Goal: Task Accomplishment & Management: Use online tool/utility

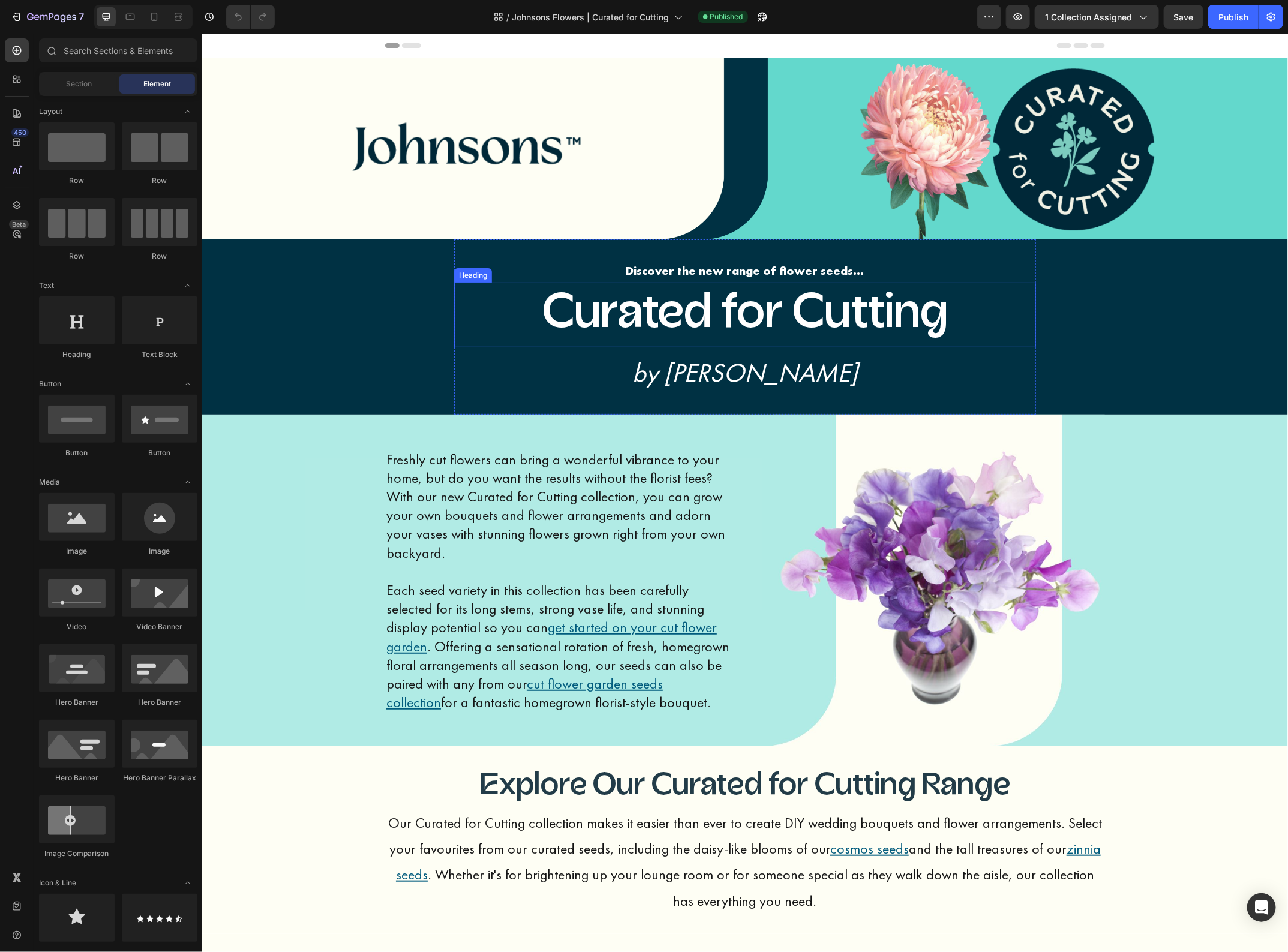
click at [880, 303] on h2 "Curated for Cutting" at bounding box center [744, 314] width 582 height 65
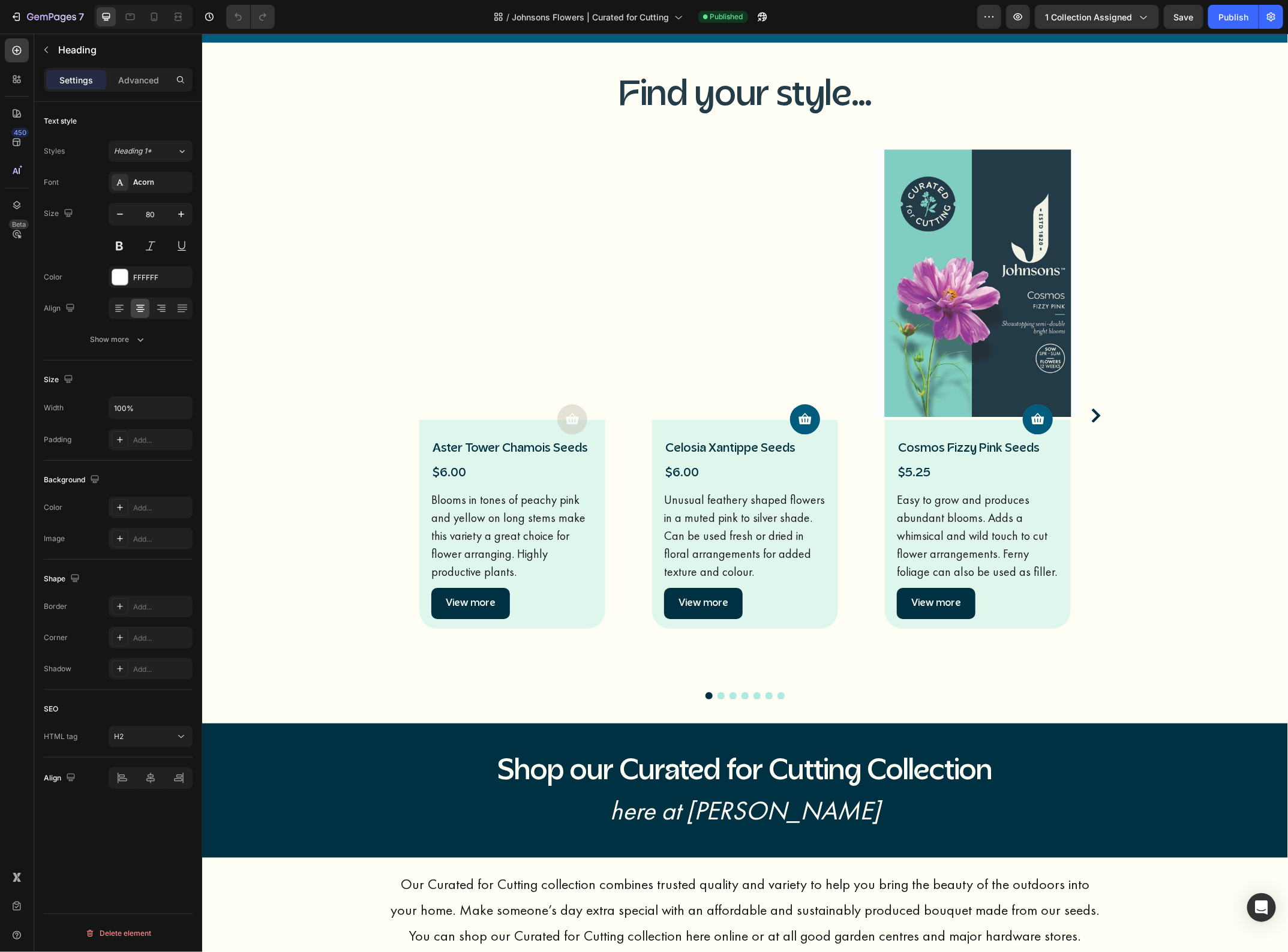
scroll to position [2325, 0]
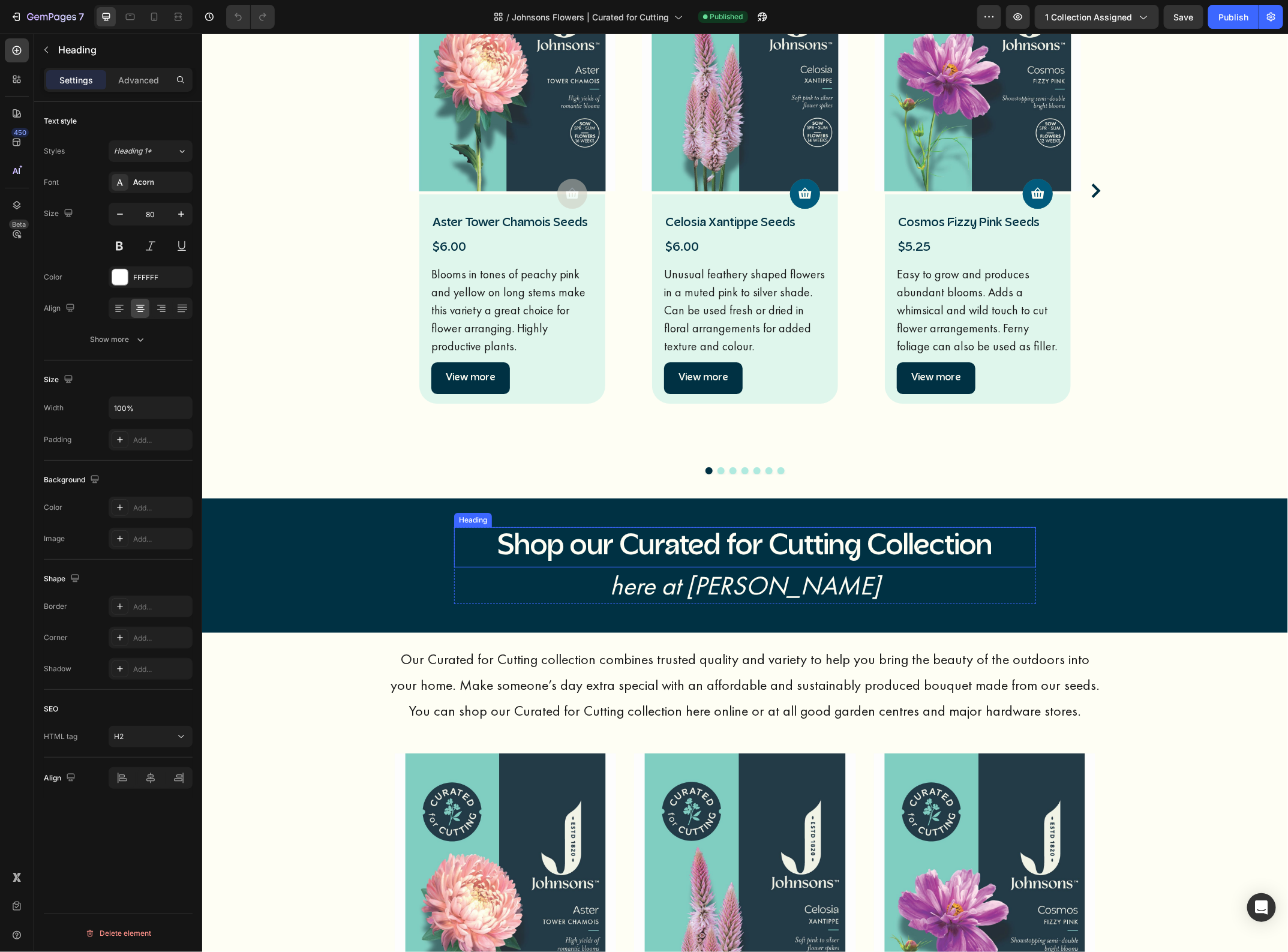
click at [966, 527] on h2 "Shop our Curated for Cutting Collection" at bounding box center [744, 546] width 582 height 39
click at [926, 567] on h2 "here at [PERSON_NAME]" at bounding box center [744, 585] width 582 height 37
click at [987, 663] on p "Our Curated for Cutting collection combines trusted quality and variety to help…" at bounding box center [744, 684] width 718 height 78
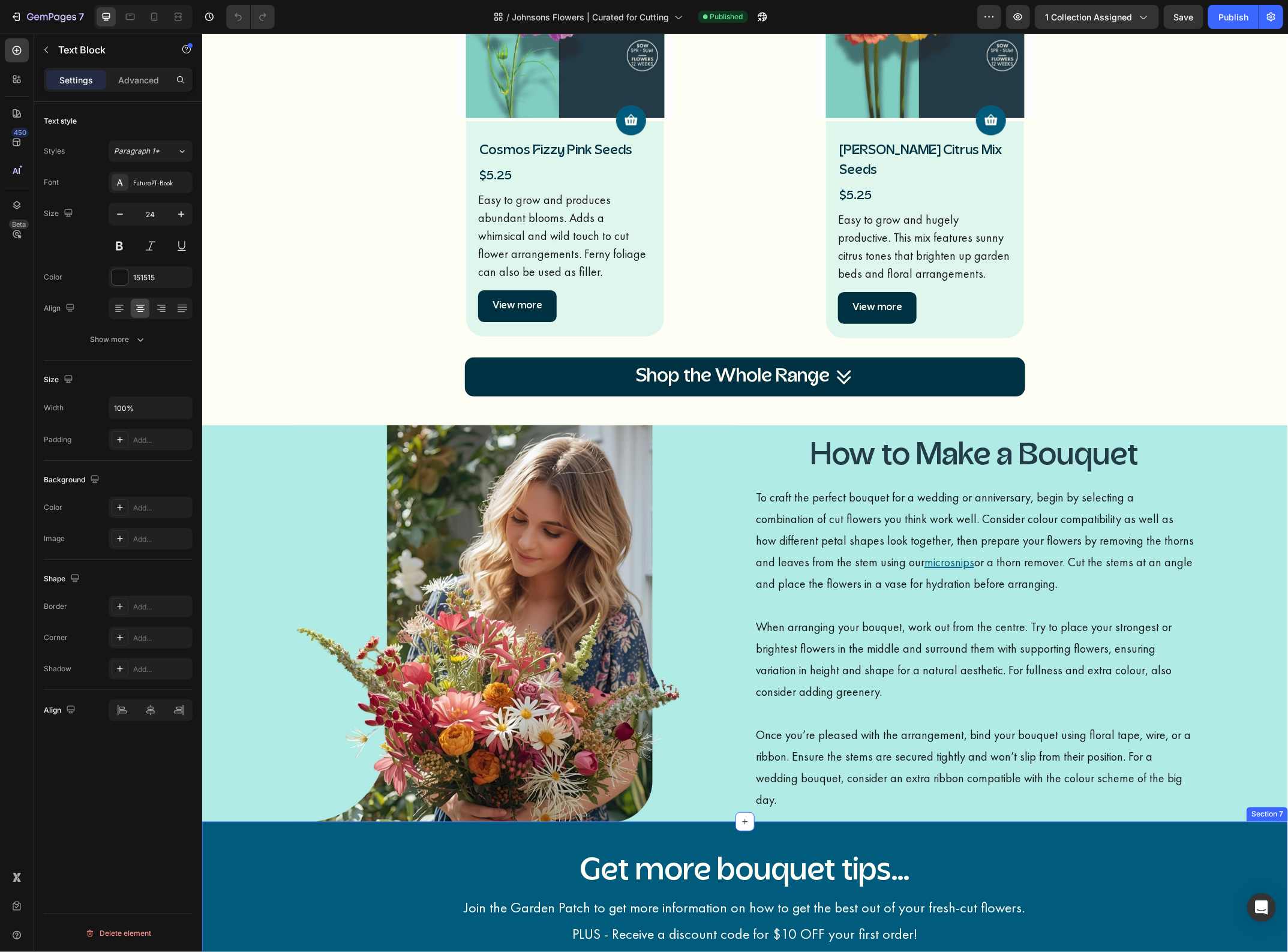
scroll to position [1350, 0]
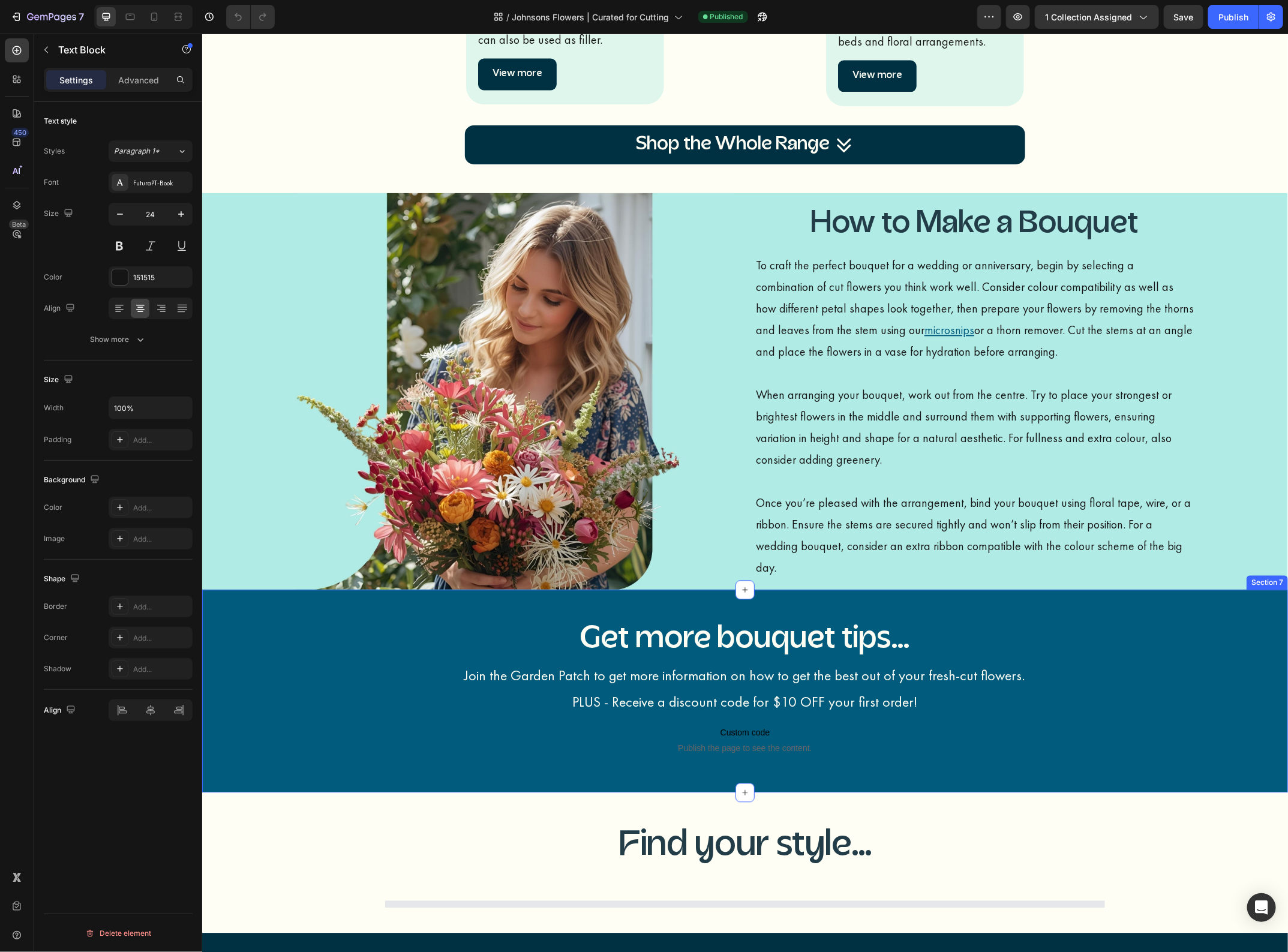
click at [253, 604] on div "Get more bouquet tips... Heading Join the Garden Patch to get more information …" at bounding box center [744, 691] width 1086 height 203
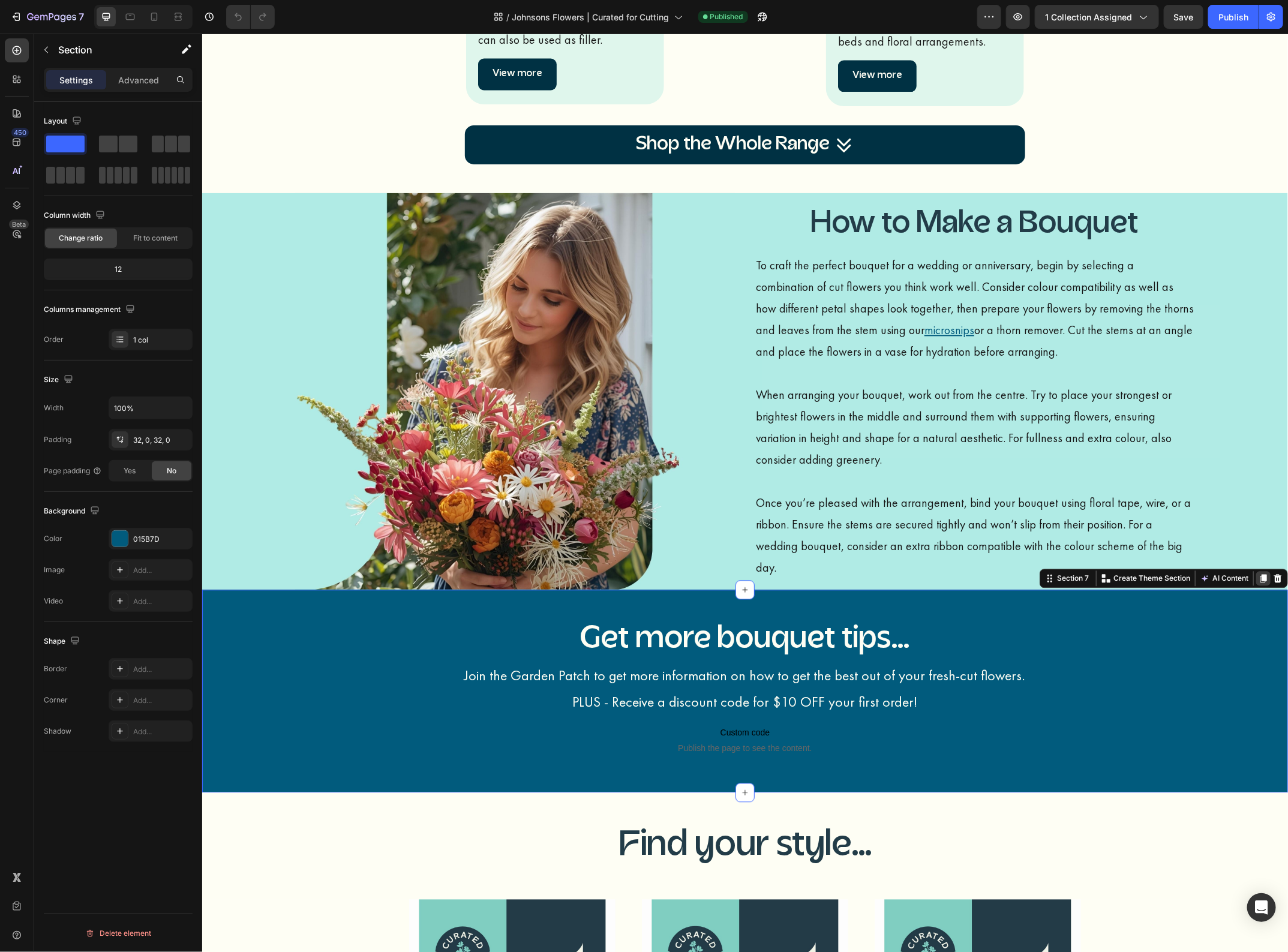
click at [1259, 576] on icon at bounding box center [1263, 578] width 6 height 8
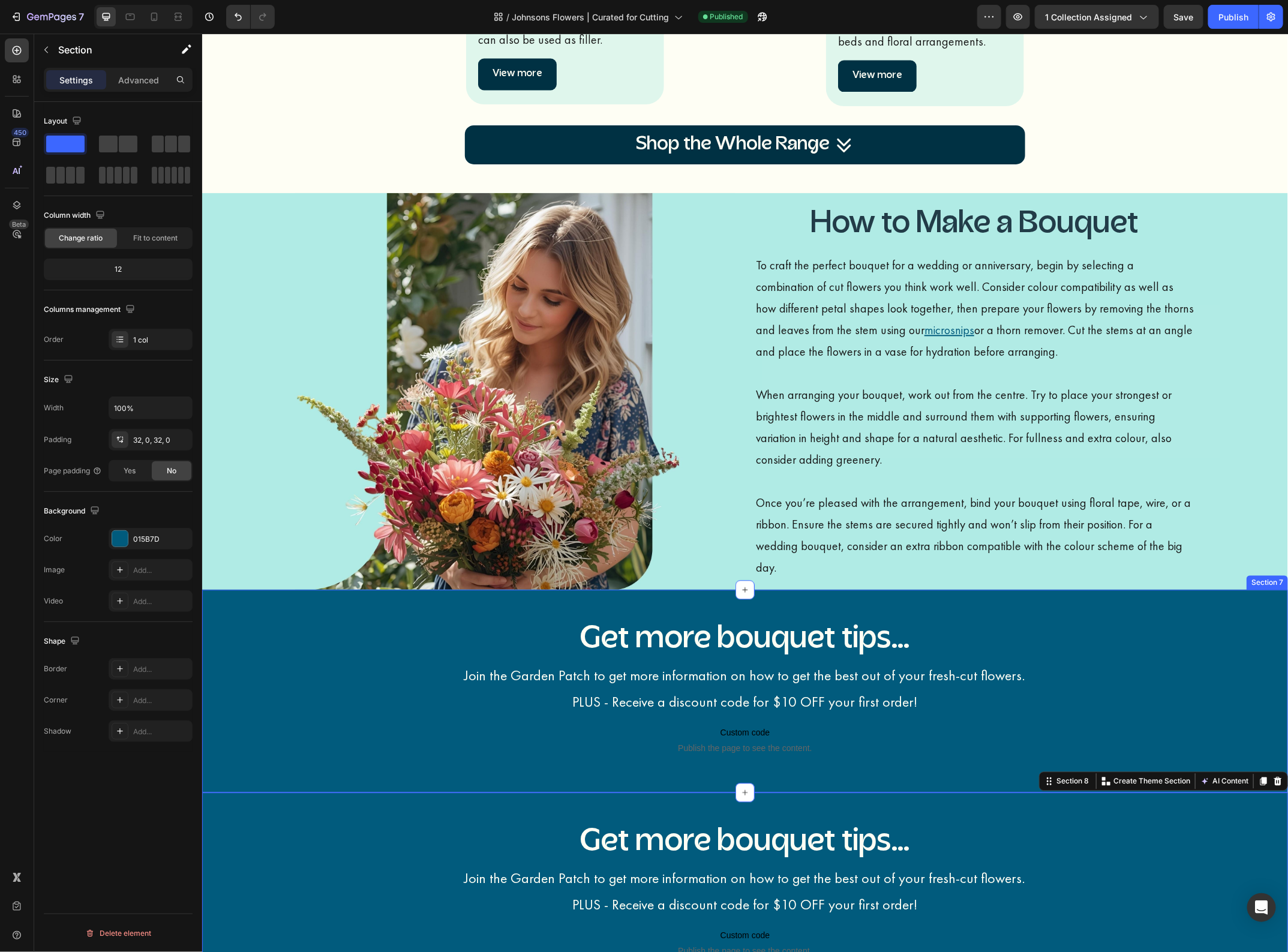
click at [322, 657] on div "Get more bouquet tips... Heading Join the Garden Patch to get more information …" at bounding box center [744, 691] width 1086 height 164
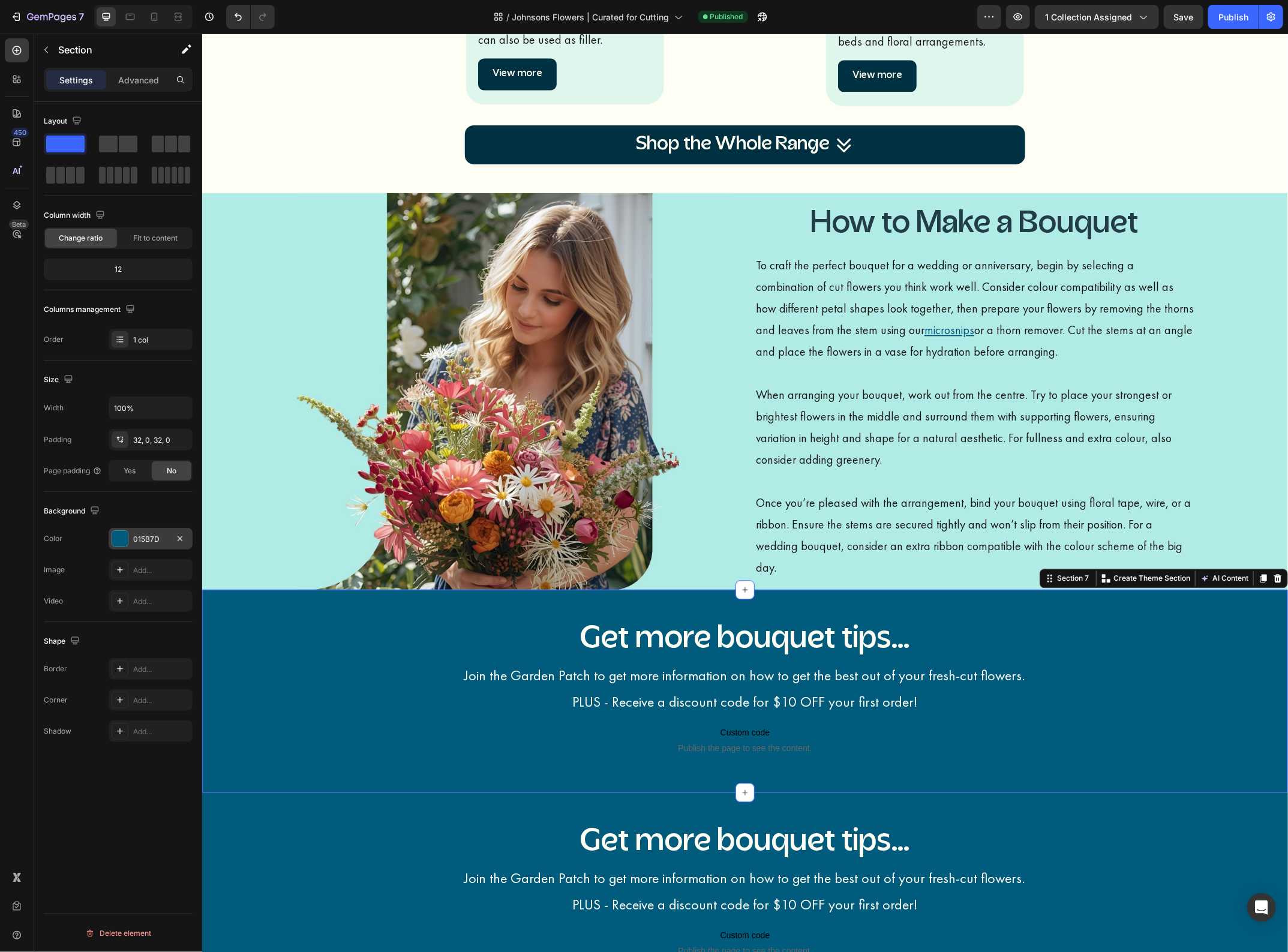
click at [158, 538] on div "015B7D" at bounding box center [150, 539] width 35 height 11
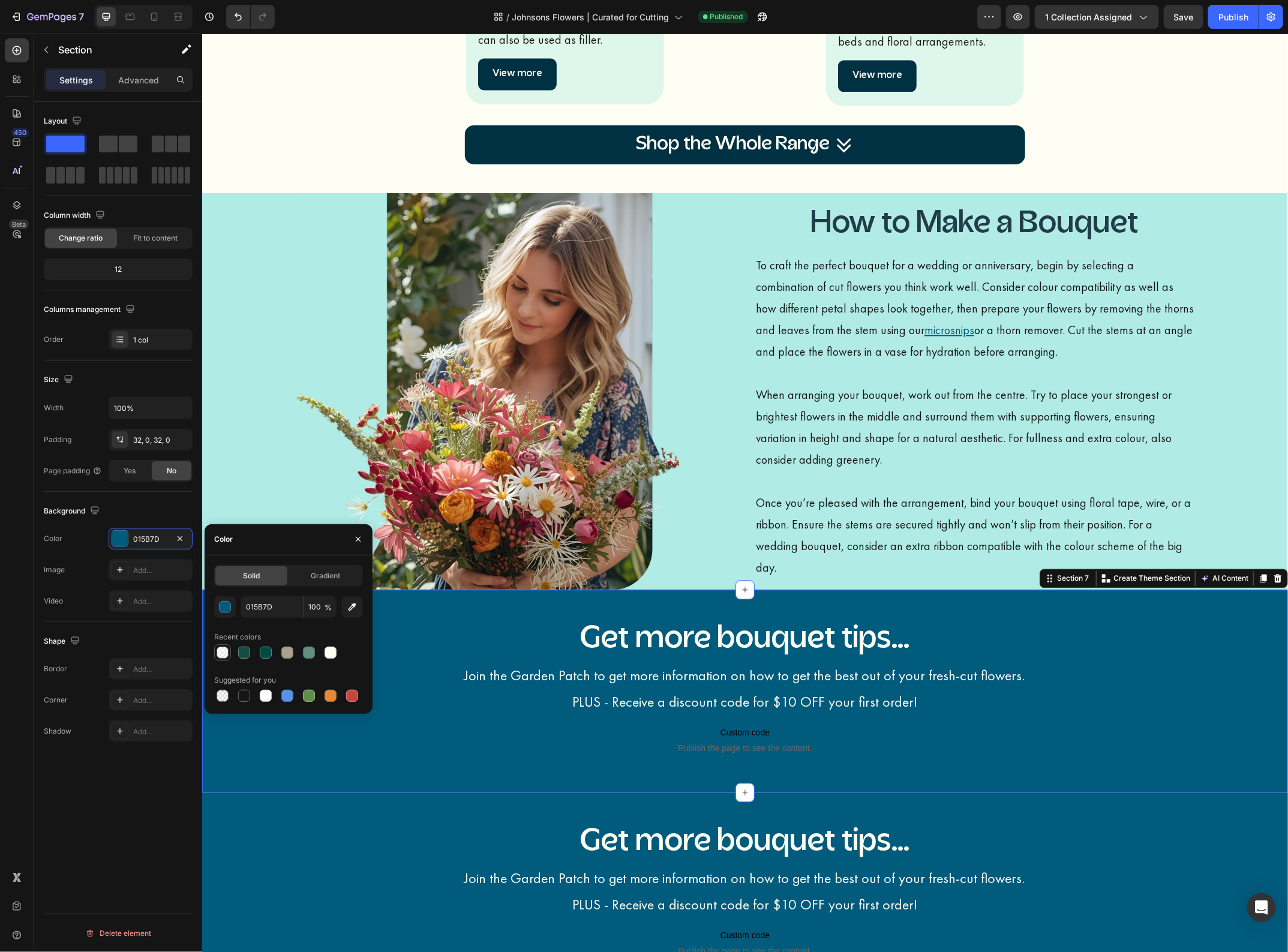
click at [223, 654] on div at bounding box center [222, 652] width 12 height 12
type input "FEFEF4"
type input "50"
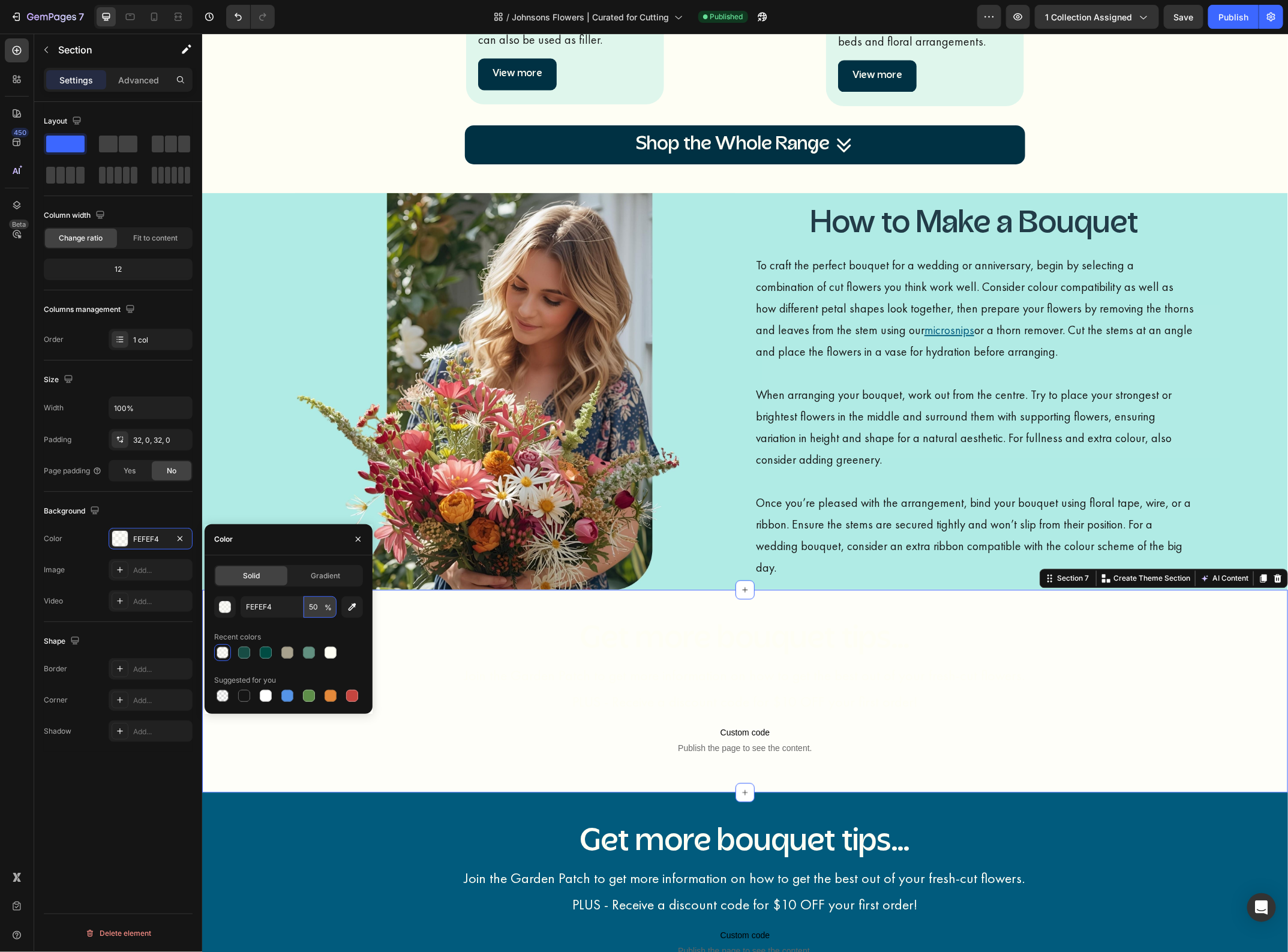
click at [321, 607] on input "50" at bounding box center [320, 607] width 33 height 22
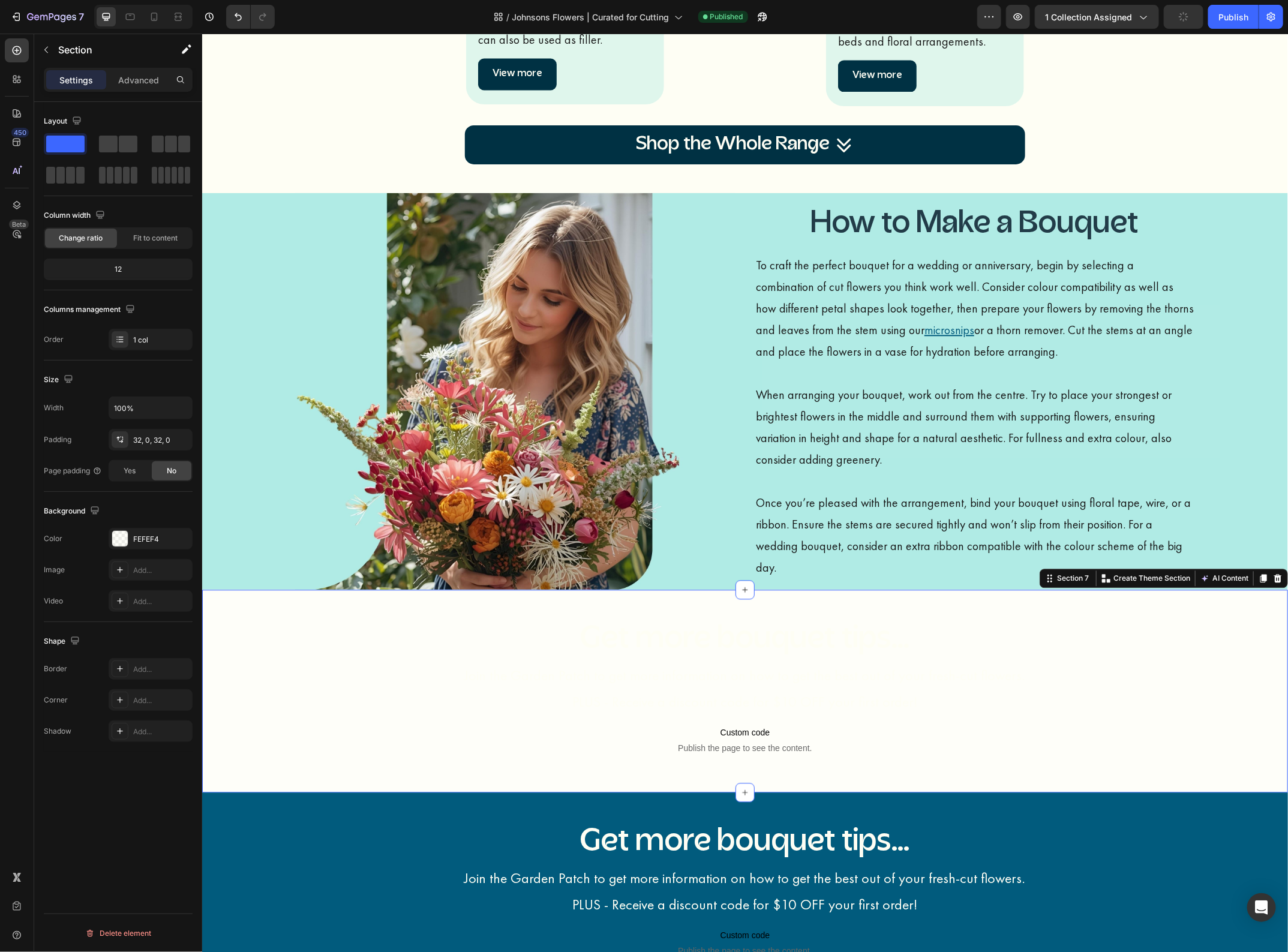
click at [253, 635] on div "Get more bouquet tips... Heading Join the Garden Patch to get more information …" at bounding box center [744, 691] width 1086 height 164
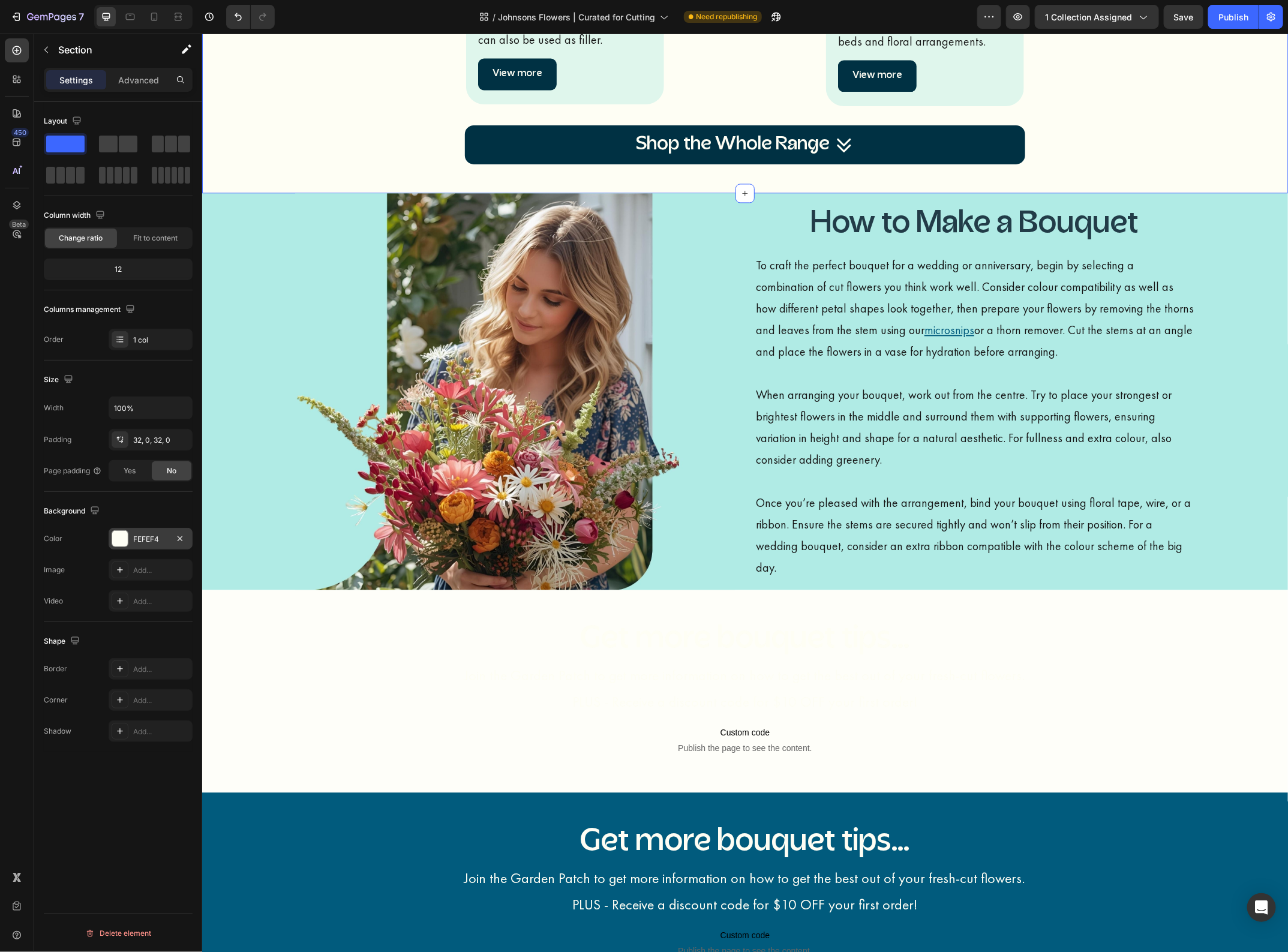
click at [169, 541] on div "FEFEF4" at bounding box center [150, 539] width 84 height 22
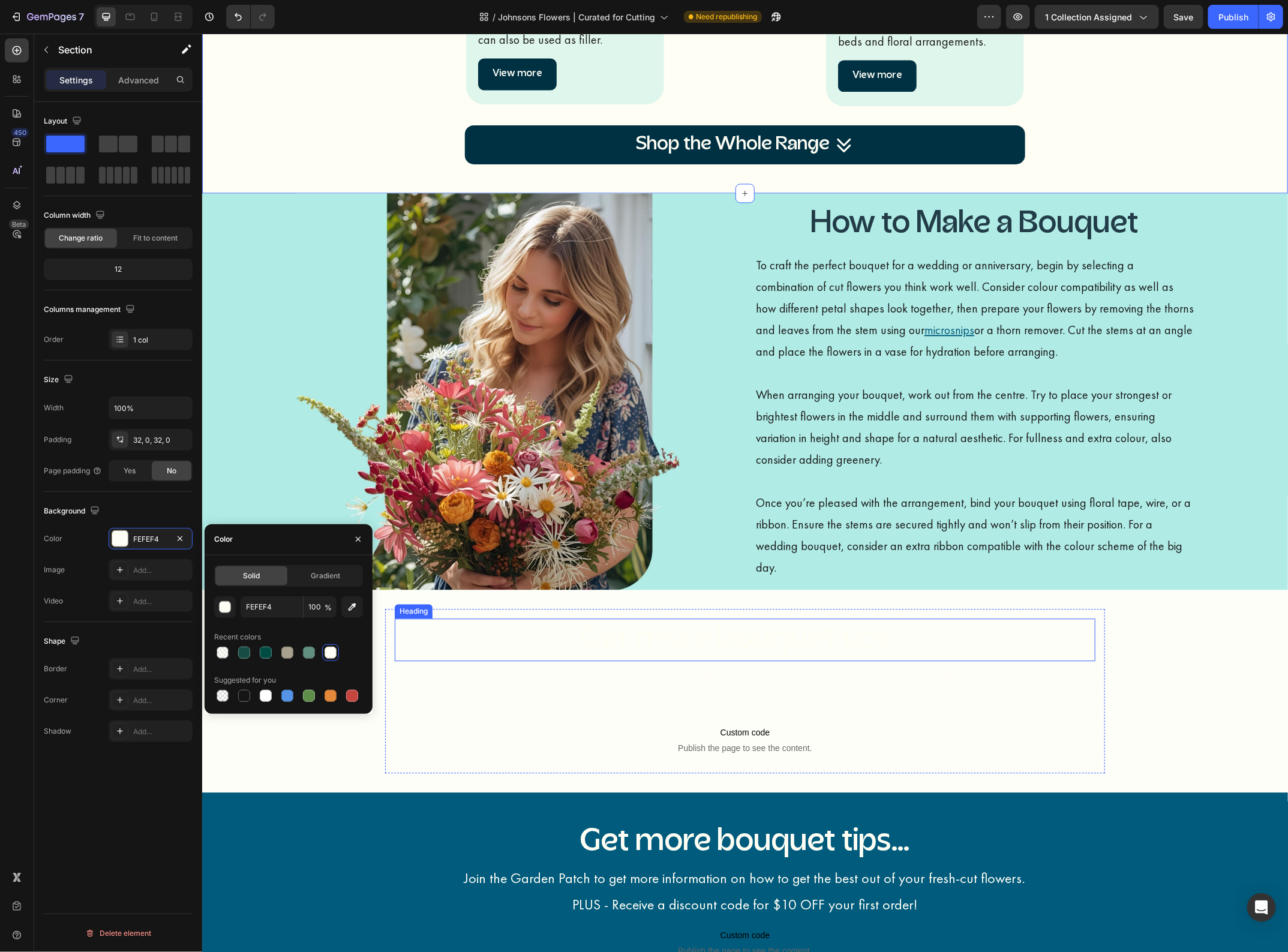
click at [454, 644] on h2 "Get more bouquet tips..." at bounding box center [744, 640] width 700 height 43
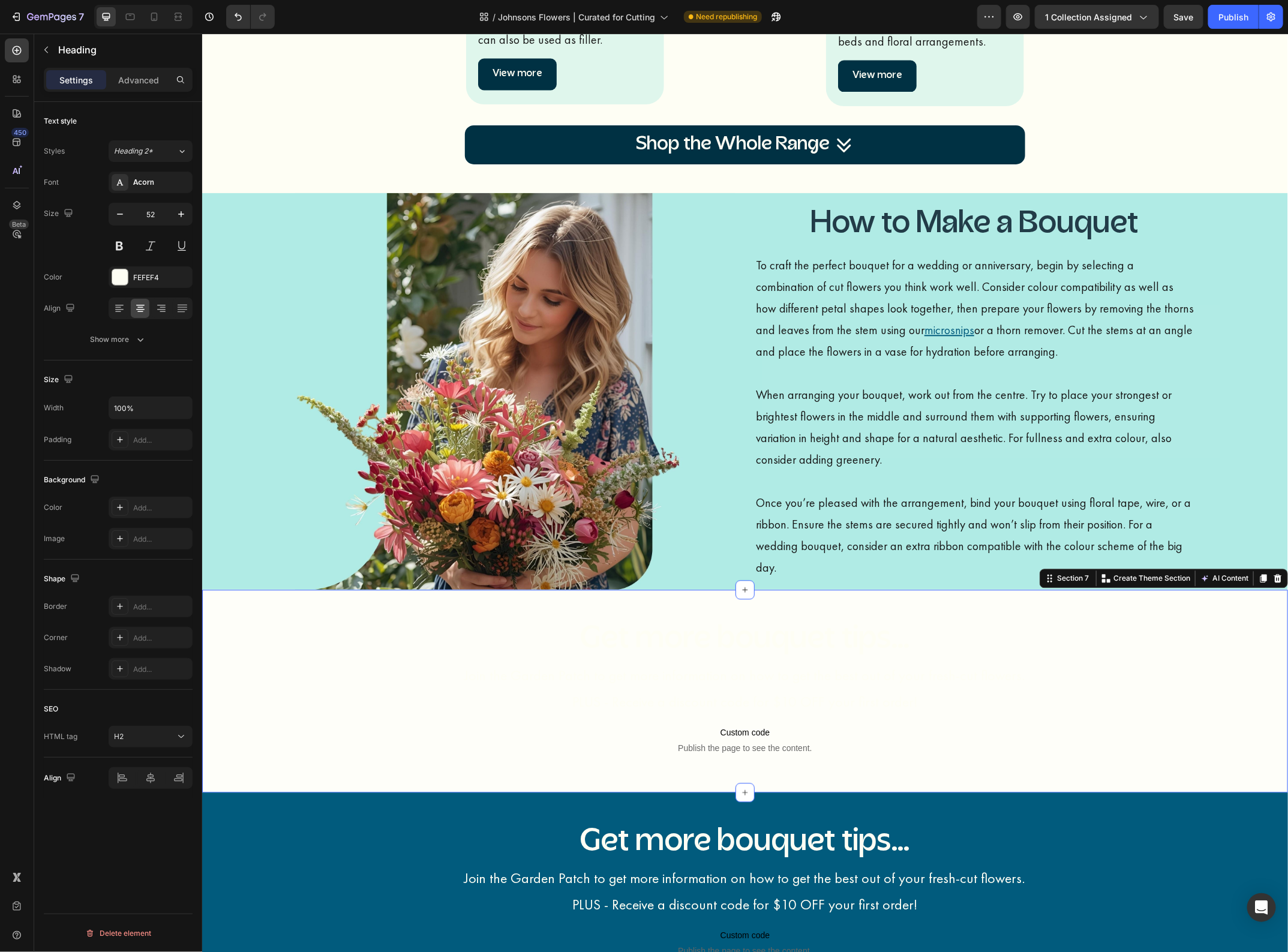
click at [306, 630] on div "Get more bouquet tips... Heading Join the Garden Patch to get more information …" at bounding box center [744, 691] width 1086 height 164
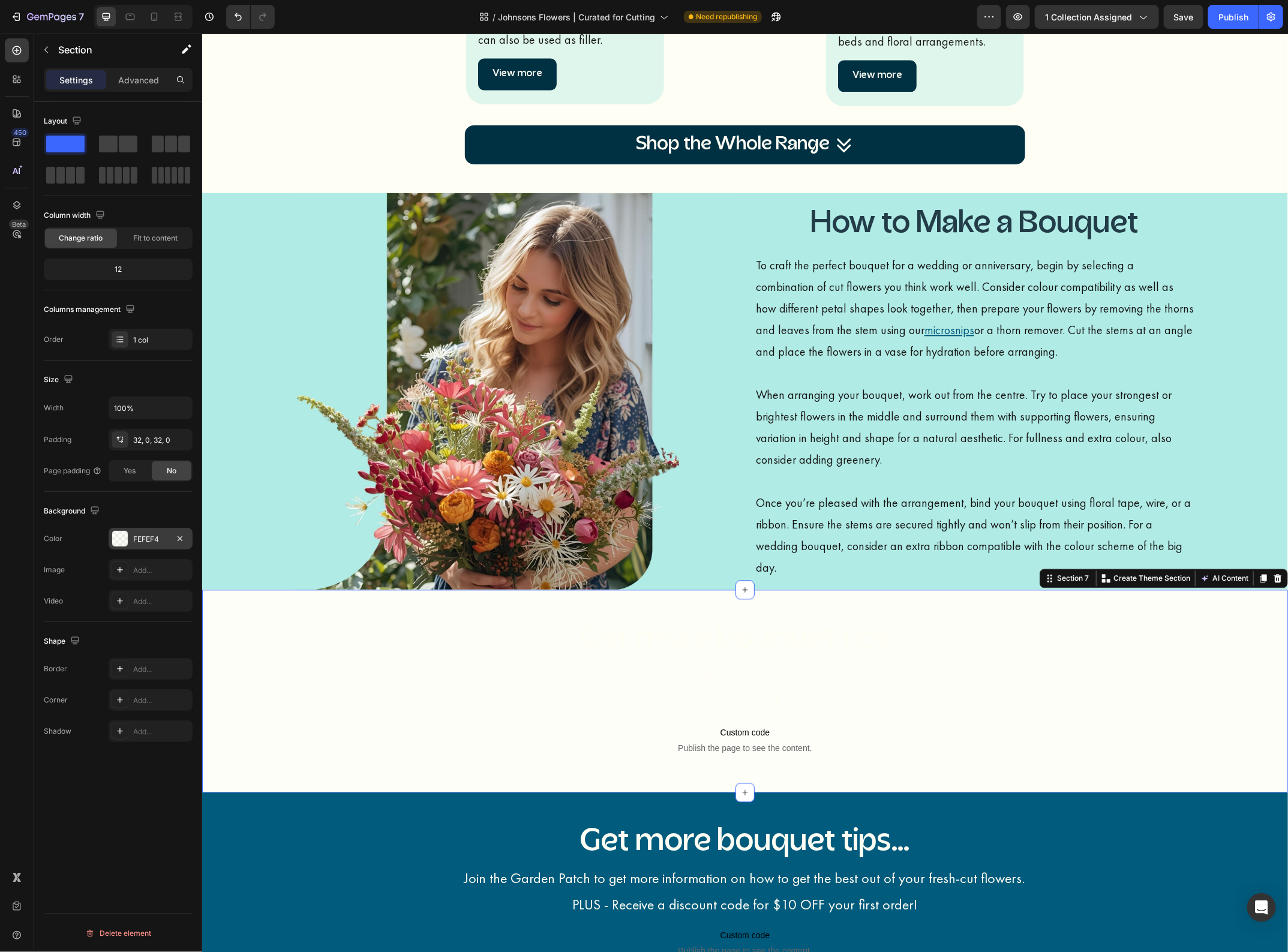
click at [173, 547] on div "FEFEF4" at bounding box center [150, 539] width 84 height 22
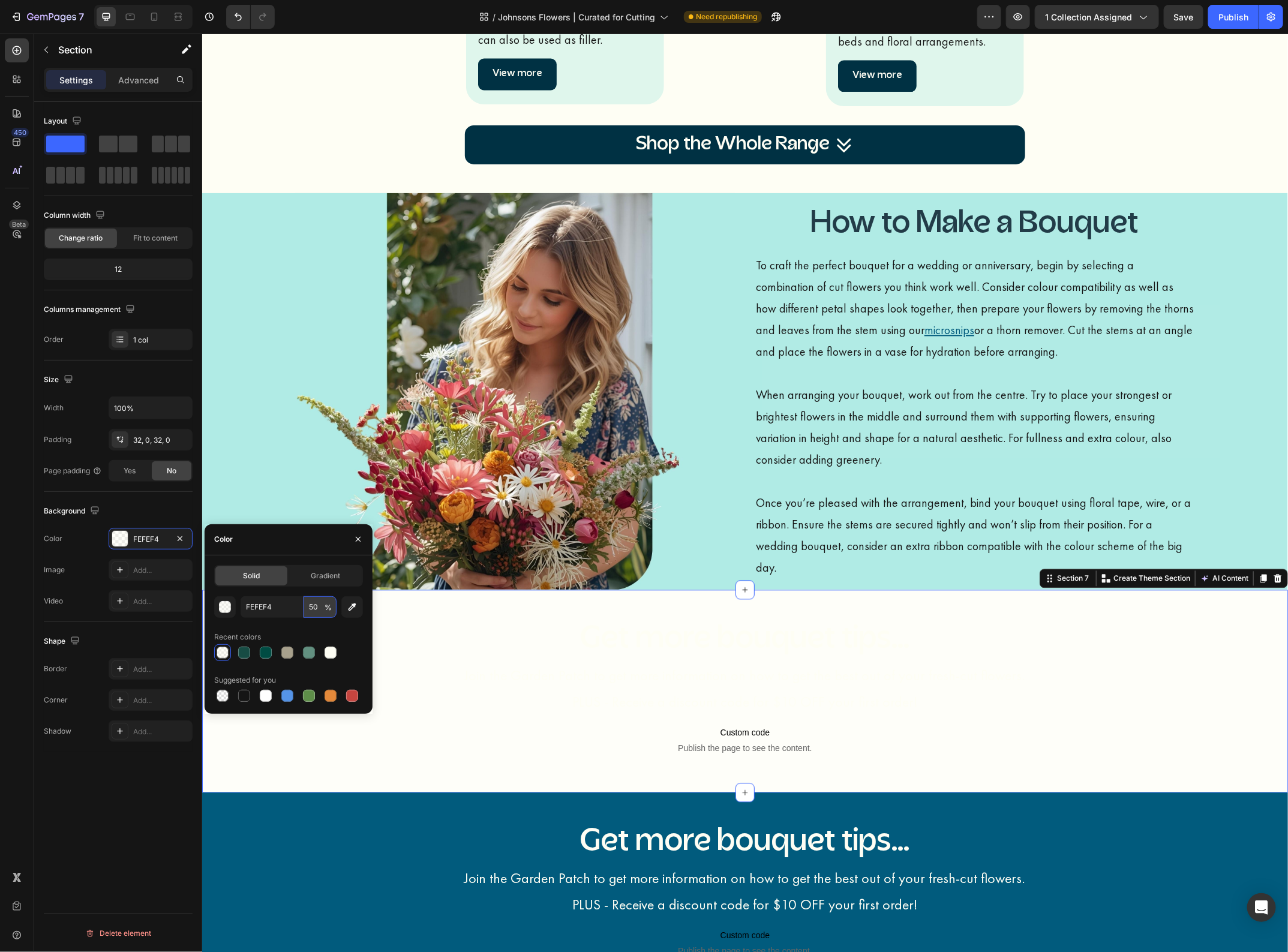
click at [315, 607] on input "50" at bounding box center [320, 607] width 33 height 22
type input "100"
click at [891, 738] on span "Custom code" at bounding box center [744, 732] width 700 height 15
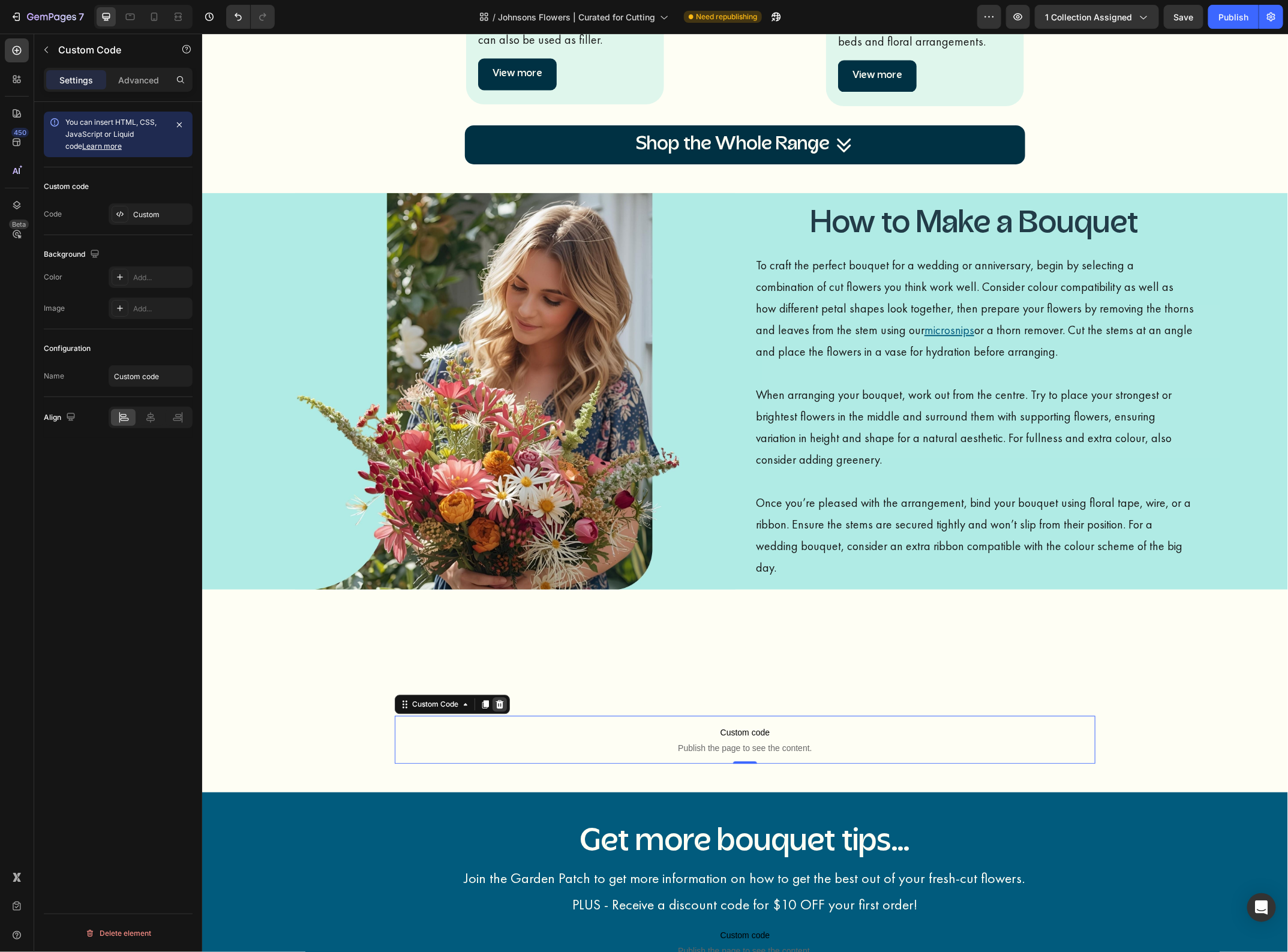
click at [496, 702] on icon at bounding box center [499, 703] width 8 height 8
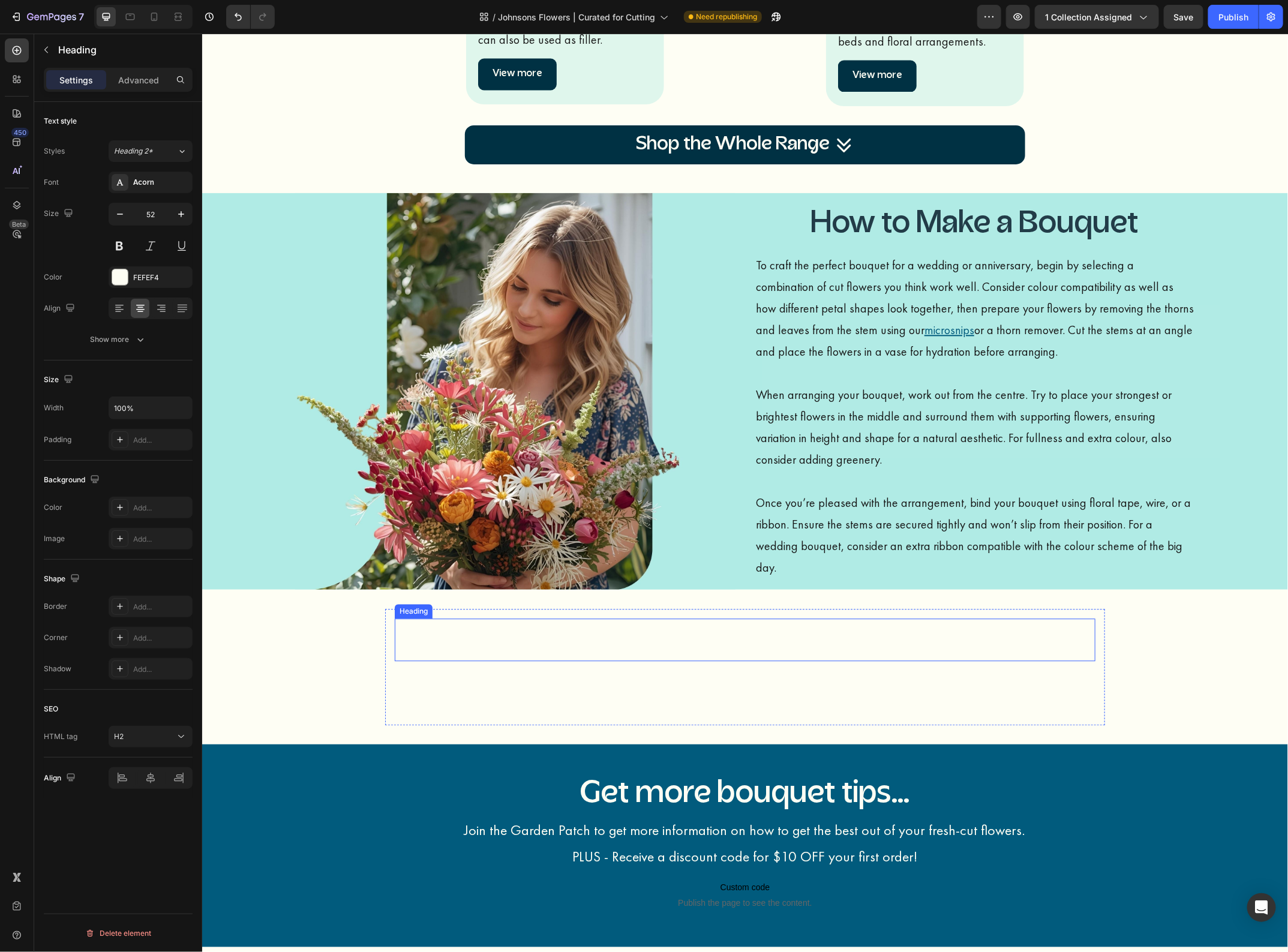
click at [663, 657] on h2 "Get more bouquet tips..." at bounding box center [744, 640] width 700 height 43
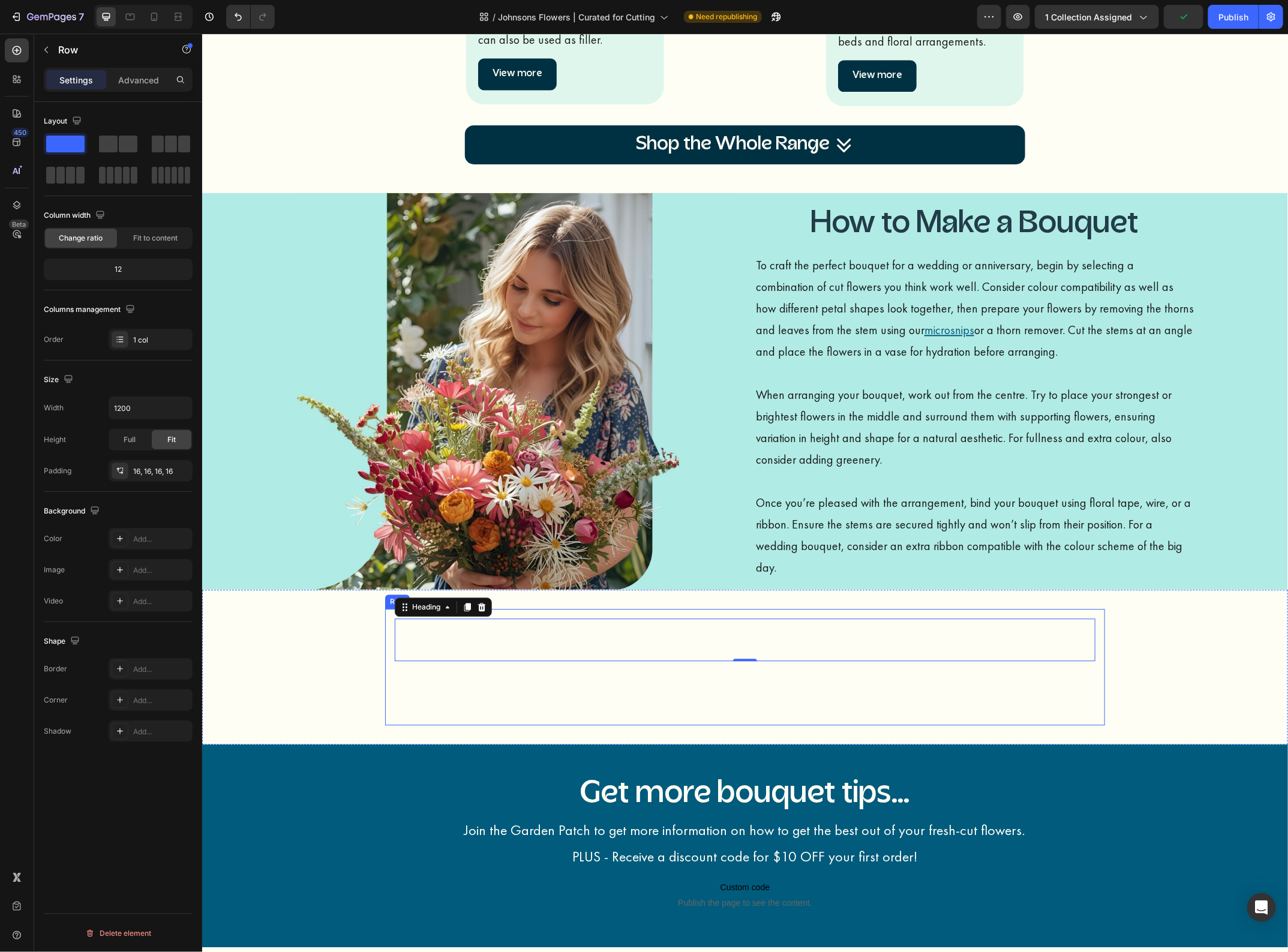
click at [577, 719] on div "Get more bouquet tips... Heading 0 Join the Garden Patch to get more informatio…" at bounding box center [744, 666] width 720 height 116
click at [113, 148] on span at bounding box center [108, 144] width 18 height 17
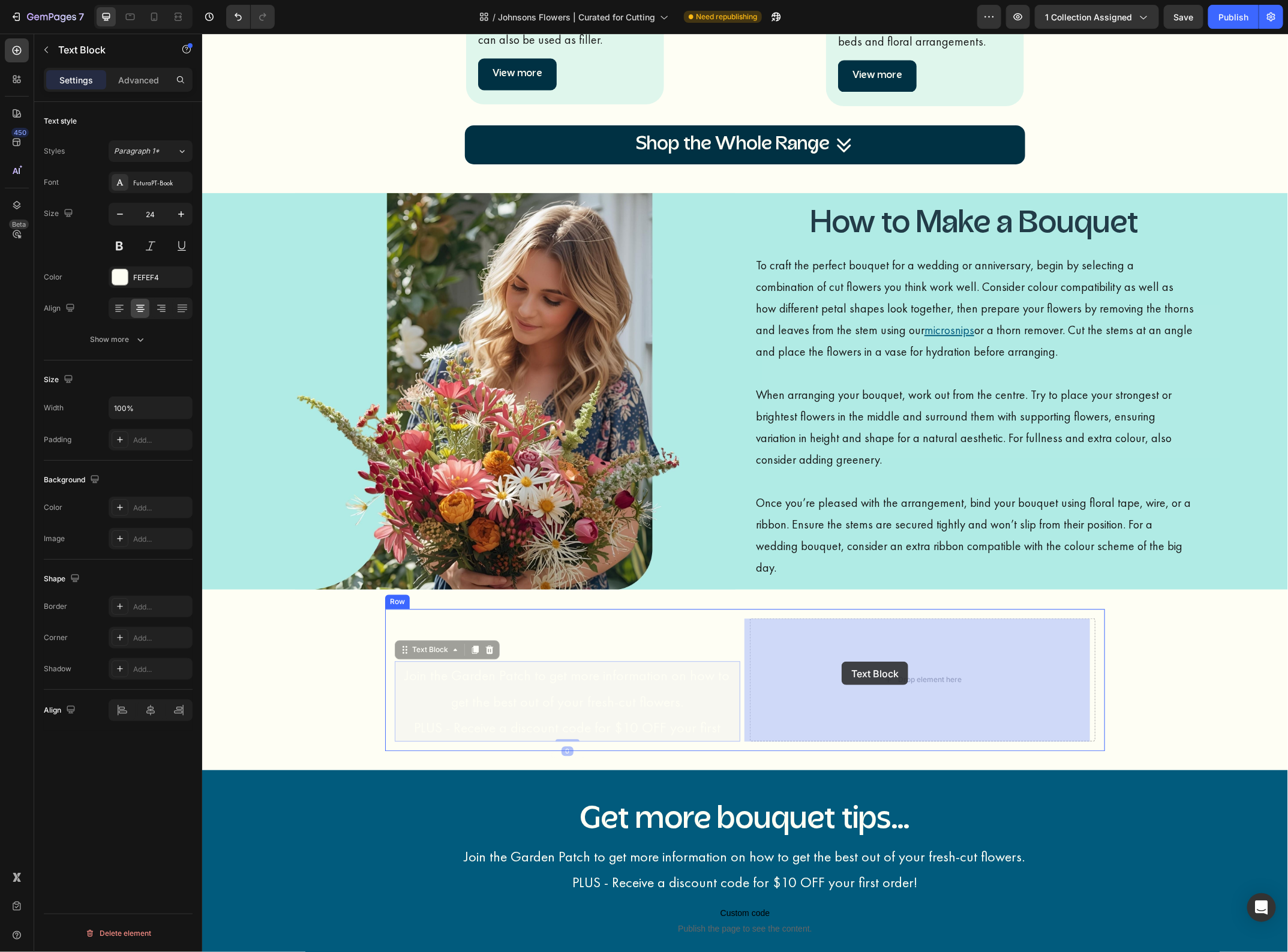
drag, startPoint x: 636, startPoint y: 699, endPoint x: 771, endPoint y: 678, distance: 136.6
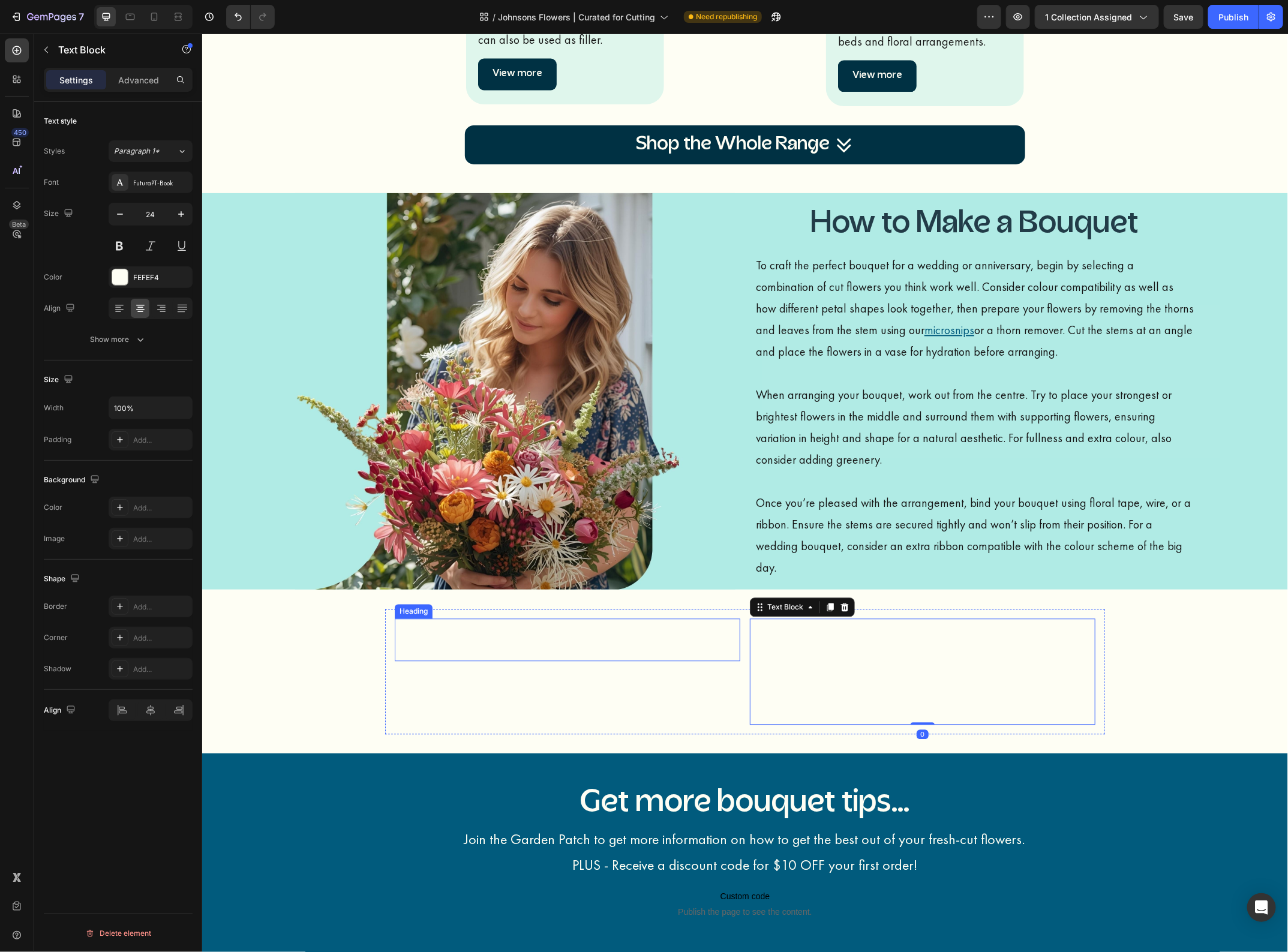
click at [658, 645] on h2 "Get more bouquet tips..." at bounding box center [567, 640] width 346 height 43
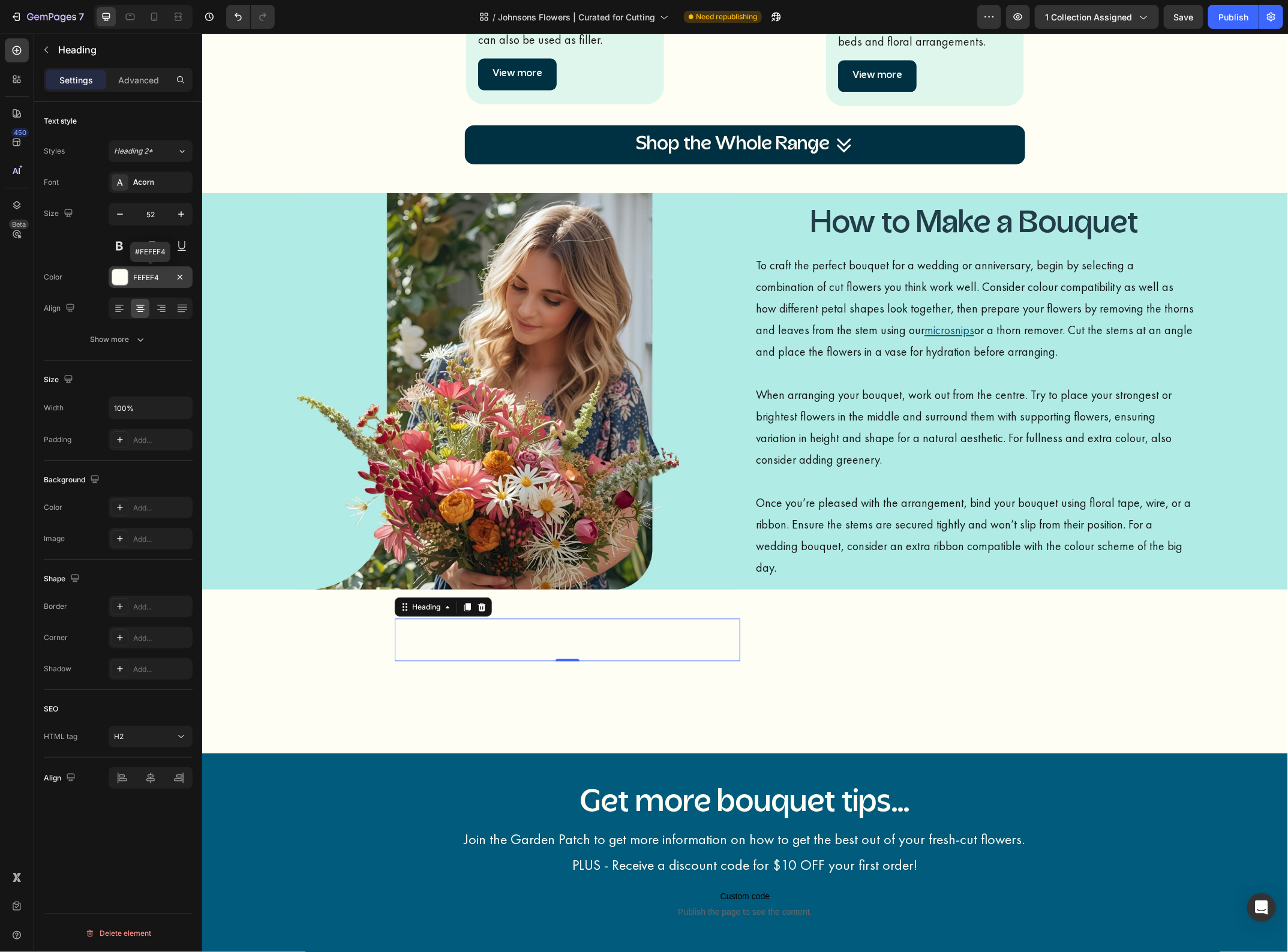
click at [167, 279] on div "FEFEF4" at bounding box center [150, 277] width 35 height 11
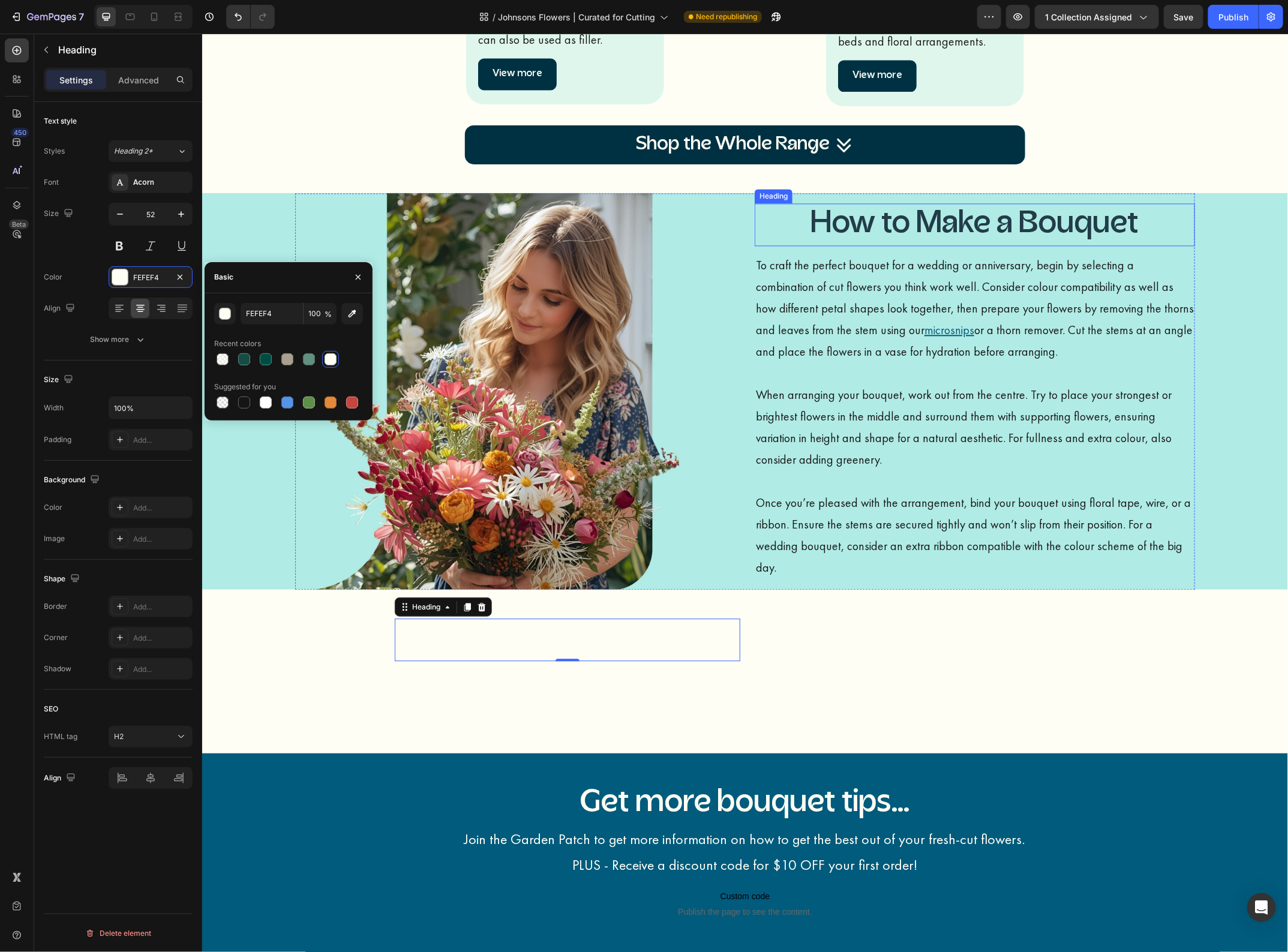
click at [973, 246] on h3 "How to Make a Bouquet" at bounding box center [974, 225] width 440 height 43
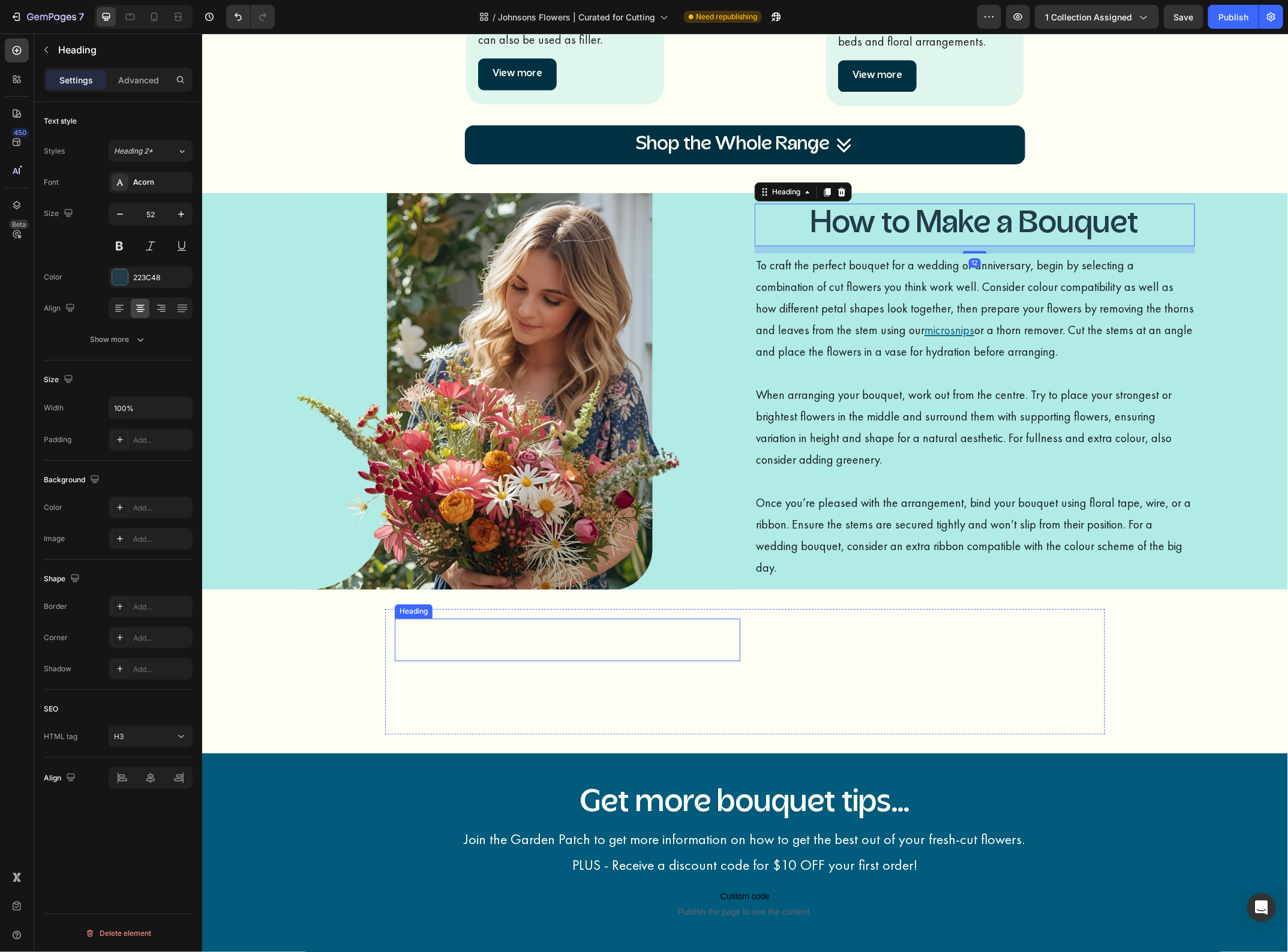
click at [607, 647] on h2 "Get more bouquet tips..." at bounding box center [567, 640] width 346 height 43
click at [477, 609] on icon at bounding box center [481, 606] width 8 height 8
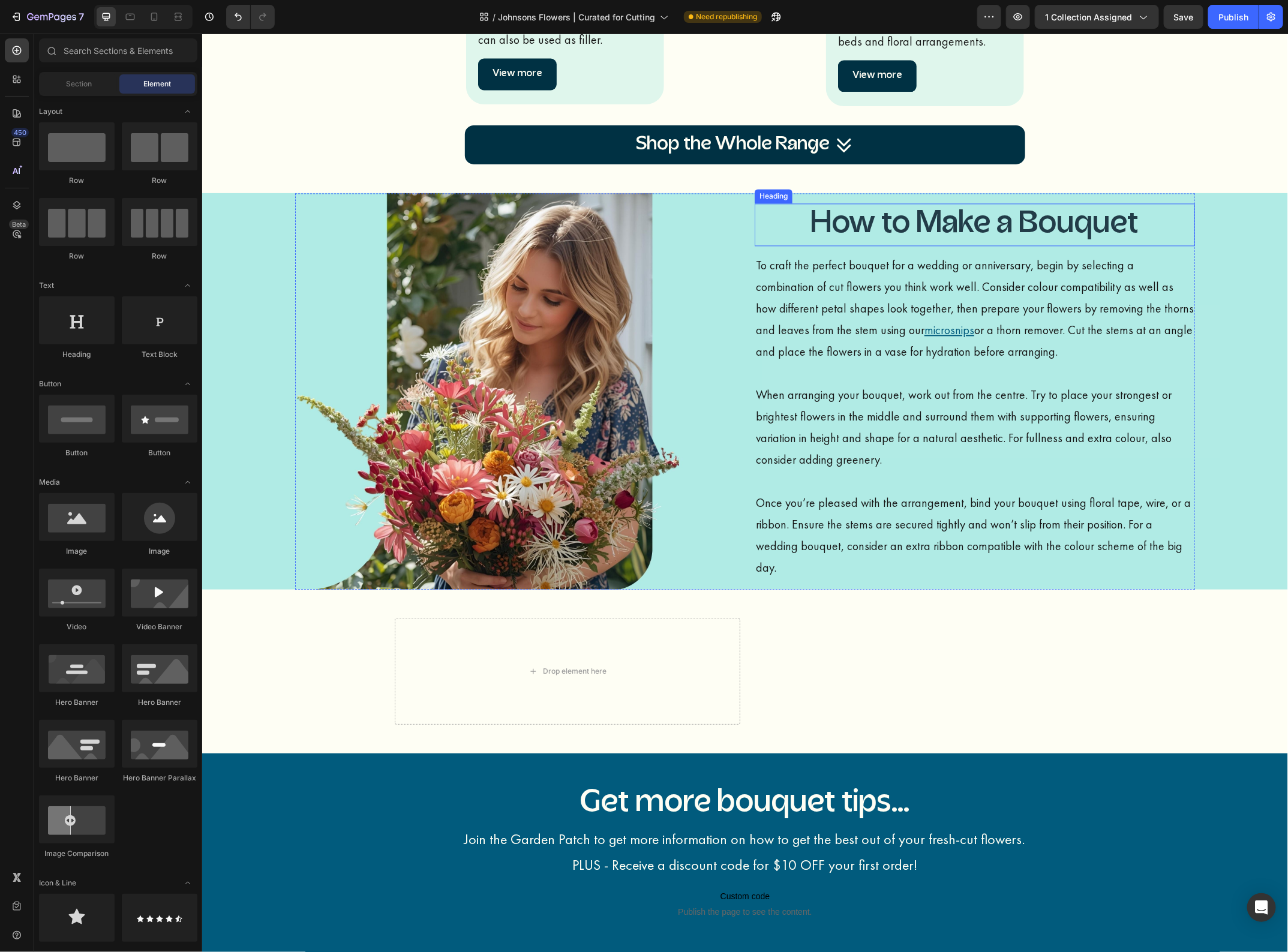
click at [946, 236] on h3 "How to Make a Bouquet" at bounding box center [974, 225] width 440 height 43
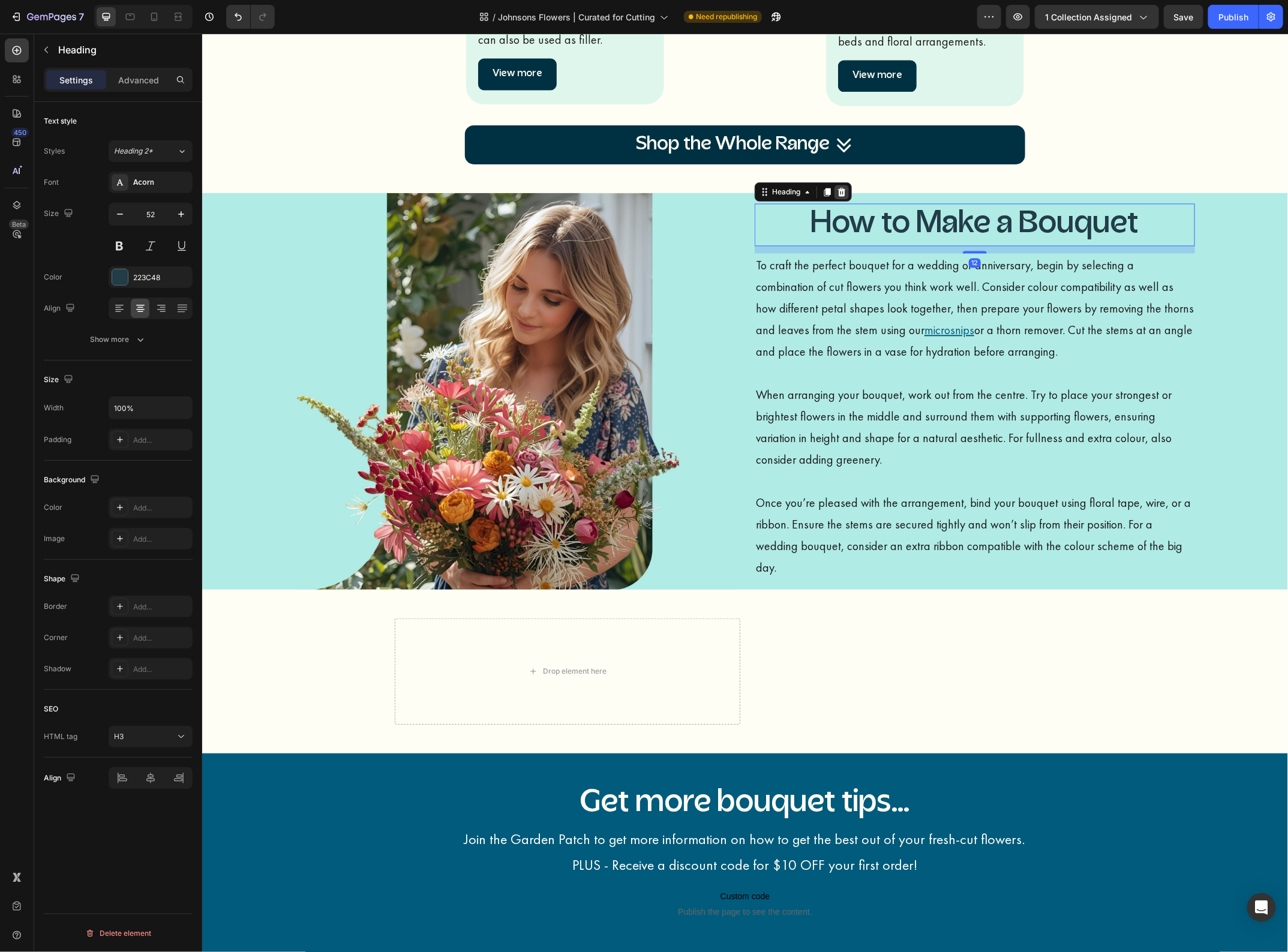
click at [834, 199] on div at bounding box center [841, 191] width 15 height 15
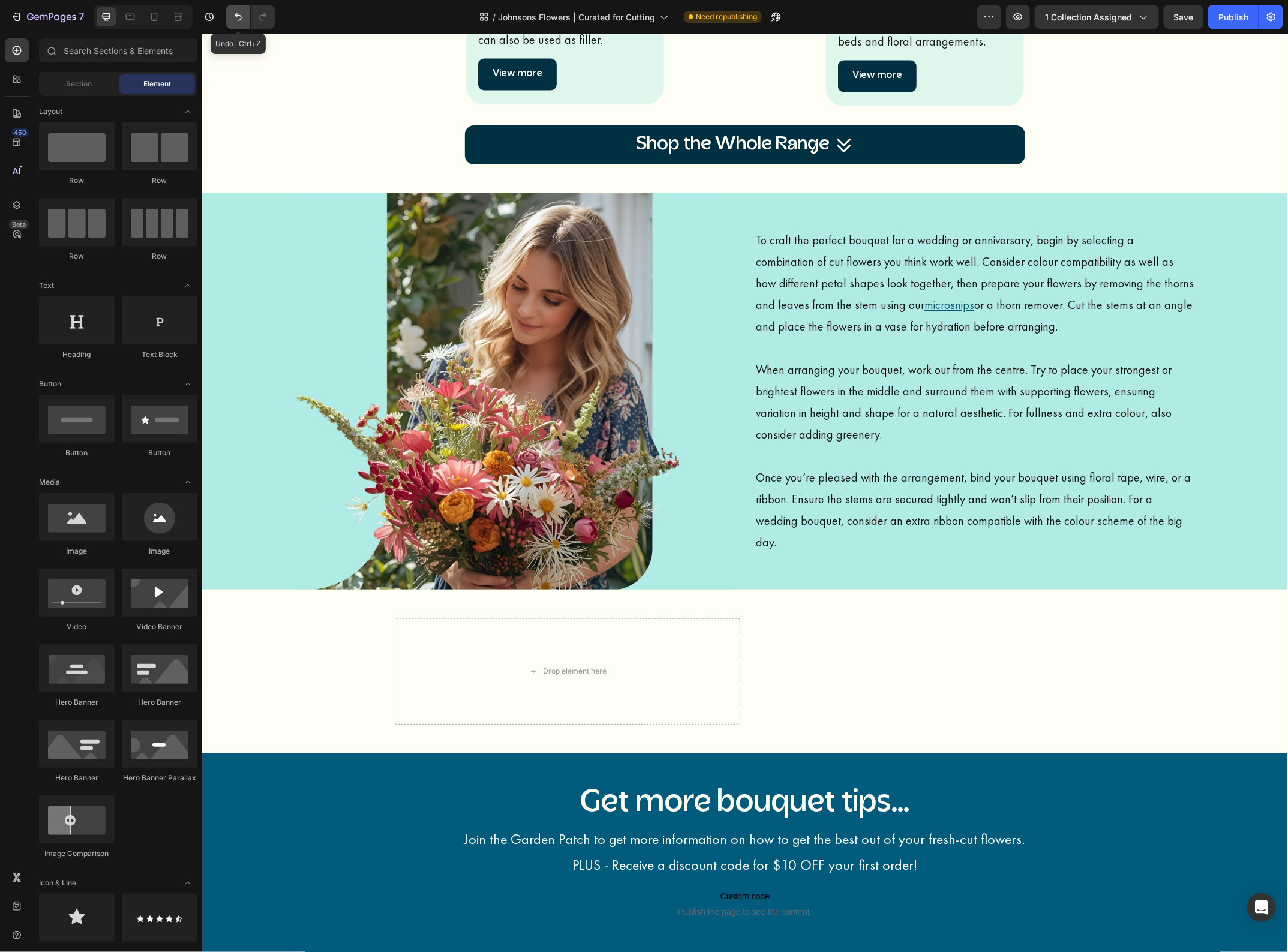
click at [241, 20] on icon "Undo/Redo" at bounding box center [238, 17] width 12 height 12
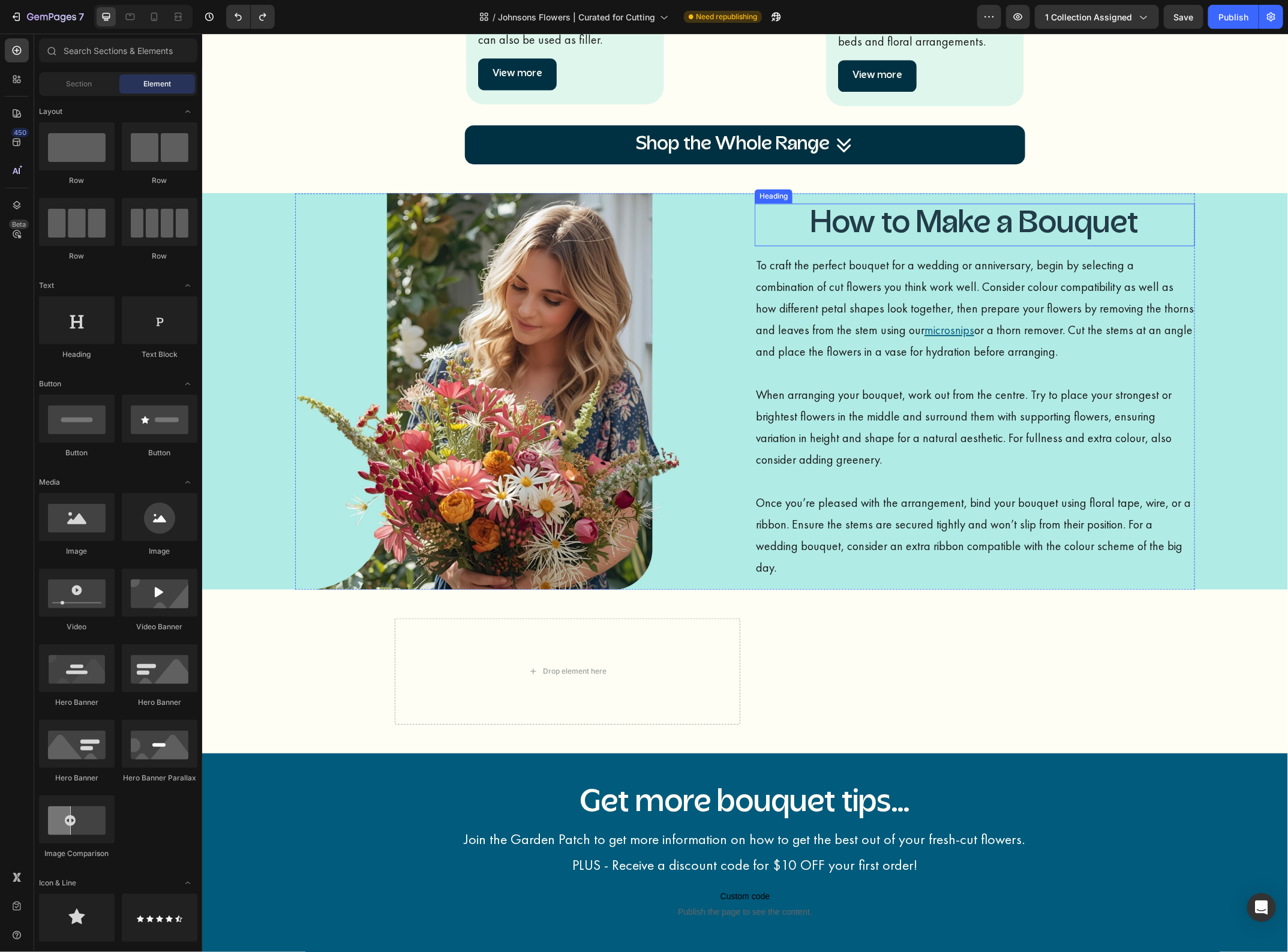
click at [853, 234] on h3 "How to Make a Bouquet" at bounding box center [974, 225] width 440 height 43
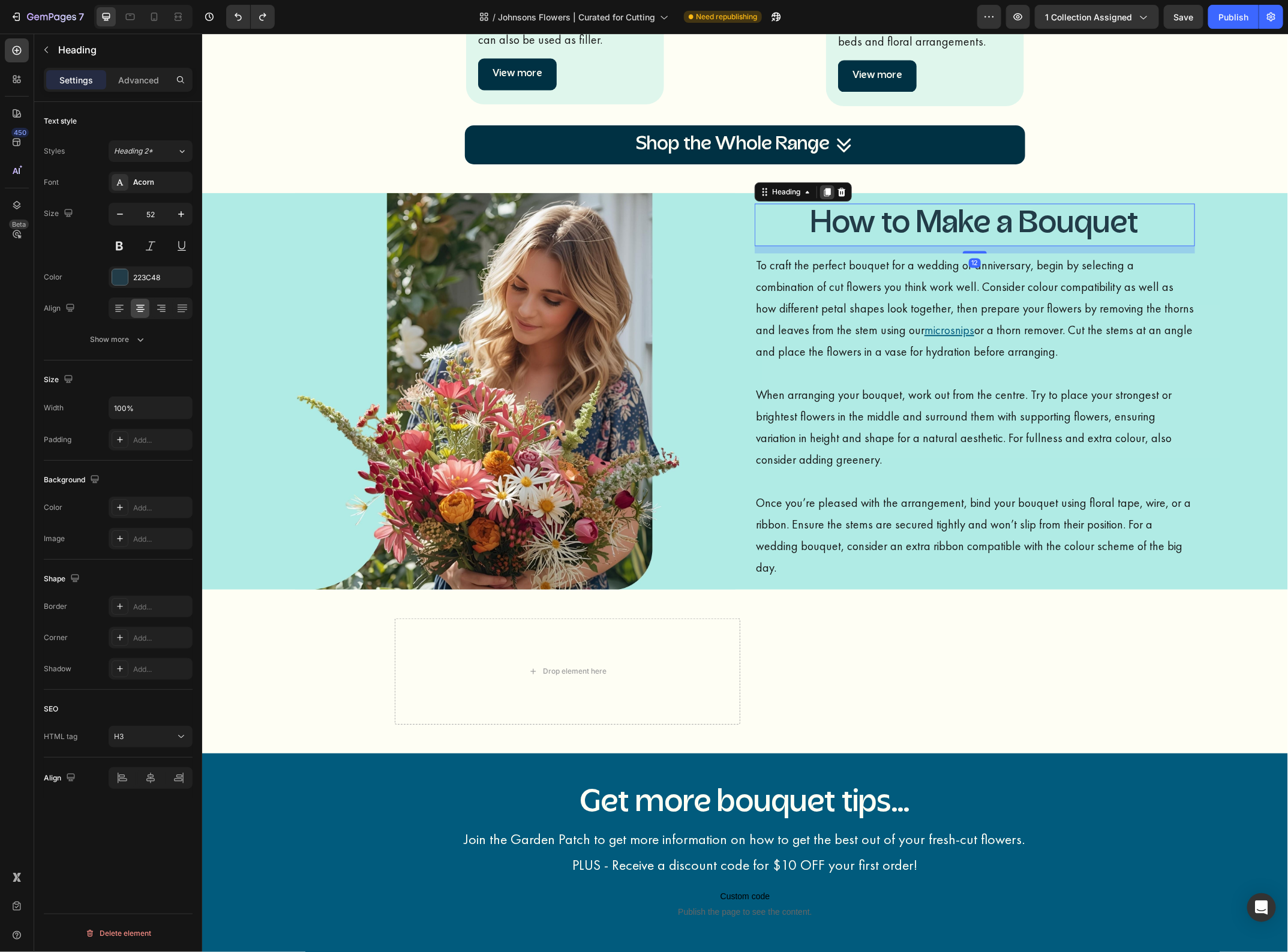
click at [822, 196] on icon at bounding box center [826, 191] width 10 height 10
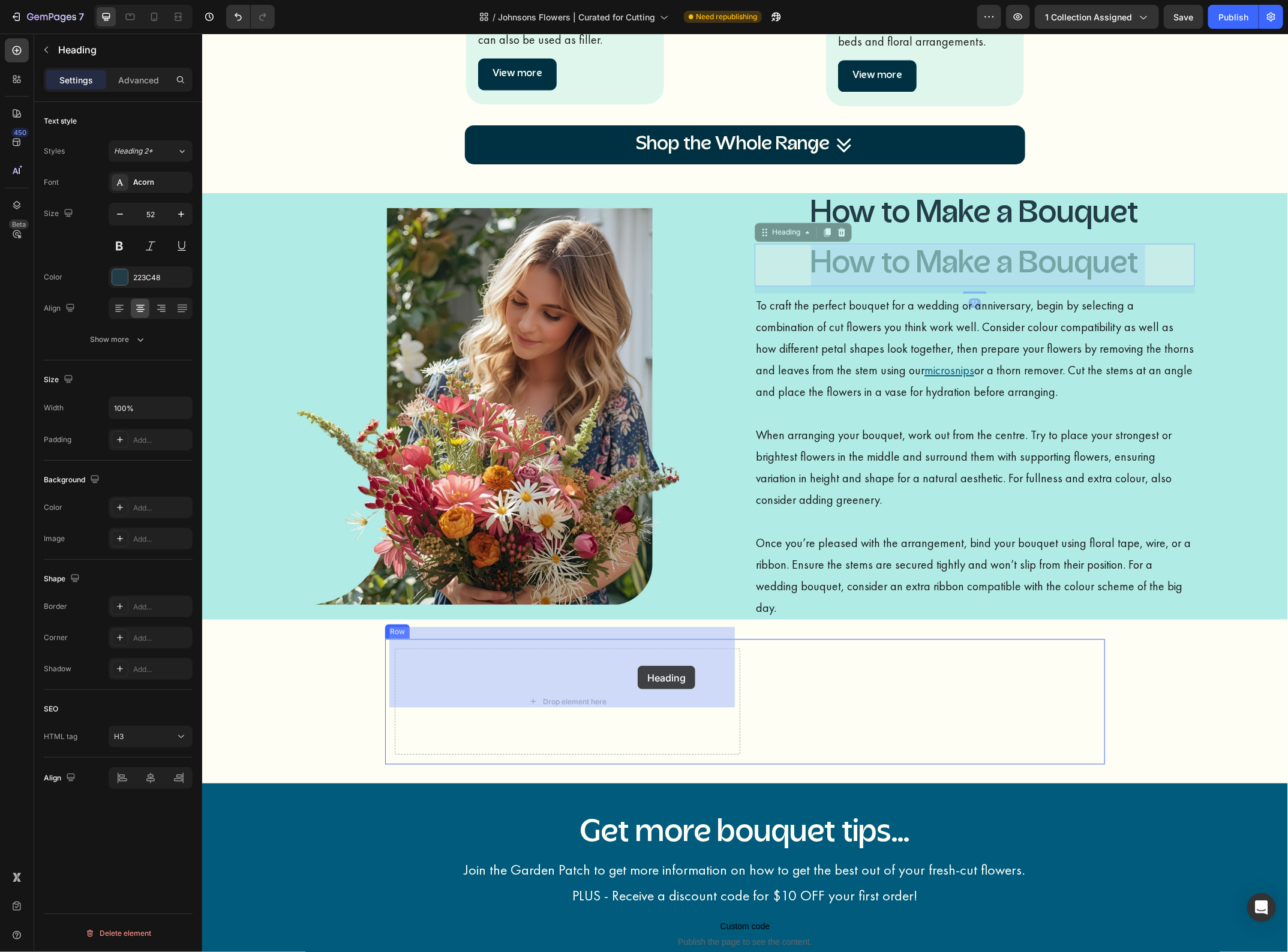
drag, startPoint x: 848, startPoint y: 265, endPoint x: 637, endPoint y: 665, distance: 452.2
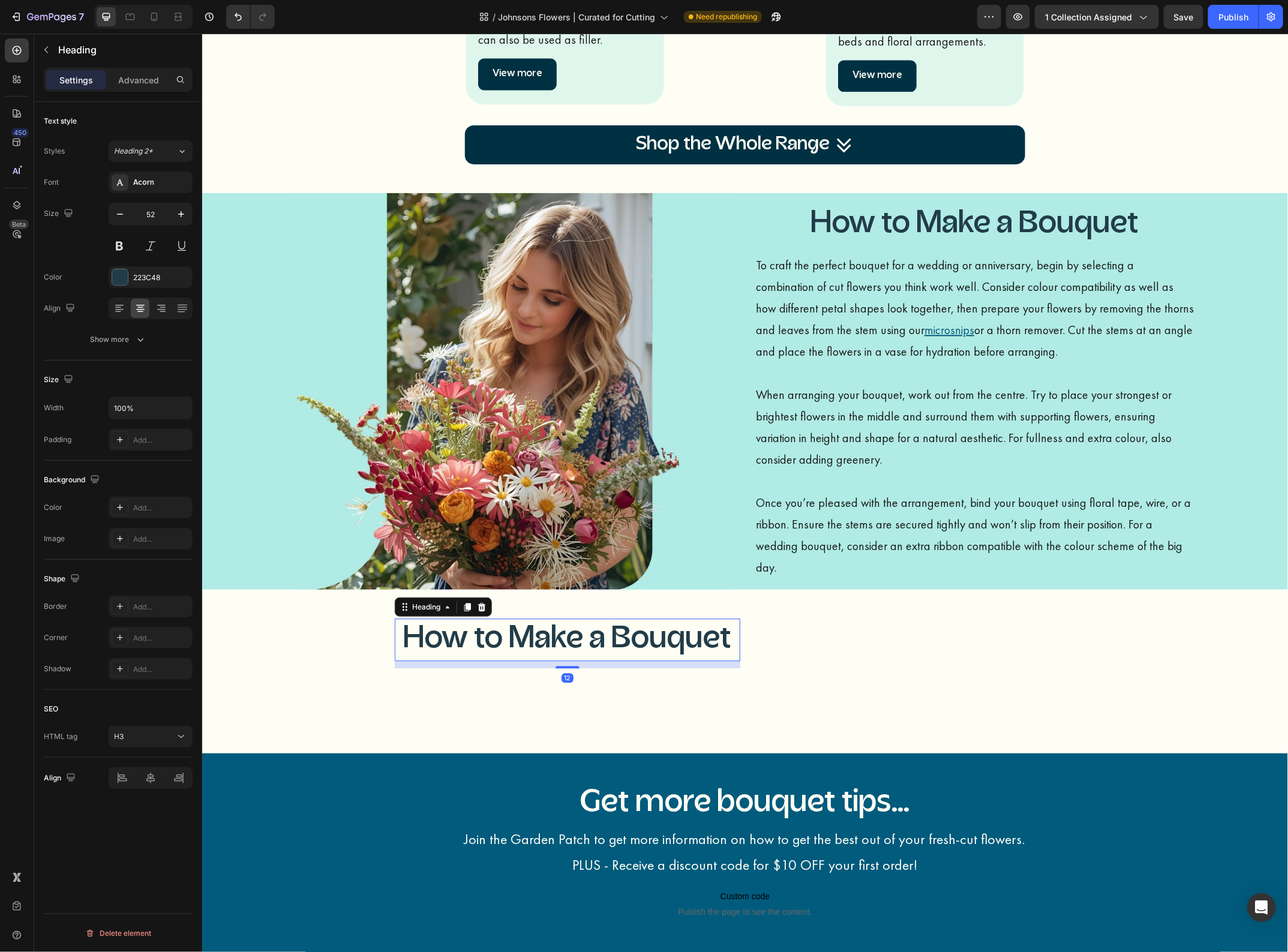
click at [591, 644] on h3 "How to Make a Bouquet" at bounding box center [567, 640] width 346 height 43
click at [591, 644] on p "How to Make a Bouquet" at bounding box center [567, 640] width 343 height 41
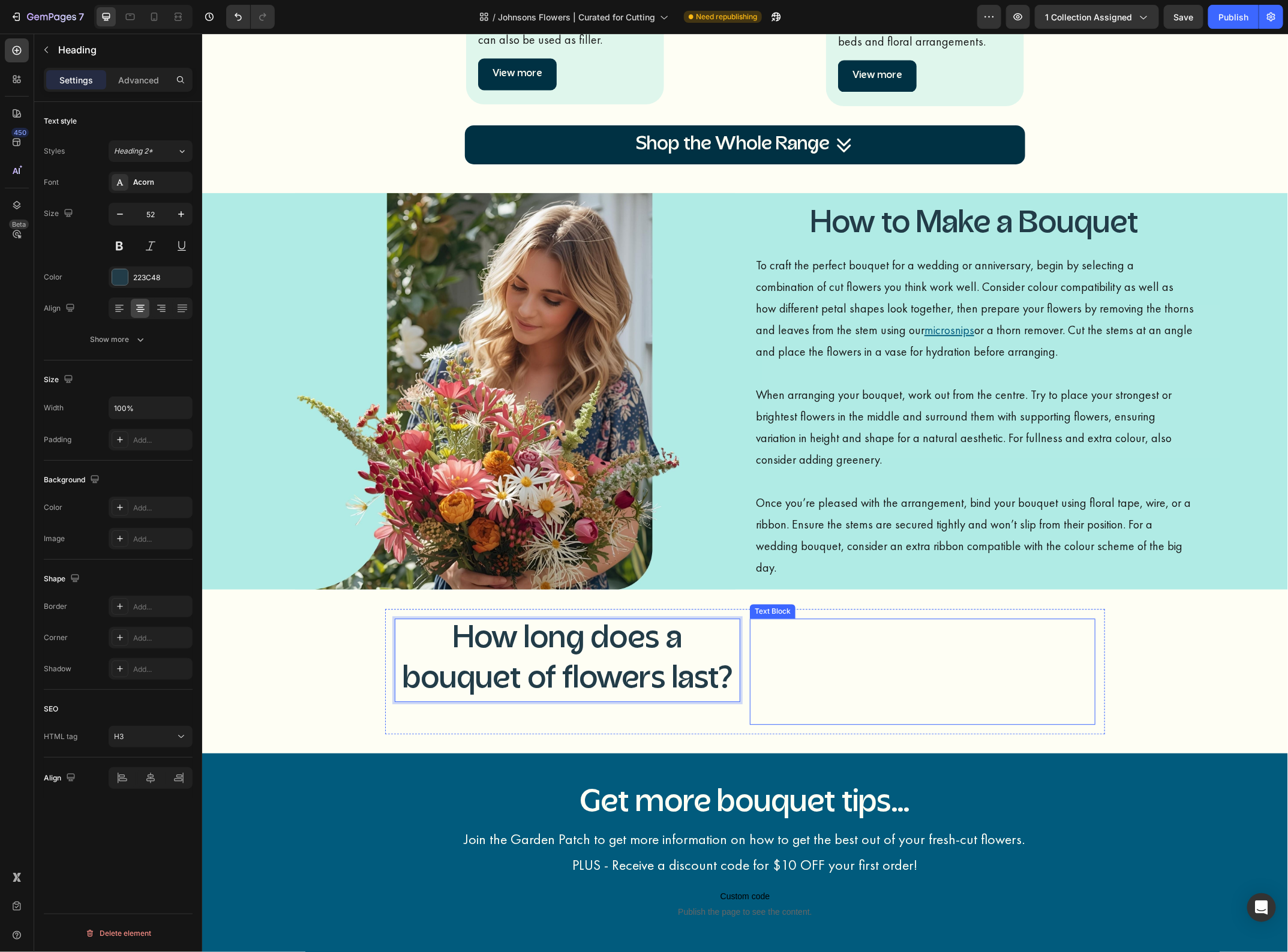
click at [1008, 661] on p "Join the Garden Patch to get more information on how to get the best out of you…" at bounding box center [922, 645] width 343 height 51
click at [691, 670] on p "How long does a bouquet of flowers last?" at bounding box center [567, 660] width 343 height 81
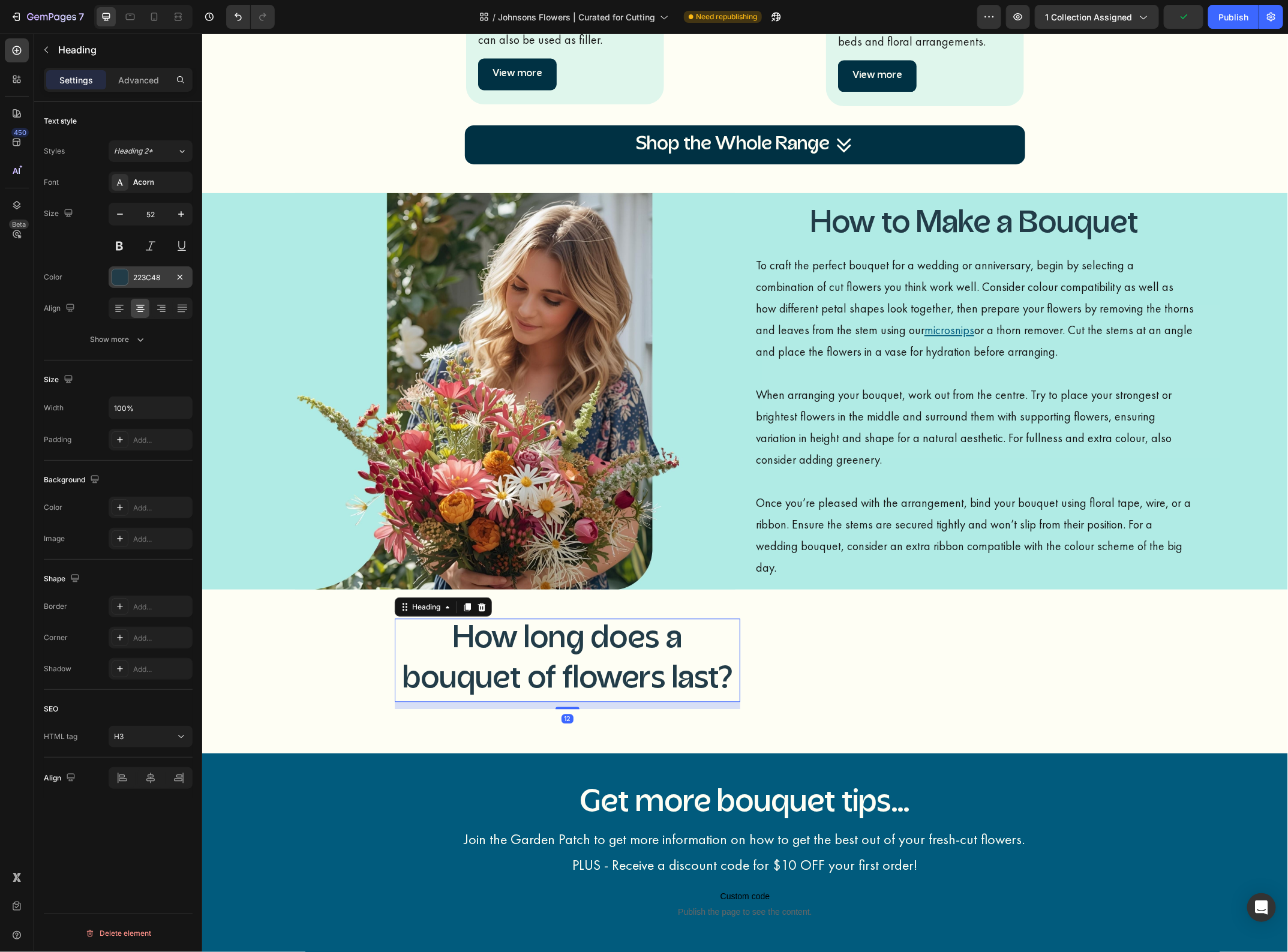
click at [160, 276] on div "223C48" at bounding box center [150, 277] width 35 height 11
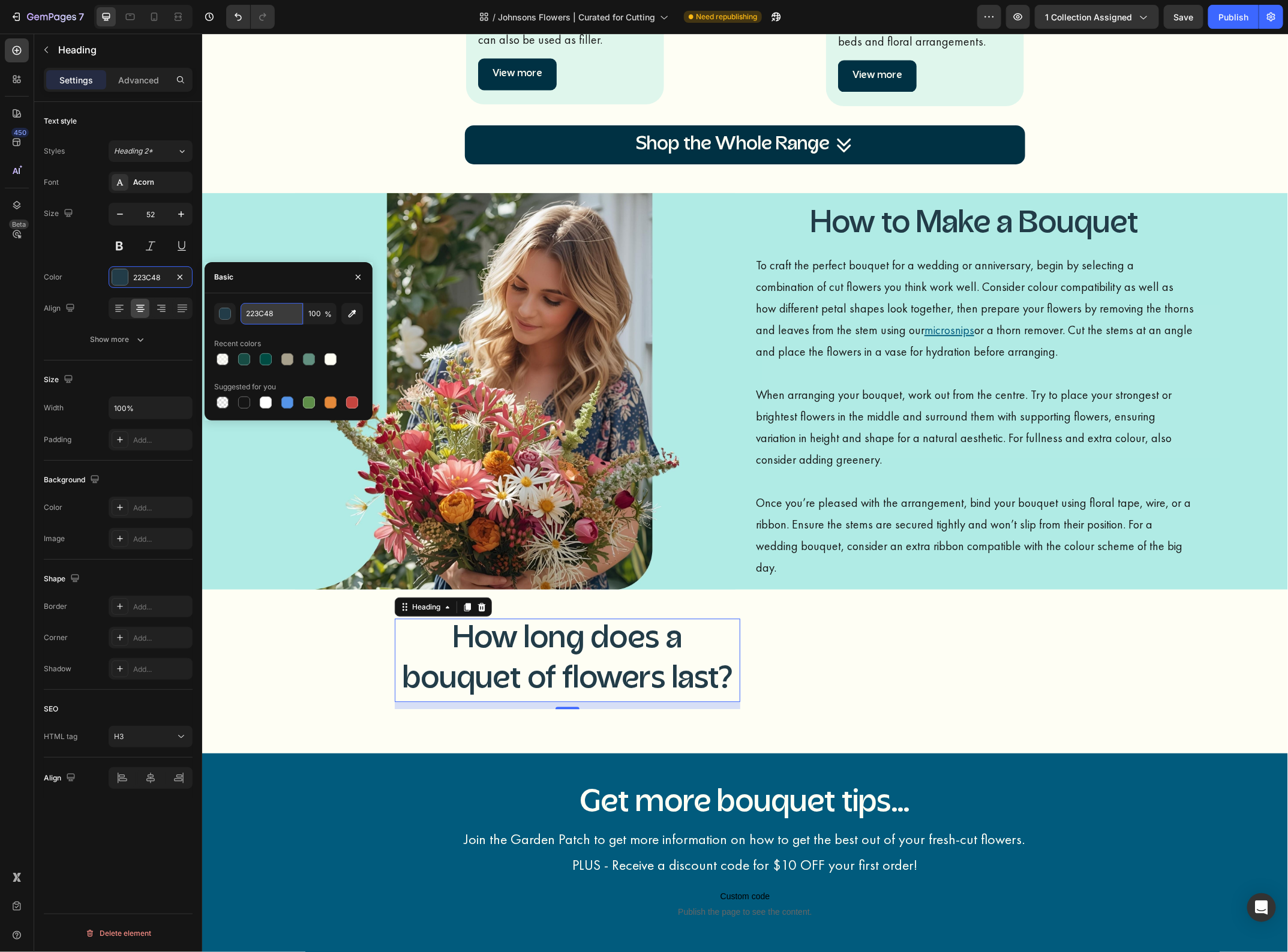
click at [266, 313] on input "223C48" at bounding box center [272, 314] width 62 height 22
click at [829, 653] on p "Join the Garden Patch to get more information on how to get the best out of you…" at bounding box center [922, 645] width 343 height 51
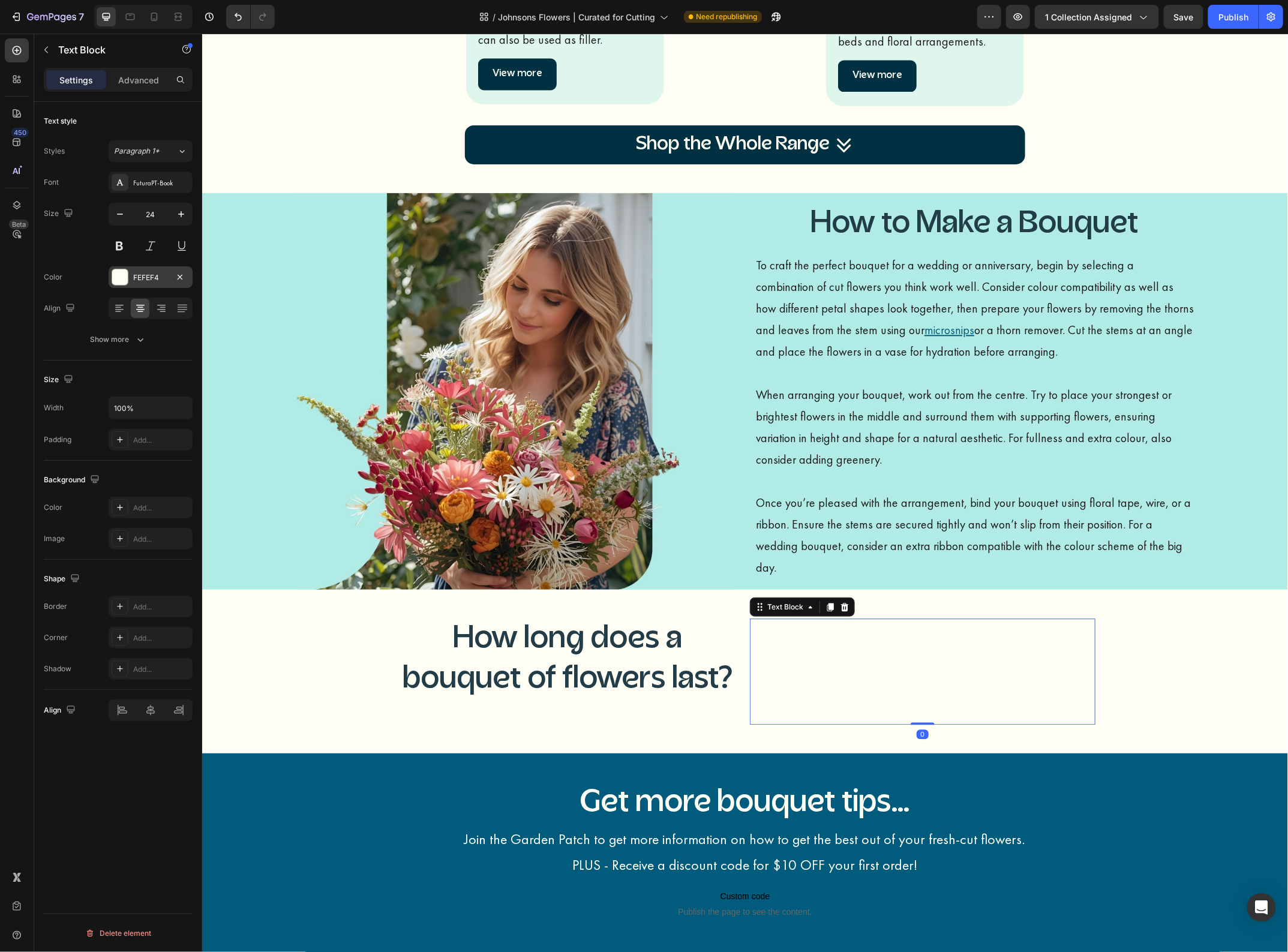
click at [164, 282] on div "FEFEF4" at bounding box center [150, 277] width 35 height 11
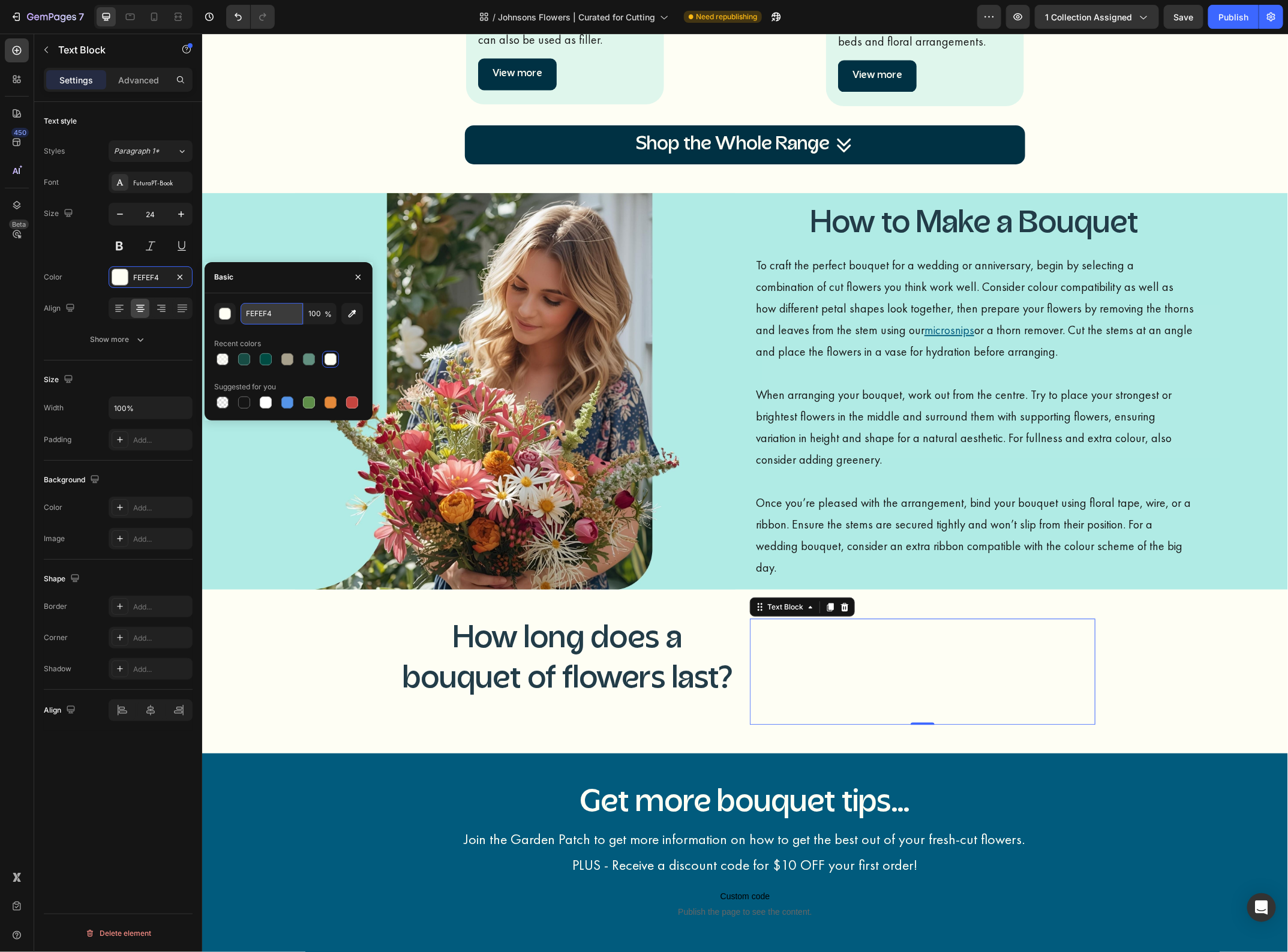
click at [267, 313] on input "FEFEF4" at bounding box center [272, 314] width 62 height 22
paste input "223C48"
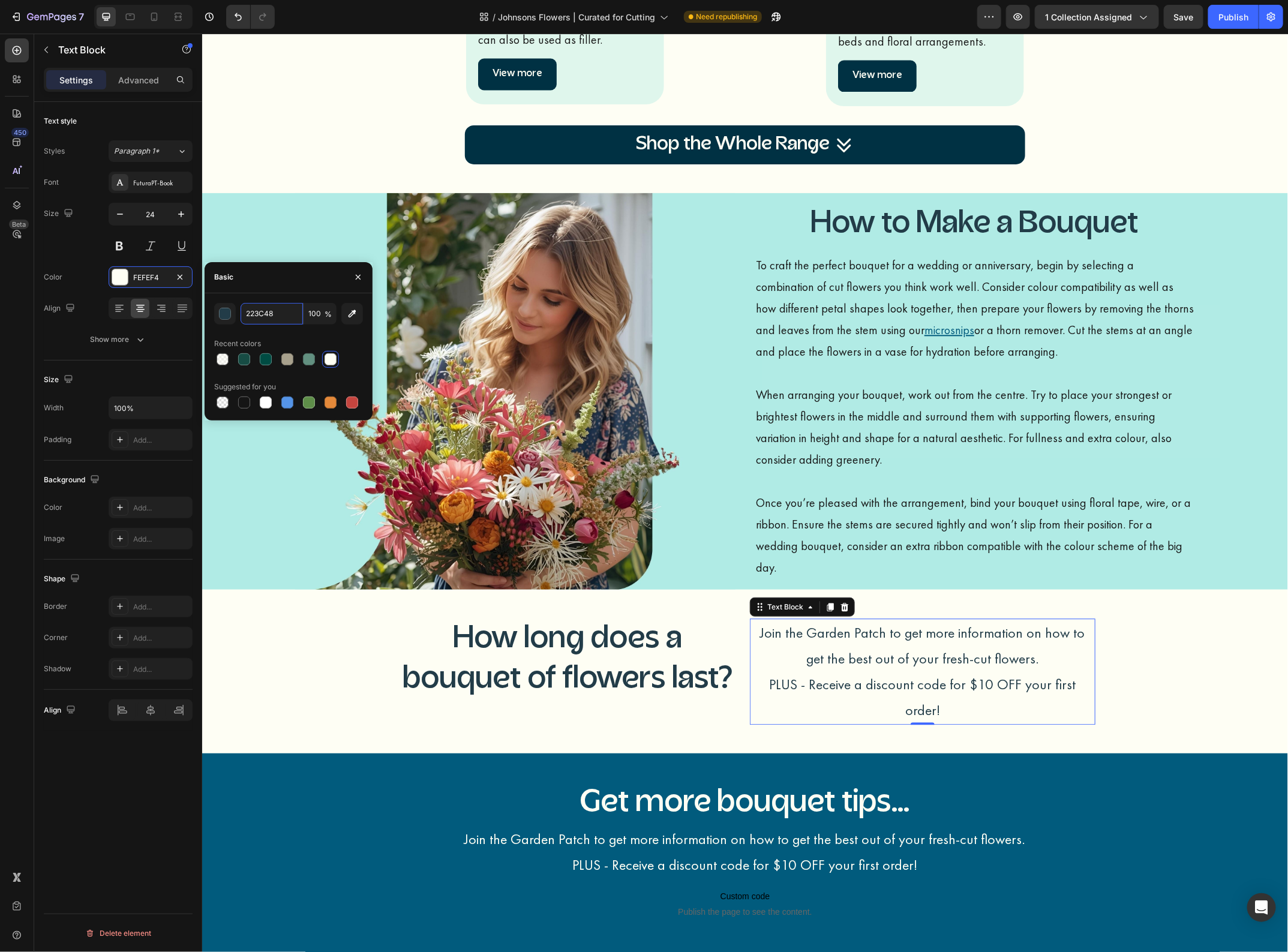
type input "223C48"
click at [972, 663] on p "Join the Garden Patch to get more information on how to get the best out of you…" at bounding box center [922, 645] width 343 height 51
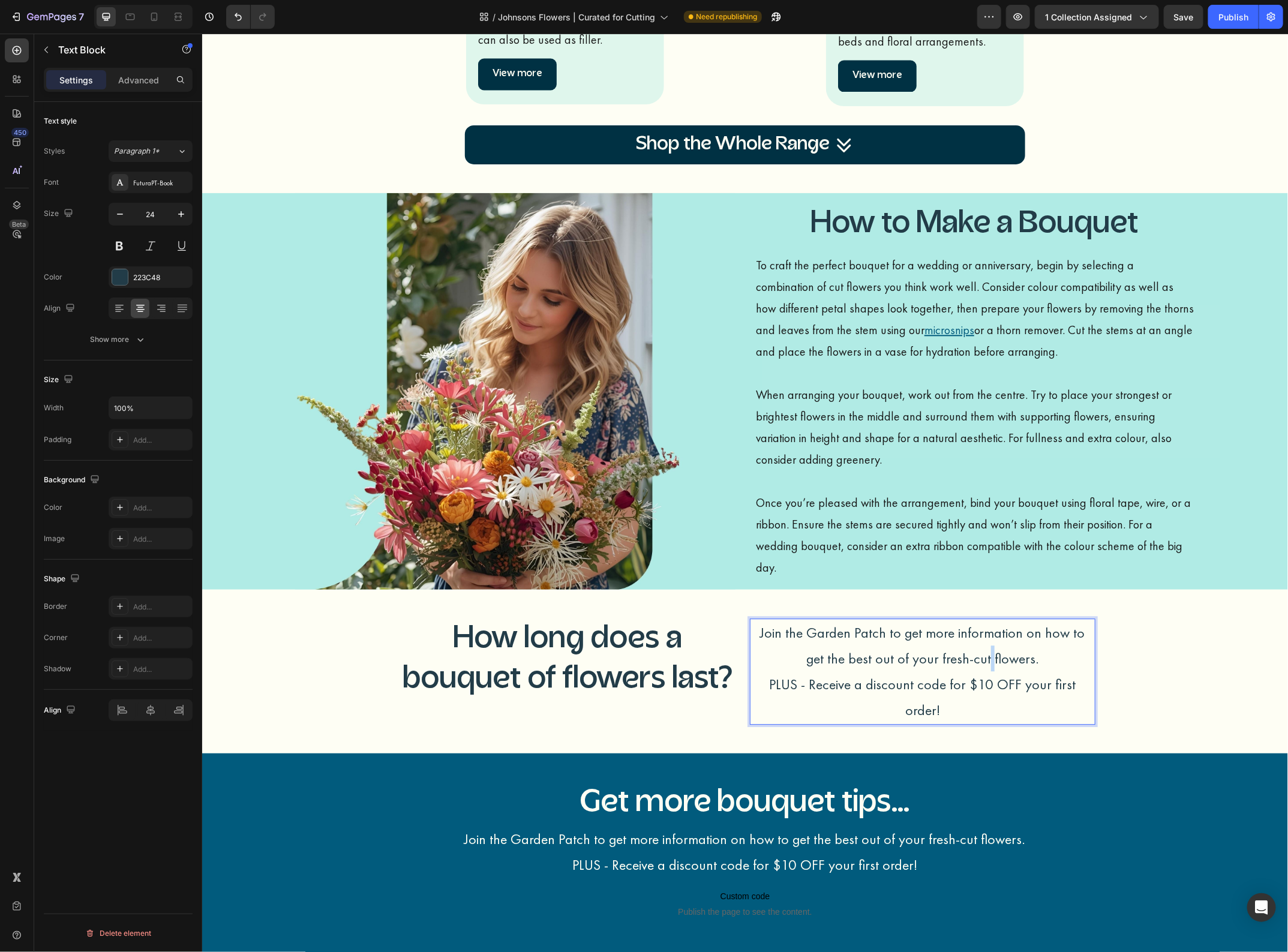
click at [972, 663] on p "Join the Garden Patch to get more information on how to get the best out of you…" at bounding box center [922, 645] width 343 height 51
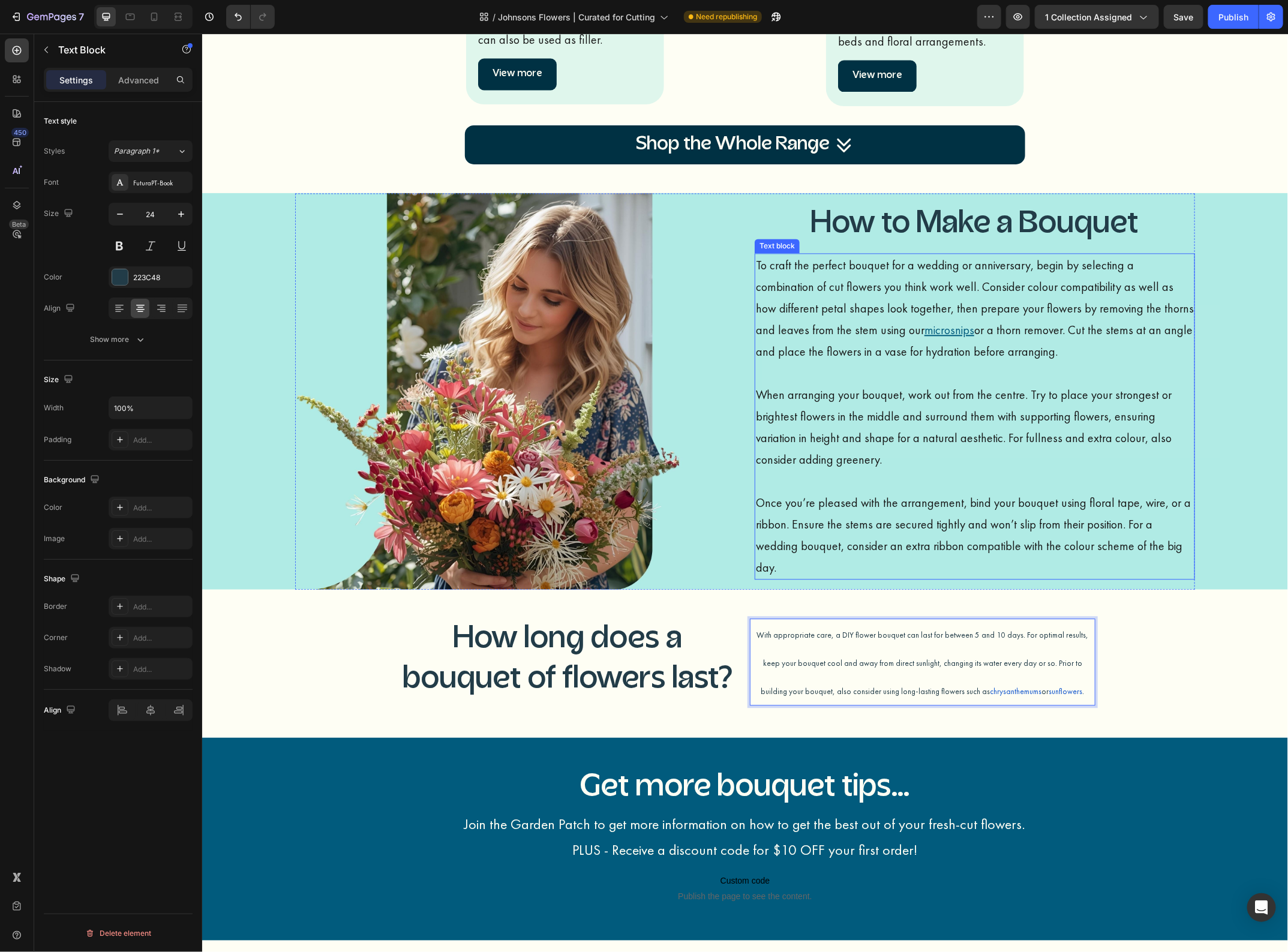
click at [934, 526] on p "Once you’re pleased with the arrangement, bind your bouquet using floral tape, …" at bounding box center [974, 534] width 438 height 86
click at [883, 639] on p "With appropriate care, a DIY flower bouquet can last for between 5 and 10 days.…" at bounding box center [922, 662] width 343 height 85
click at [165, 284] on div "223C48" at bounding box center [150, 277] width 84 height 22
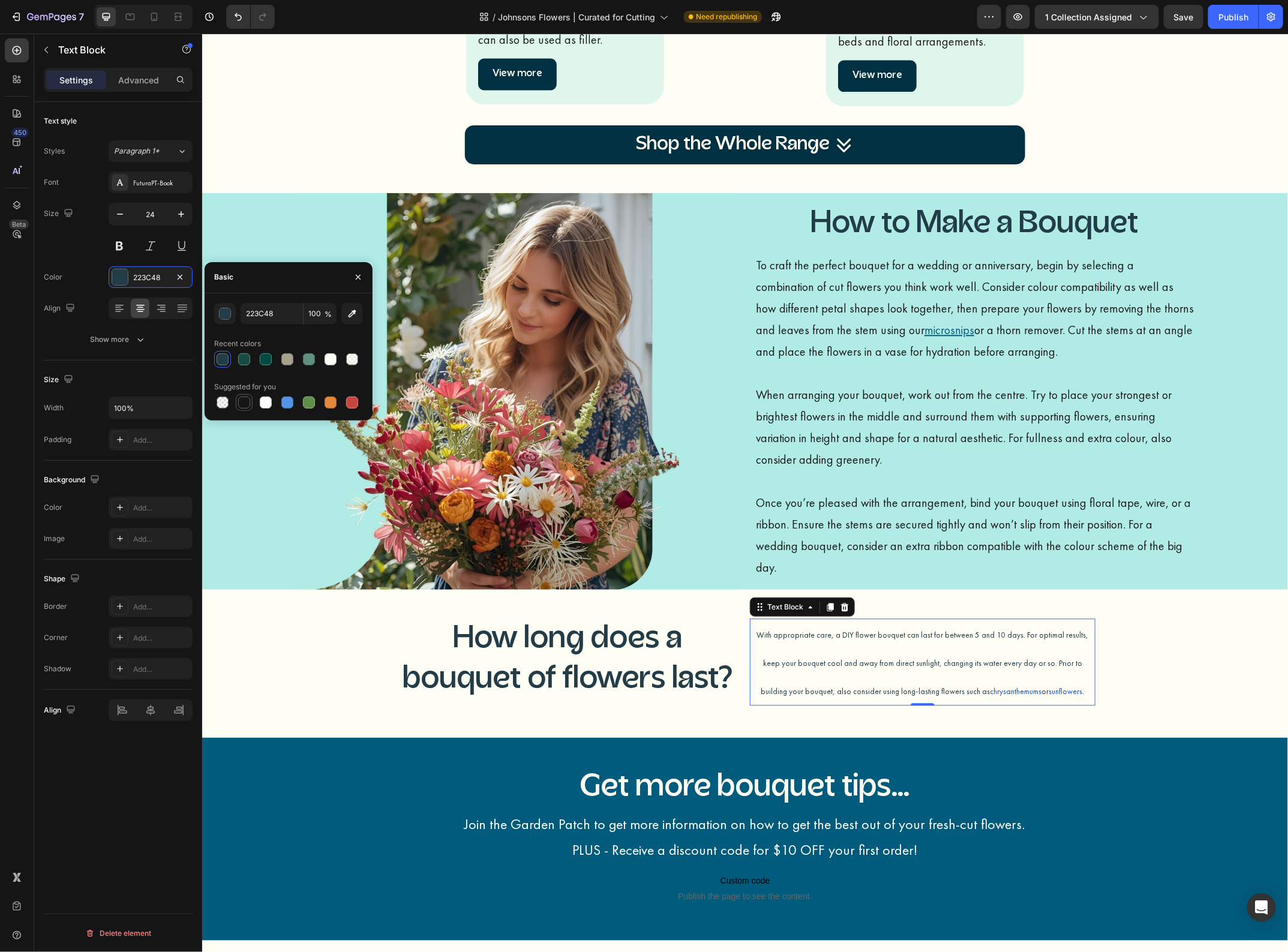
click at [243, 408] on div at bounding box center [244, 402] width 12 height 12
type input "151515"
click at [794, 321] on p "To craft the perfect bouquet for a wedding or anniversary, begin by selecting a…" at bounding box center [974, 319] width 438 height 129
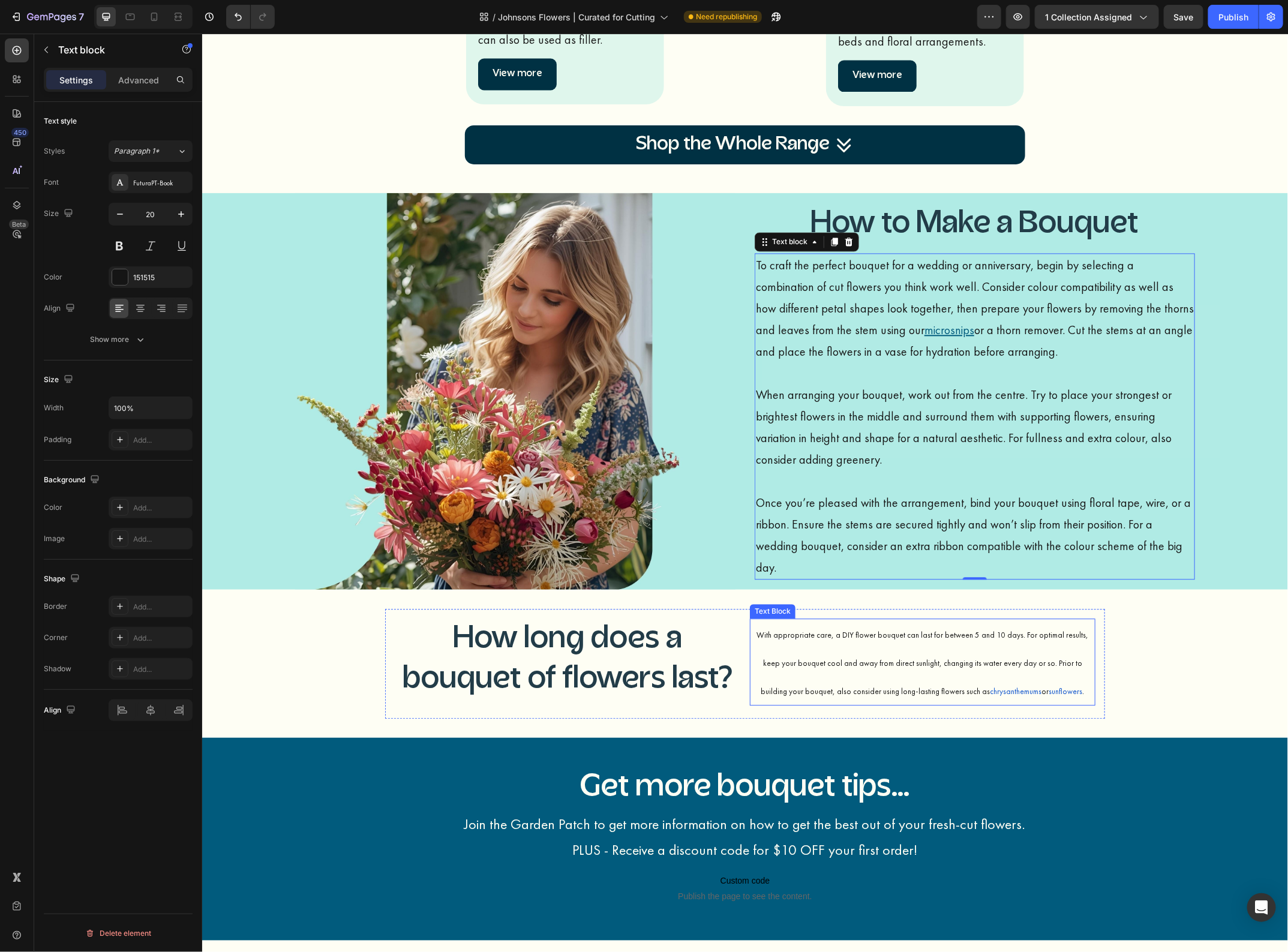
click at [774, 630] on span "With appropriate care, a DIY flower bouquet can last for between 5 and 10 days.…" at bounding box center [922, 663] width 332 height 67
click at [796, 309] on p "To craft the perfect bouquet for a wedding or anniversary, begin by selecting a…" at bounding box center [974, 319] width 438 height 129
click at [785, 632] on span "With appropriate care, a DIY flower bouquet can last for between 5 and 10 days.…" at bounding box center [922, 663] width 332 height 67
click at [805, 631] on span "With appropriate care, a DIY flower bouquet can last for between 5 and 10 days.…" at bounding box center [922, 663] width 332 height 67
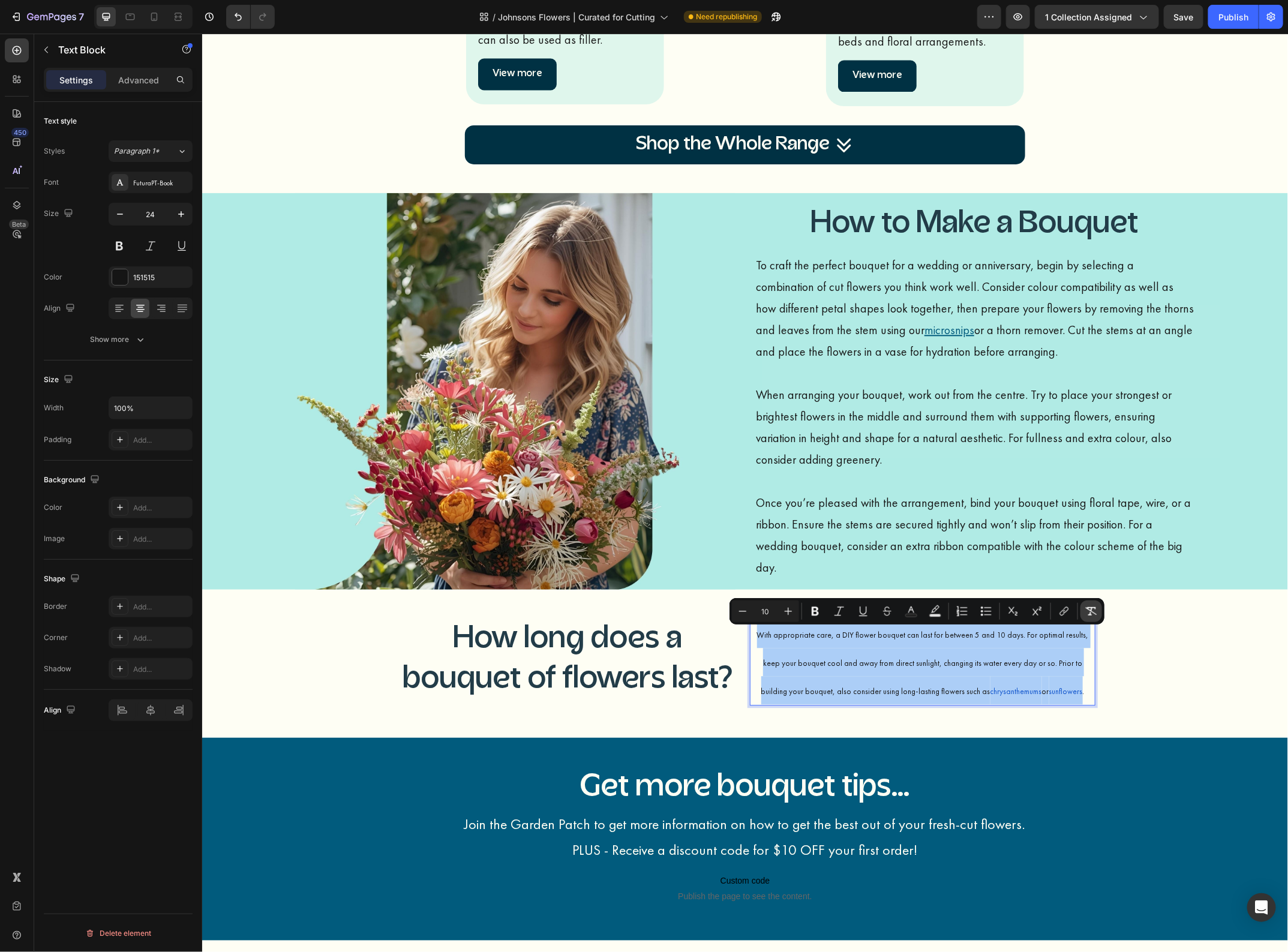
click at [1098, 607] on button "Remove Format" at bounding box center [1091, 611] width 22 height 22
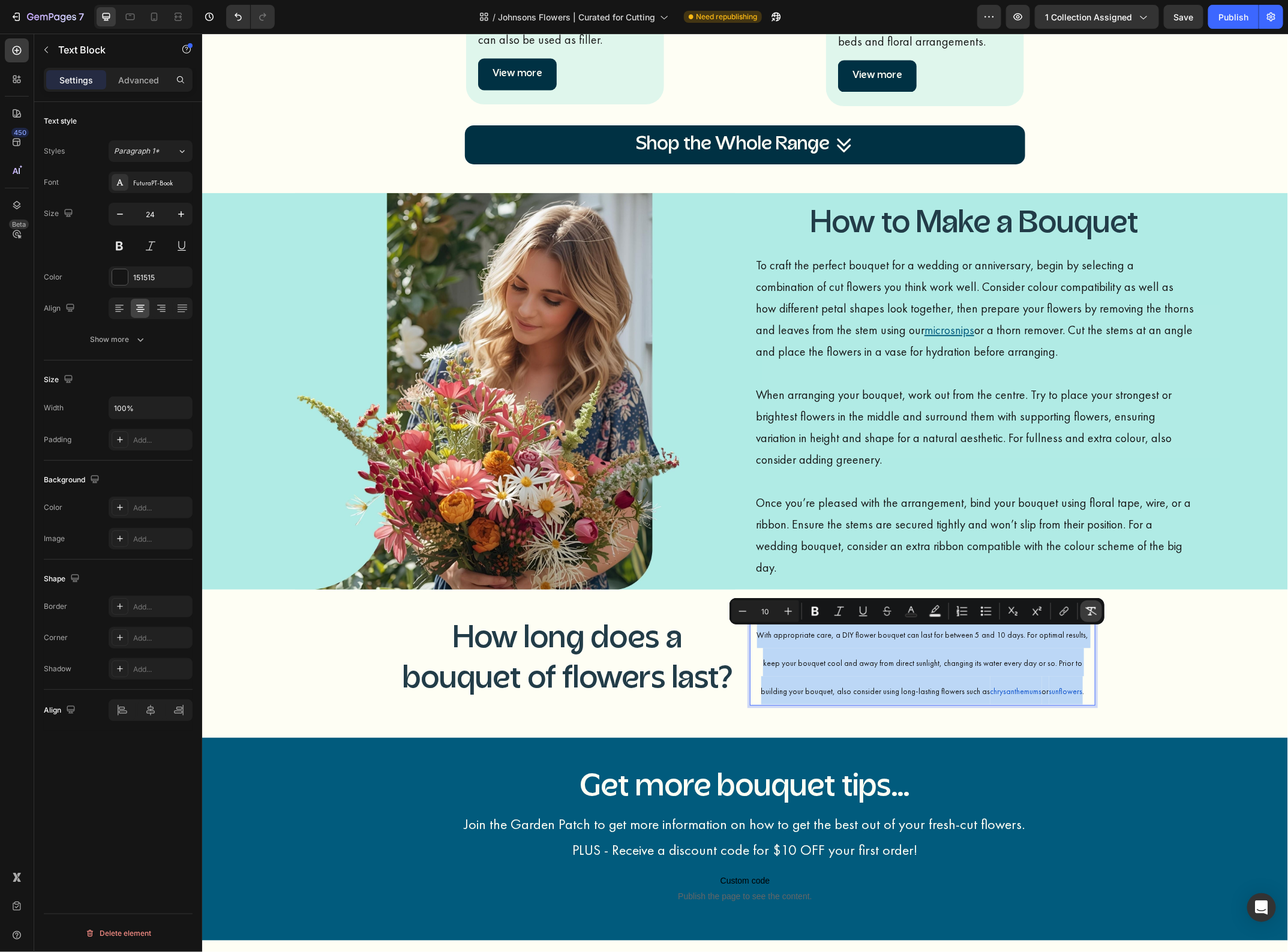
type input "24"
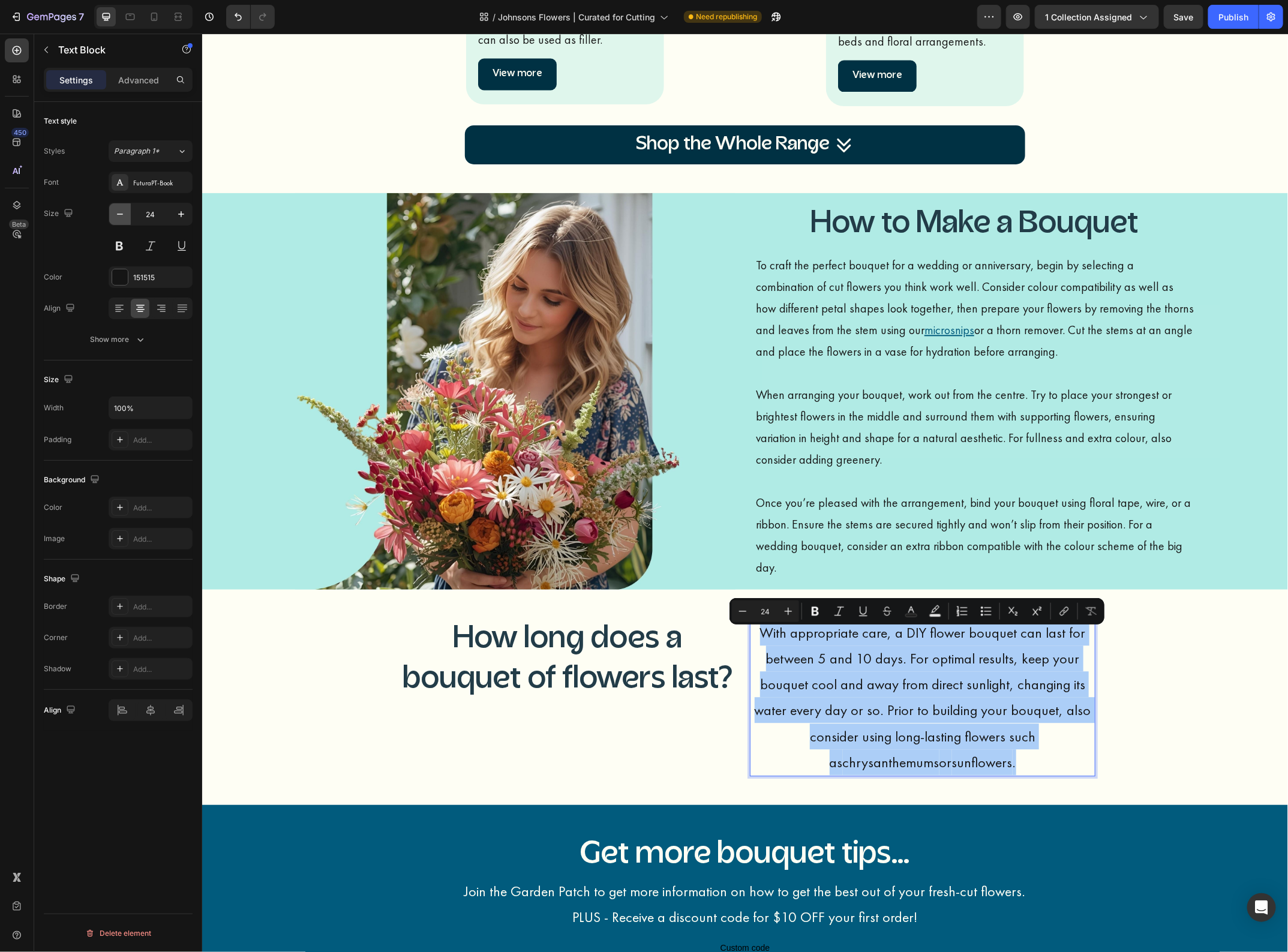
click at [117, 218] on icon "button" at bounding box center [120, 214] width 12 height 12
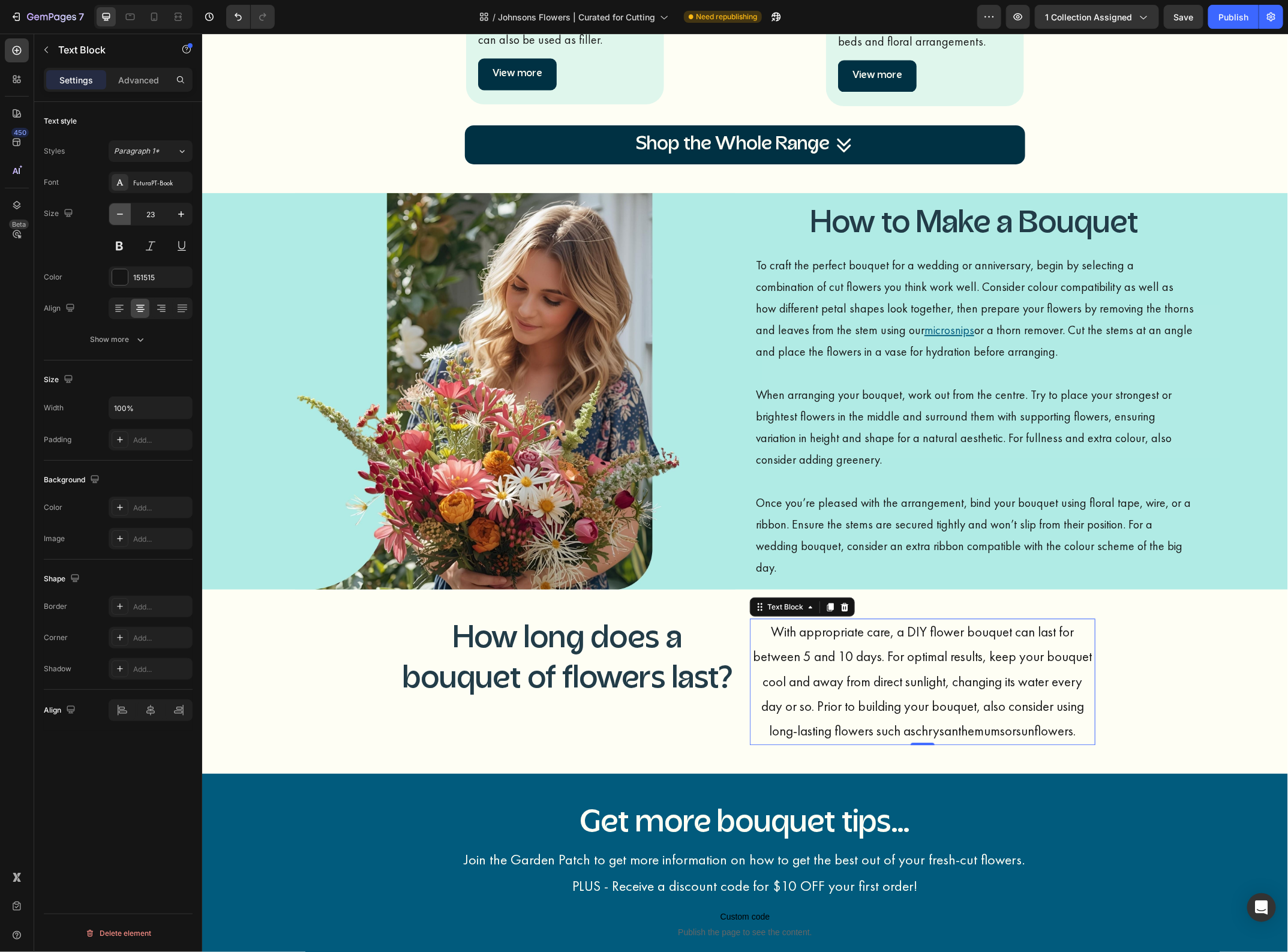
type input "22"
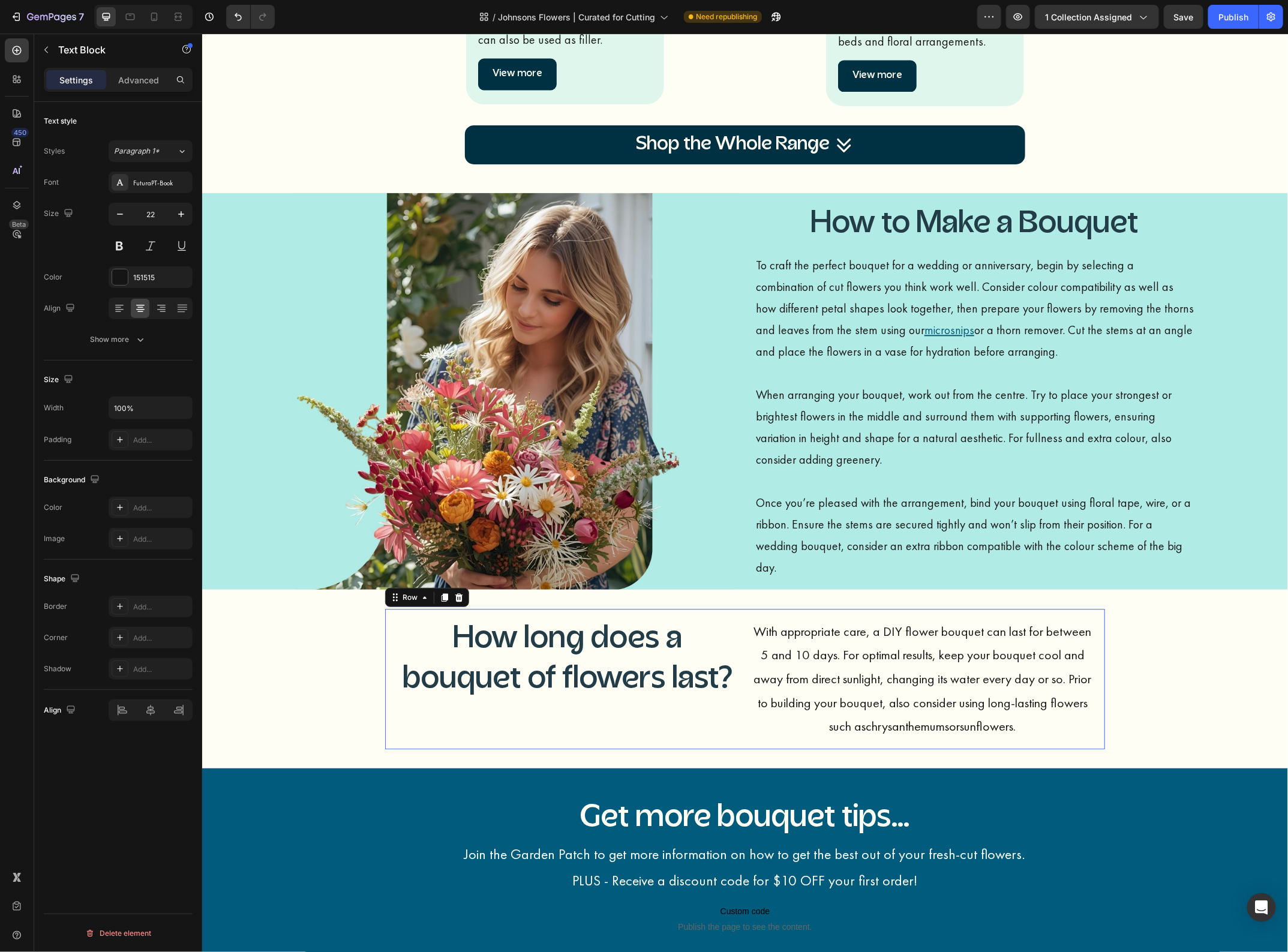
click at [384, 645] on div "How long does a bouquet of flowers last? Heading With appropriate care, a DIY f…" at bounding box center [744, 678] width 720 height 140
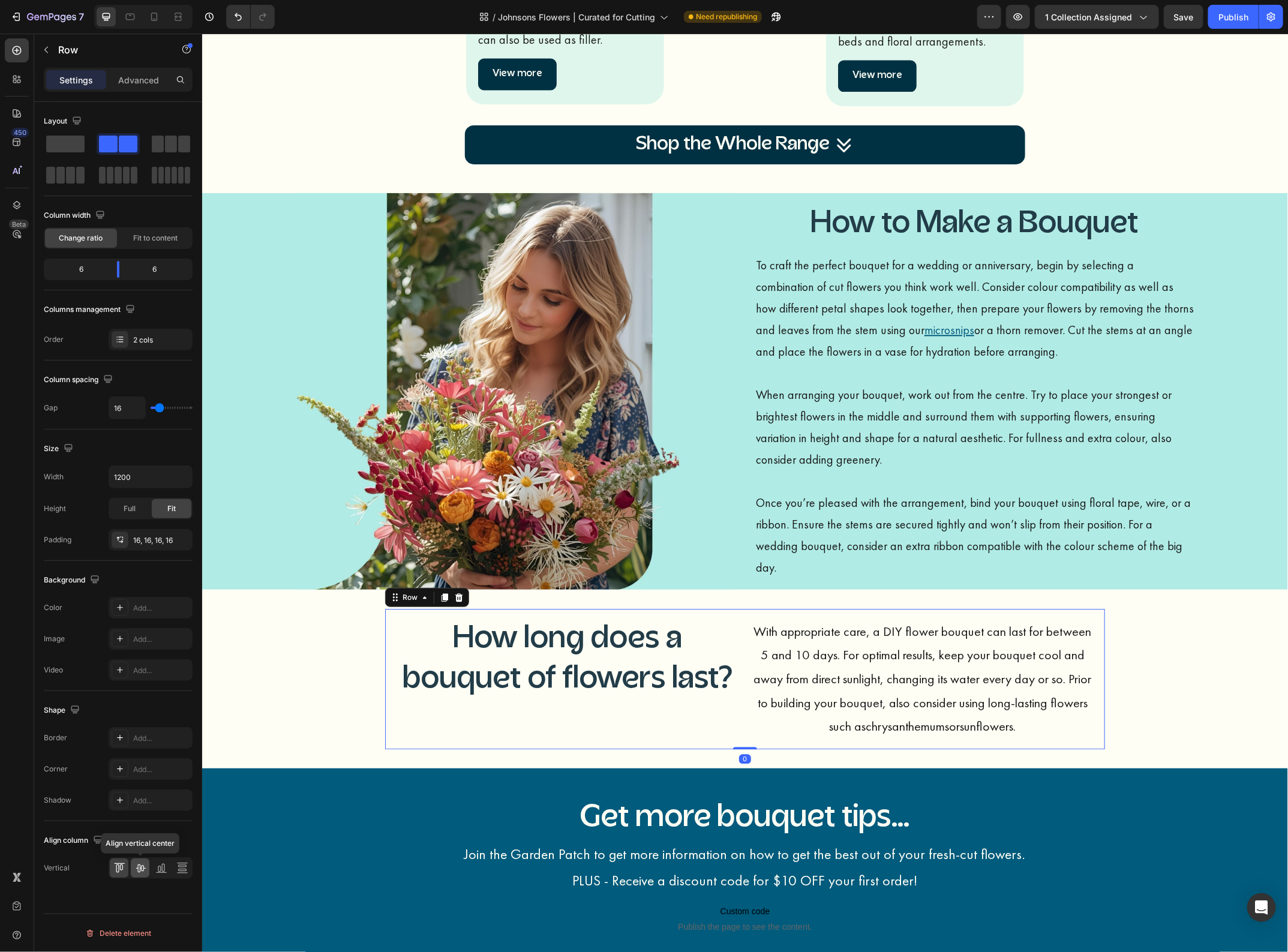
click at [135, 868] on icon at bounding box center [140, 868] width 12 height 12
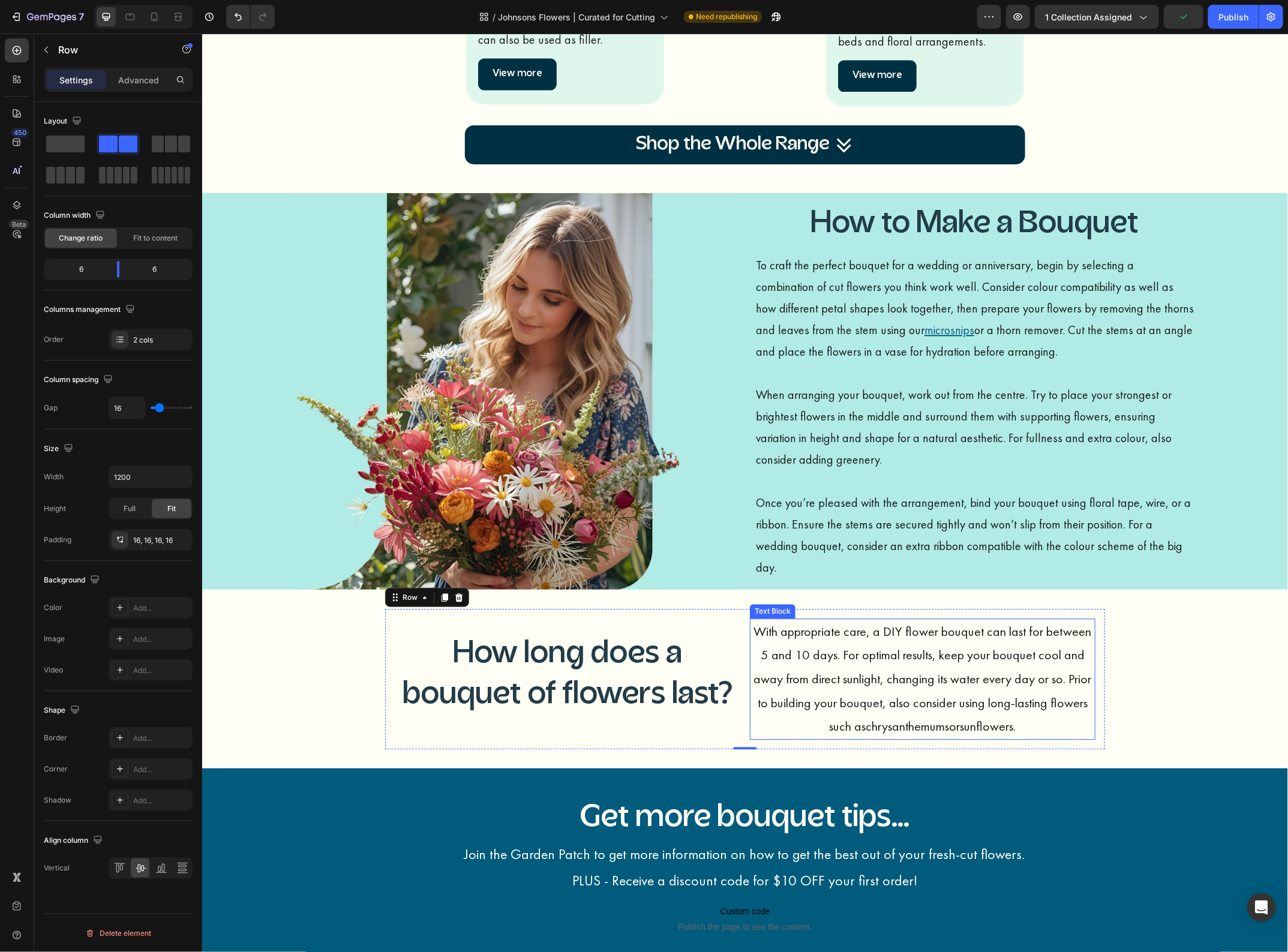
click at [904, 708] on p "With appropriate care, a DIY flower bouquet can last for between 5 and 10 days.…" at bounding box center [922, 678] width 343 height 119
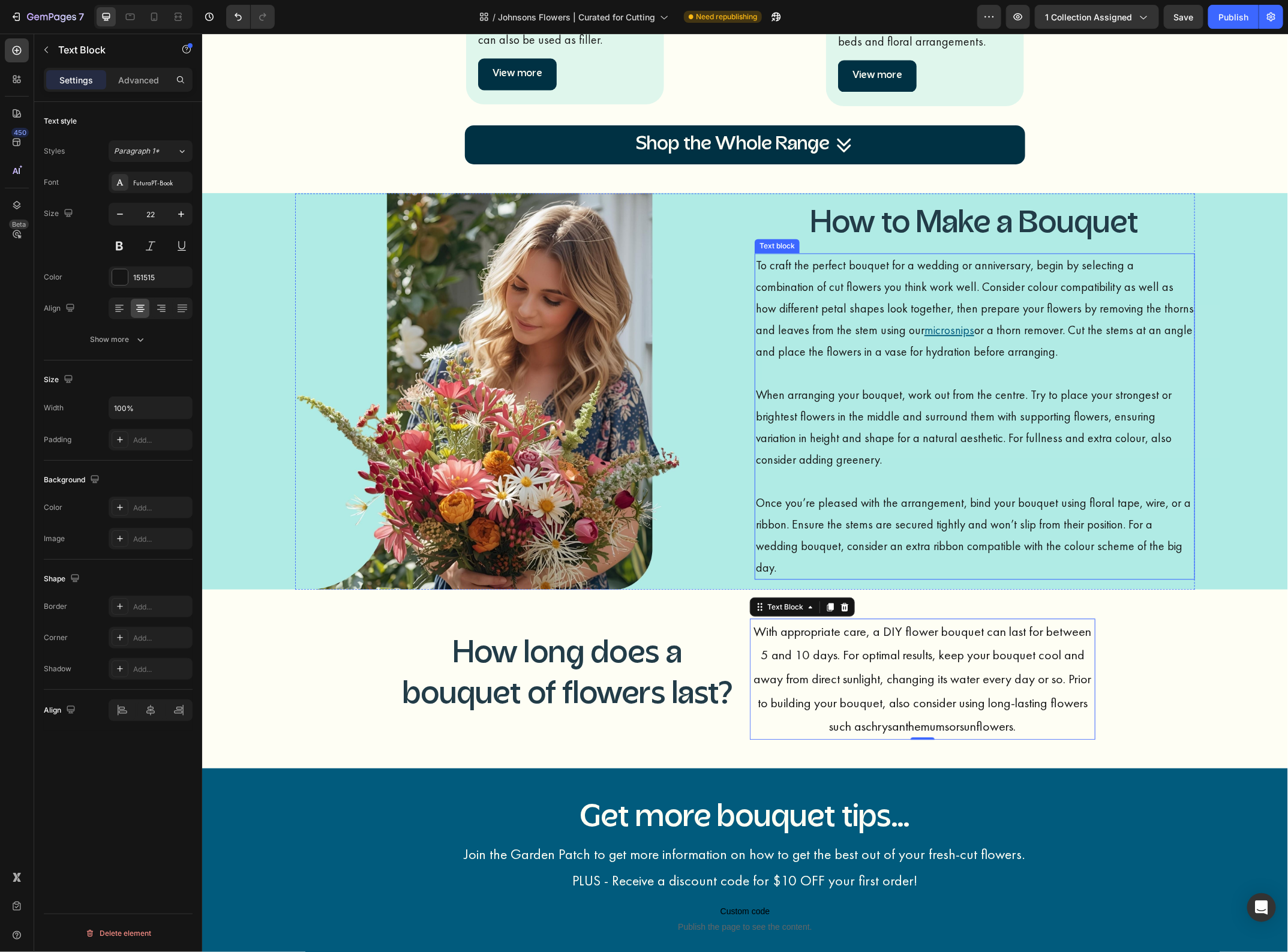
click at [936, 543] on p "Once you’re pleased with the arrangement, bind your bouquet using floral tape, …" at bounding box center [974, 534] width 438 height 86
click at [964, 436] on p "When arranging your bouquet, work out from the centre. Try to place your strong…" at bounding box center [974, 437] width 438 height 108
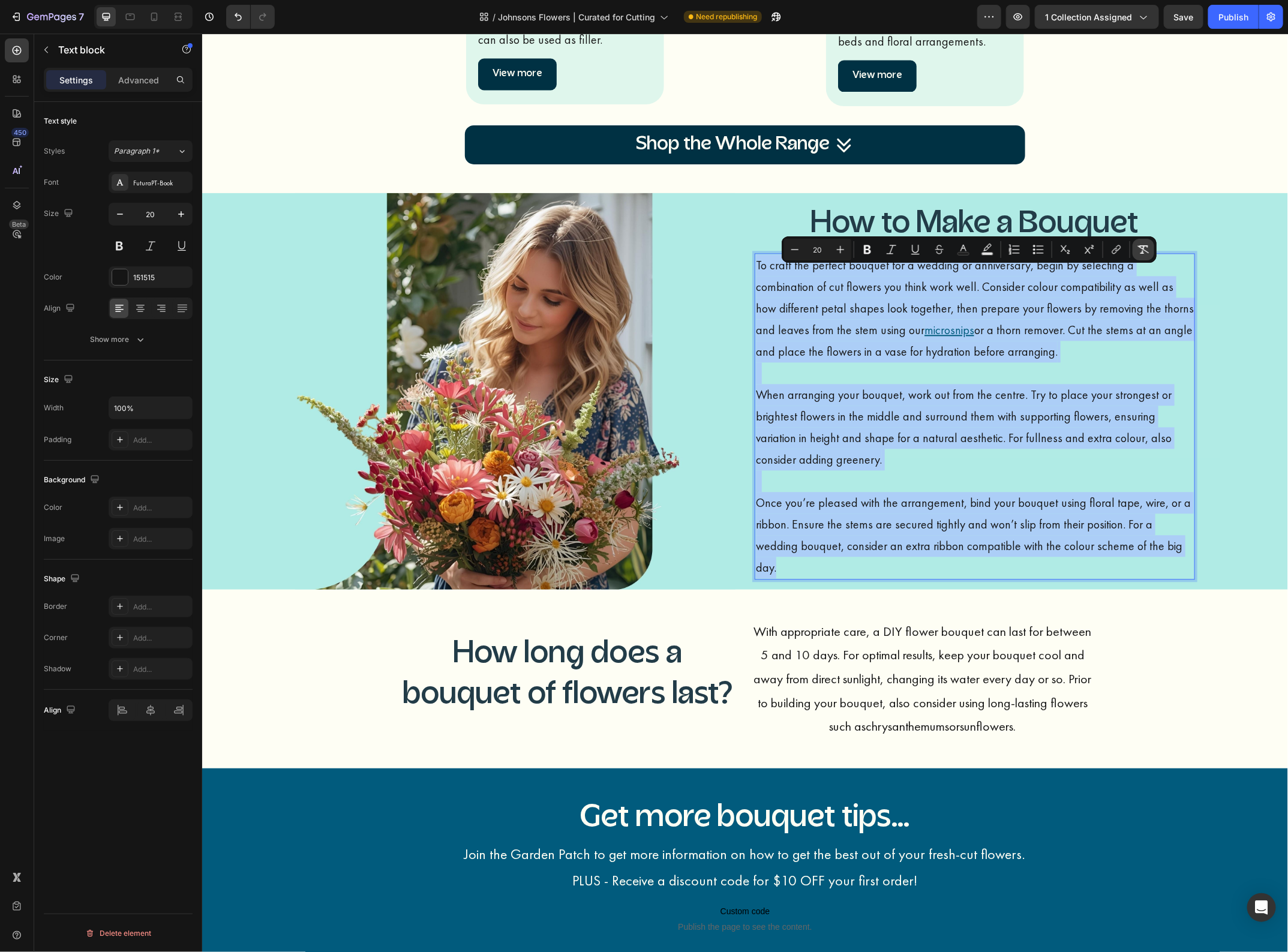
click at [1138, 249] on icon "Editor contextual toolbar" at bounding box center [1143, 249] width 12 height 12
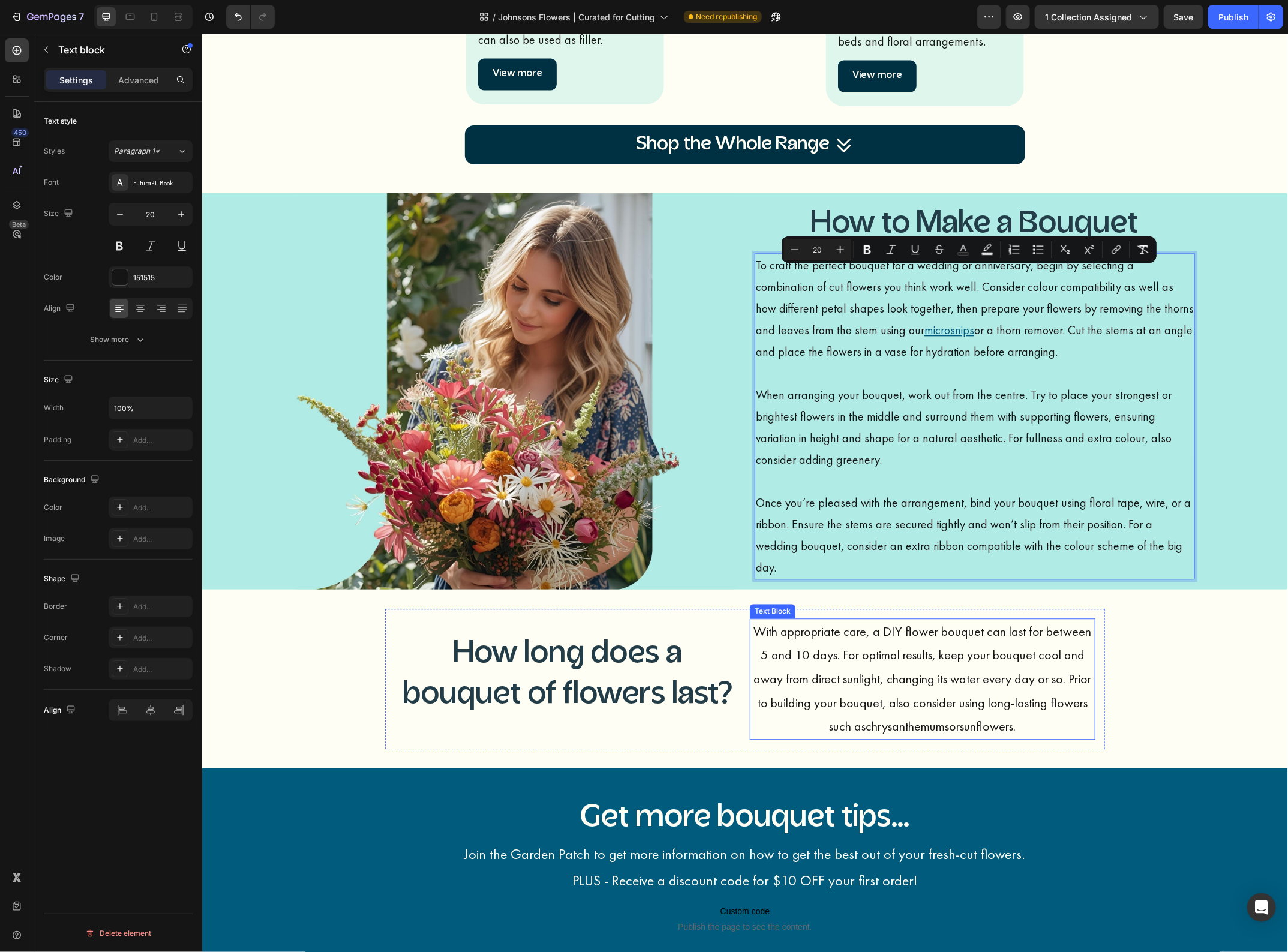
click at [909, 661] on p "With appropriate care, a DIY flower bouquet can last for between 5 and 10 days.…" at bounding box center [922, 678] width 343 height 119
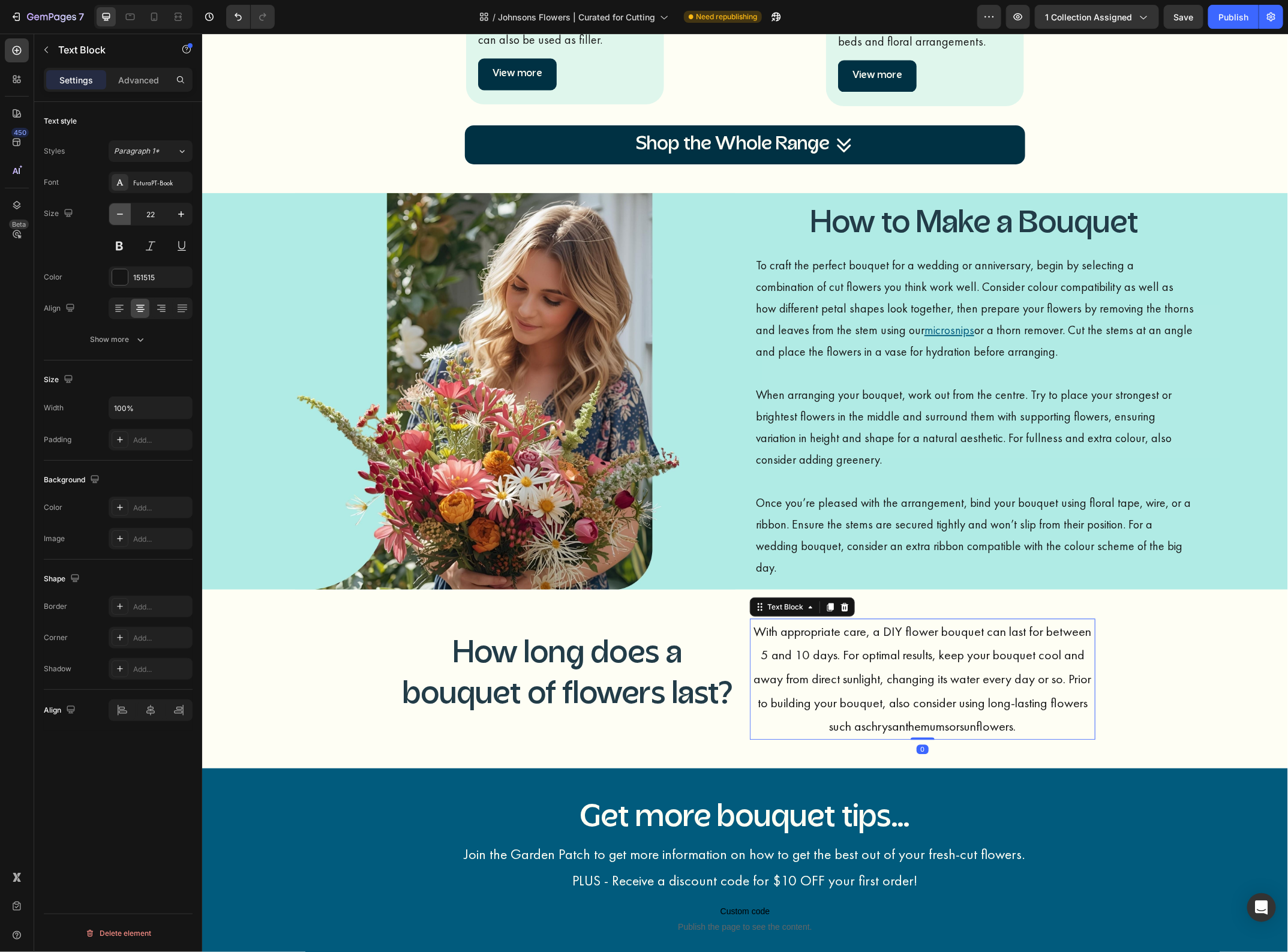
click at [115, 212] on icon "button" at bounding box center [120, 214] width 12 height 12
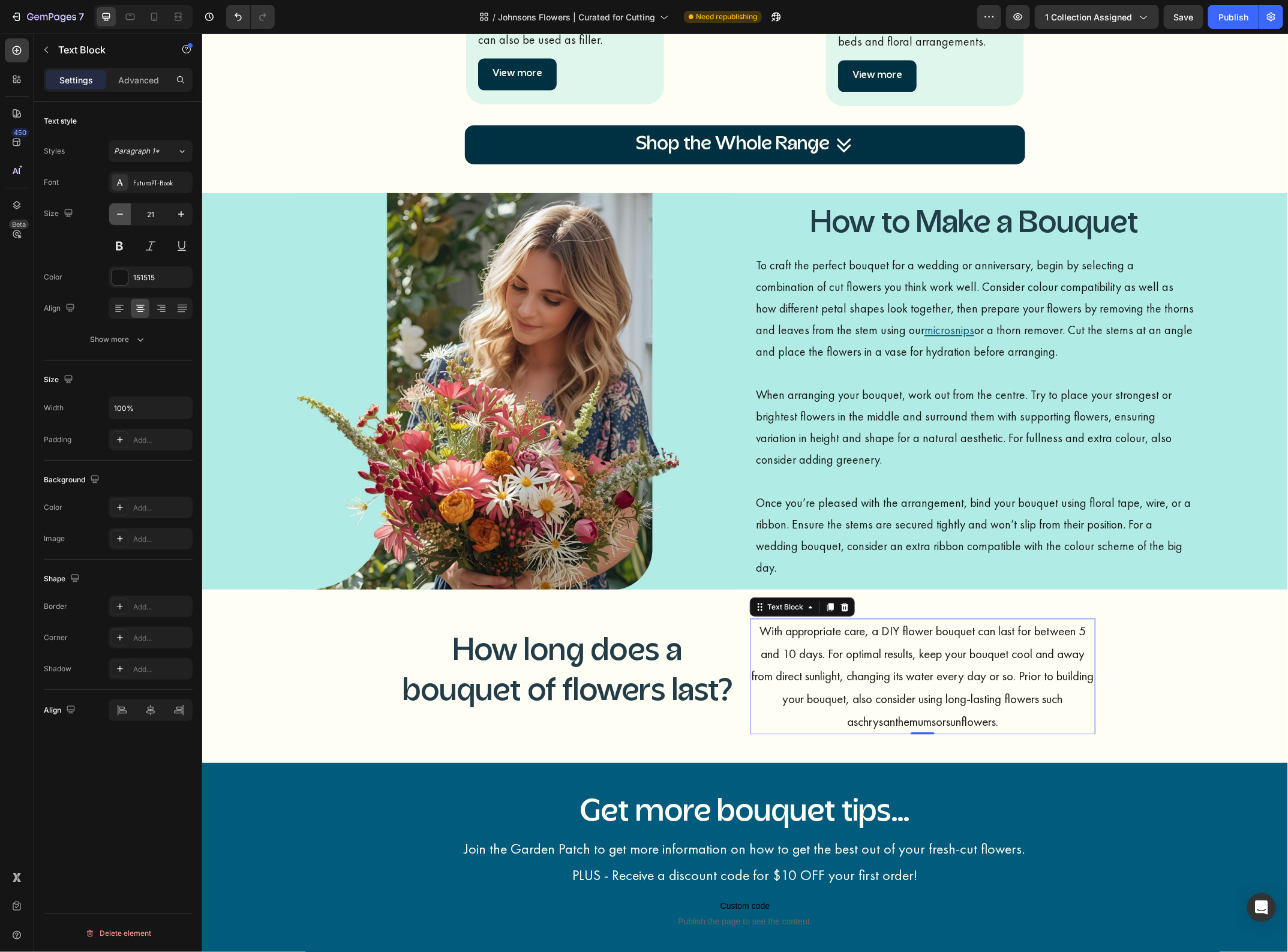
click at [115, 212] on icon "button" at bounding box center [120, 214] width 12 height 12
type input "20"
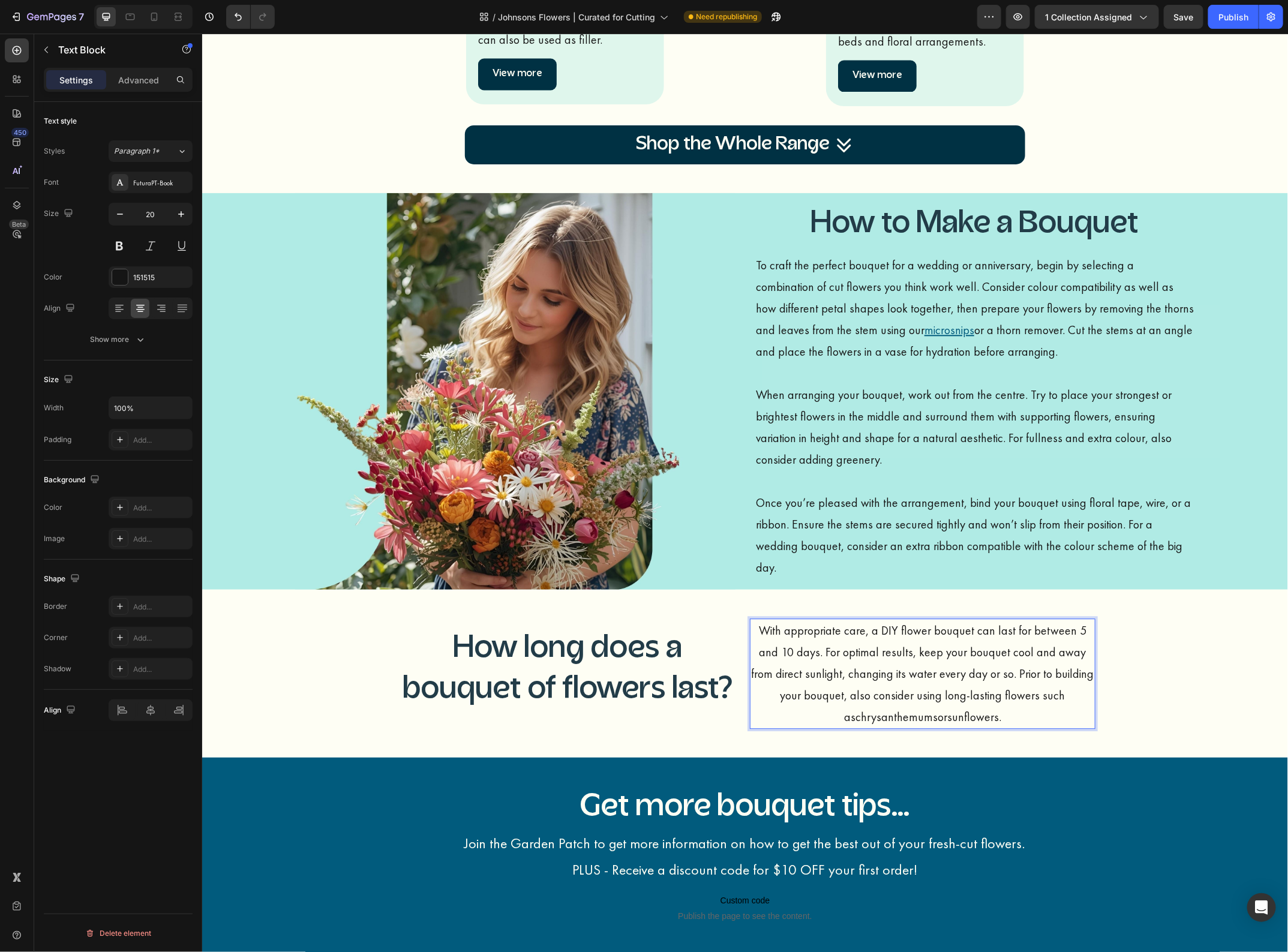
click at [975, 682] on p "With appropriate care, a DIY flower bouquet can last for between 5 and 10 days.…" at bounding box center [922, 673] width 343 height 108
click at [937, 708] on link "chrysanthemums" at bounding box center [896, 716] width 82 height 16
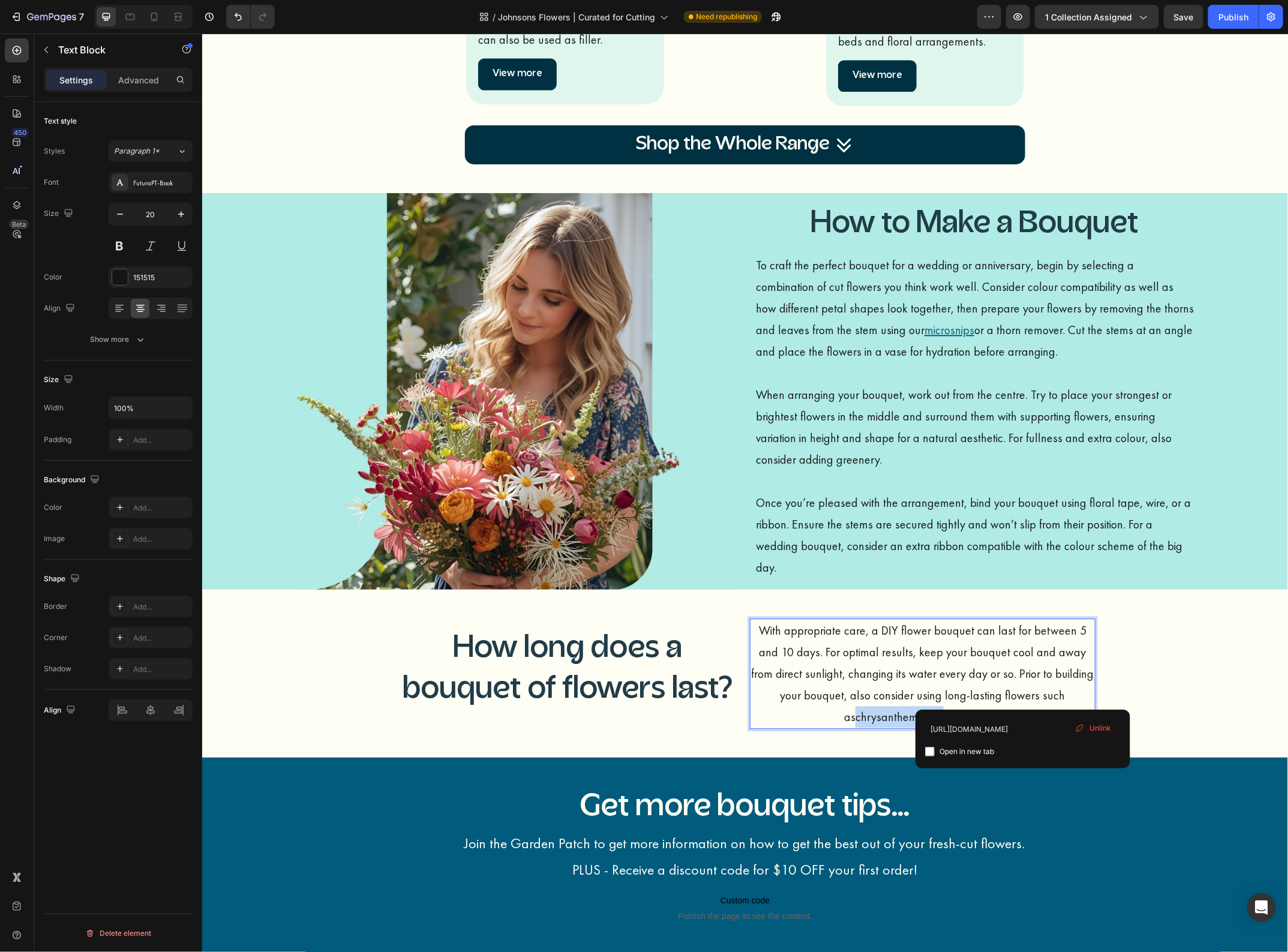
click at [937, 708] on link "chrysanthemums" at bounding box center [896, 716] width 82 height 16
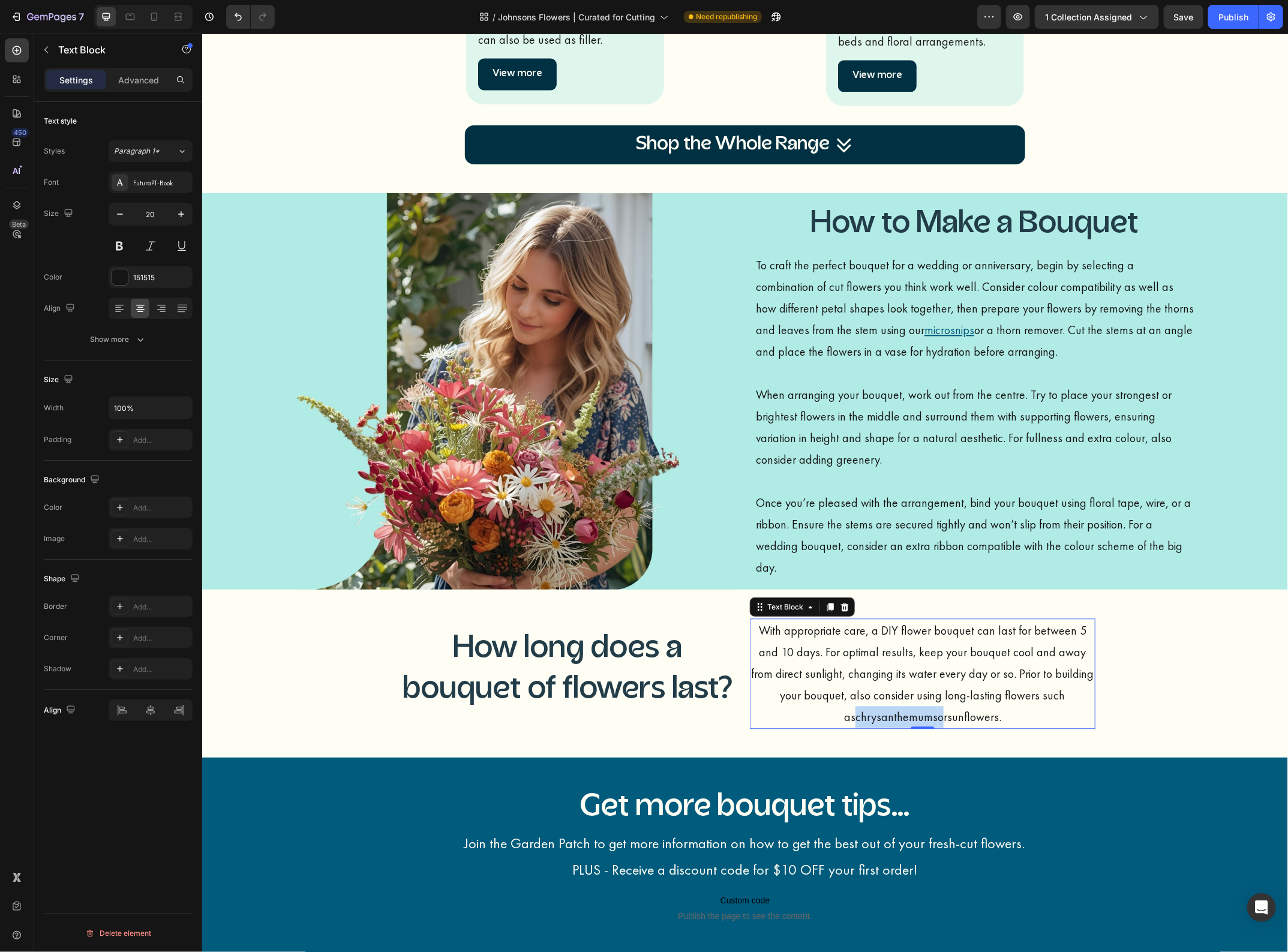
click at [937, 708] on link "chrysanthemums" at bounding box center [896, 716] width 82 height 16
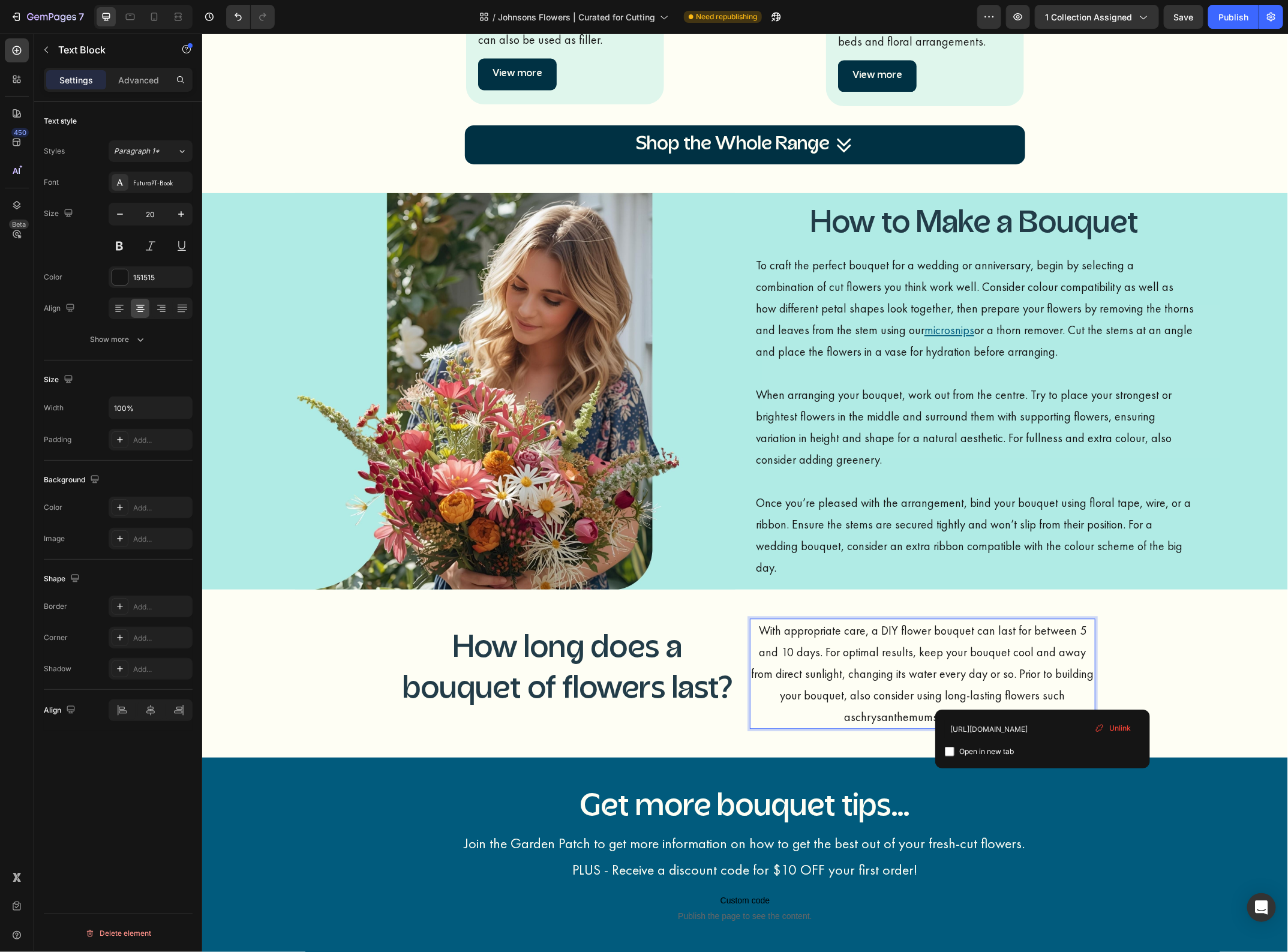
click at [937, 708] on link "chrysanthemums" at bounding box center [896, 716] width 82 height 16
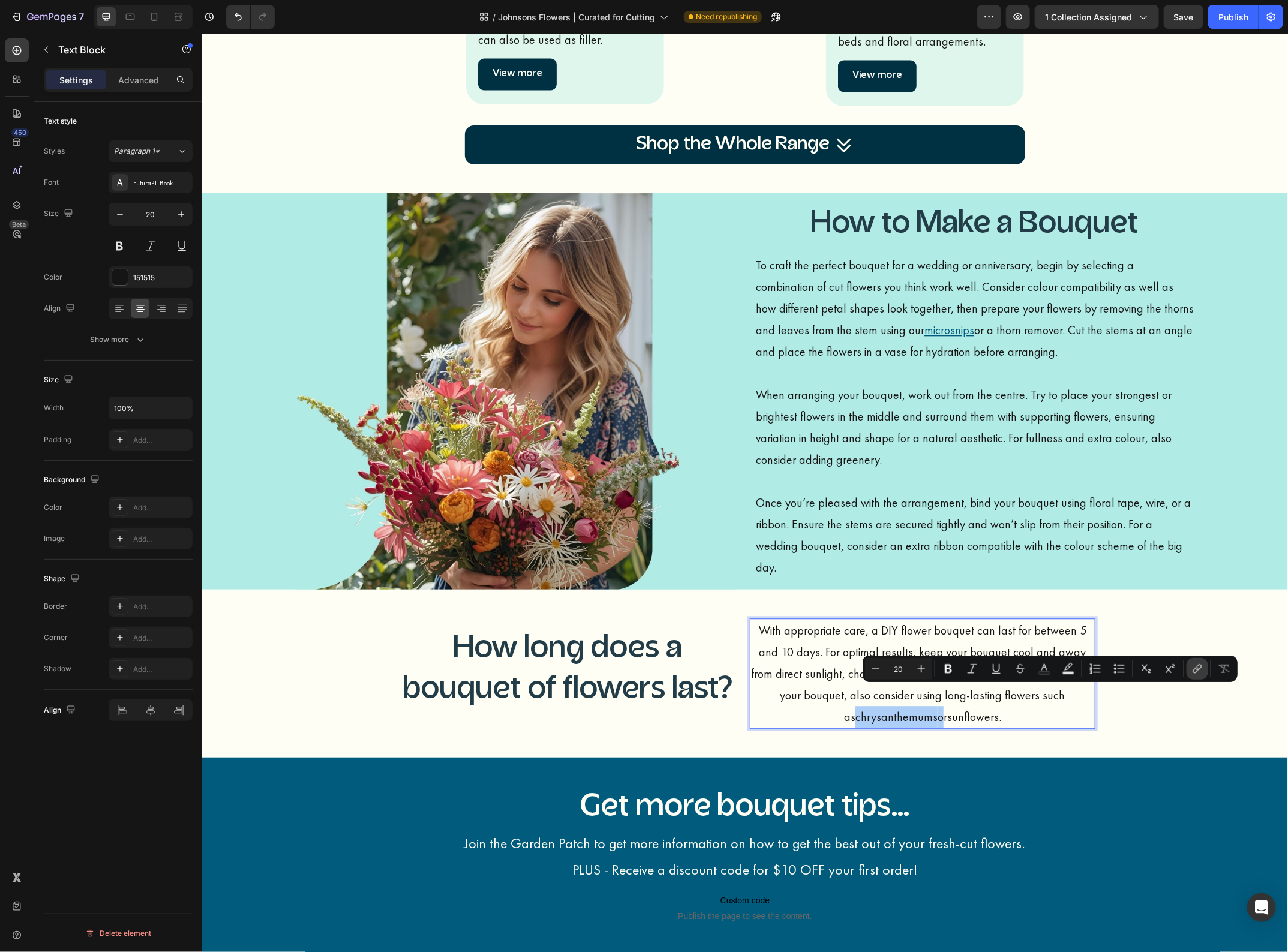
click at [1194, 669] on icon "Editor contextual toolbar" at bounding box center [1197, 669] width 12 height 12
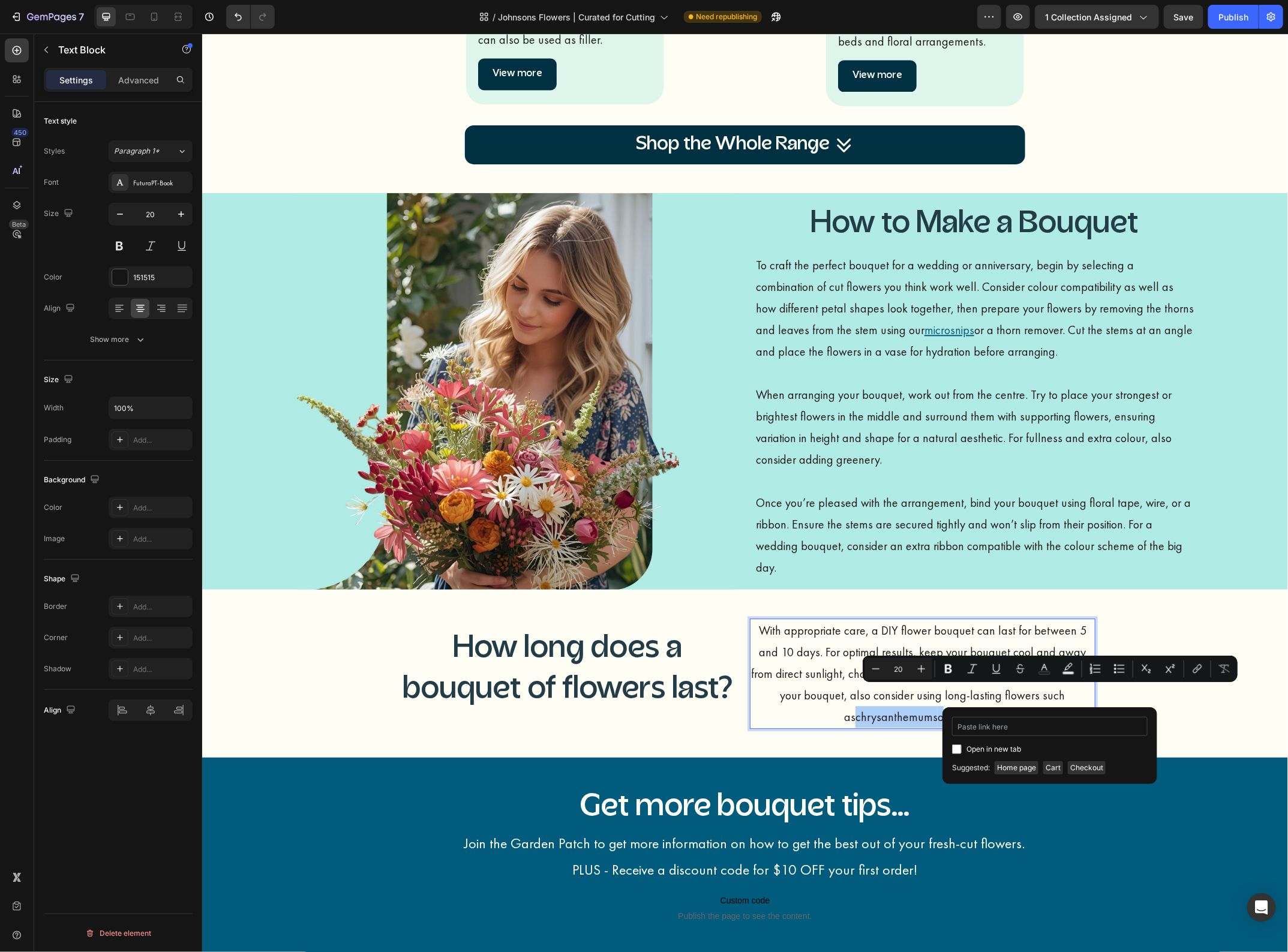
type input "[URL][DOMAIN_NAME]"
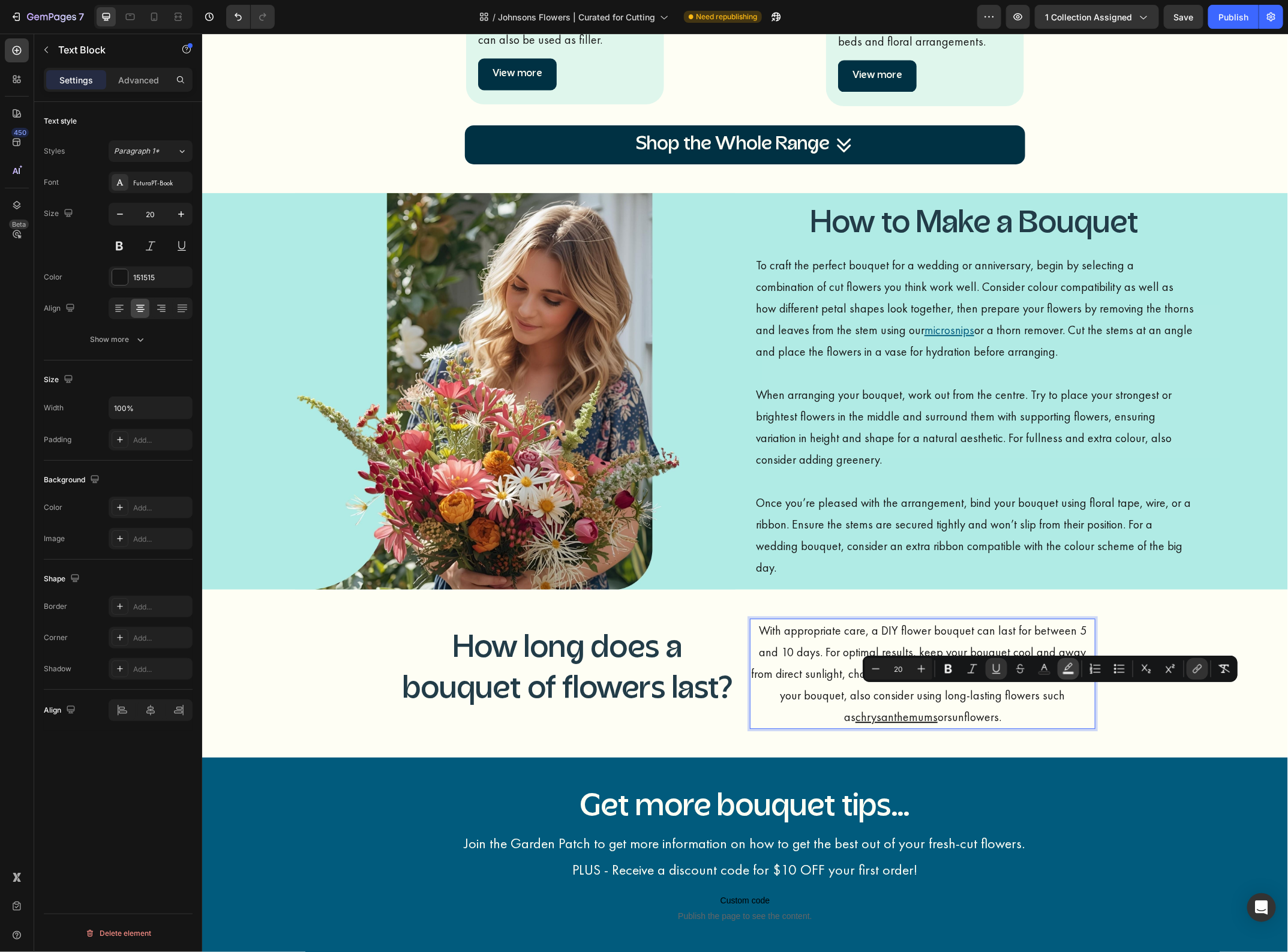
click at [1063, 670] on icon "Editor contextual toolbar" at bounding box center [1068, 669] width 12 height 12
type input "000000"
type input "77"
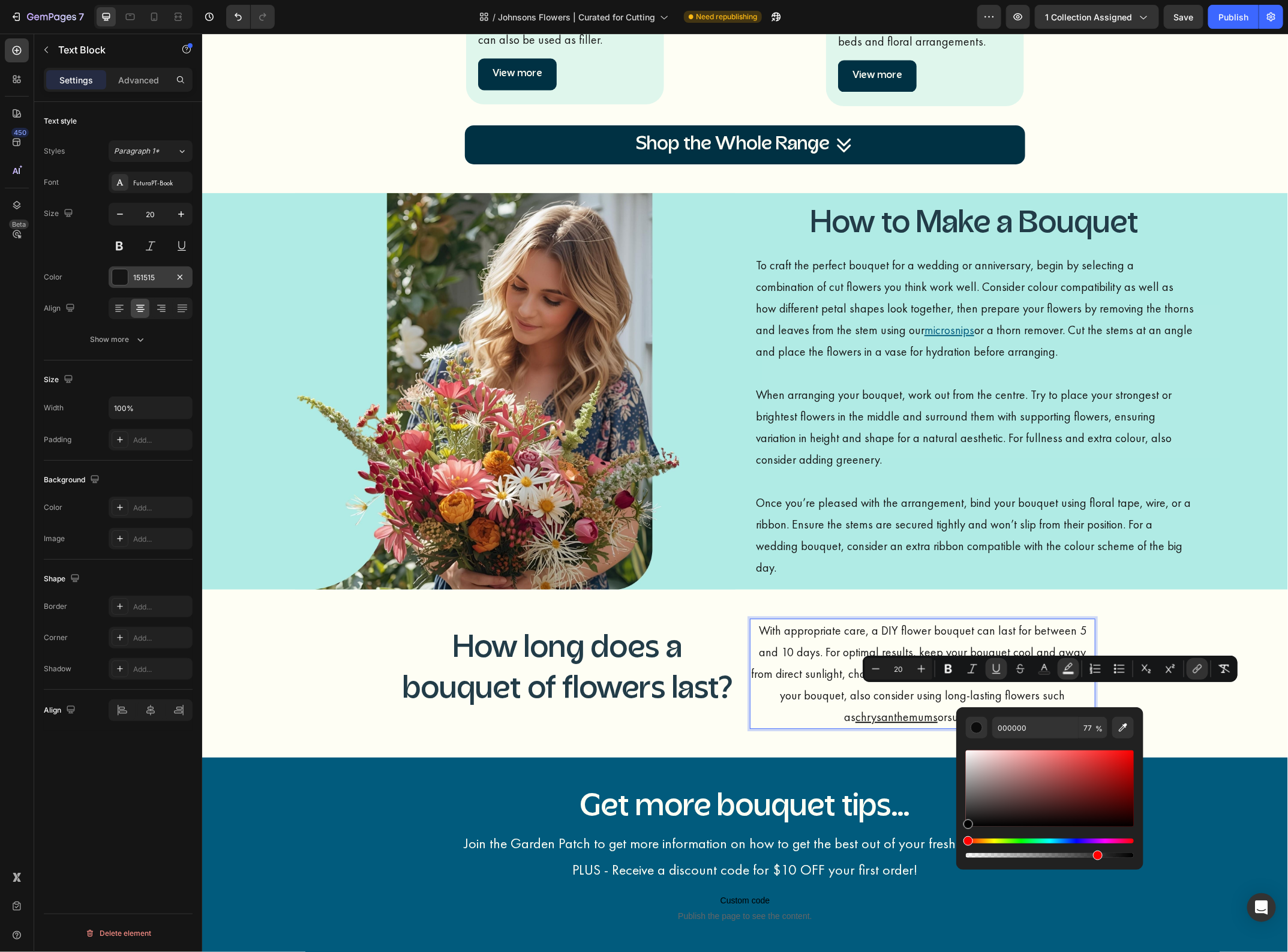
click at [156, 282] on div "151515" at bounding box center [150, 277] width 35 height 11
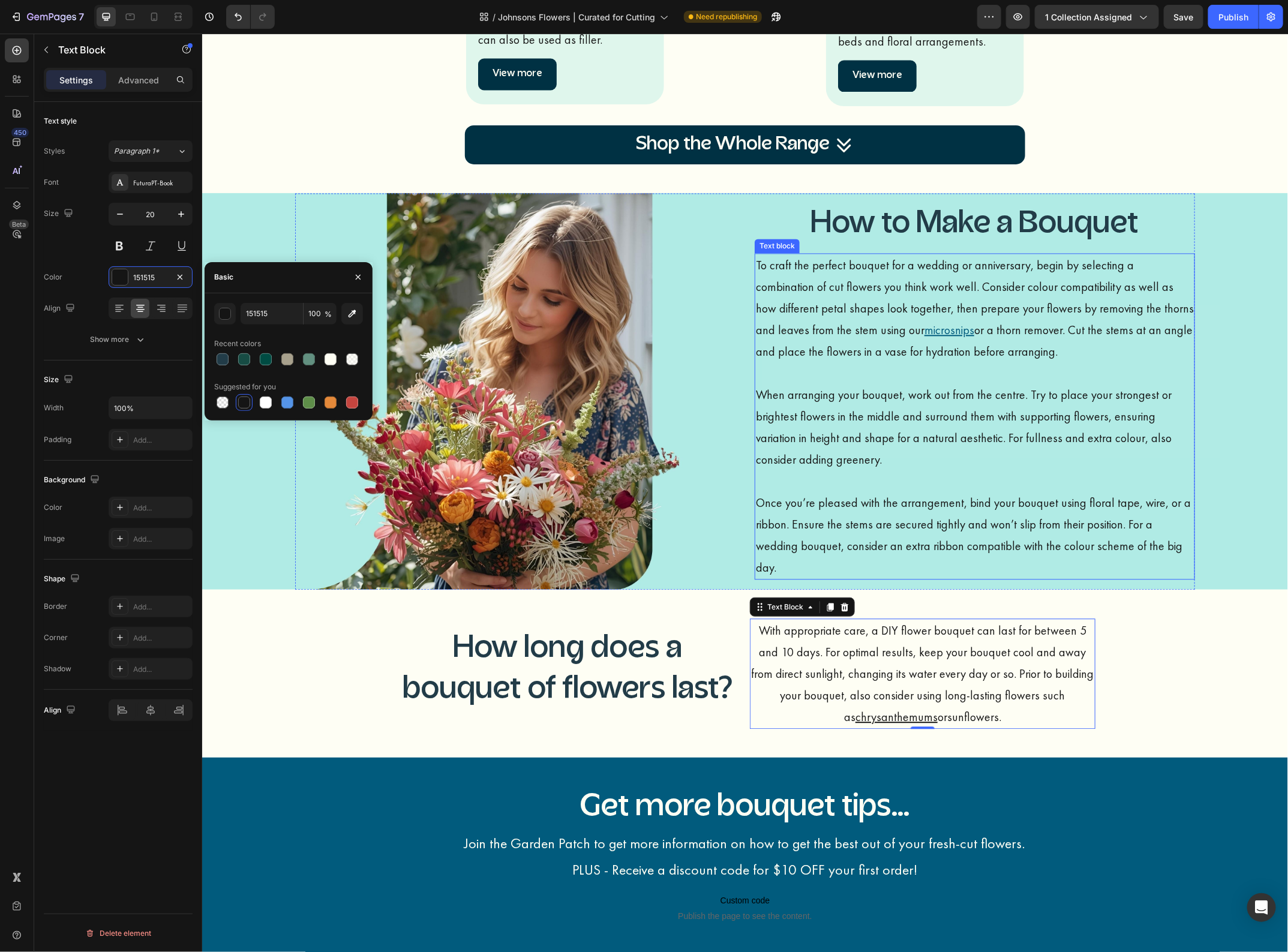
click at [924, 335] on u "microsnips" at bounding box center [949, 329] width 49 height 16
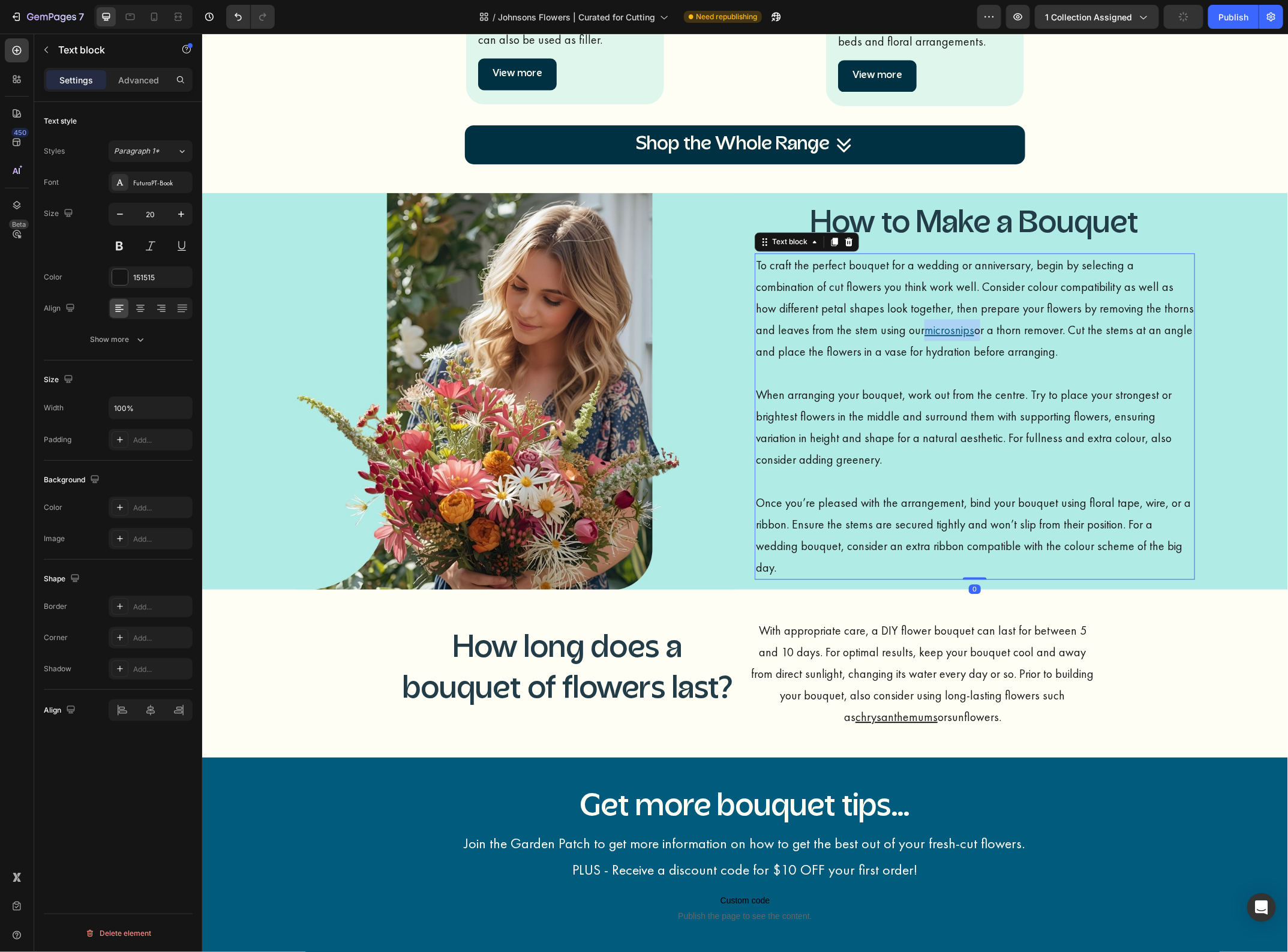
click at [924, 337] on u "microsnips" at bounding box center [949, 329] width 49 height 16
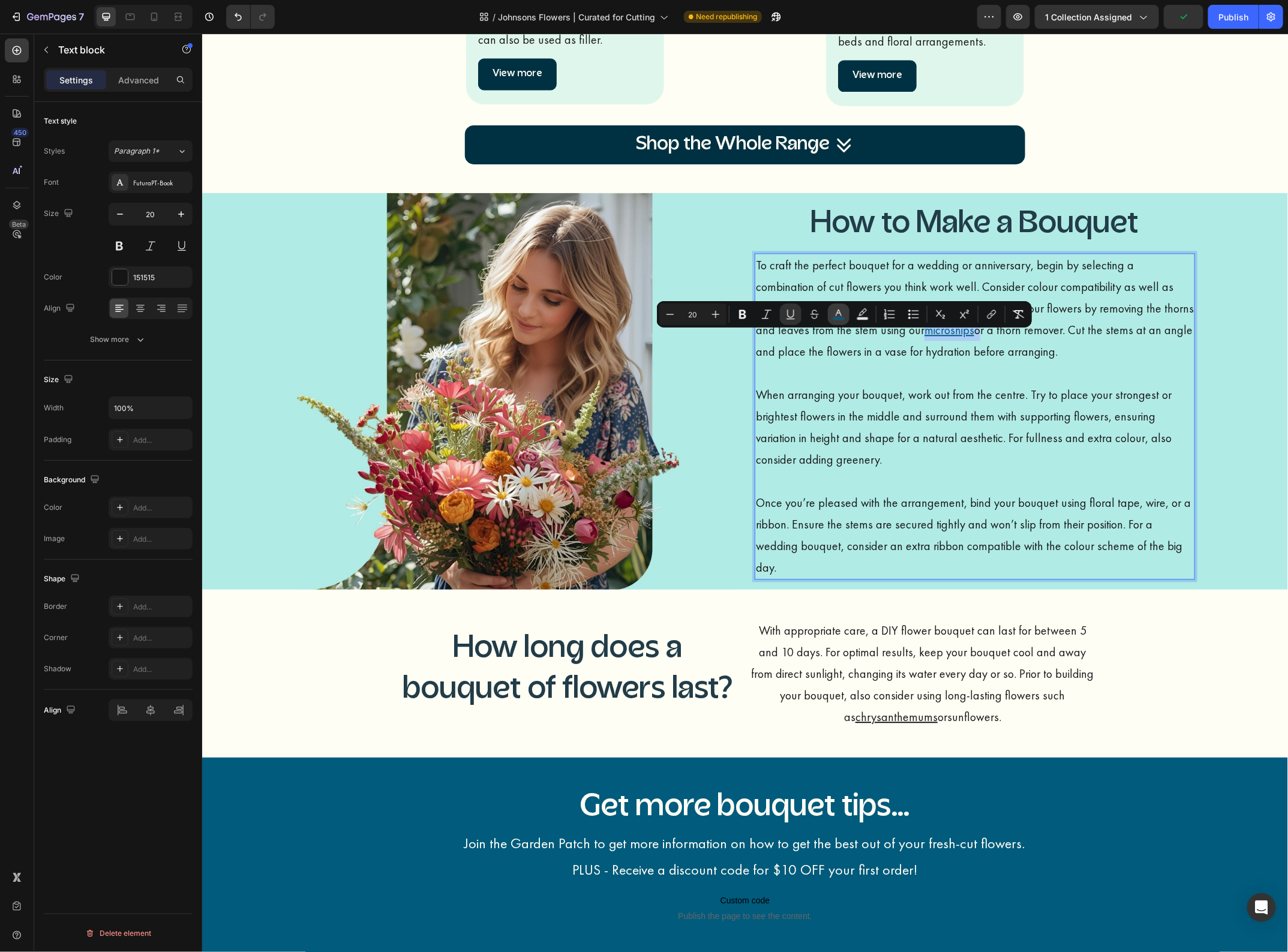
click at [834, 315] on icon "Editor contextual toolbar" at bounding box center [838, 314] width 12 height 12
type input "015B7D"
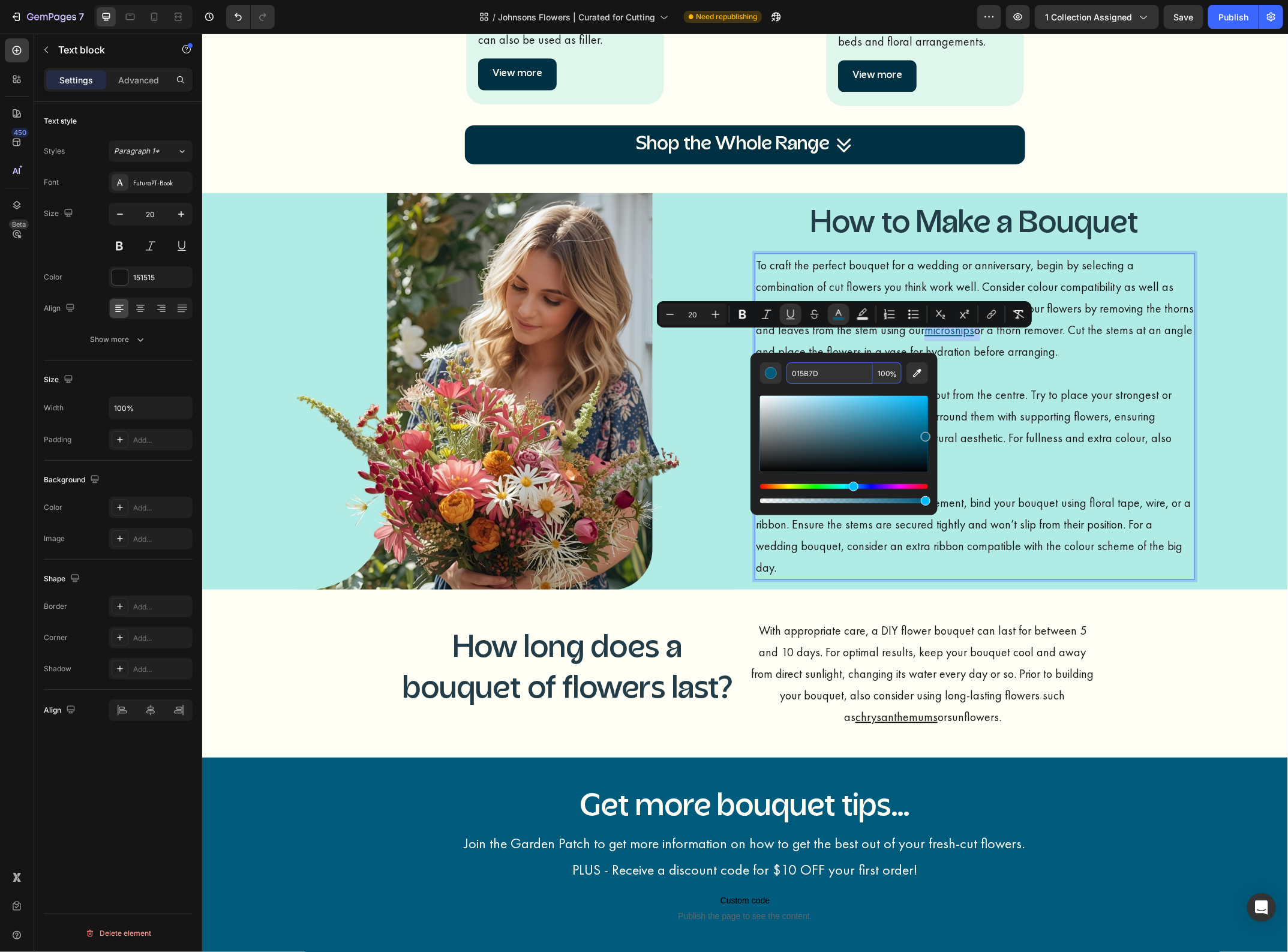
click at [806, 369] on input "015B7D" at bounding box center [829, 373] width 86 height 22
click at [927, 661] on p "With appropriate care, a DIY flower bouquet can last for between 5 and 10 days.…" at bounding box center [922, 673] width 343 height 108
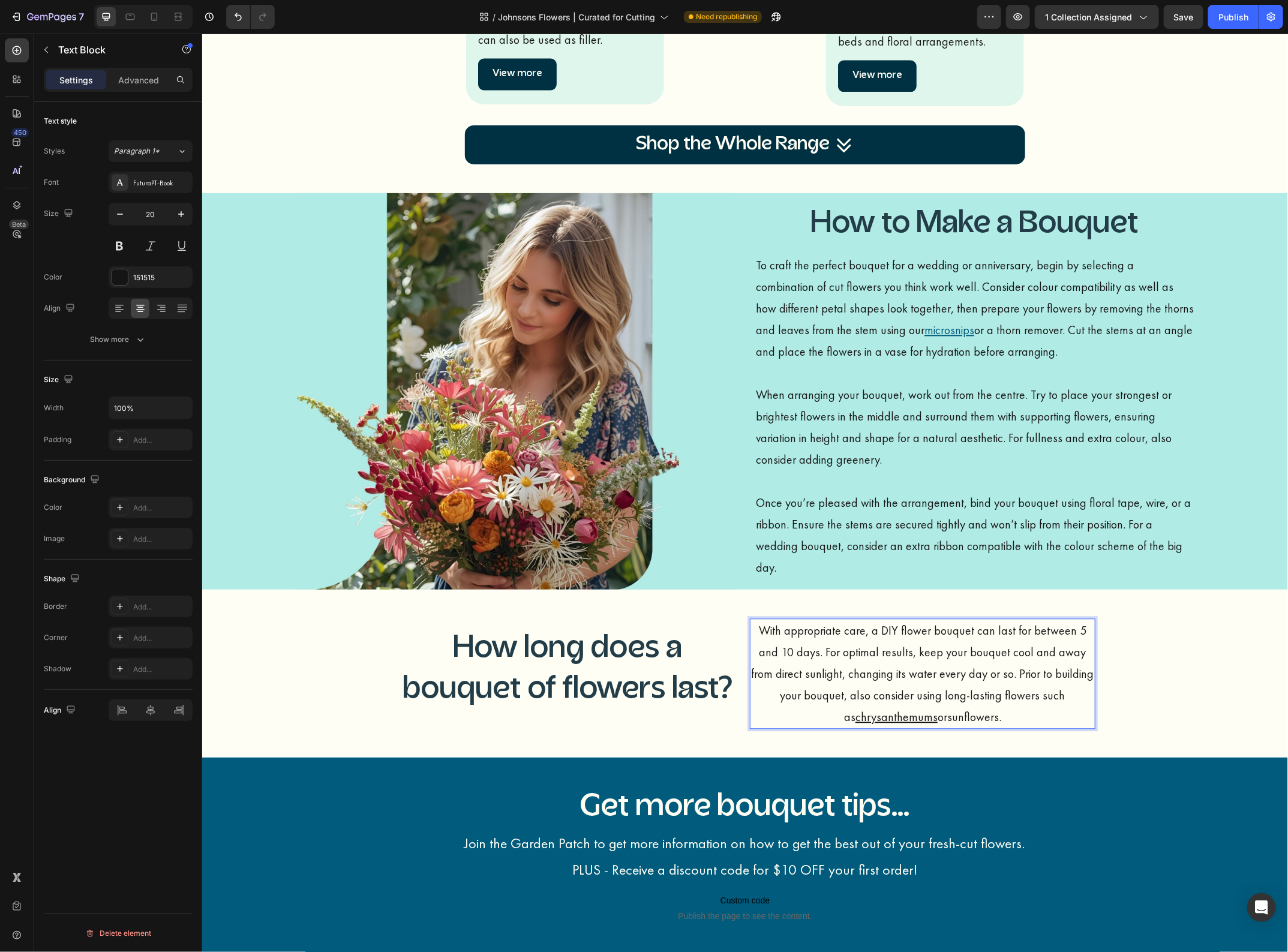
click at [937, 708] on u "chrysanthemums" at bounding box center [896, 716] width 82 height 16
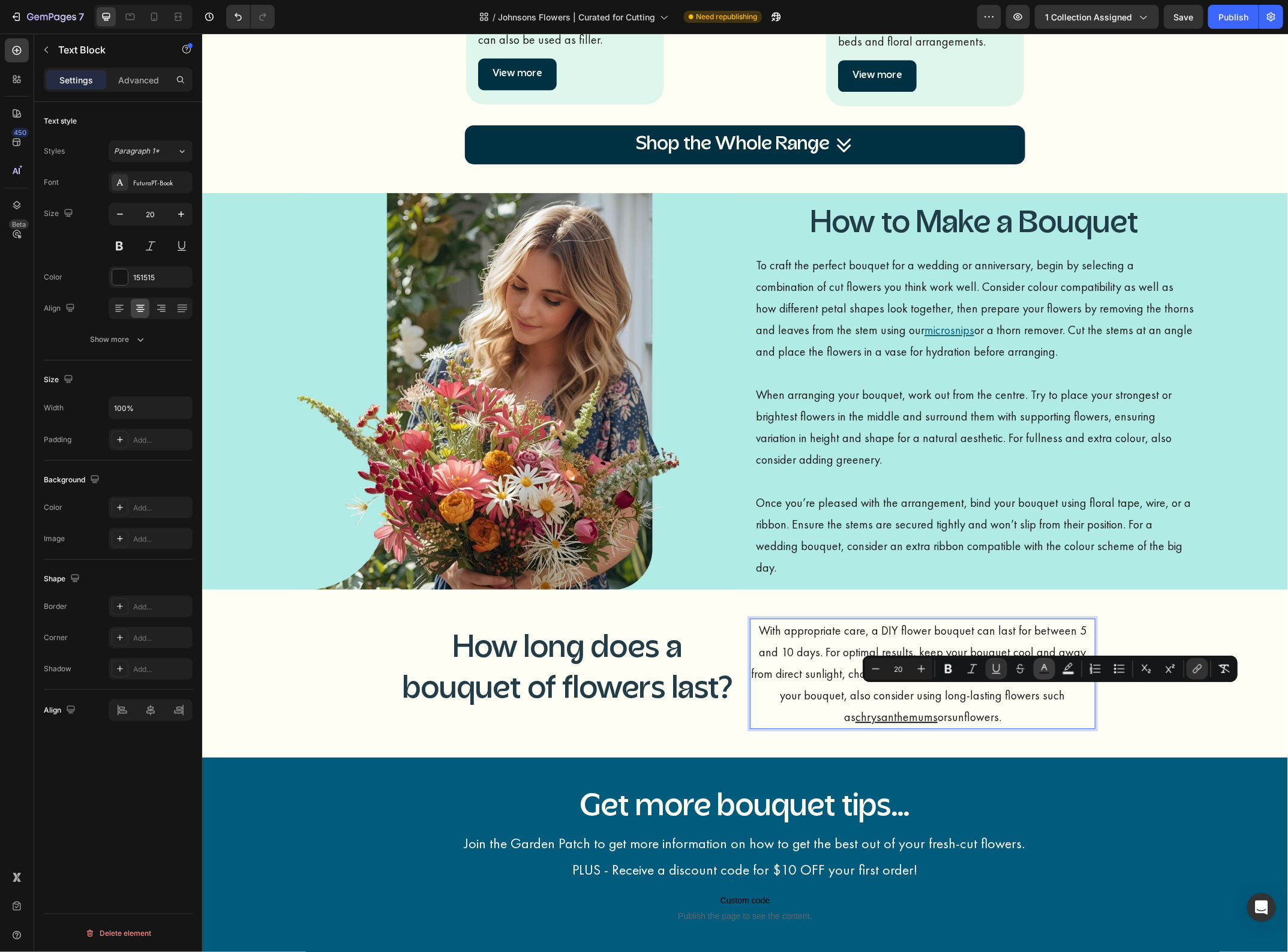
click at [1041, 666] on icon "Editor contextual toolbar" at bounding box center [1044, 669] width 12 height 12
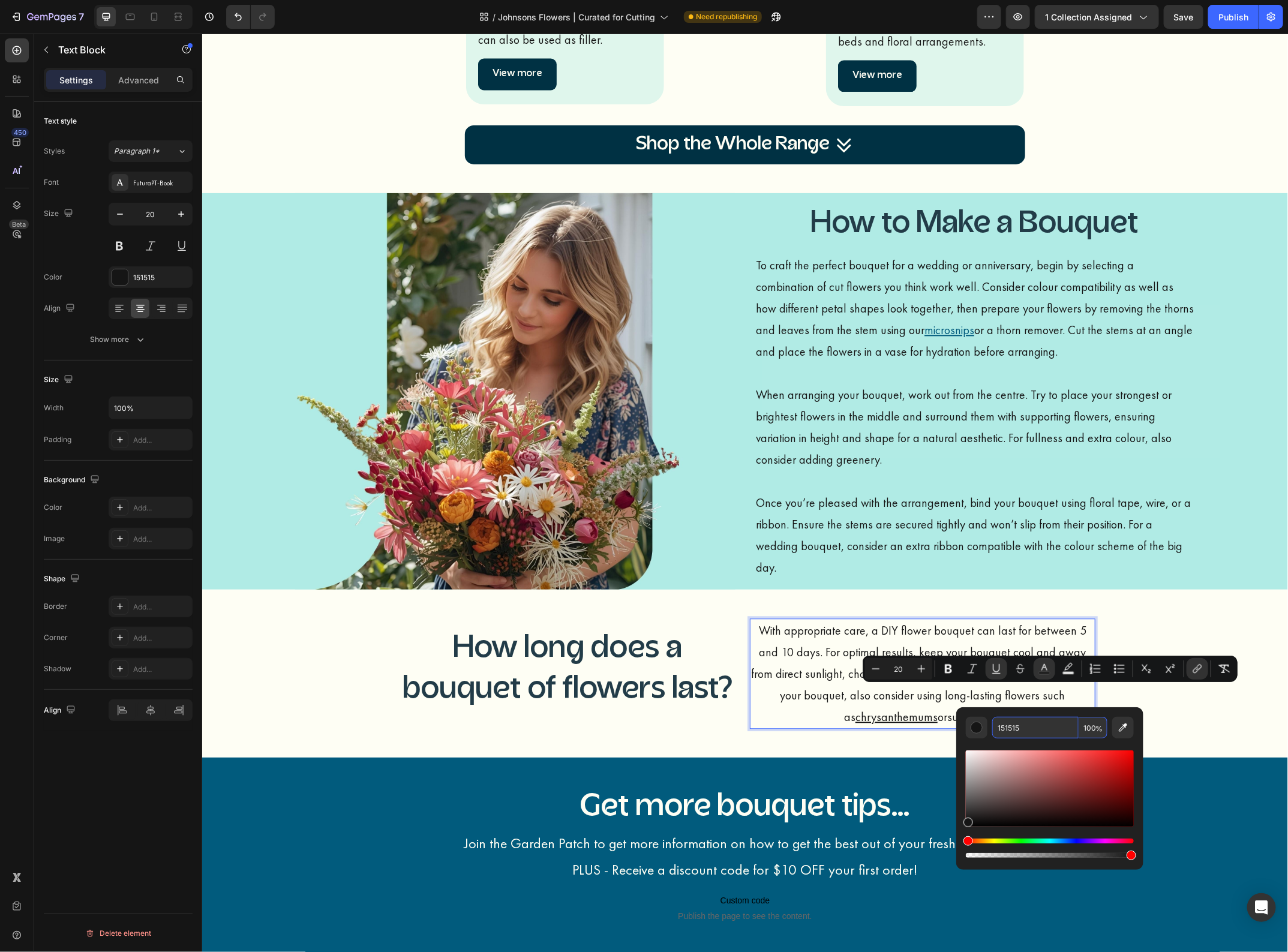
click at [1018, 729] on input "151515" at bounding box center [1035, 728] width 86 height 22
paste input "015B7D"
type input "015B7D"
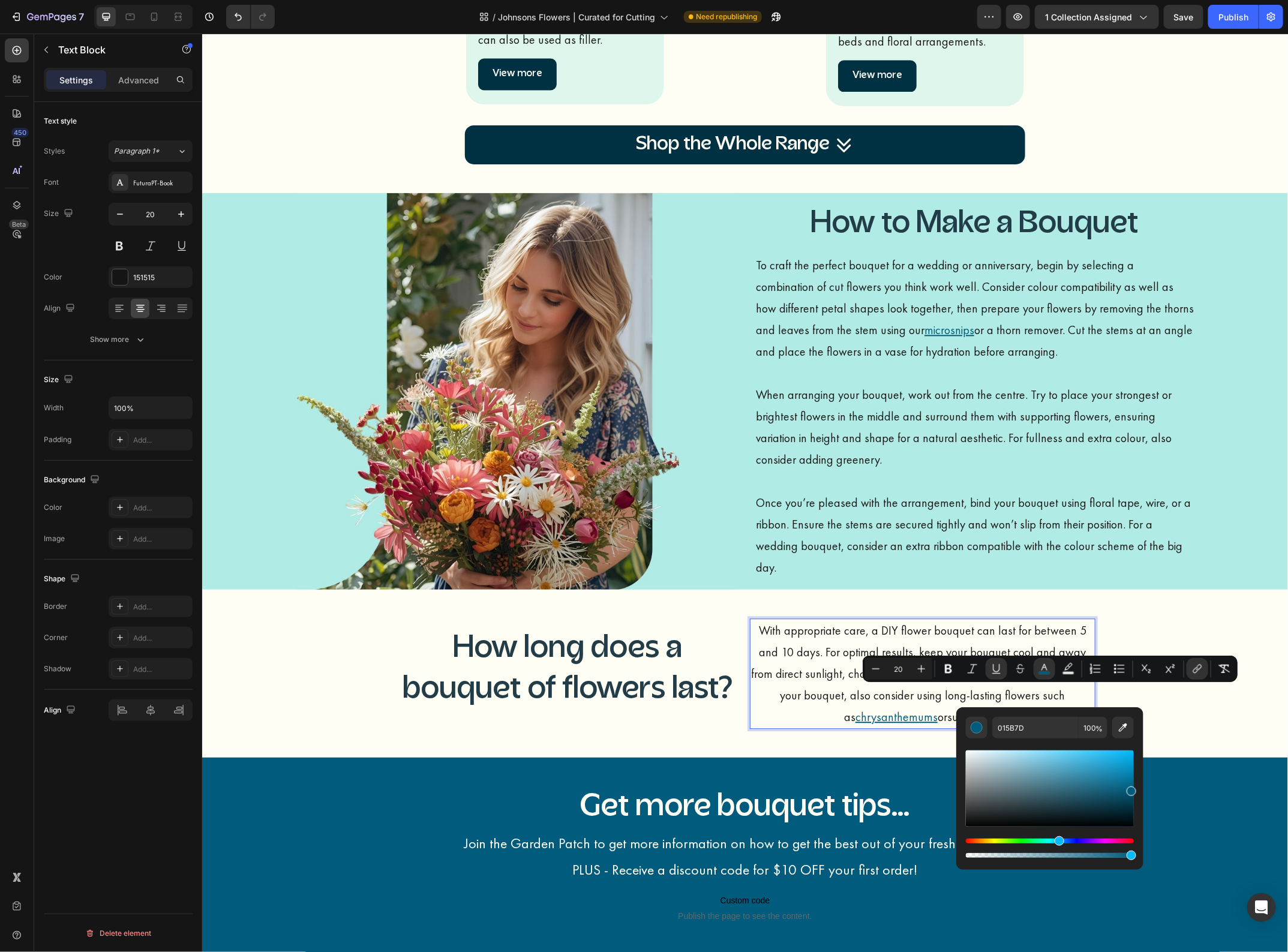
click at [850, 701] on p "With appropriate care, a DIY flower bouquet can last for between 5 and 10 days.…" at bounding box center [922, 673] width 343 height 108
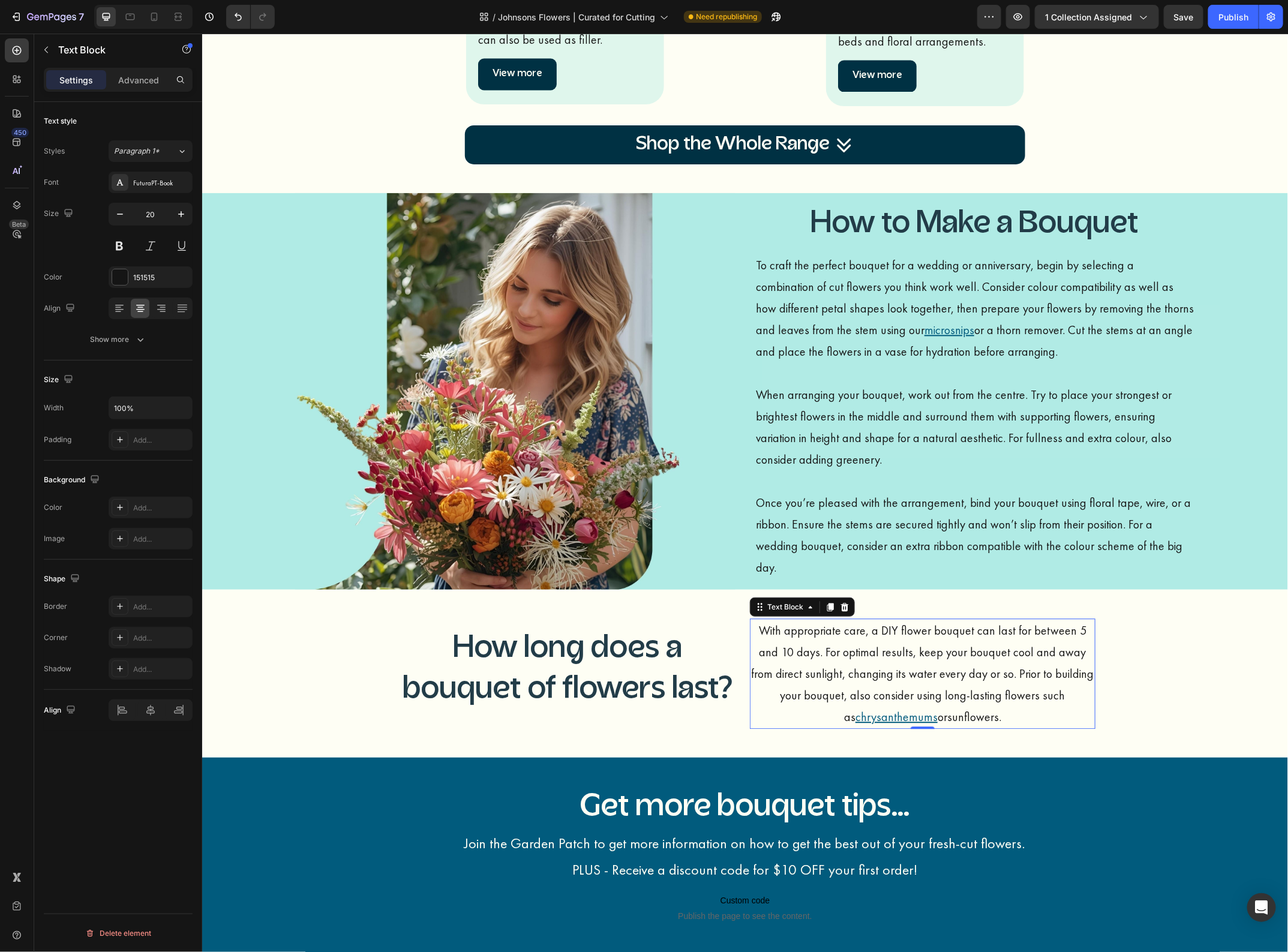
click at [947, 718] on link "sunflowers" at bounding box center [972, 716] width 51 height 16
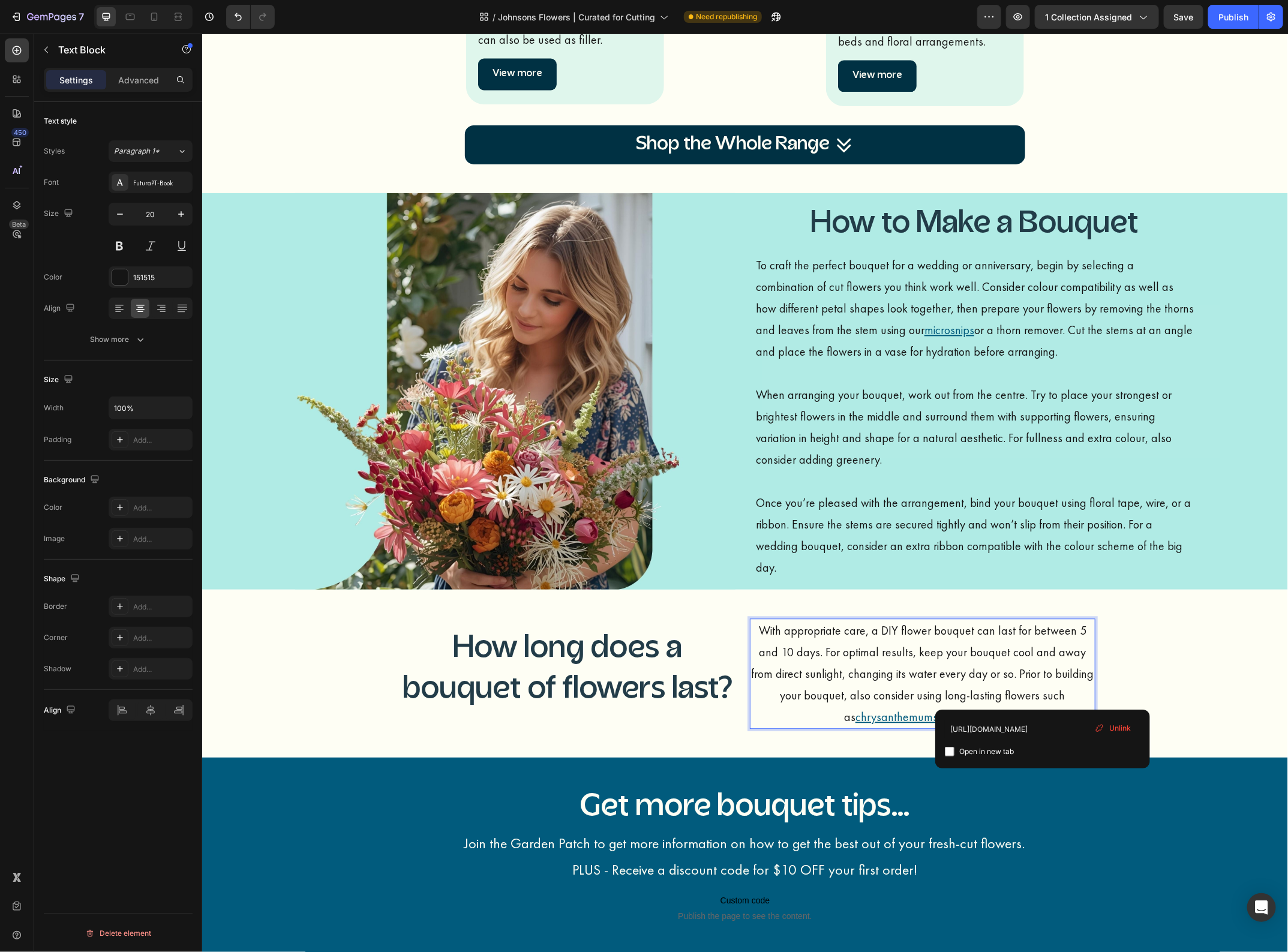
click at [947, 718] on link "sunflowers" at bounding box center [972, 716] width 51 height 16
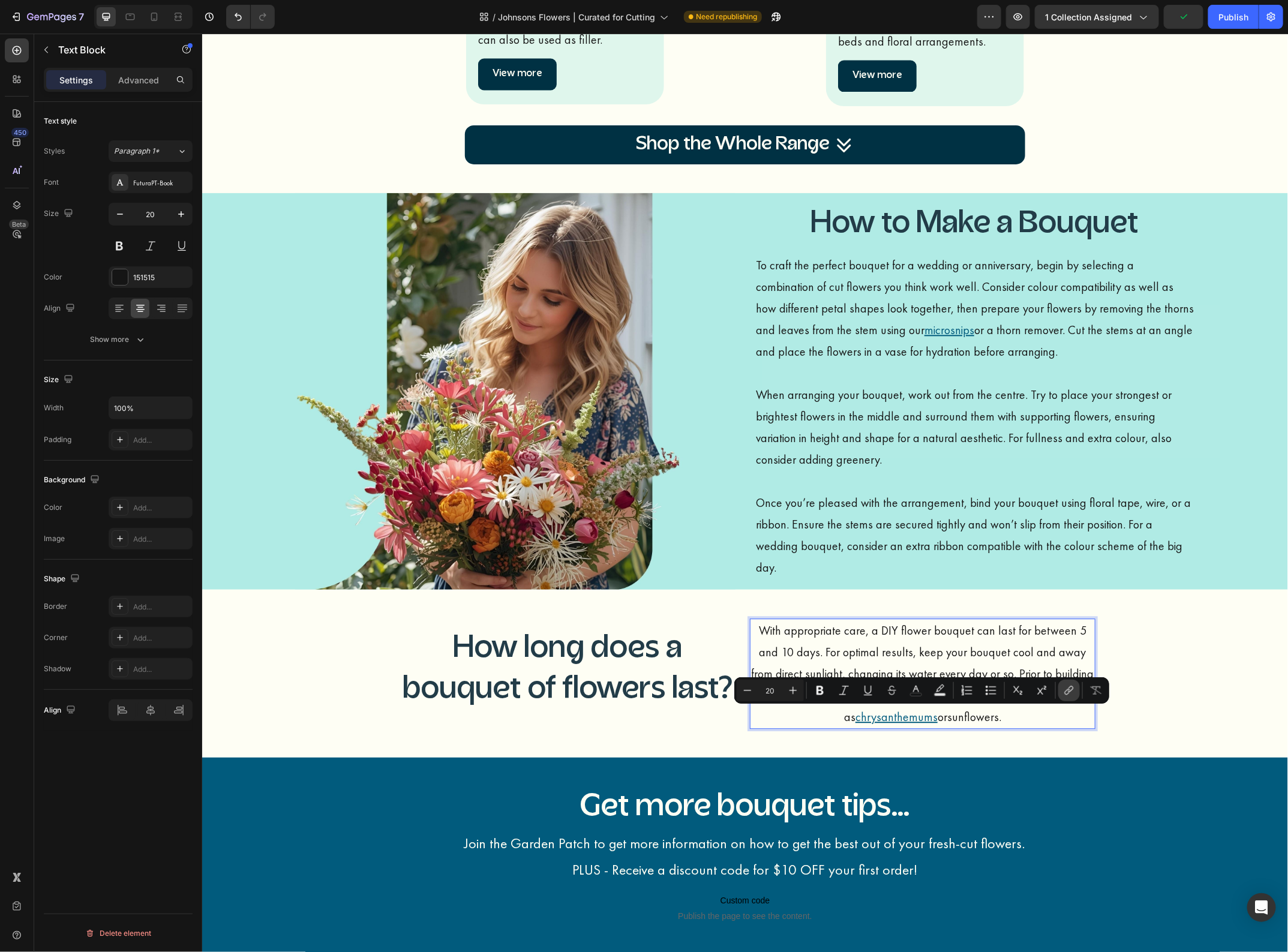
click at [1065, 690] on icon "Editor contextual toolbar" at bounding box center [1068, 691] width 12 height 12
click at [951, 748] on input "[URL][DOMAIN_NAME]" at bounding box center [921, 748] width 195 height 19
click at [916, 691] on icon "Editor contextual toolbar" at bounding box center [916, 691] width 12 height 12
type input "151515"
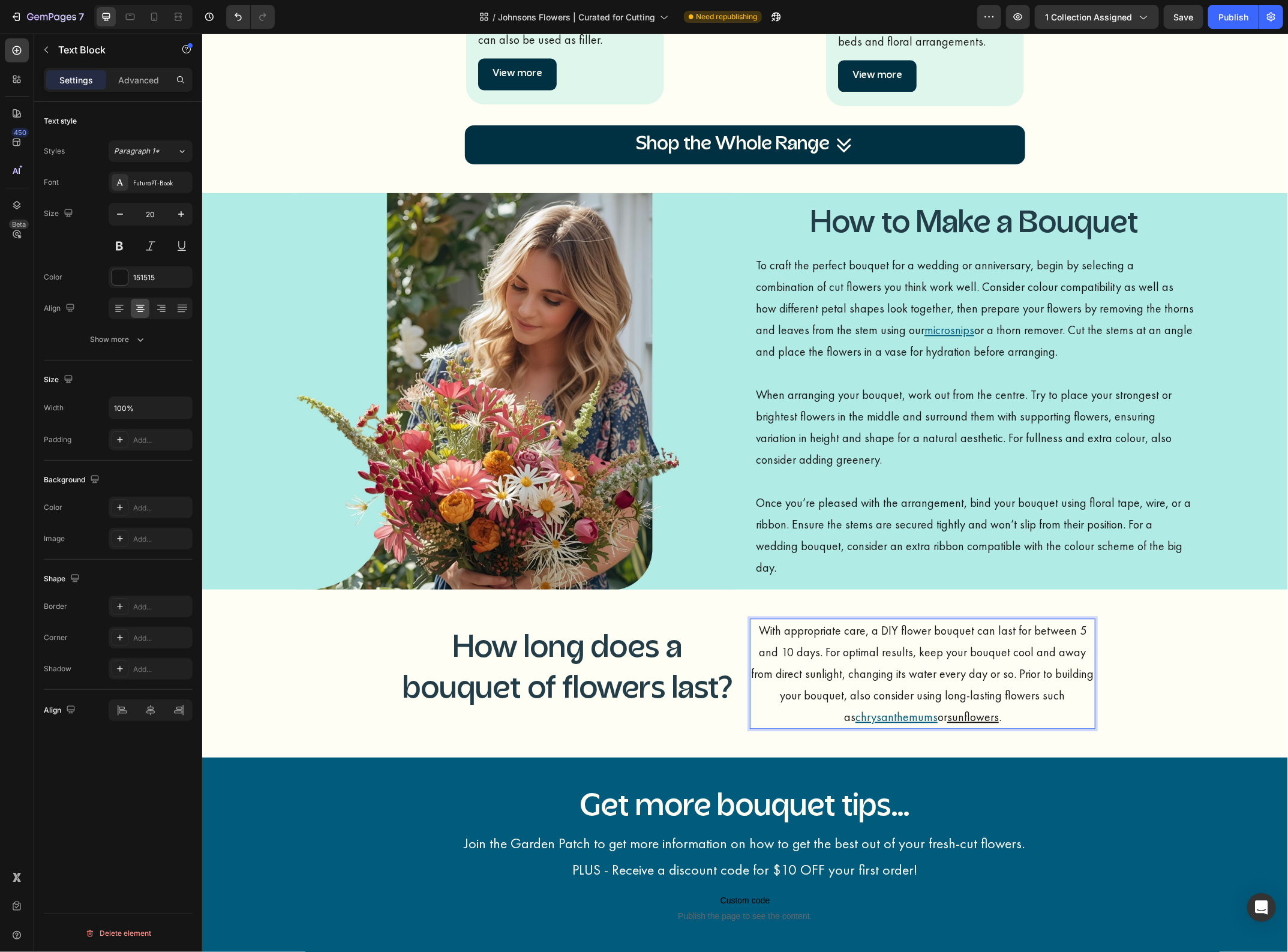
click at [1023, 715] on p "With appropriate care, a DIY flower bouquet can last for between 5 and 10 days.…" at bounding box center [922, 673] width 343 height 108
drag, startPoint x: 1035, startPoint y: 699, endPoint x: 991, endPoint y: 688, distance: 45.4
click at [991, 688] on p "With appropriate care, a DIY flower bouquet can last for between 5 and 10 days.…" at bounding box center [922, 673] width 343 height 108
click at [937, 708] on u "chrysanthemums" at bounding box center [896, 716] width 82 height 16
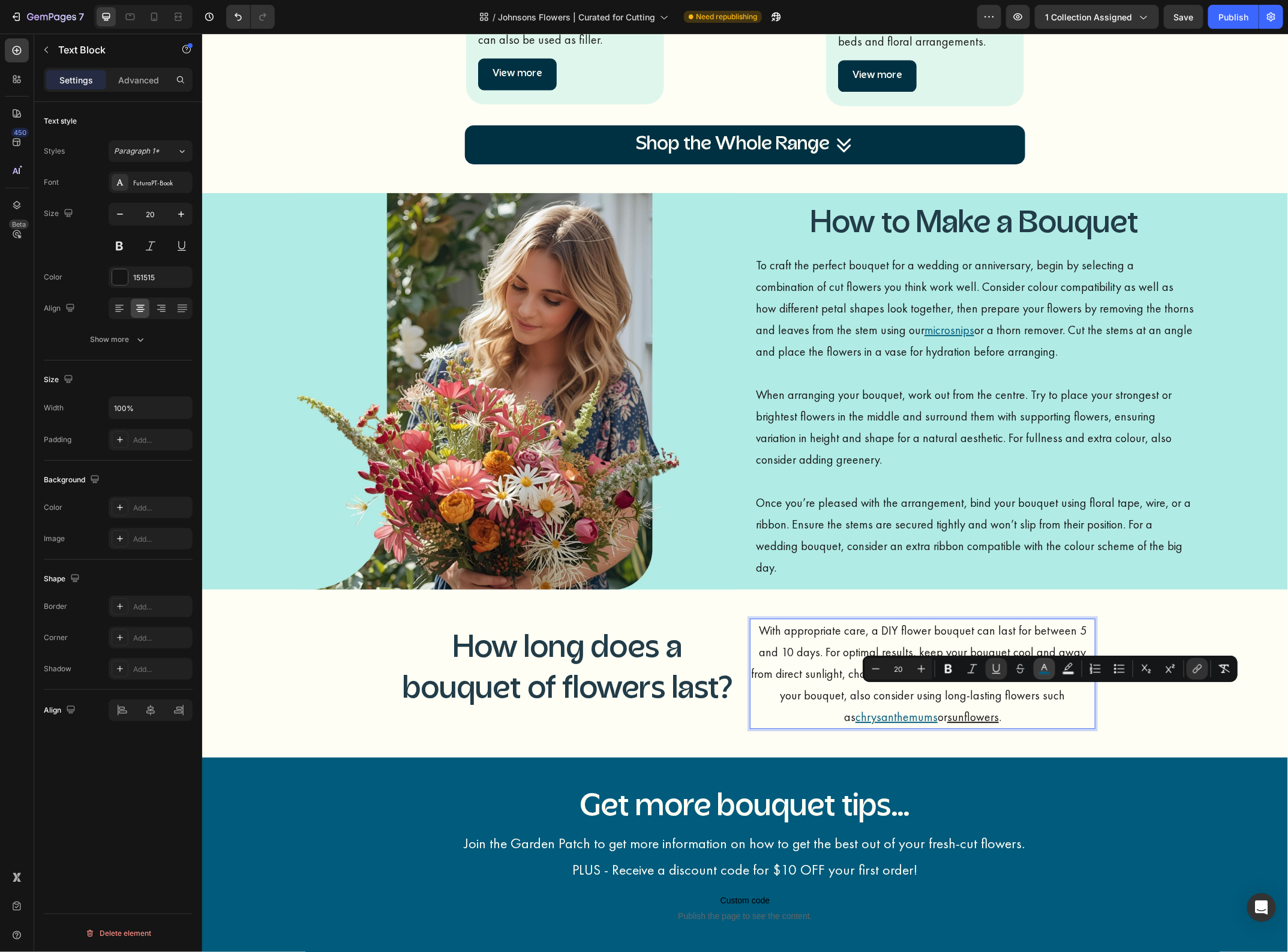
click at [1036, 671] on button "color" at bounding box center [1044, 669] width 22 height 22
type input "015B7D"
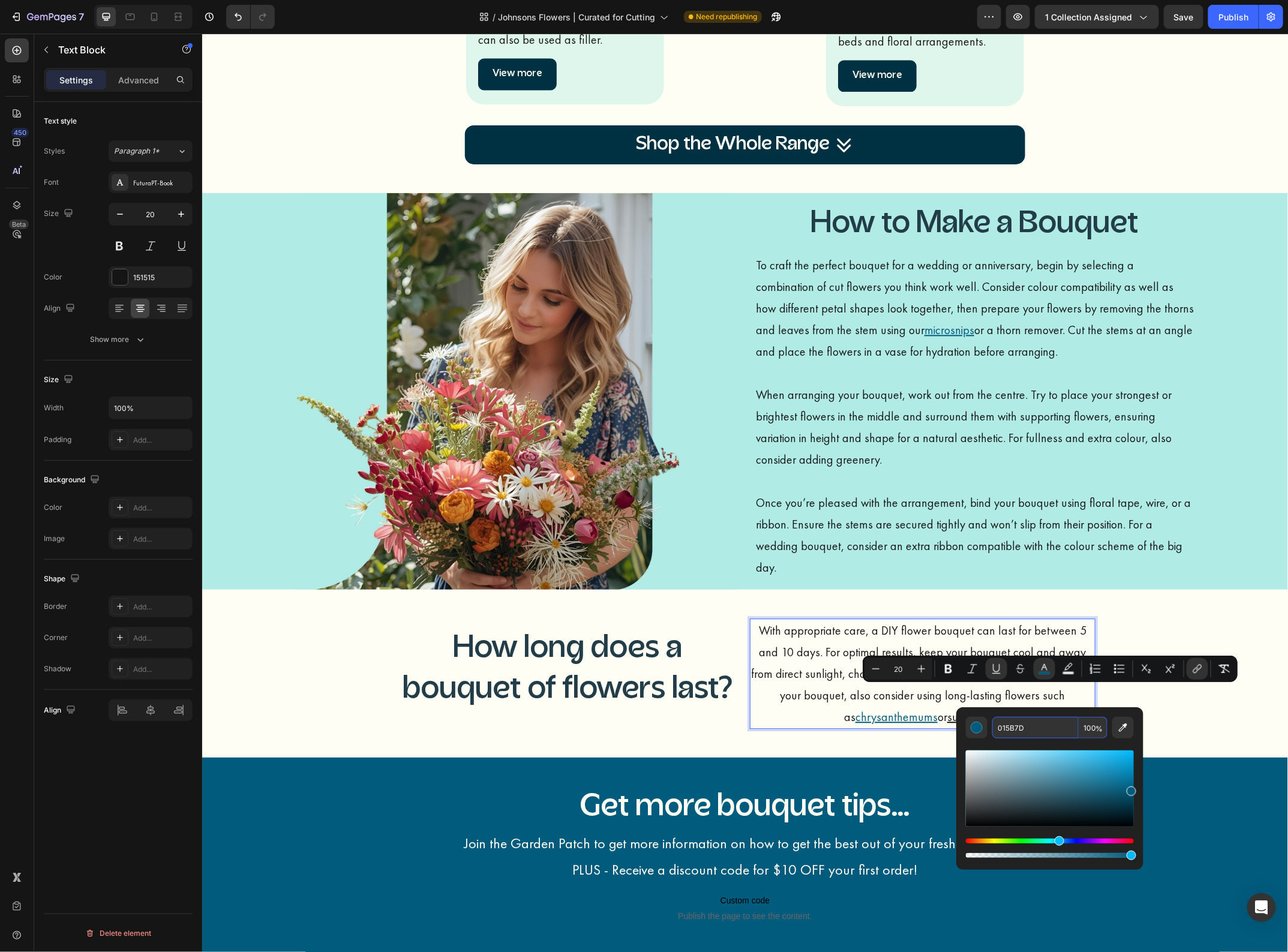
click at [1018, 729] on input "015B7D" at bounding box center [1035, 728] width 86 height 22
click at [947, 717] on u "sunflowers" at bounding box center [972, 716] width 51 height 16
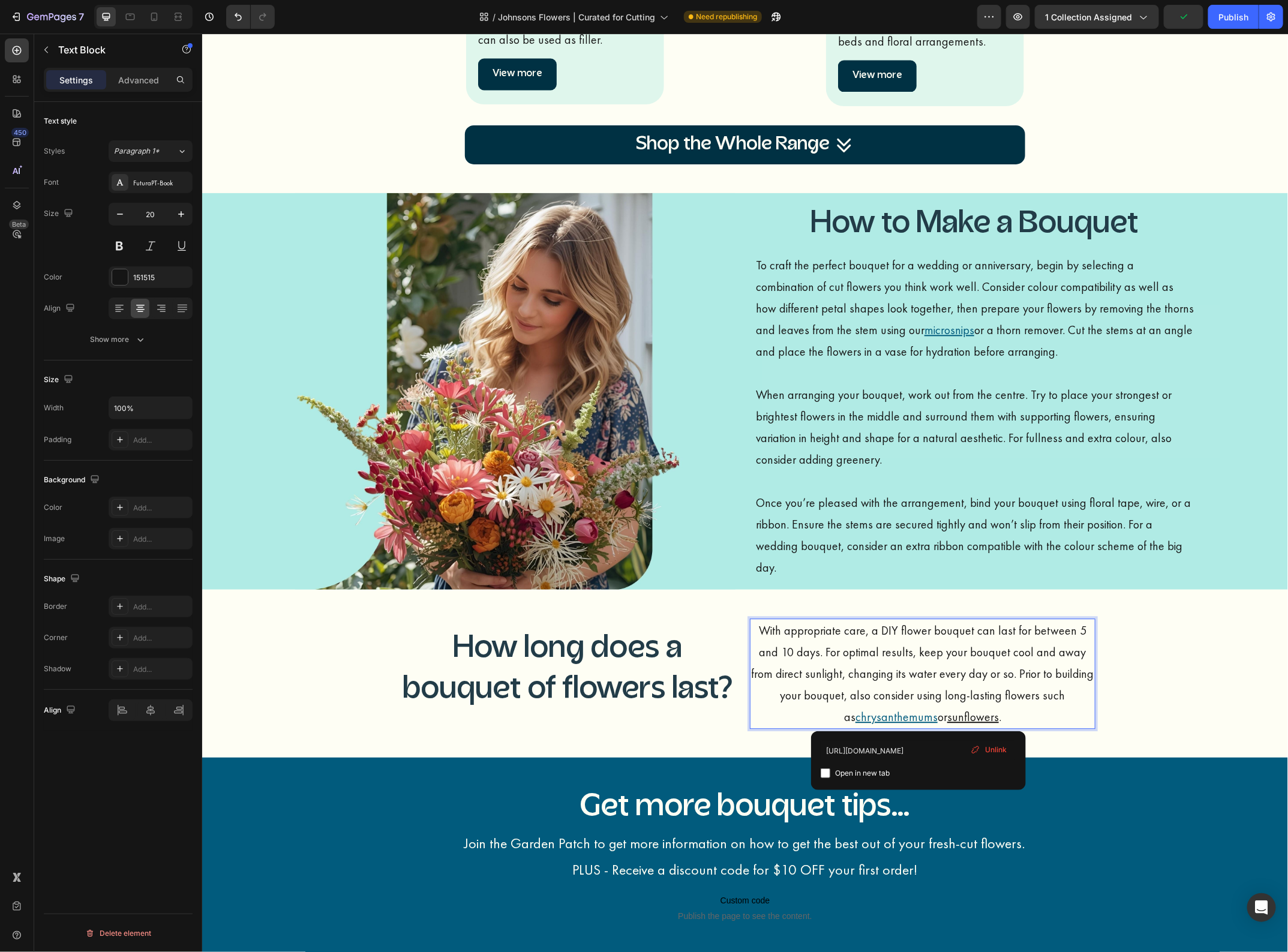
click at [947, 717] on u "sunflowers" at bounding box center [972, 716] width 51 height 16
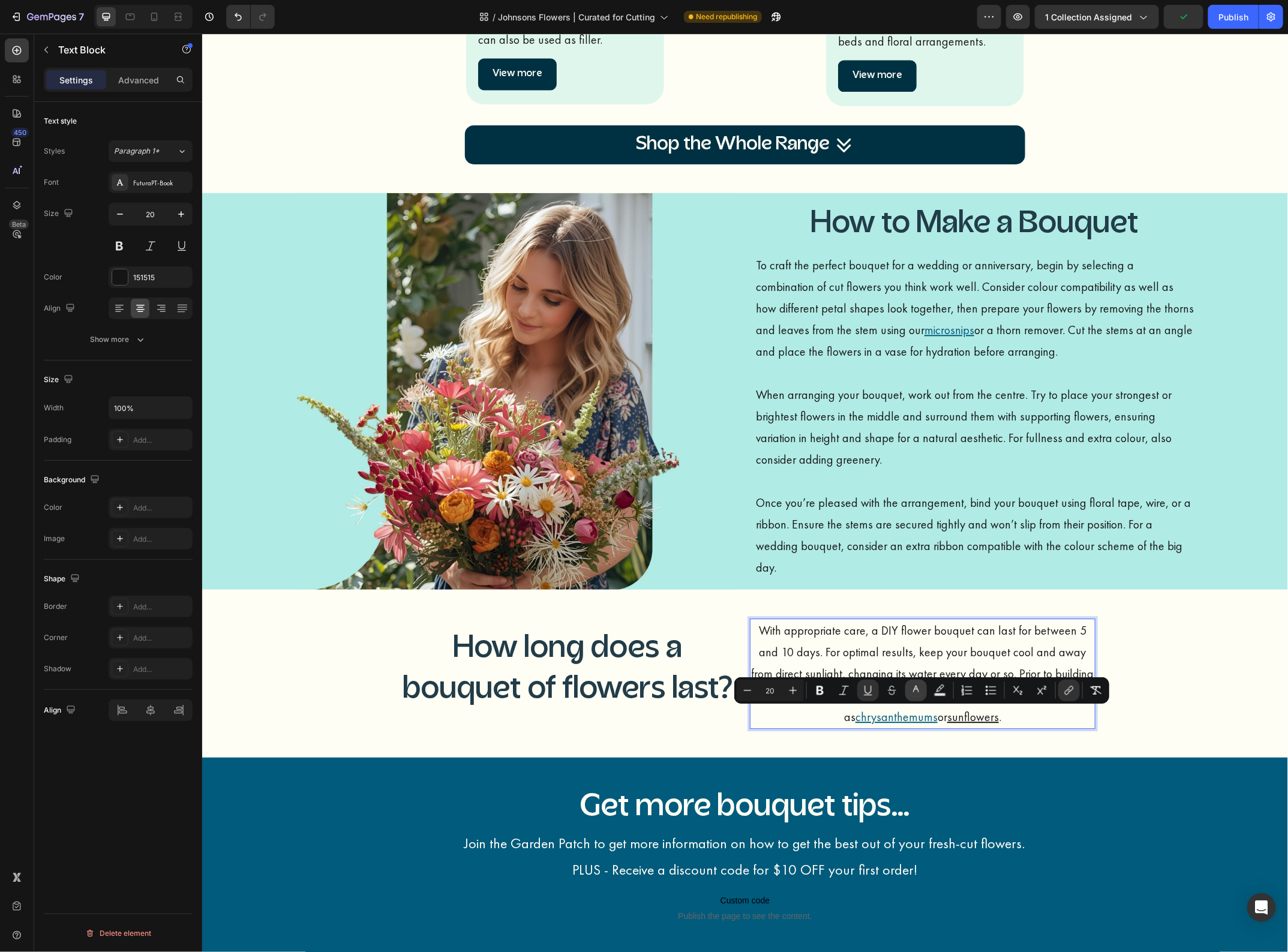
click at [913, 690] on icon "Editor contextual toolbar" at bounding box center [916, 691] width 12 height 12
type input "151515"
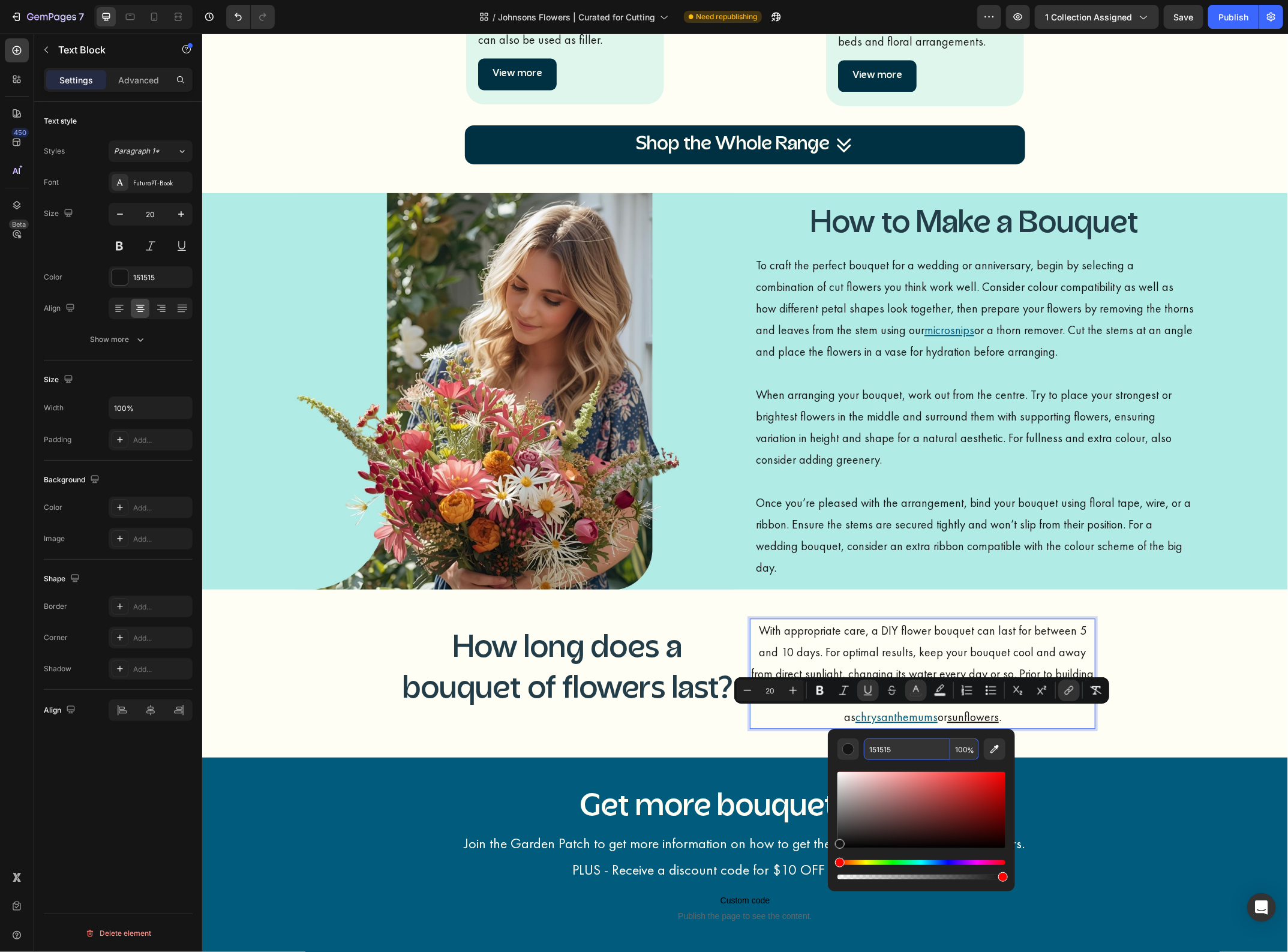
click at [876, 748] on input "151515" at bounding box center [907, 750] width 86 height 22
paste input "015B7D"
type input "015B7D"
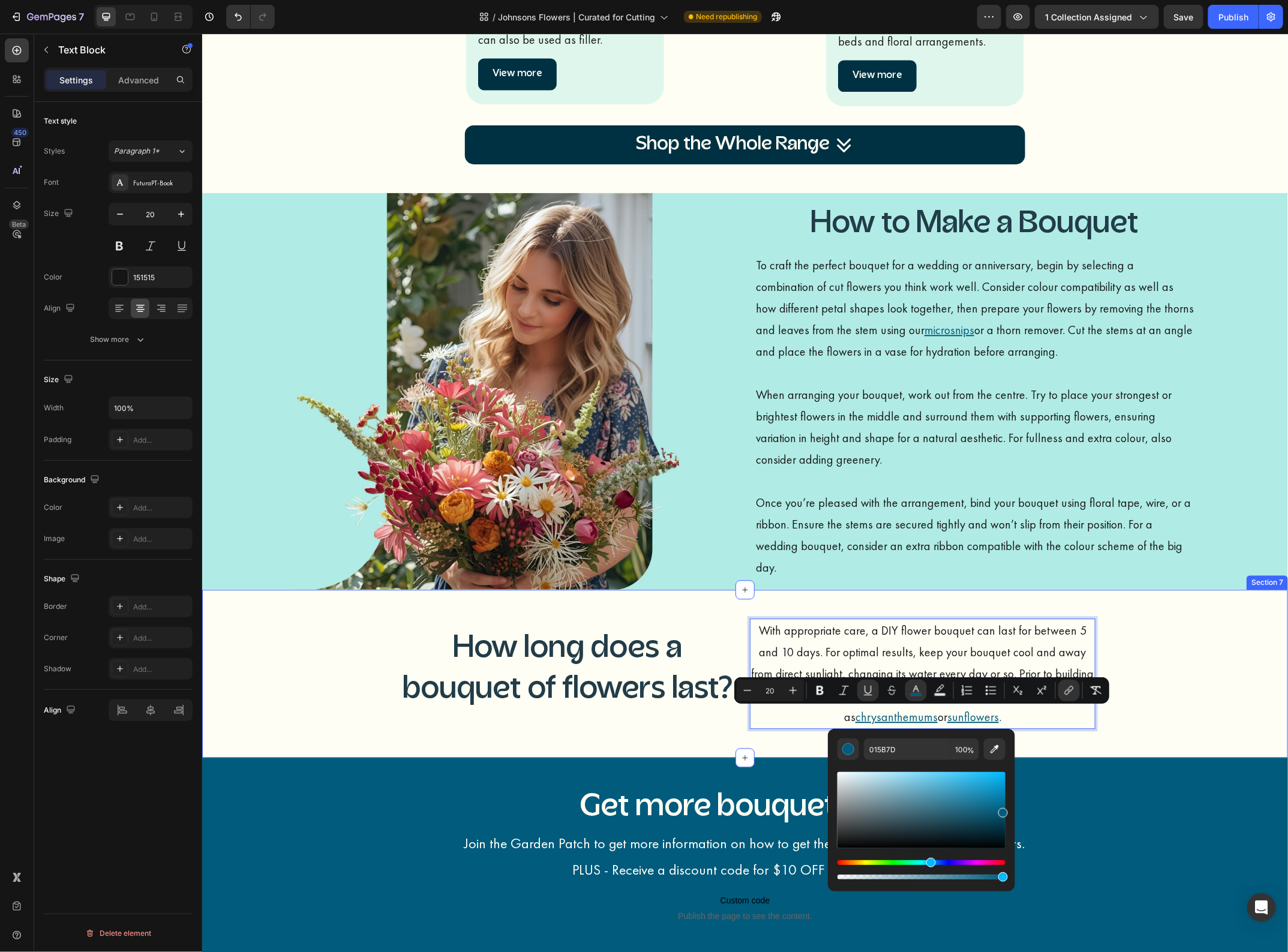
click at [1150, 714] on div "How long does a bouquet of flowers last? Heading With appropriate care, a DIY f…" at bounding box center [744, 673] width 1086 height 129
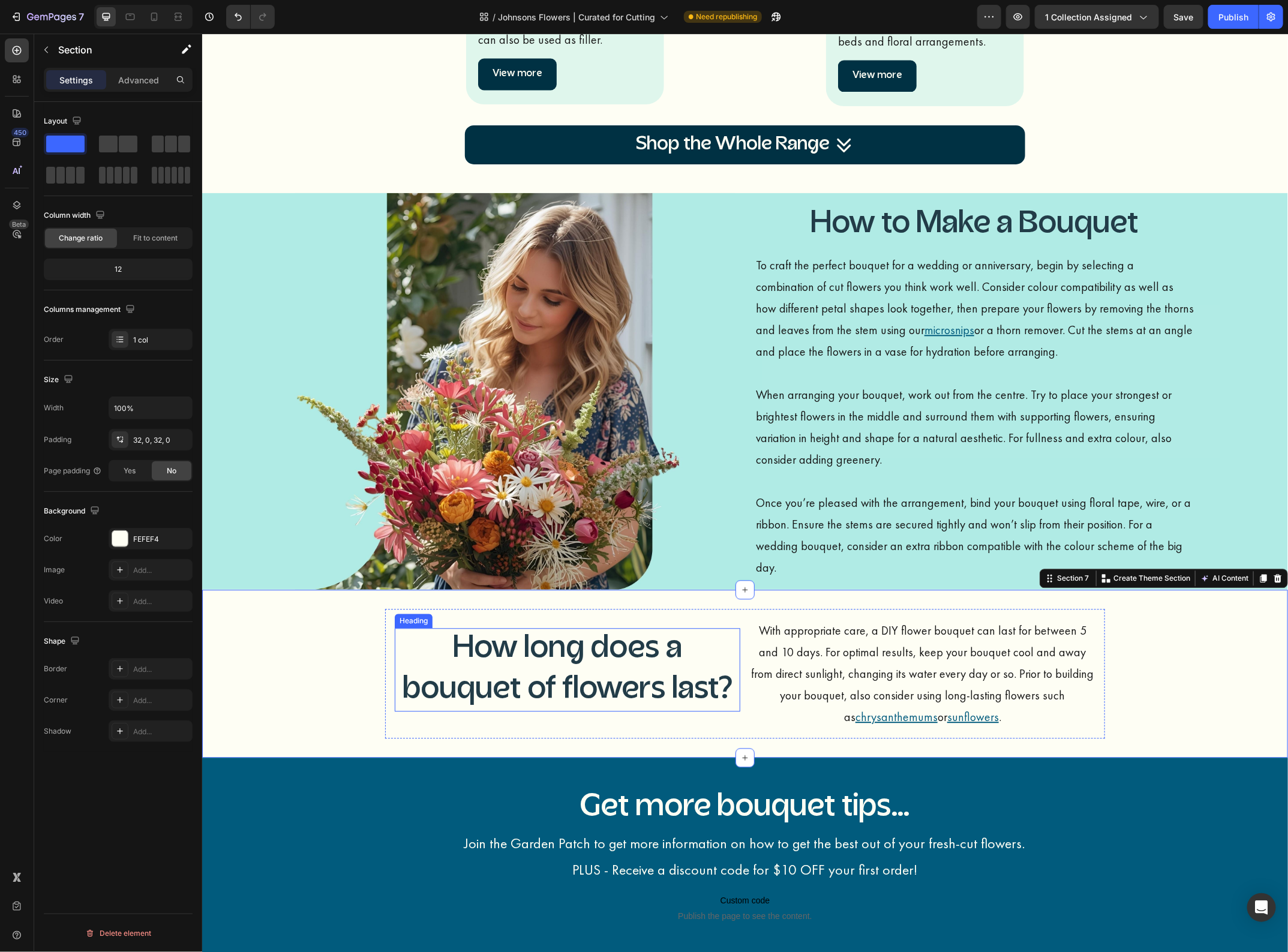
click at [730, 658] on p "How long does a bouquet of flowers last?" at bounding box center [567, 670] width 343 height 81
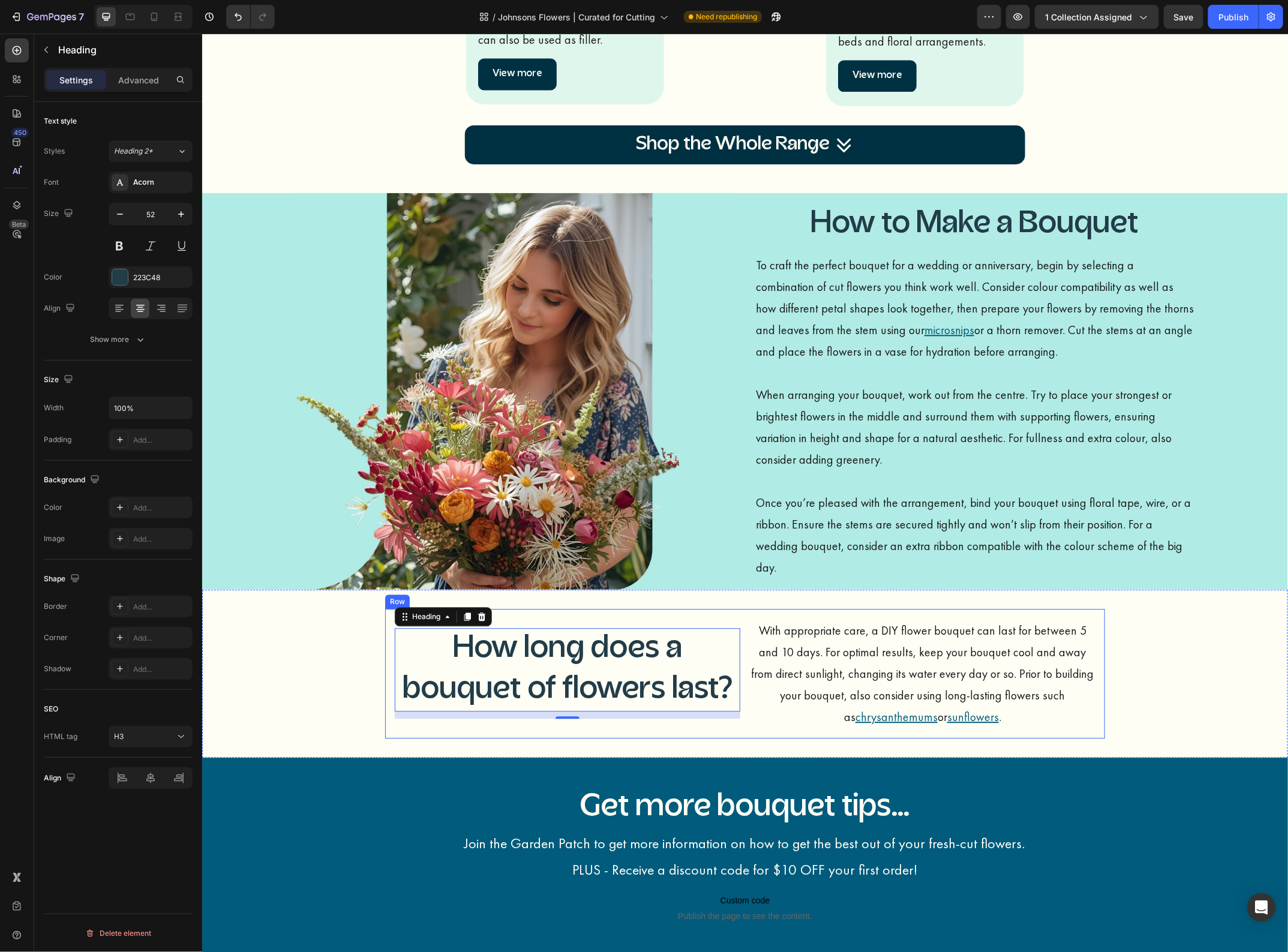
click at [682, 612] on div "How long does a bouquet of flowers last? Heading 12 With appropriate care, a DI…" at bounding box center [744, 673] width 720 height 129
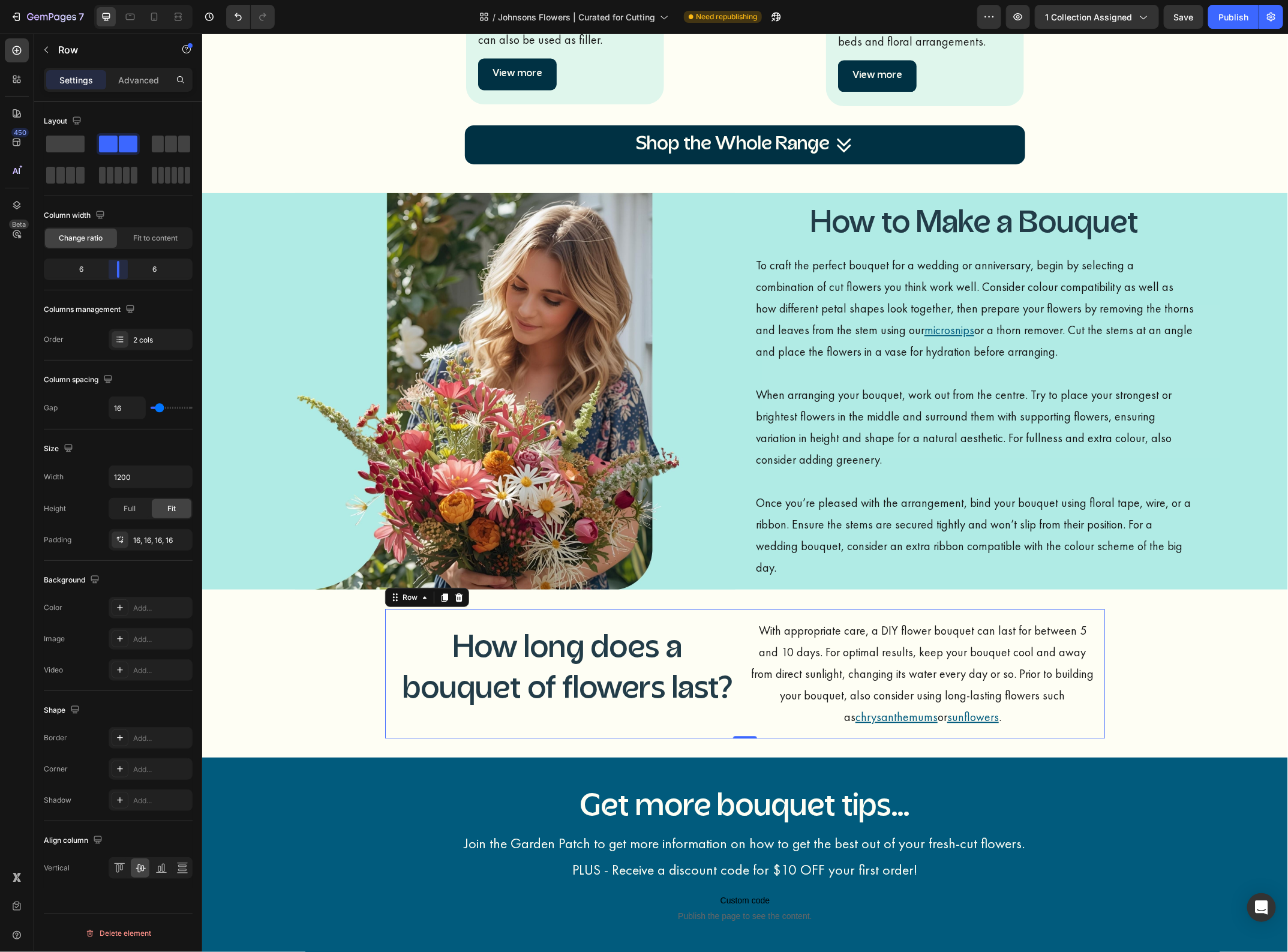
drag, startPoint x: 112, startPoint y: 274, endPoint x: 122, endPoint y: 274, distance: 10.0
click at [122, 0] on body "7 Version history / Johnsons Flowers | Curated for Cutting Need republishing Pr…" at bounding box center [644, 0] width 1288 height 0
click at [1183, 678] on div "How long does a bouquet of flowers last? Heading With appropriate care, a DIY f…" at bounding box center [744, 673] width 1086 height 129
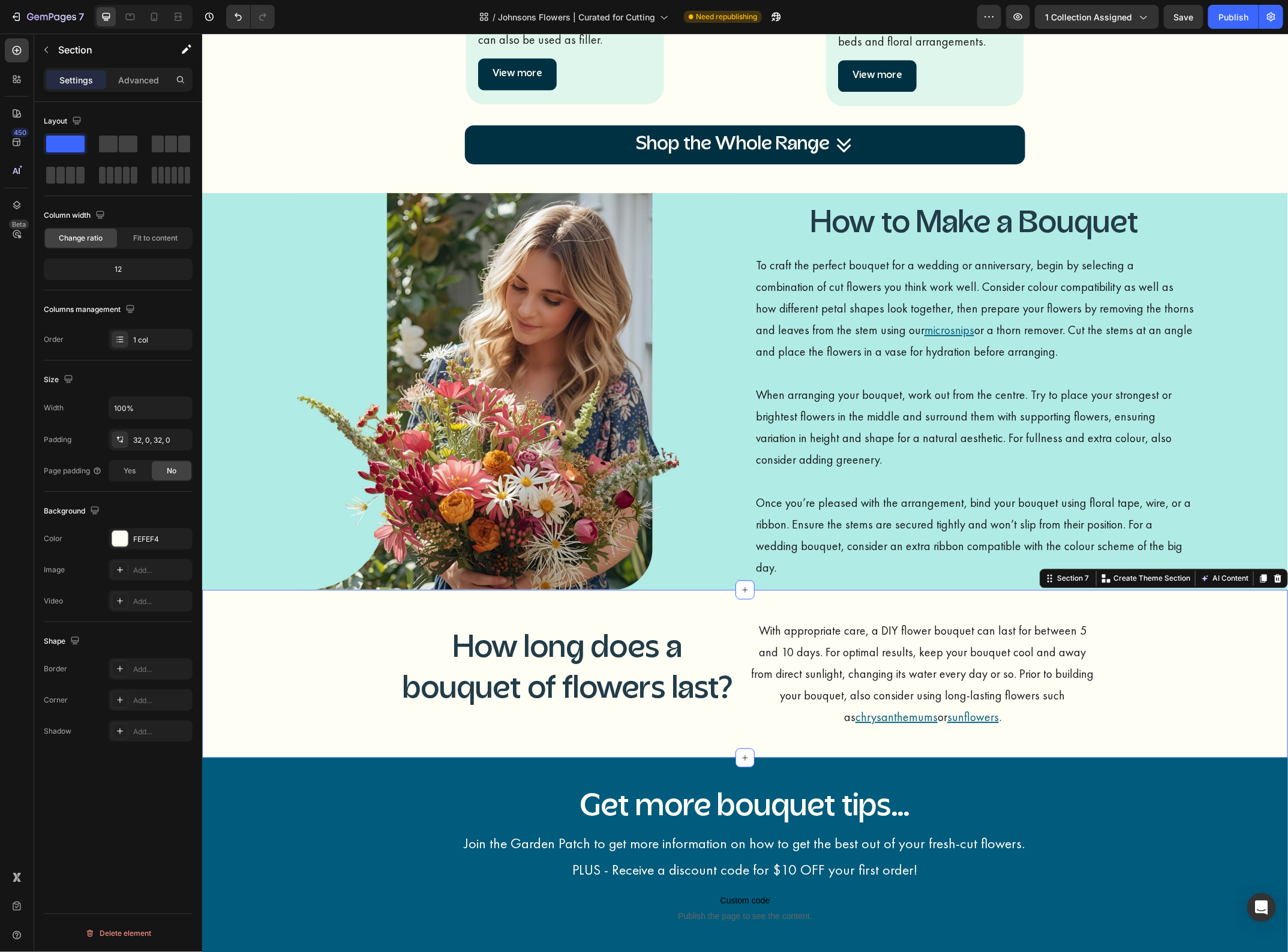
click at [1216, 679] on div "How long does a bouquet of flowers last? Heading With appropriate care, a DIY f…" at bounding box center [744, 673] width 1086 height 129
click at [538, 619] on div "How long does a bouquet of flowers last? Heading" at bounding box center [567, 673] width 346 height 110
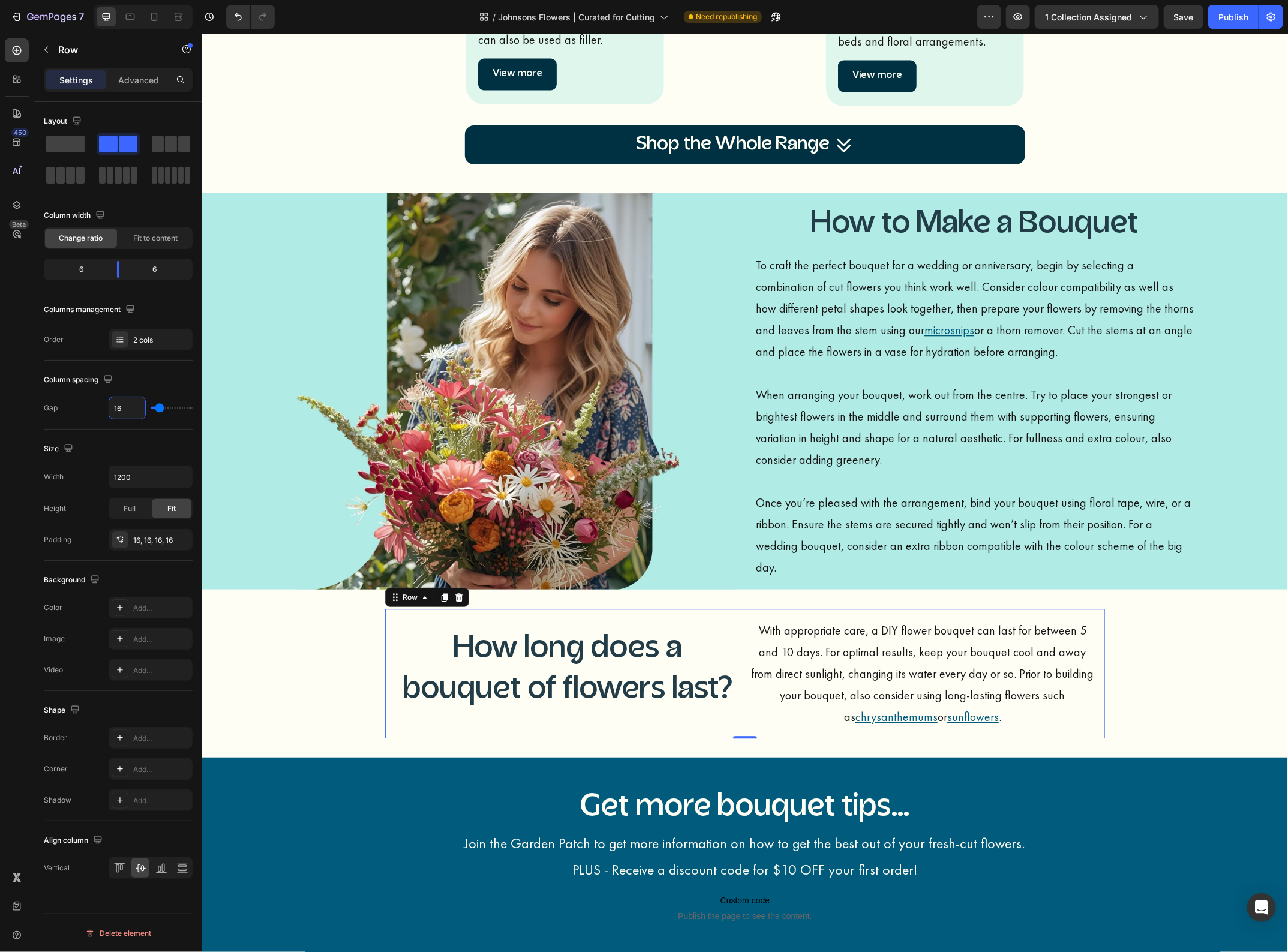
type input "1"
type input "14"
type input "1"
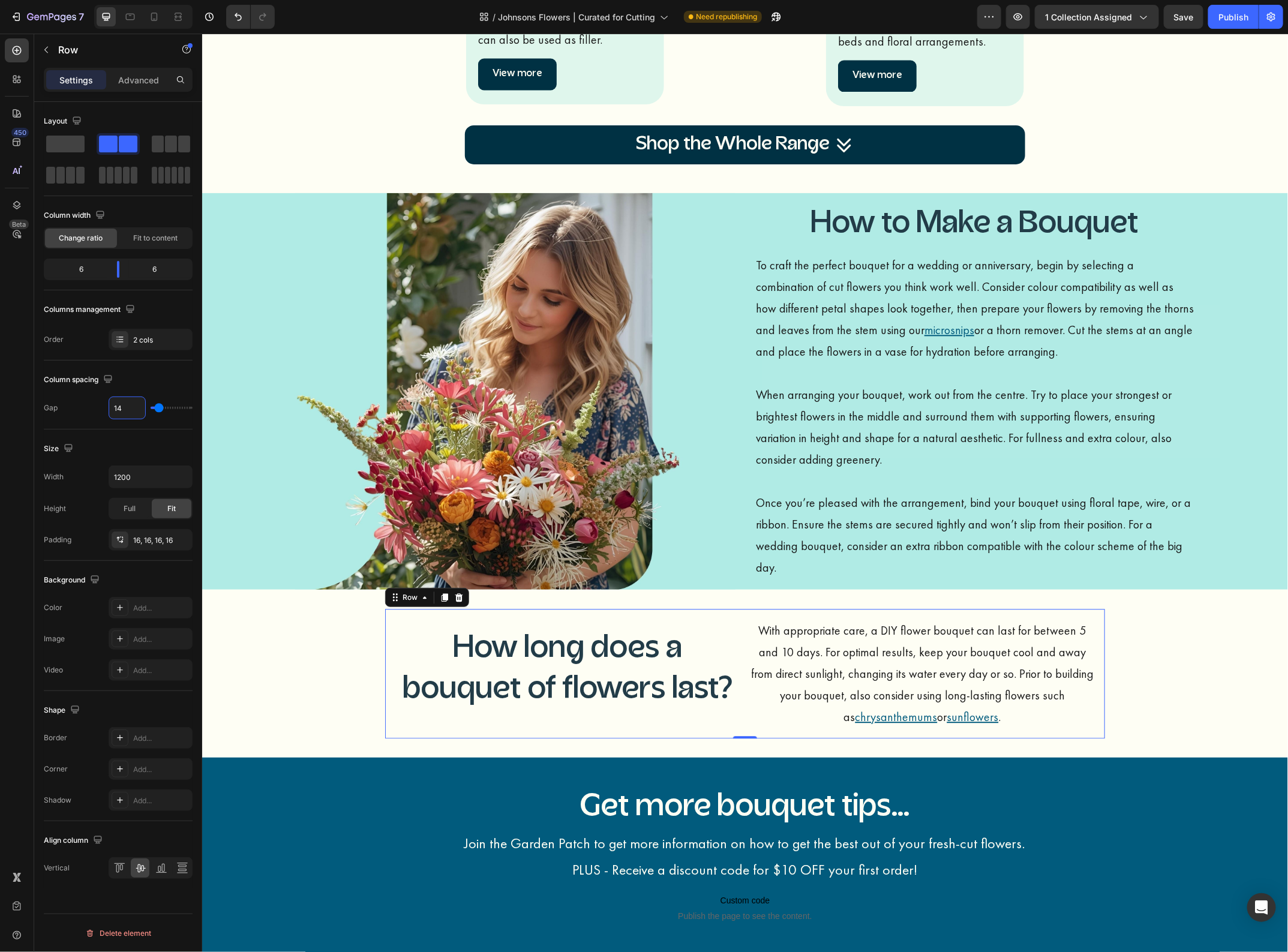
type input "1"
type input "12"
type input "1"
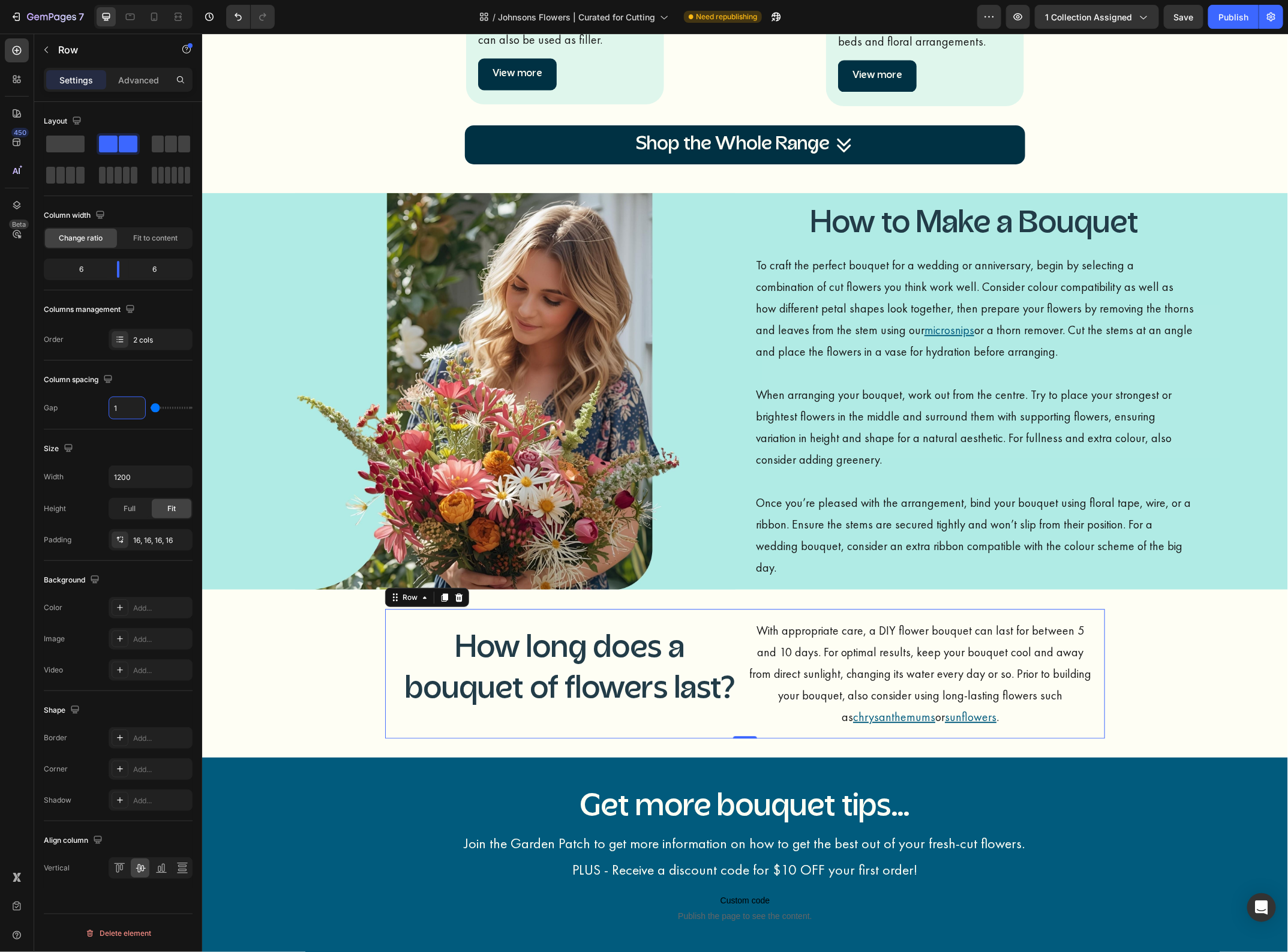
type input "12"
type input "120"
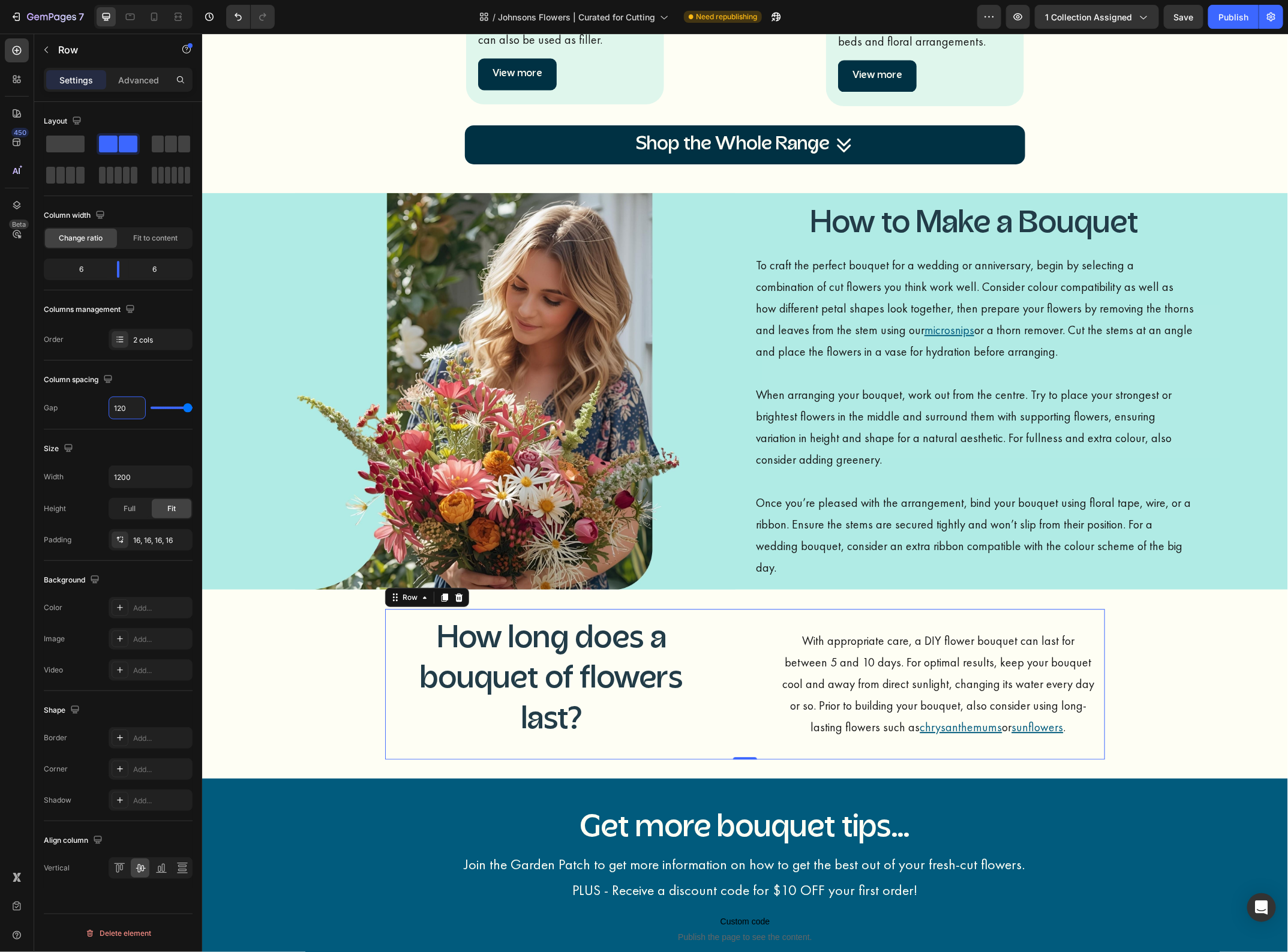
type input "12"
type input "1"
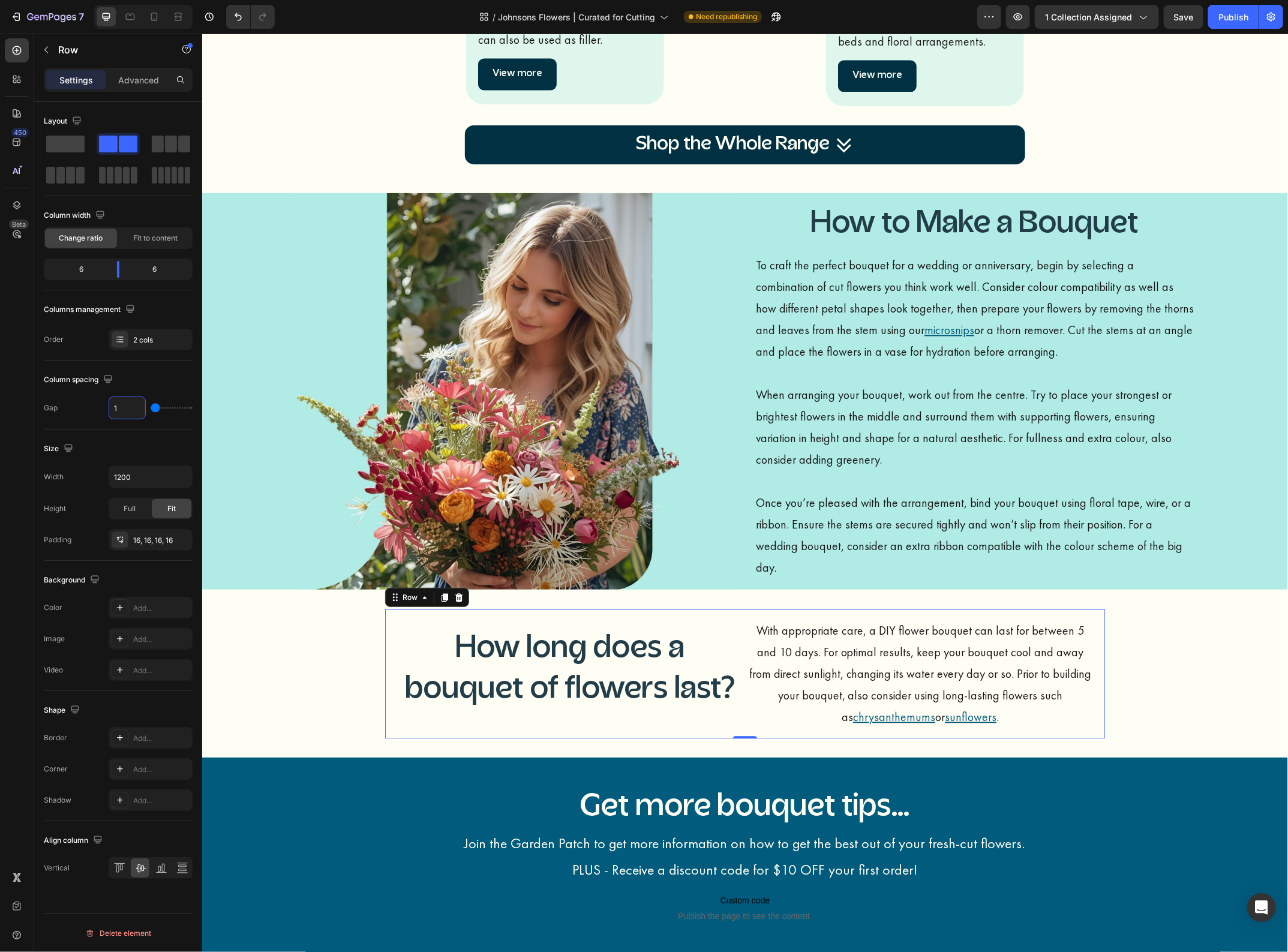
type input "0"
type input "2"
type input "20"
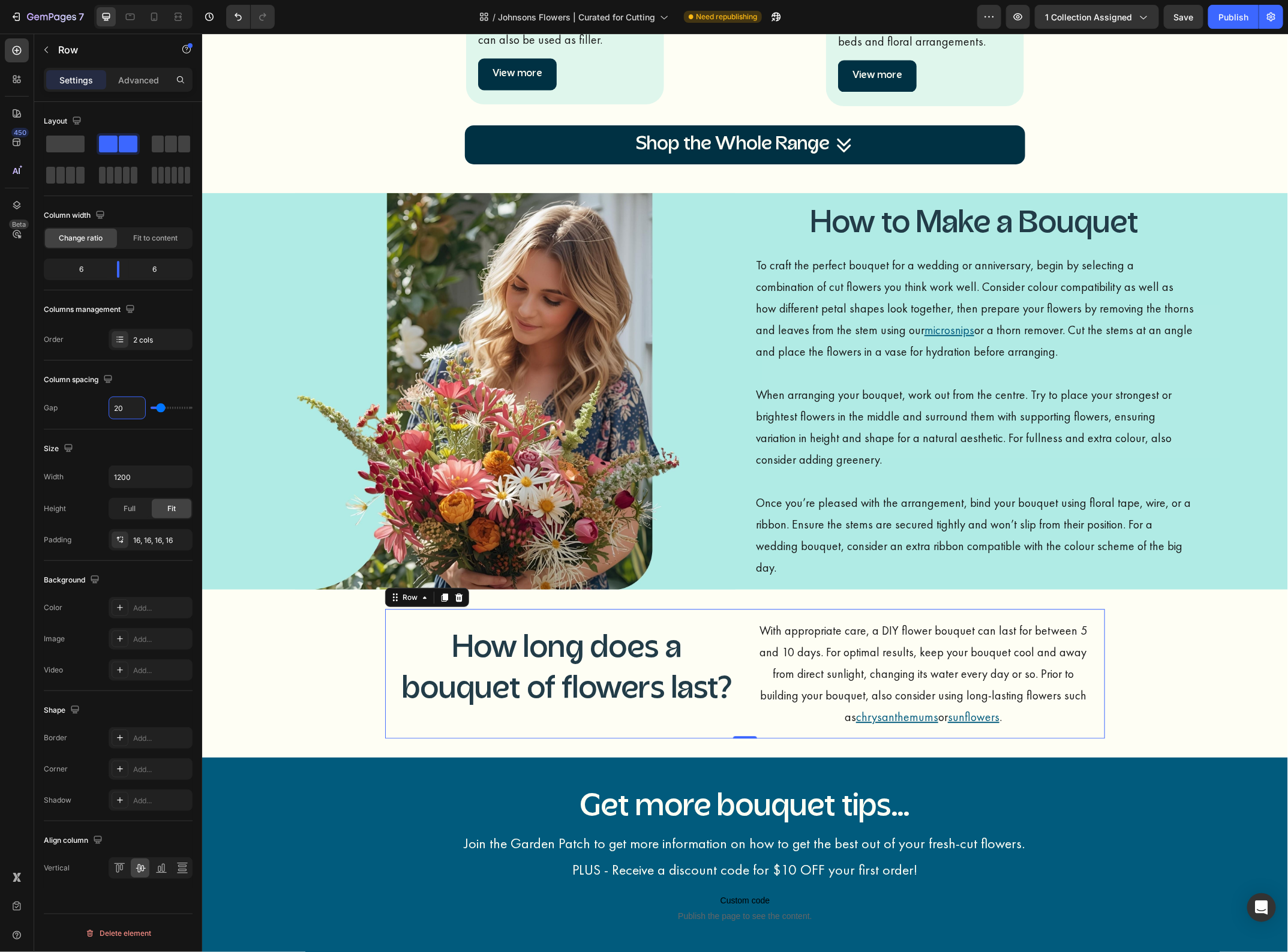
type input "21"
type input "22"
type input "23"
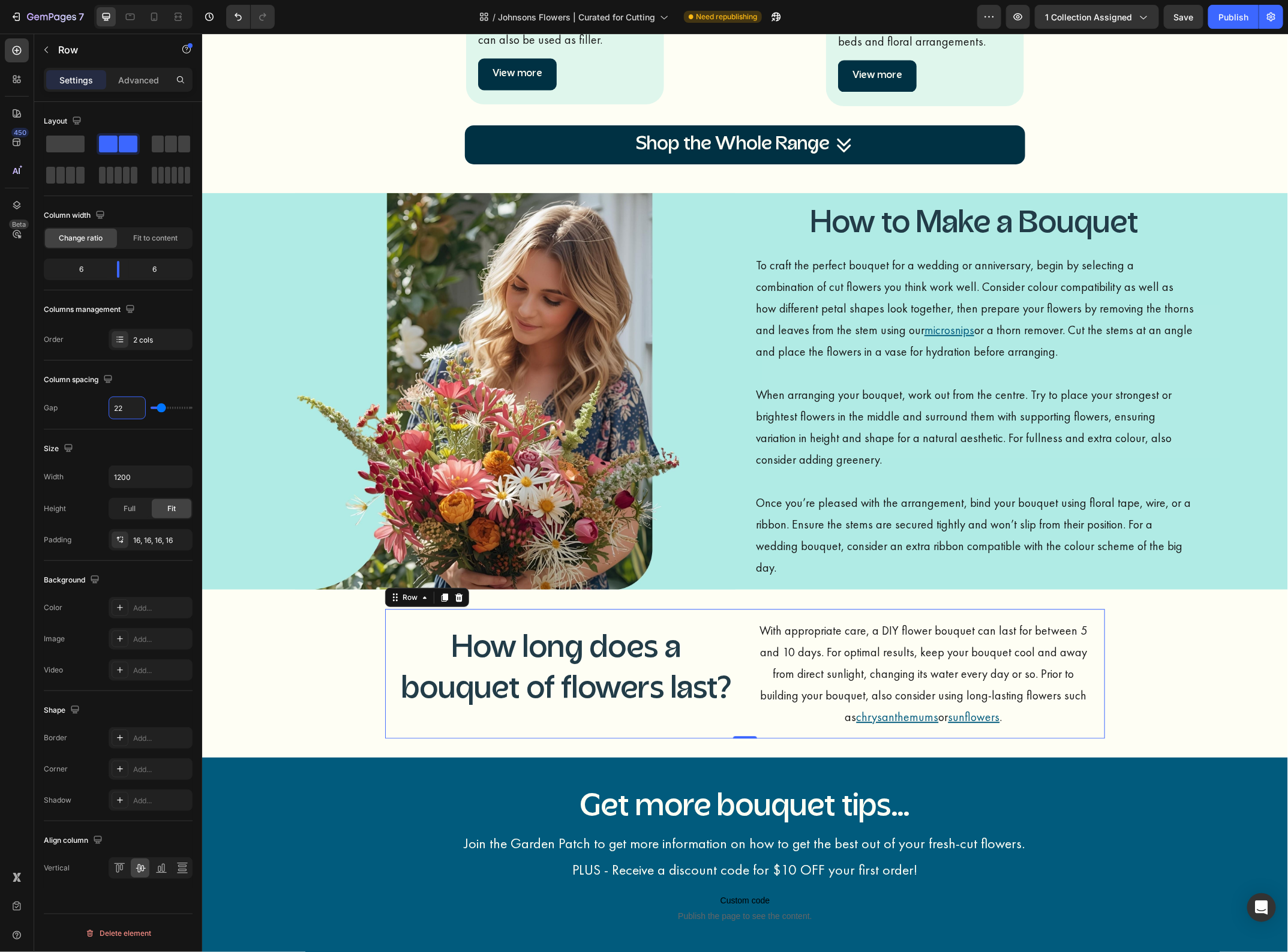
type input "23"
type input "24"
type input "25"
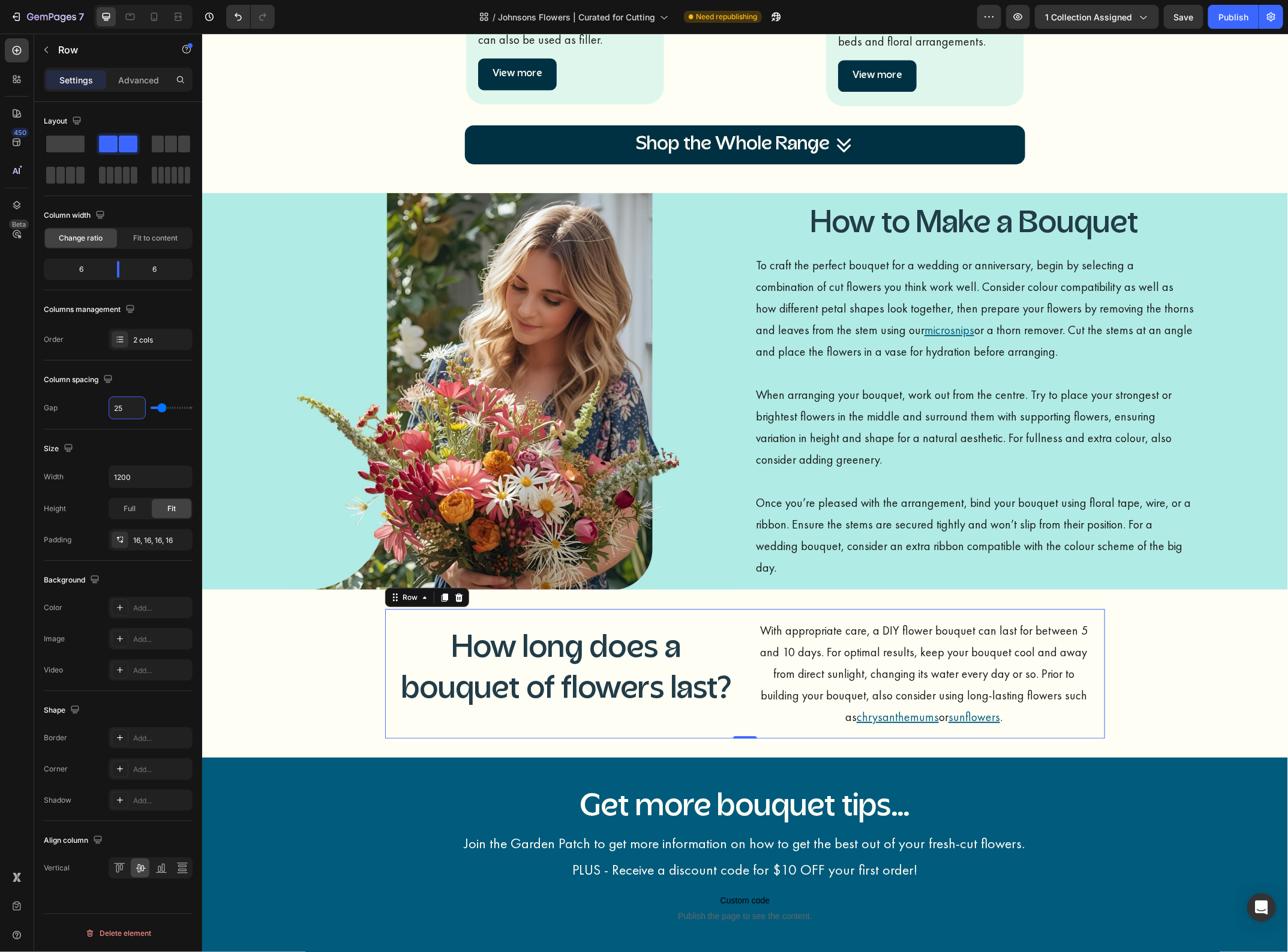
type input "26"
type input "27"
type input "28"
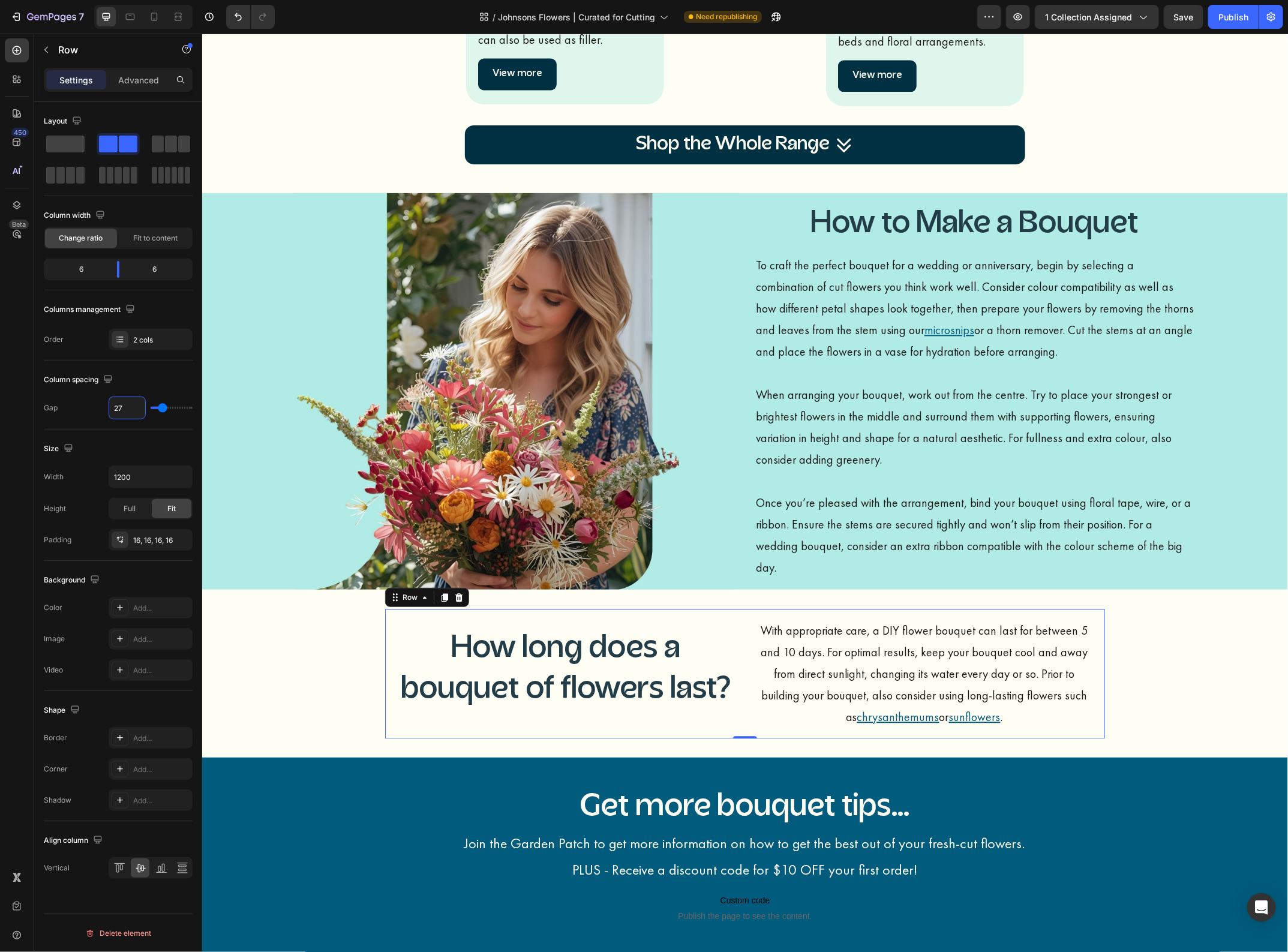
type input "28"
type input "29"
type input "30"
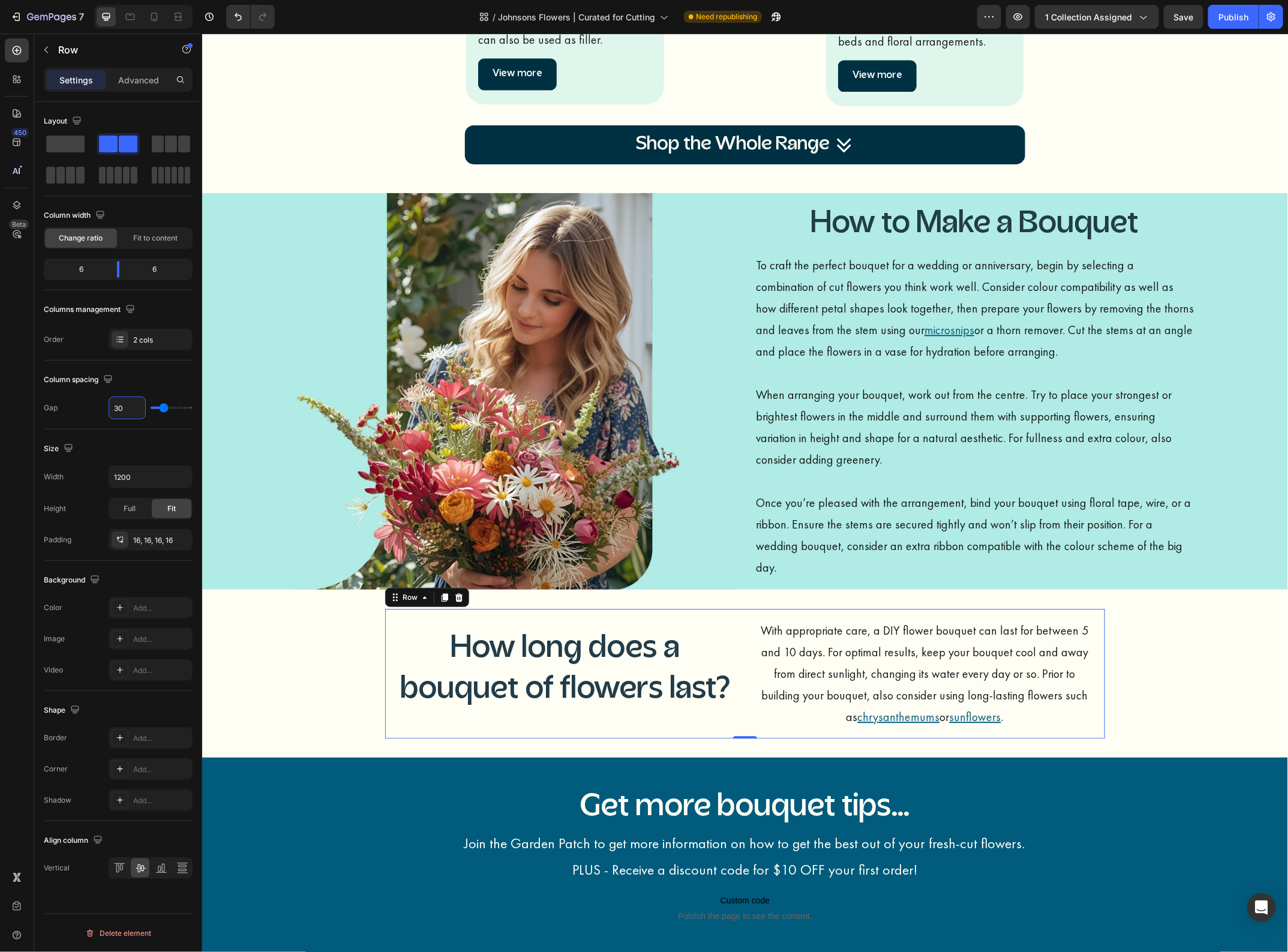
type input "29"
type input "28"
type input "27"
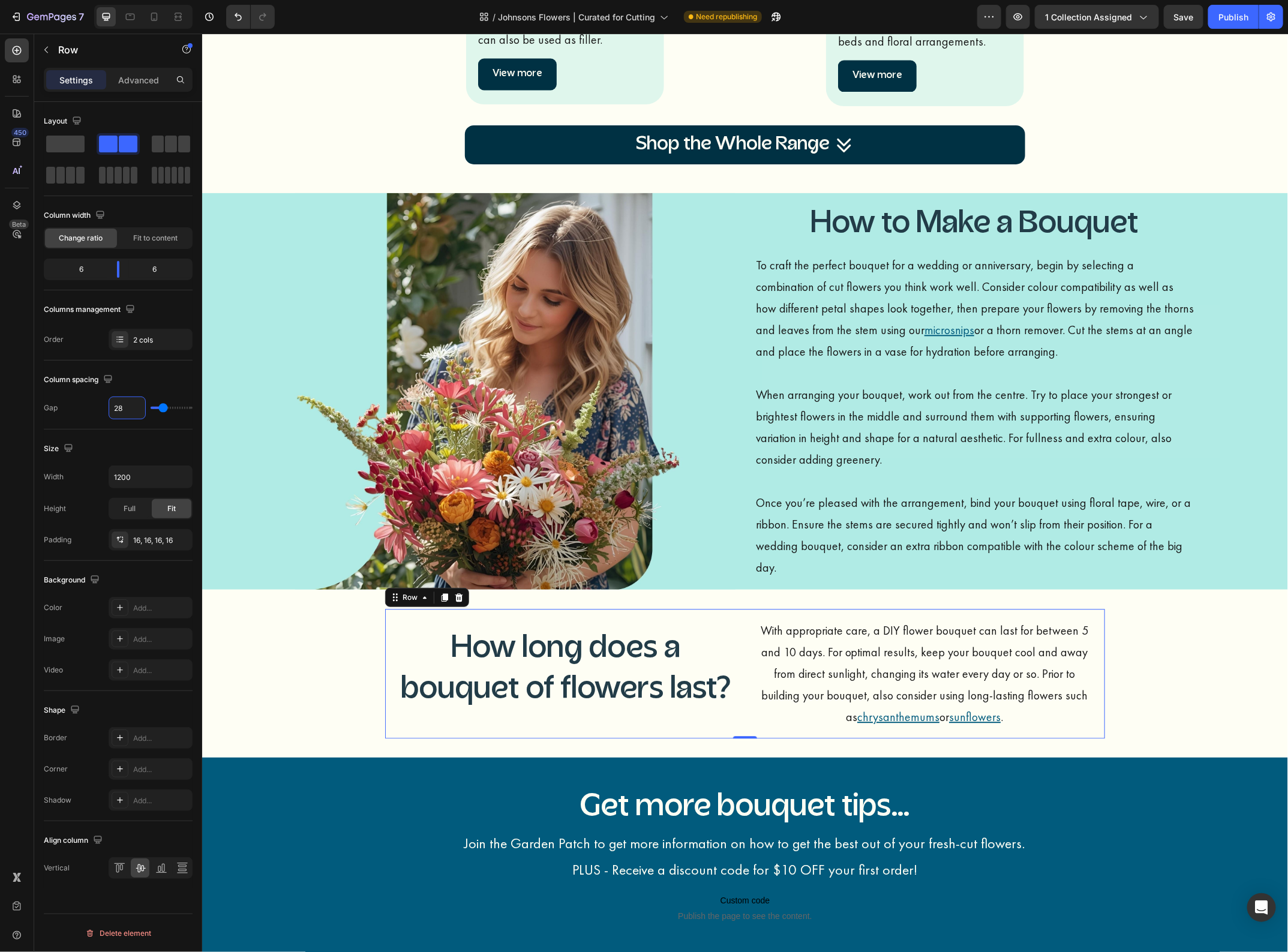
type input "27"
type input "26"
type input "25"
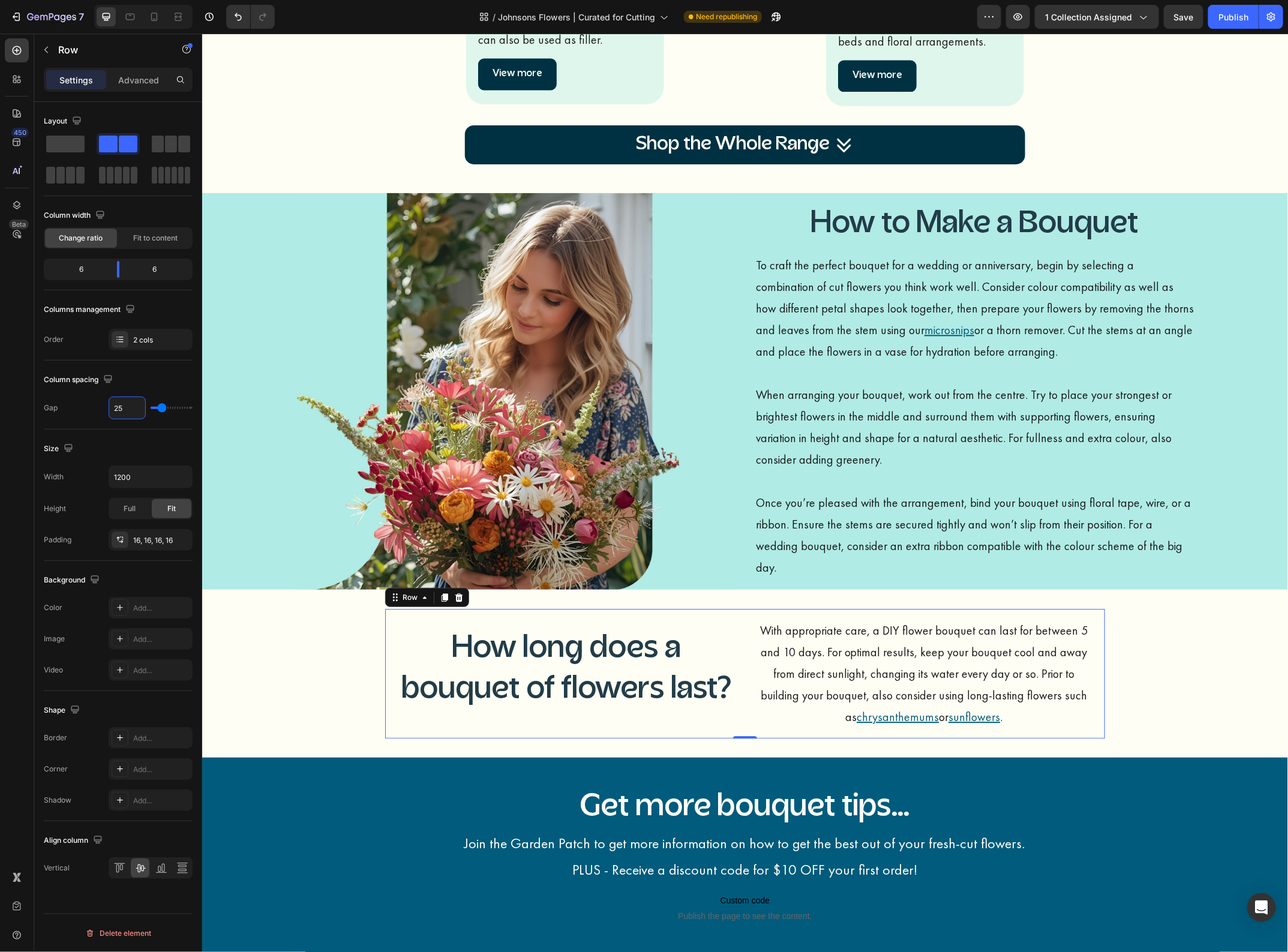
type input "24"
type input "23"
type input "22"
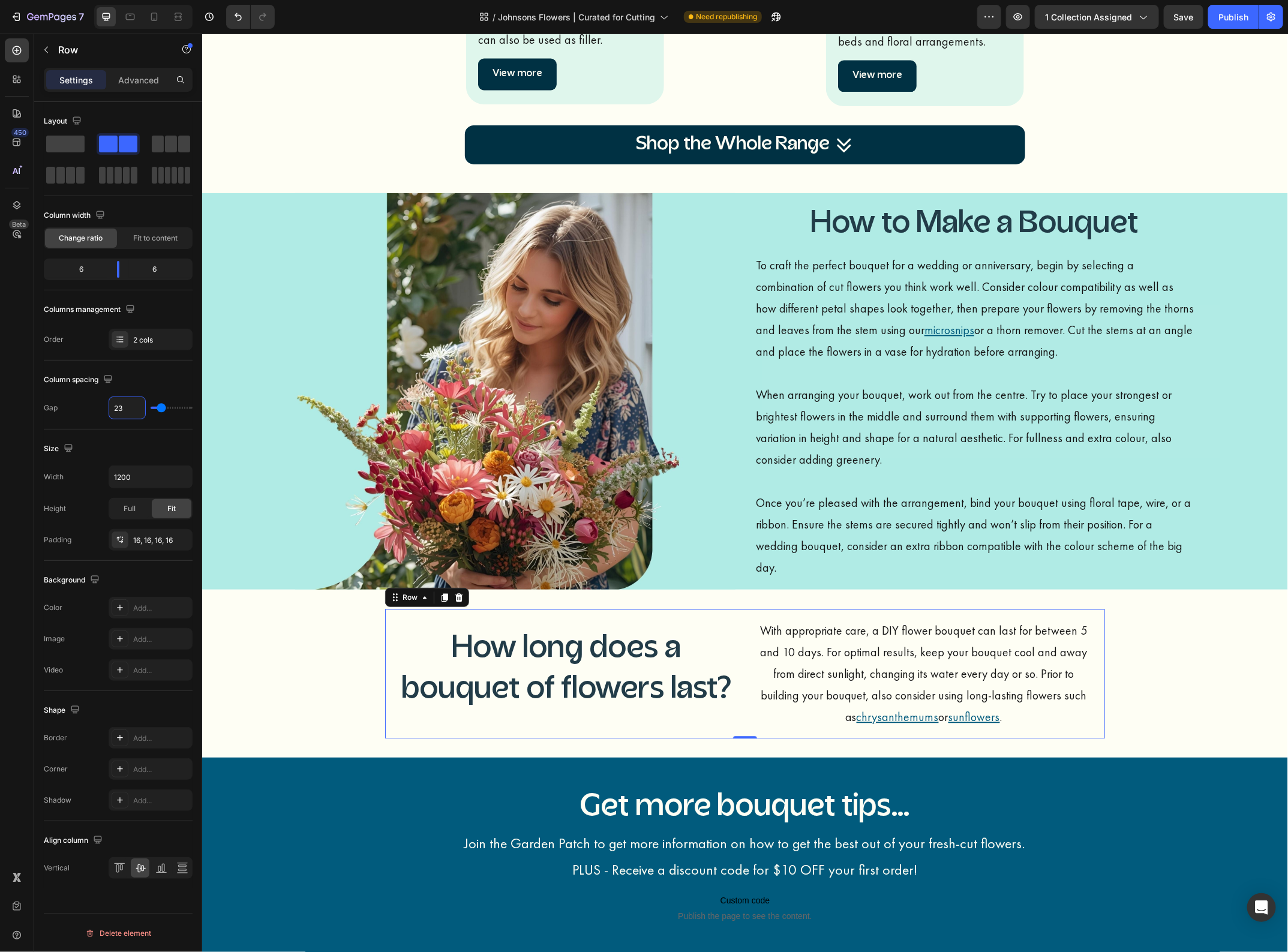
type input "22"
type input "21"
type input "20"
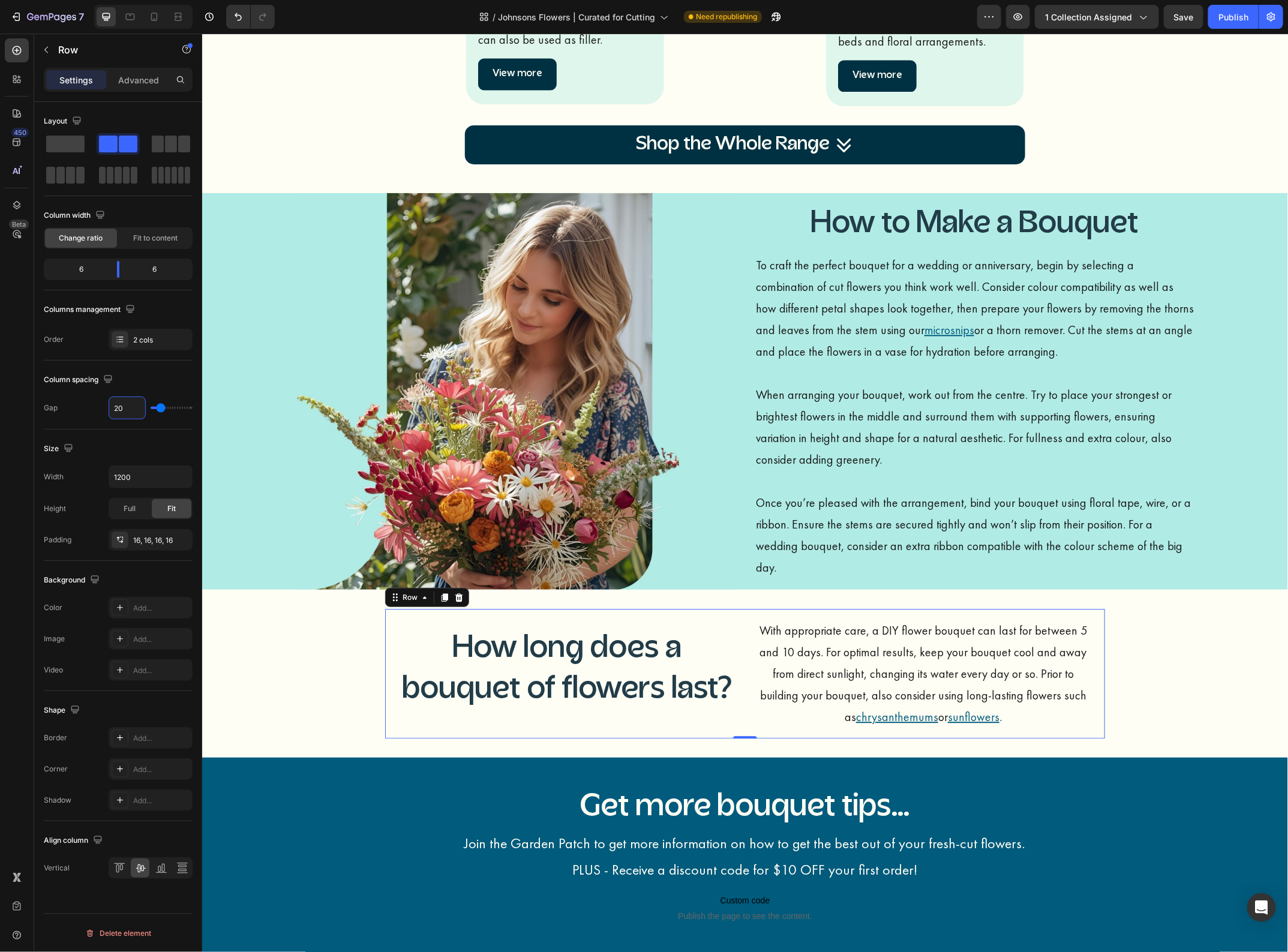
type input "19"
type input "18"
type input "17"
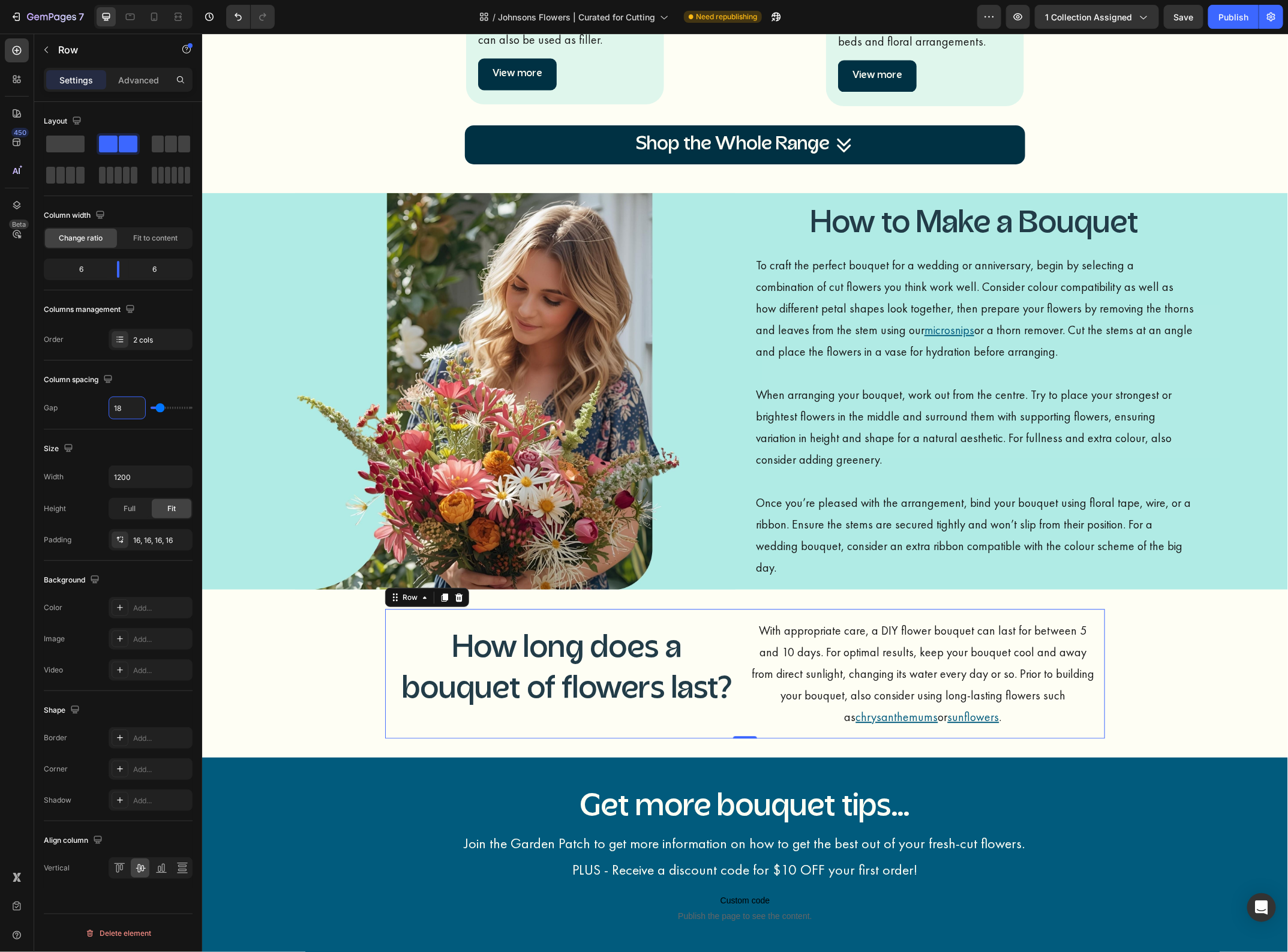
type input "17"
type input "16"
type input "17"
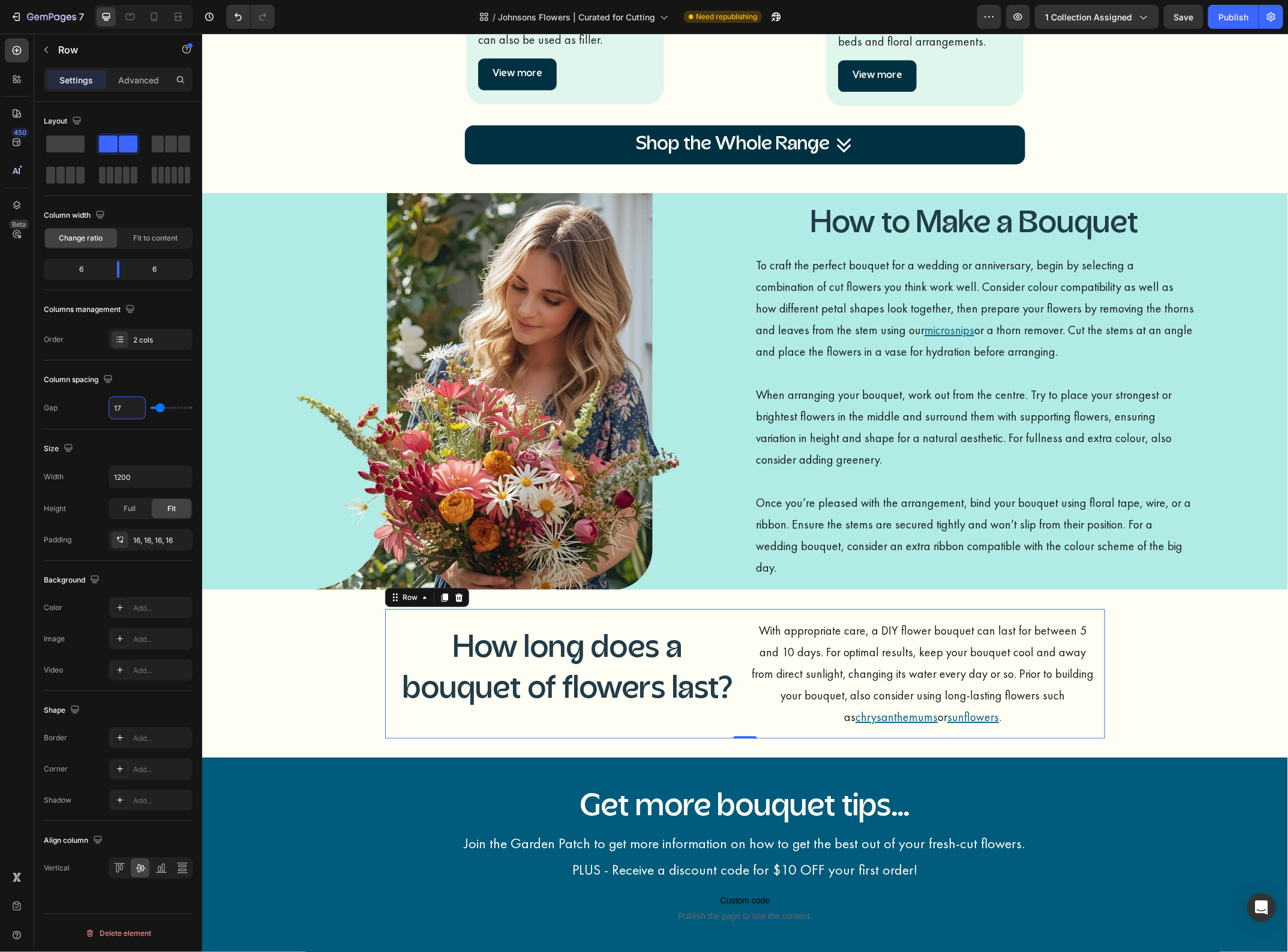
type input "18"
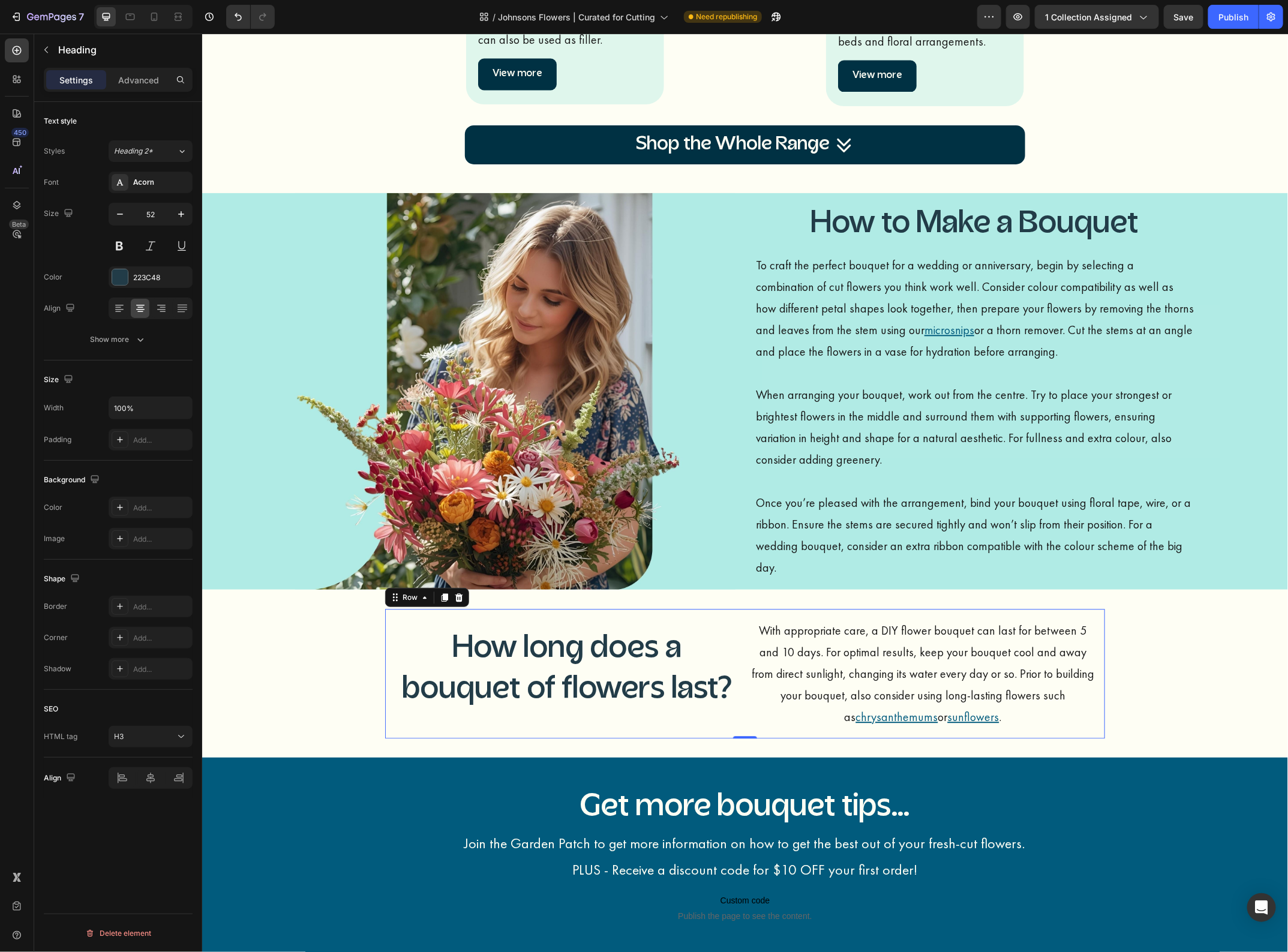
click at [552, 696] on p "How long does a bouquet of flowers last?" at bounding box center [567, 670] width 343 height 81
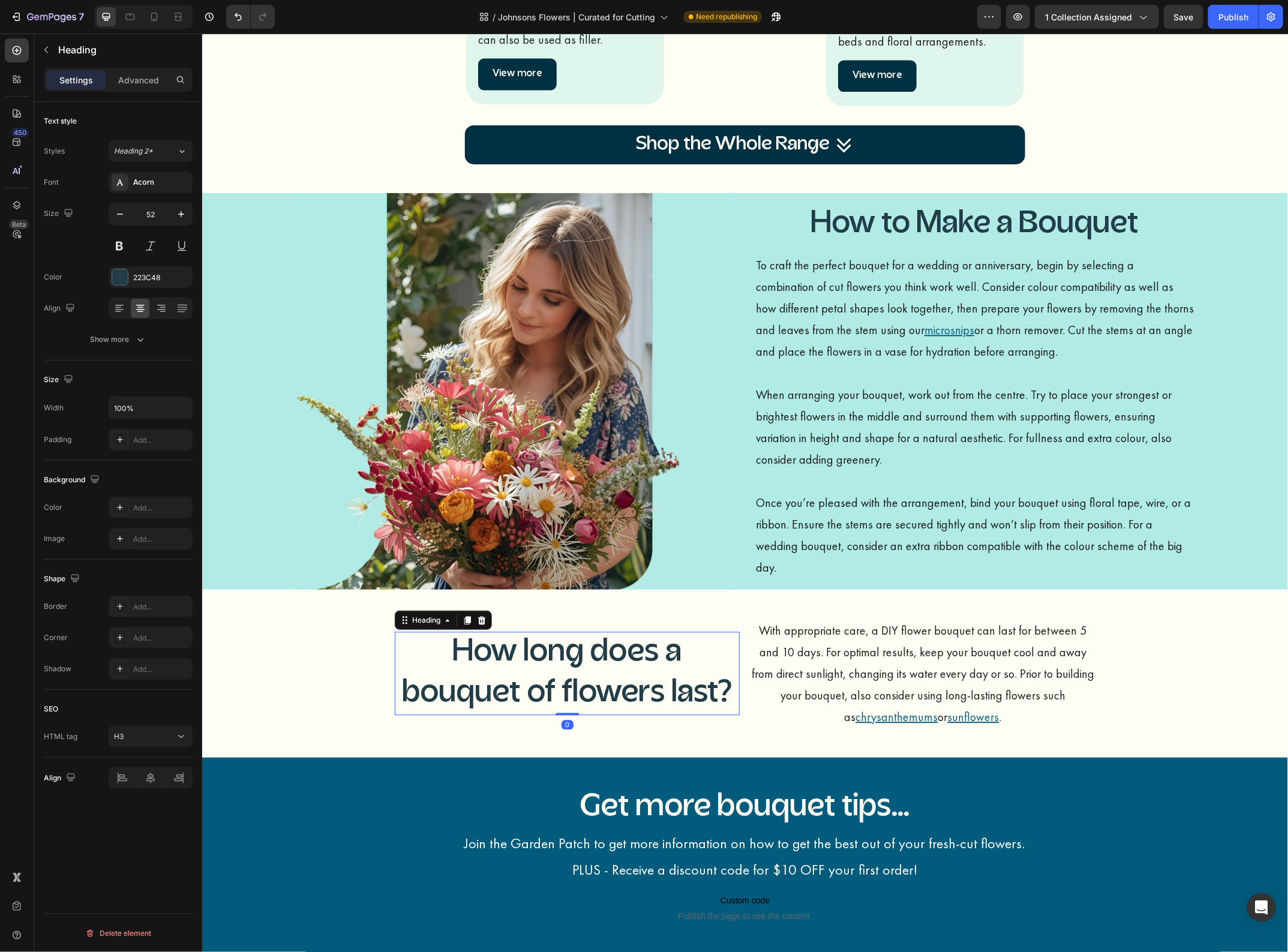
drag, startPoint x: 562, startPoint y: 717, endPoint x: 562, endPoint y: 701, distance: 16.0
click at [562, 701] on div "How long does a bouquet of flowers last? Heading 0" at bounding box center [567, 672] width 345 height 83
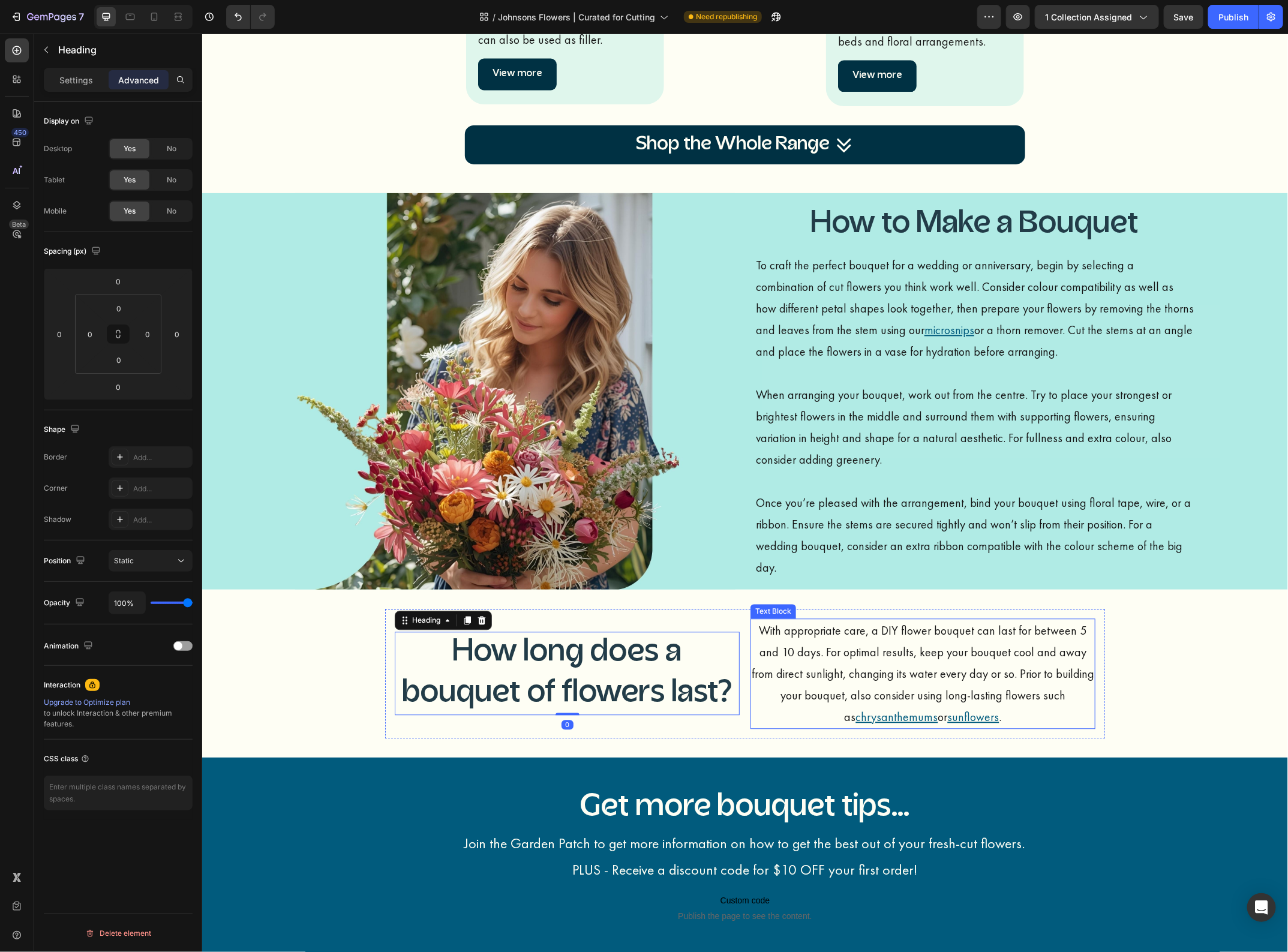
click at [943, 669] on p "With appropriate care, a DIY flower bouquet can last for between 5 and 10 days.…" at bounding box center [923, 673] width 343 height 108
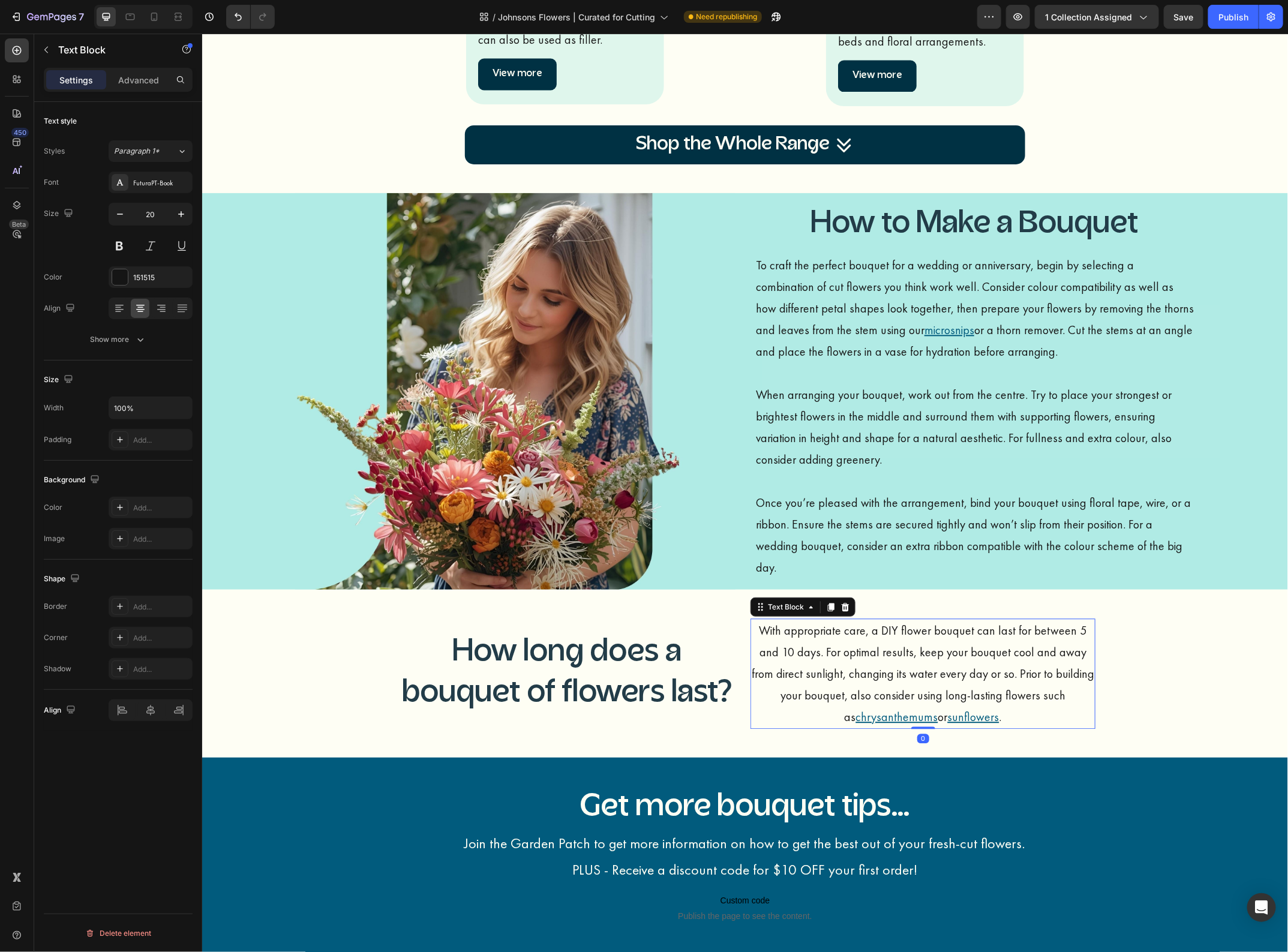
drag, startPoint x: 919, startPoint y: 725, endPoint x: 916, endPoint y: 708, distance: 17.3
click at [916, 708] on div "With appropriate care, a DIY flower bouquet can last for between 5 and 10 days.…" at bounding box center [923, 673] width 345 height 110
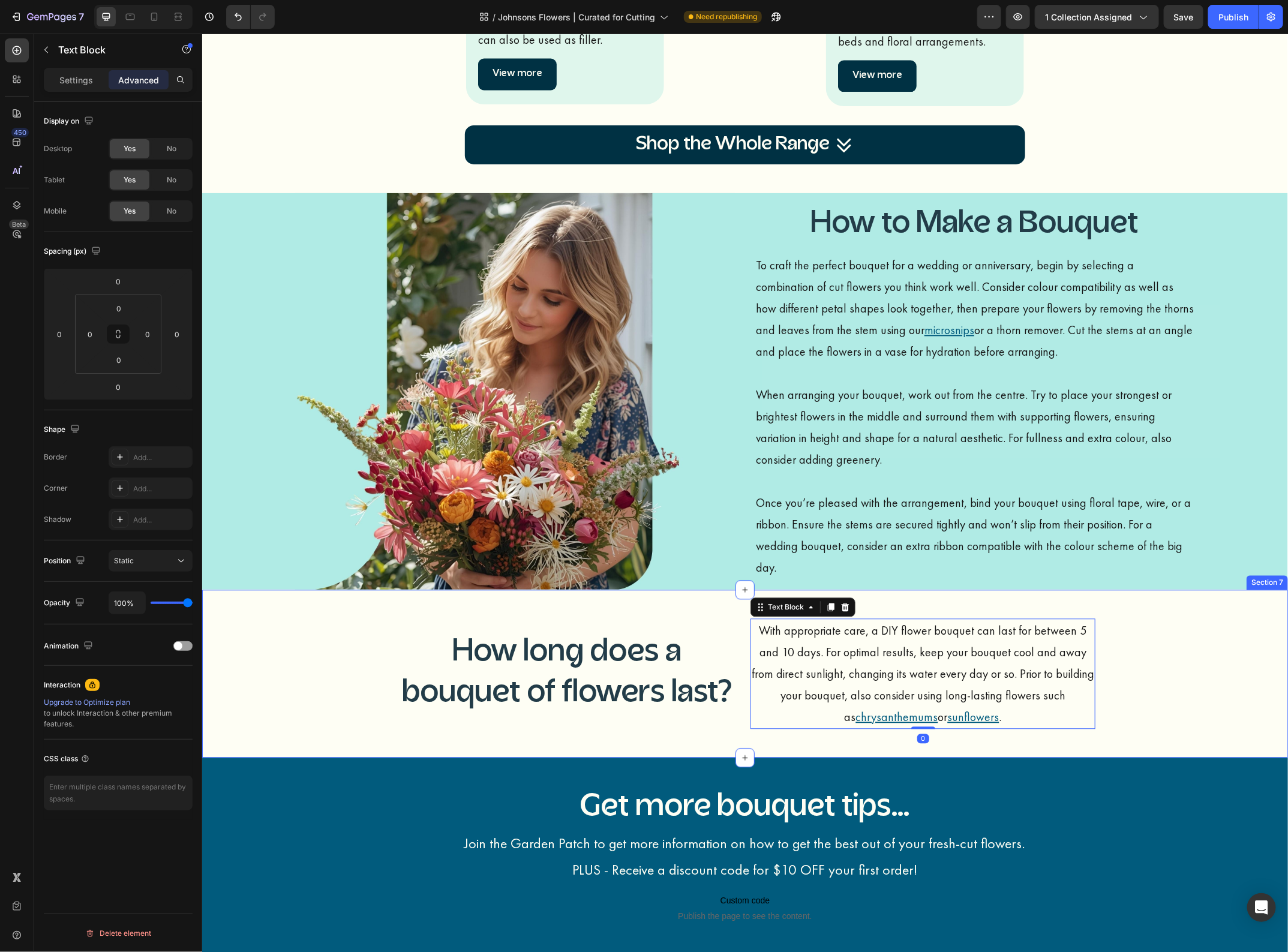
click at [1204, 675] on div "How long does a bouquet of flowers last? Heading With appropriate care, a DIY f…" at bounding box center [744, 673] width 1086 height 129
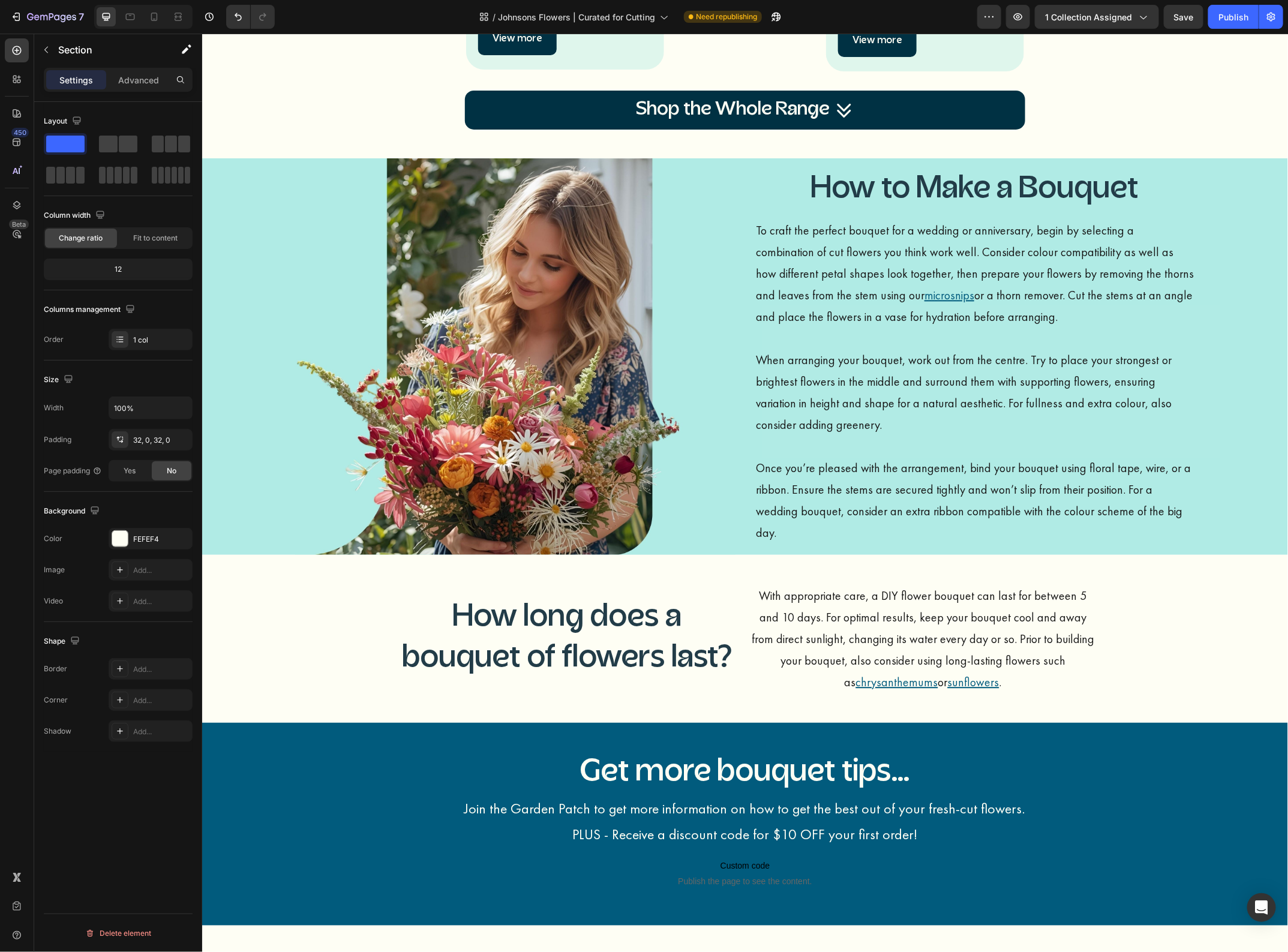
scroll to position [1350, 0]
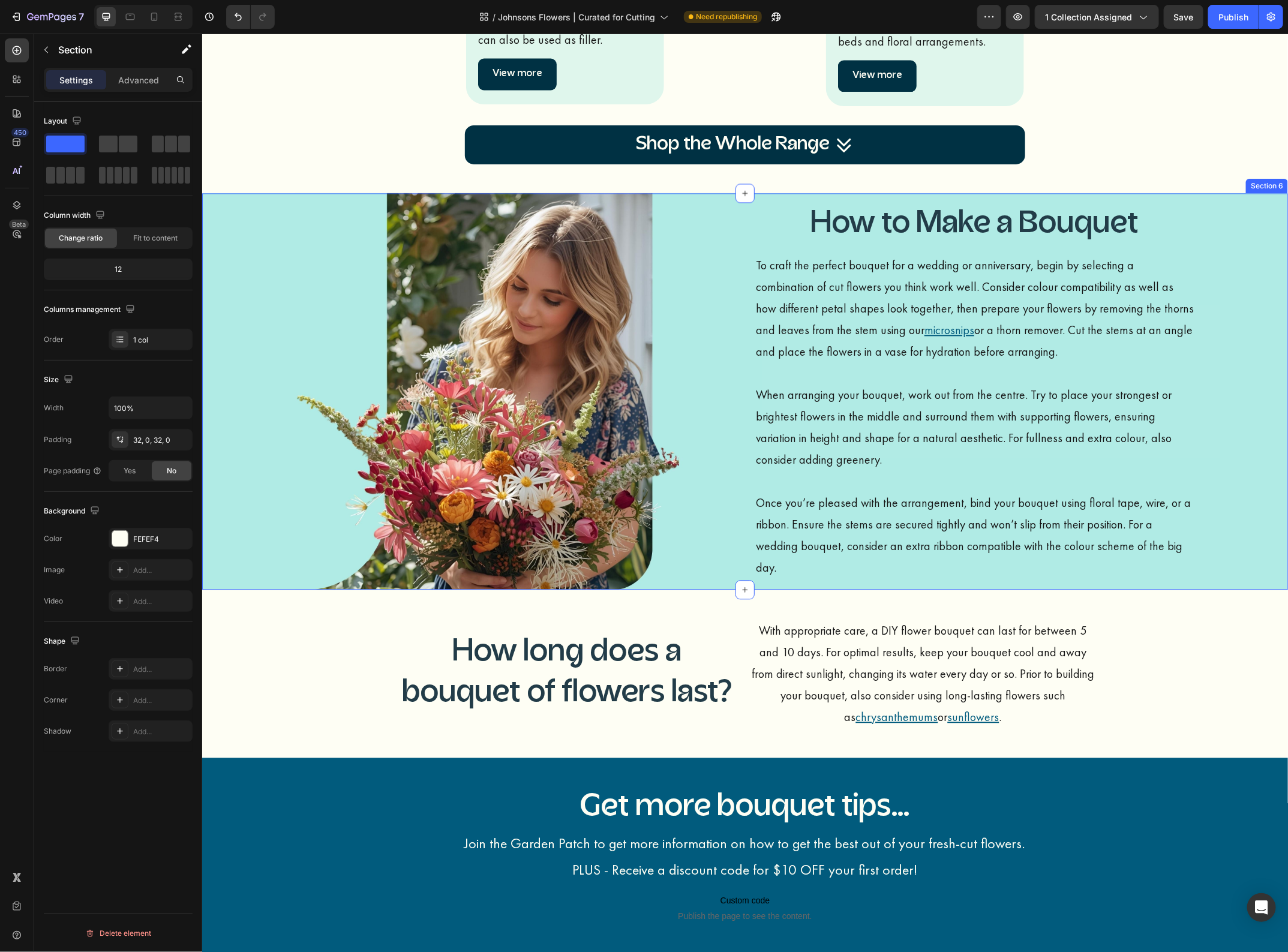
click at [243, 228] on div "Image How to Make a Bouquet Heading To craft the perfect bouquet for a wedding …" at bounding box center [744, 390] width 1068 height 397
click at [1259, 182] on icon at bounding box center [1263, 181] width 6 height 8
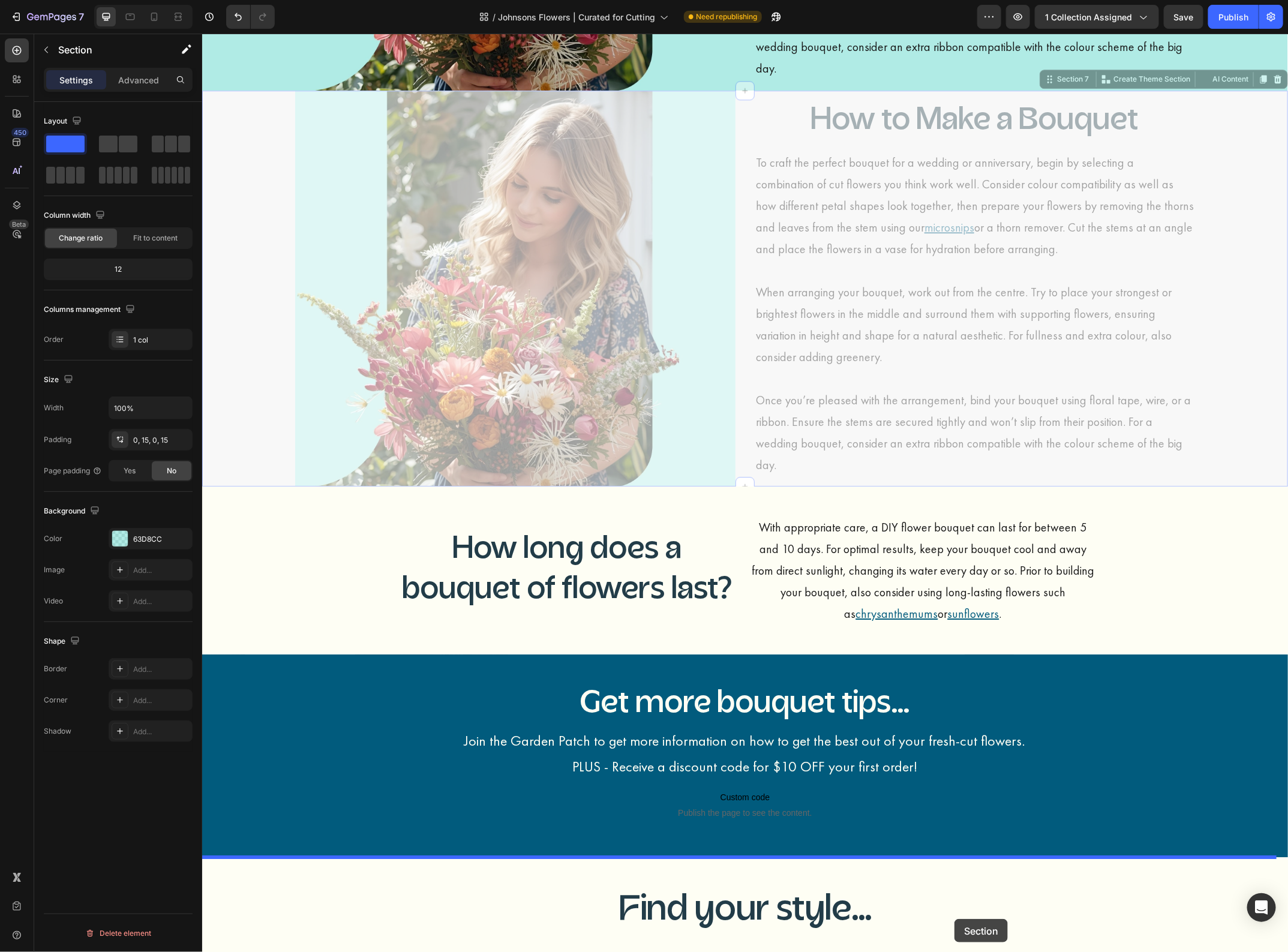
scroll to position [1863, 0]
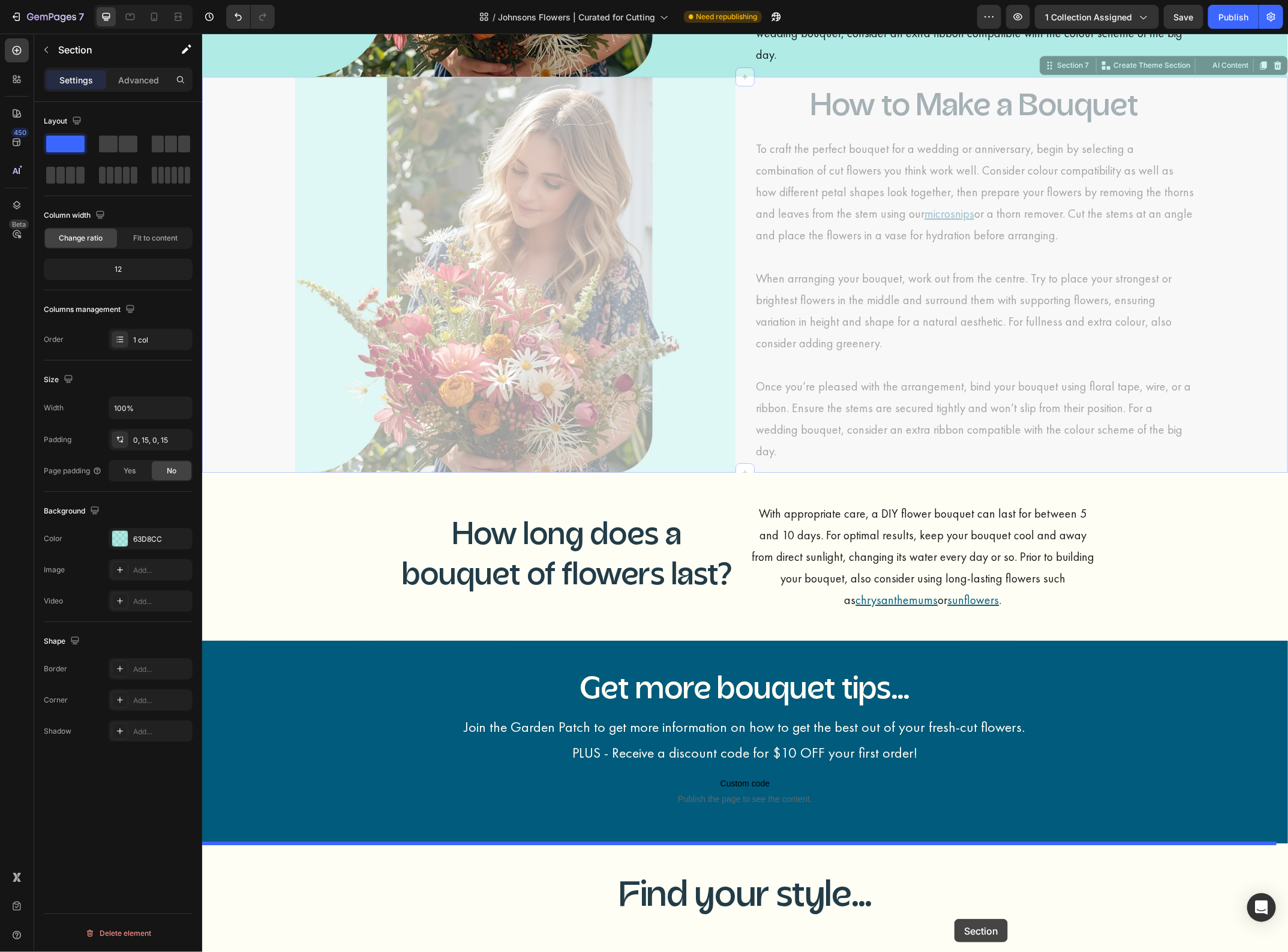
drag, startPoint x: 1039, startPoint y: 129, endPoint x: 946, endPoint y: 838, distance: 715.1
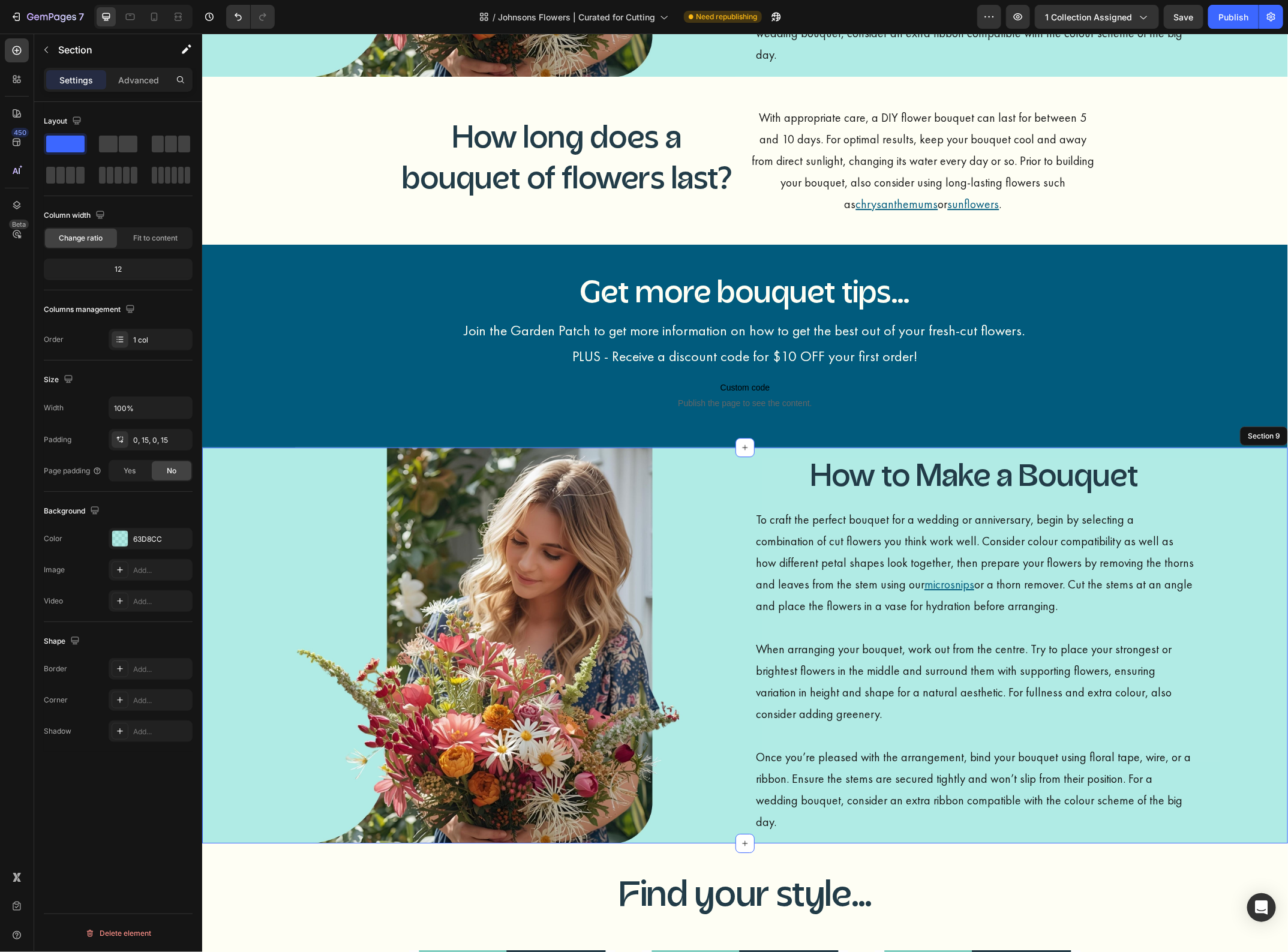
scroll to position [1867, 0]
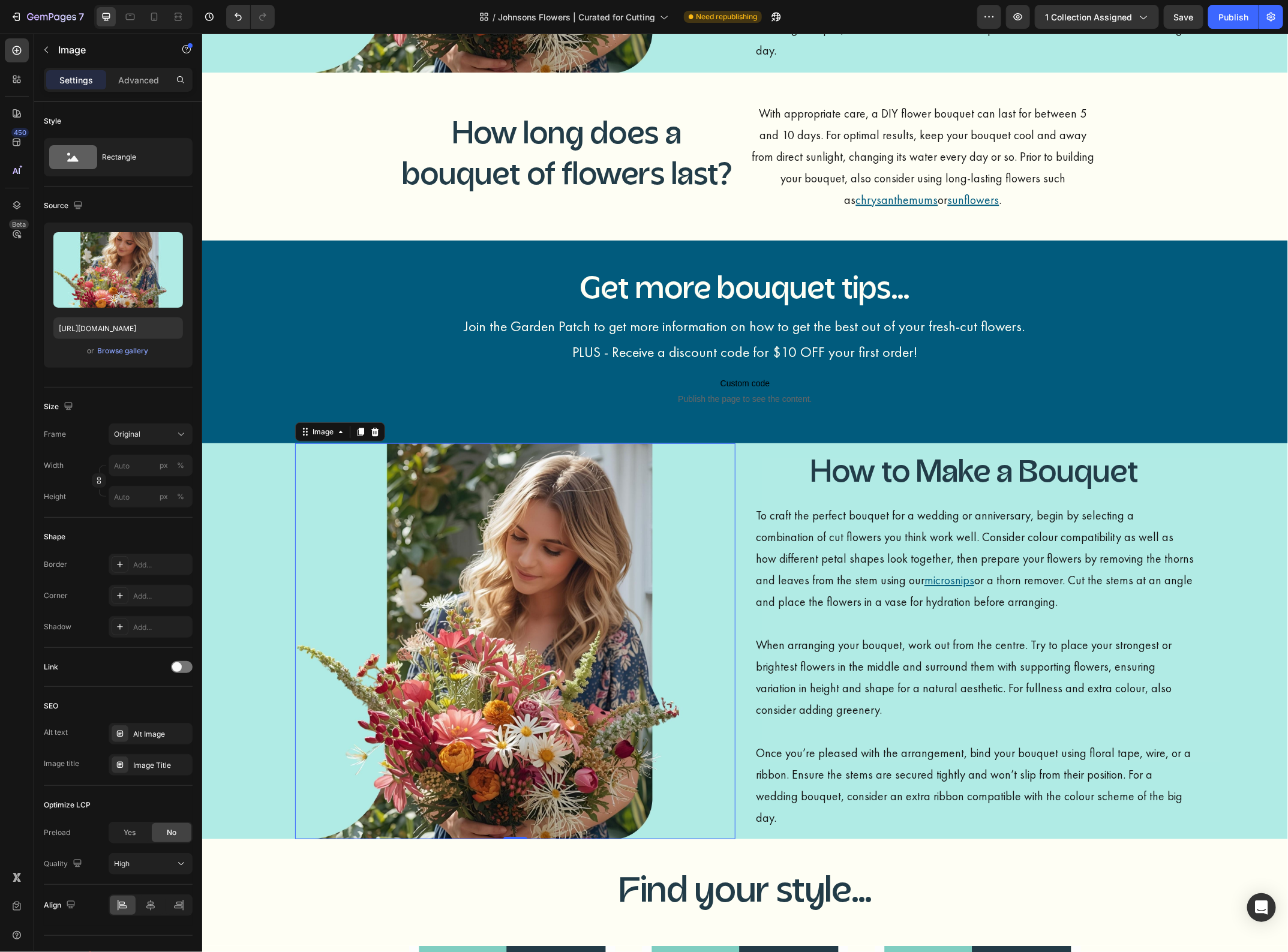
click at [709, 513] on img at bounding box center [515, 641] width 440 height 397
click at [369, 432] on icon at bounding box center [374, 431] width 10 height 10
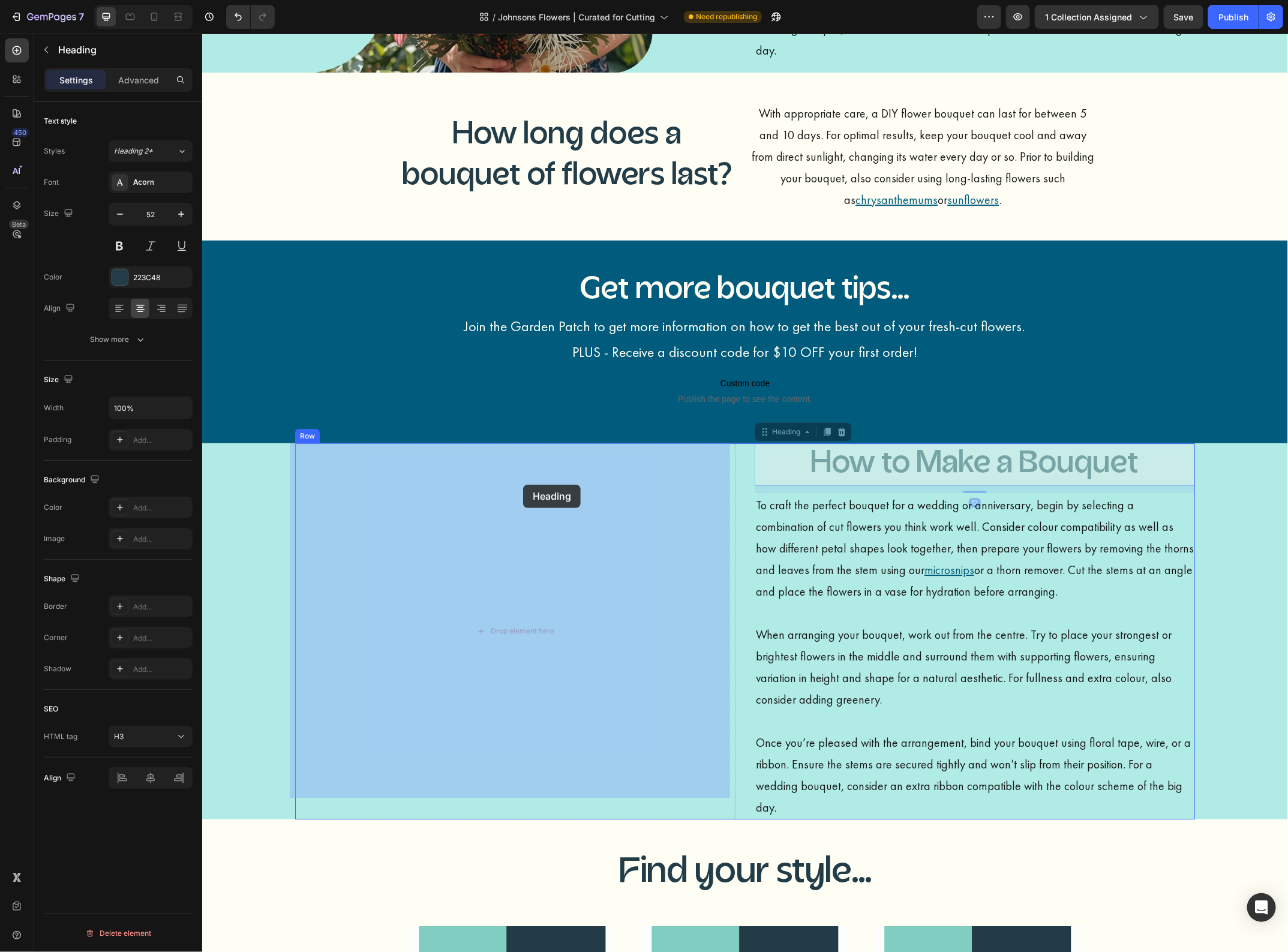
drag, startPoint x: 841, startPoint y: 463, endPoint x: 522, endPoint y: 484, distance: 319.7
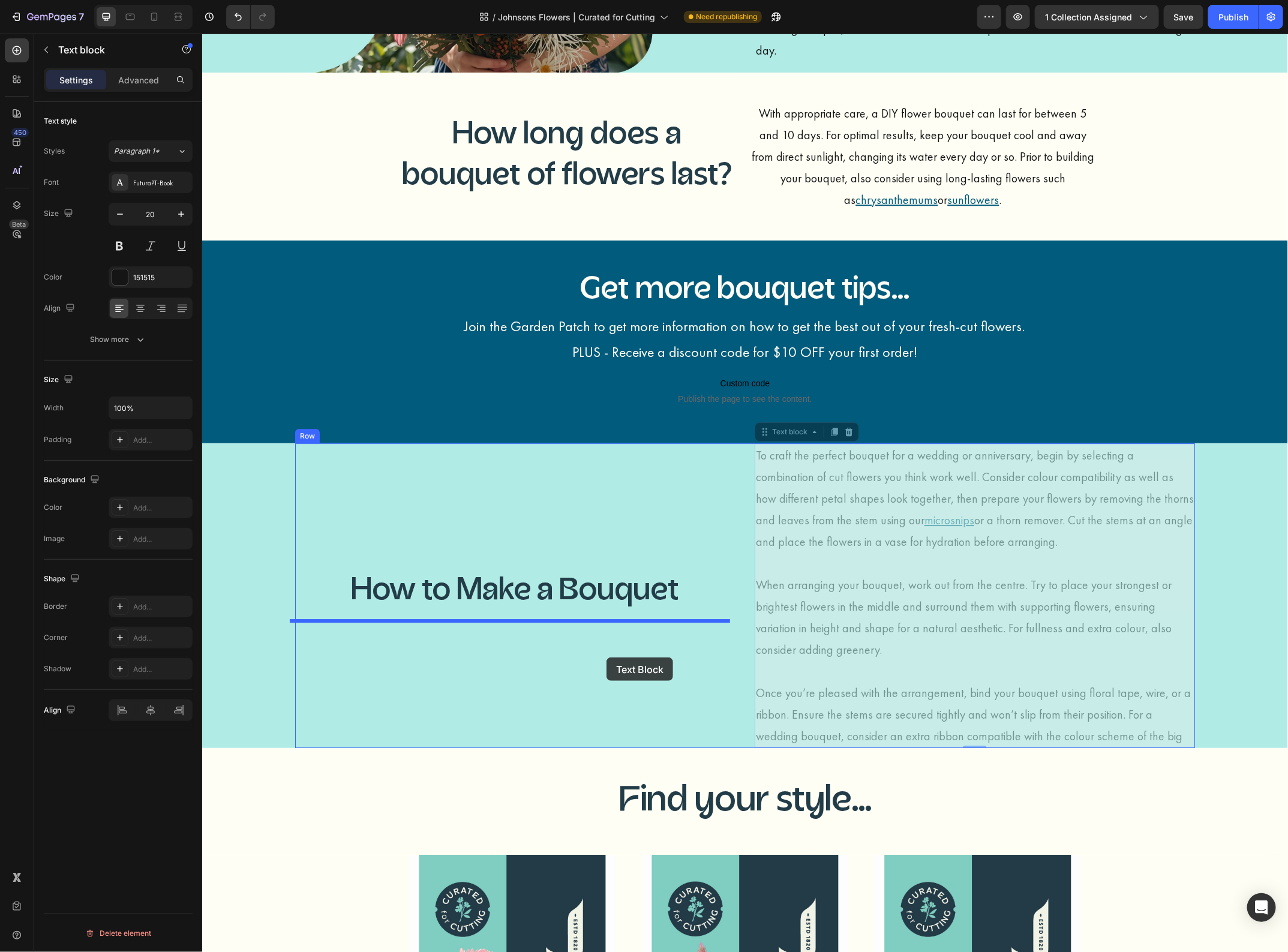
drag, startPoint x: 826, startPoint y: 529, endPoint x: 606, endPoint y: 657, distance: 254.5
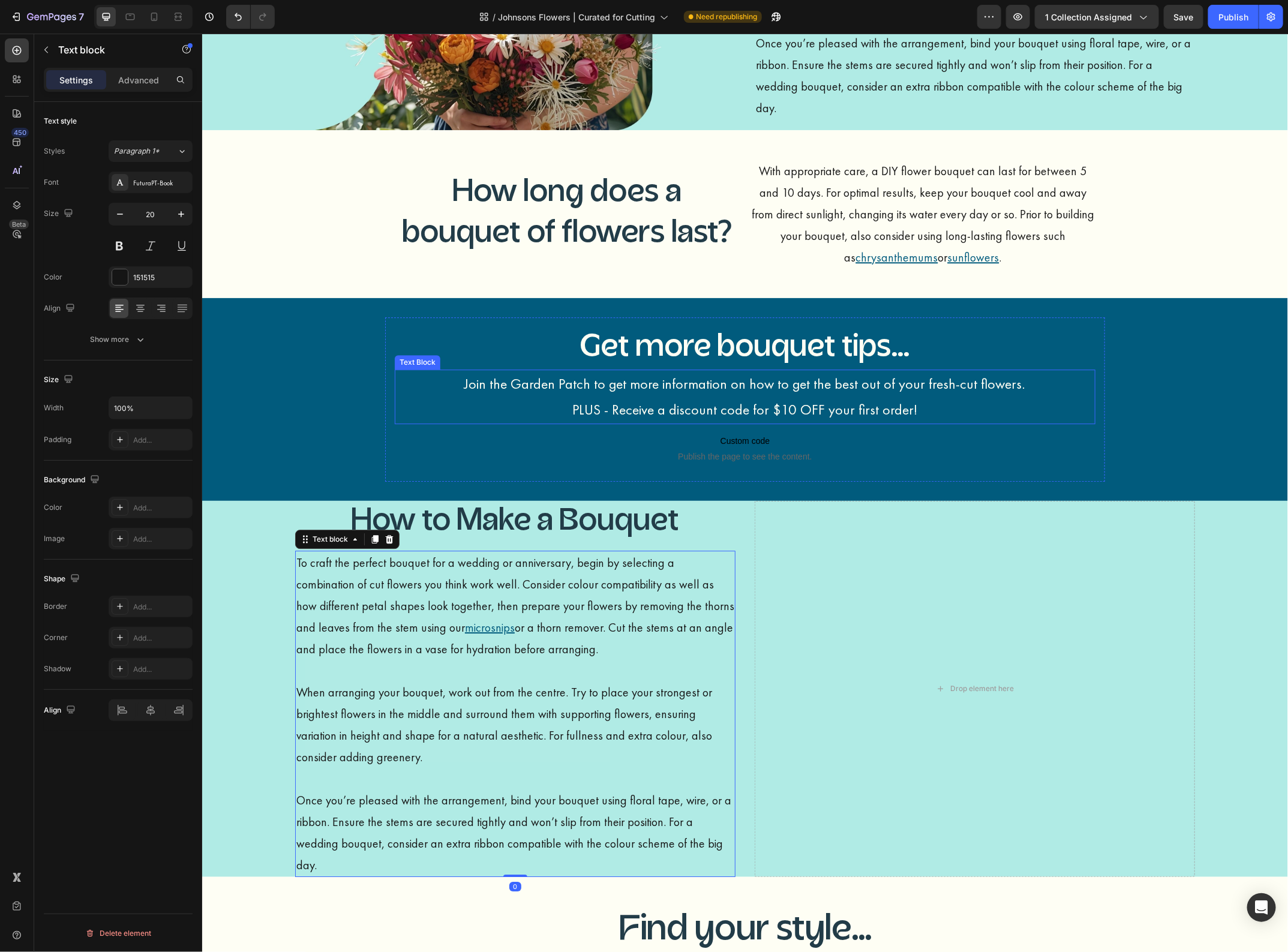
scroll to position [1717, 0]
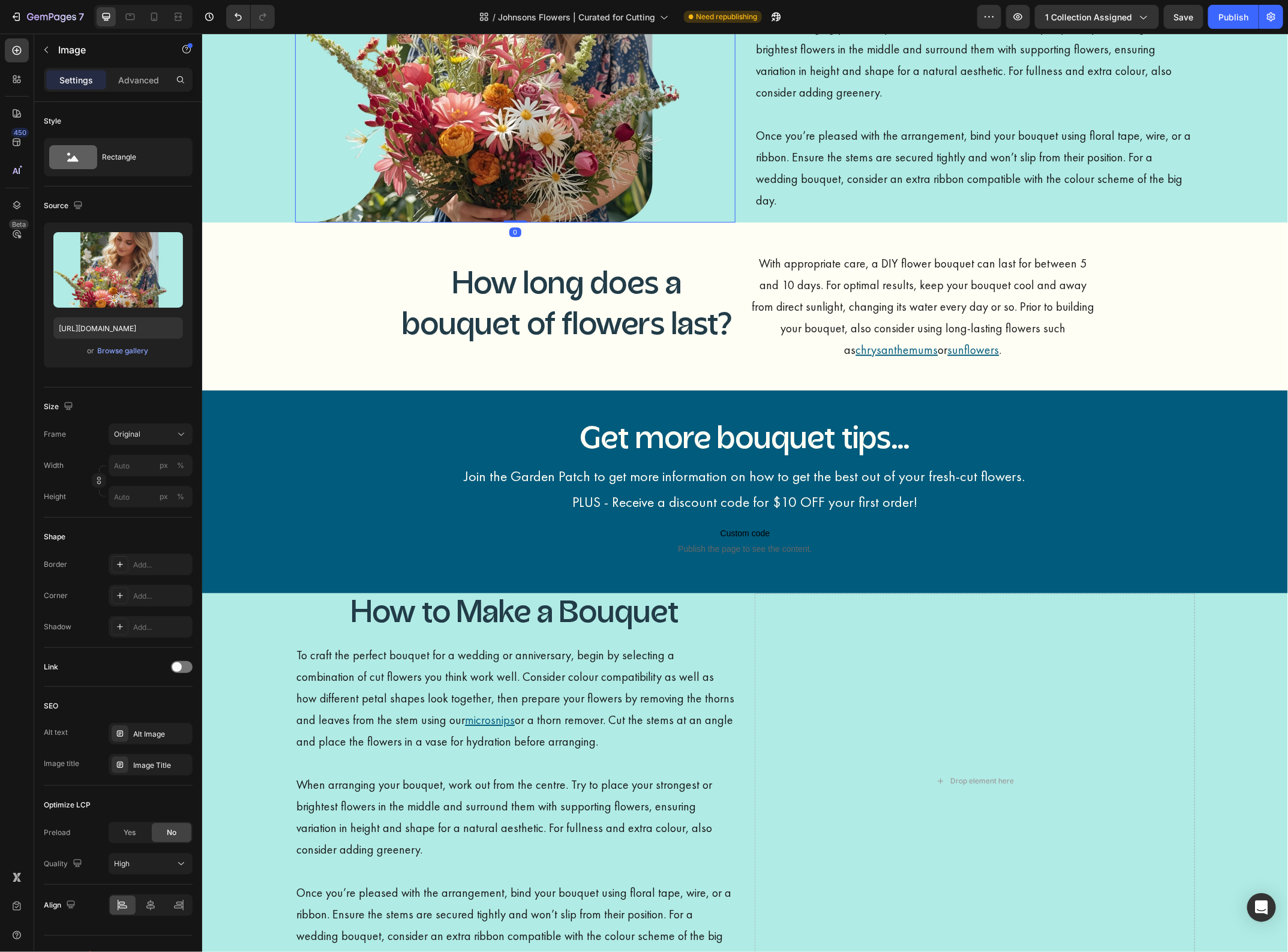
click at [671, 205] on img at bounding box center [515, 23] width 440 height 397
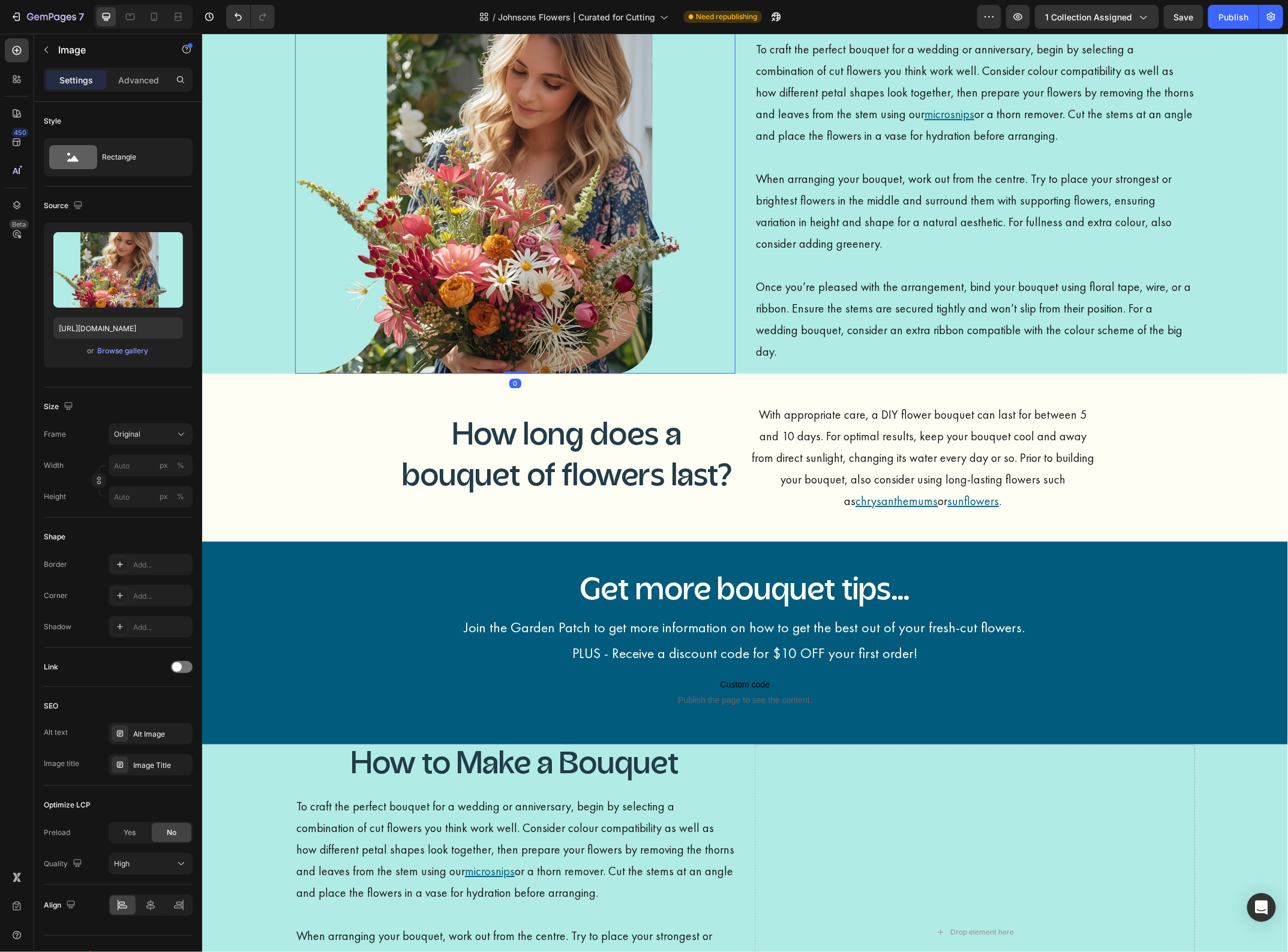
scroll to position [1342, 0]
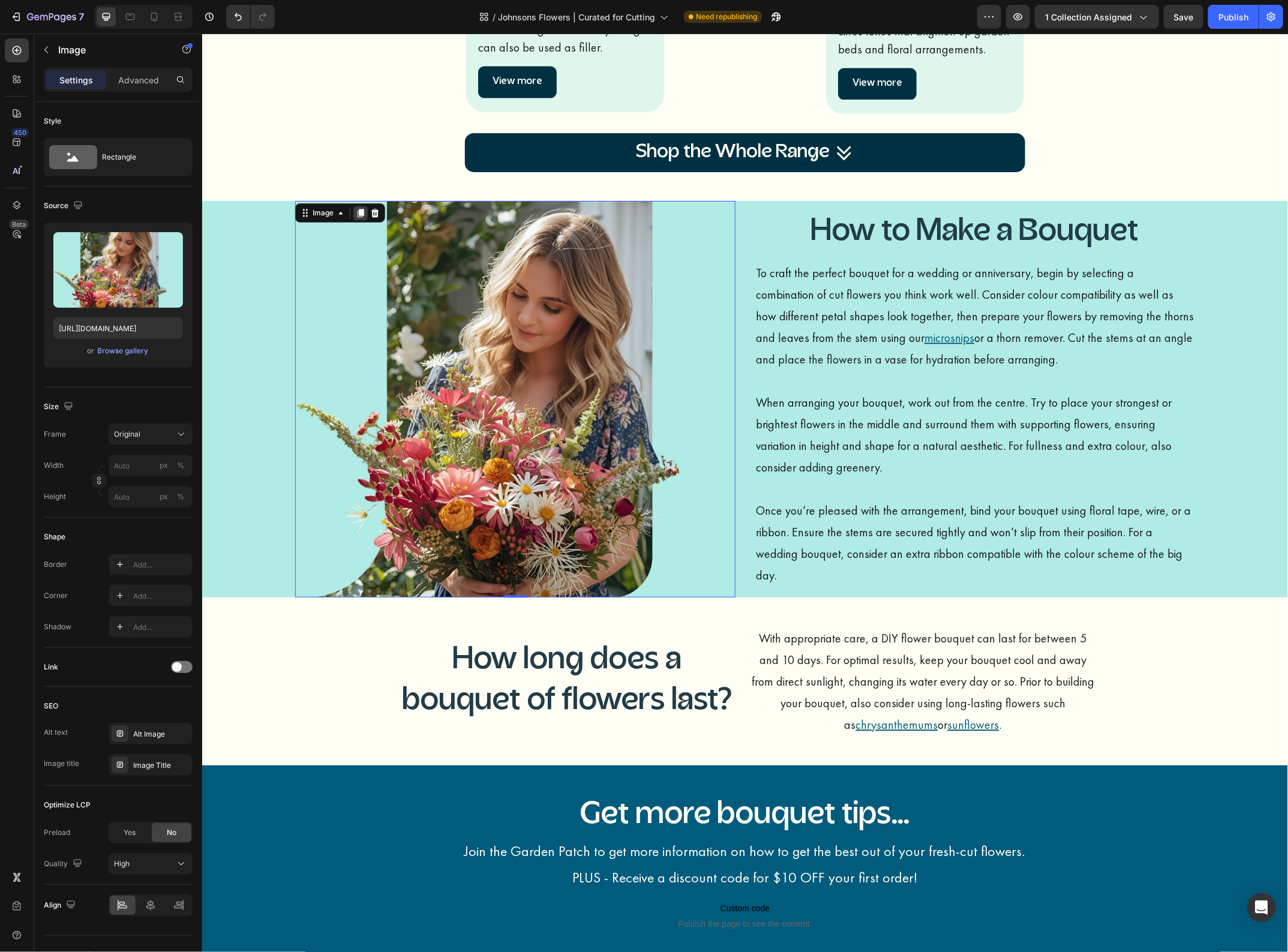
click at [357, 211] on icon at bounding box center [360, 212] width 6 height 8
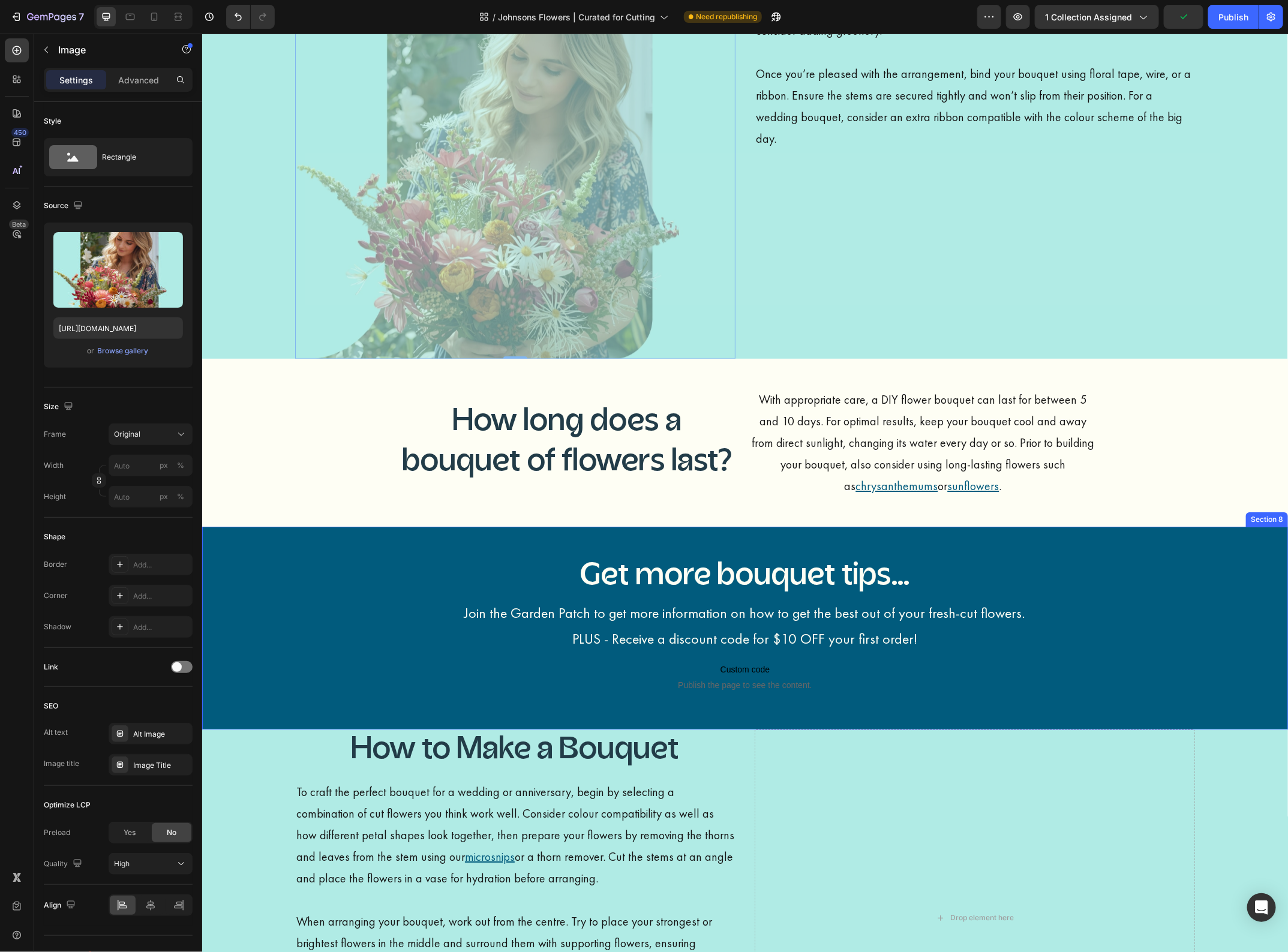
scroll to position [2141, 0]
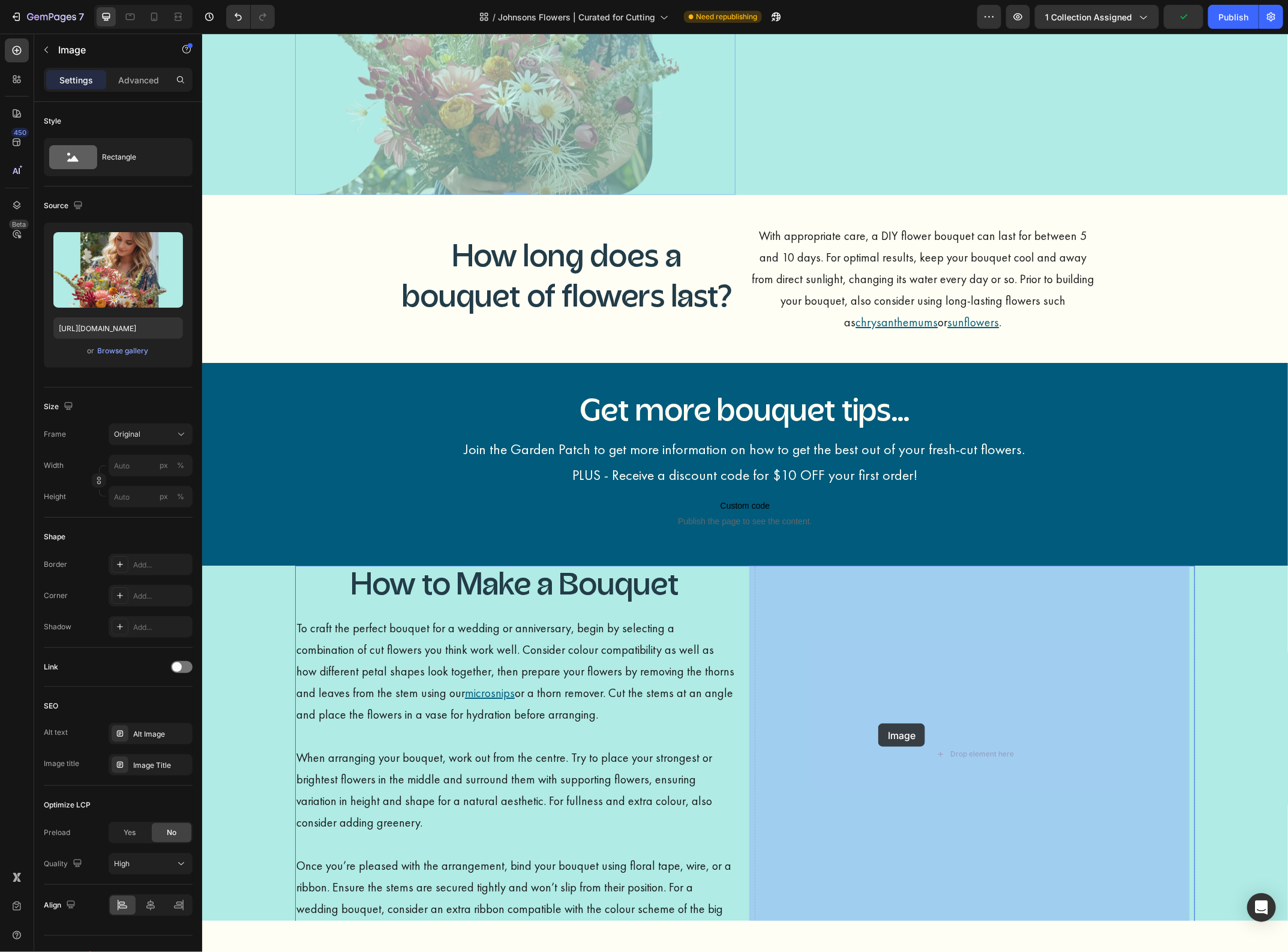
drag, startPoint x: 631, startPoint y: 402, endPoint x: 877, endPoint y: 723, distance: 404.4
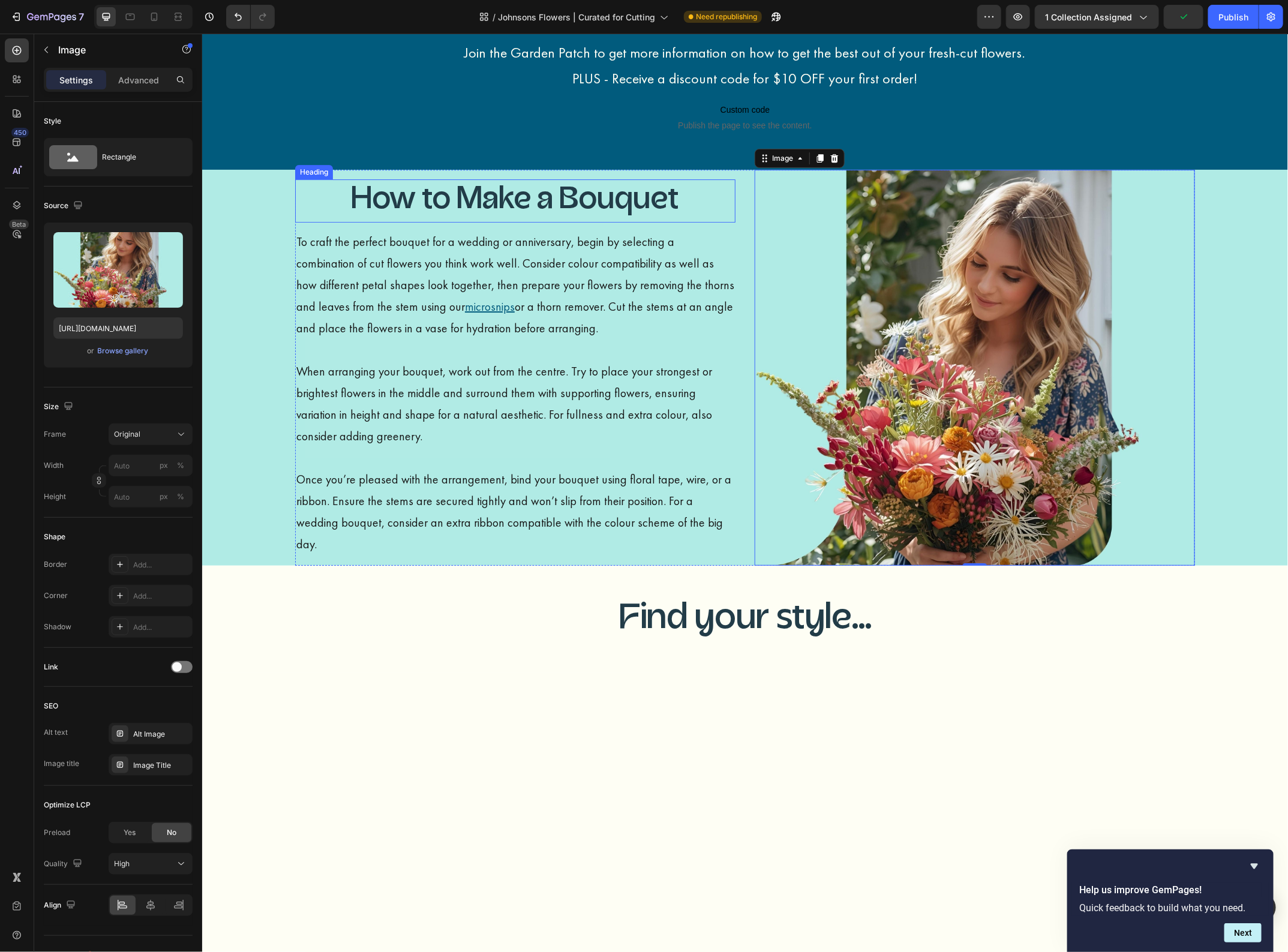
click at [442, 209] on h3 "How to Make a Bouquet" at bounding box center [515, 201] width 440 height 43
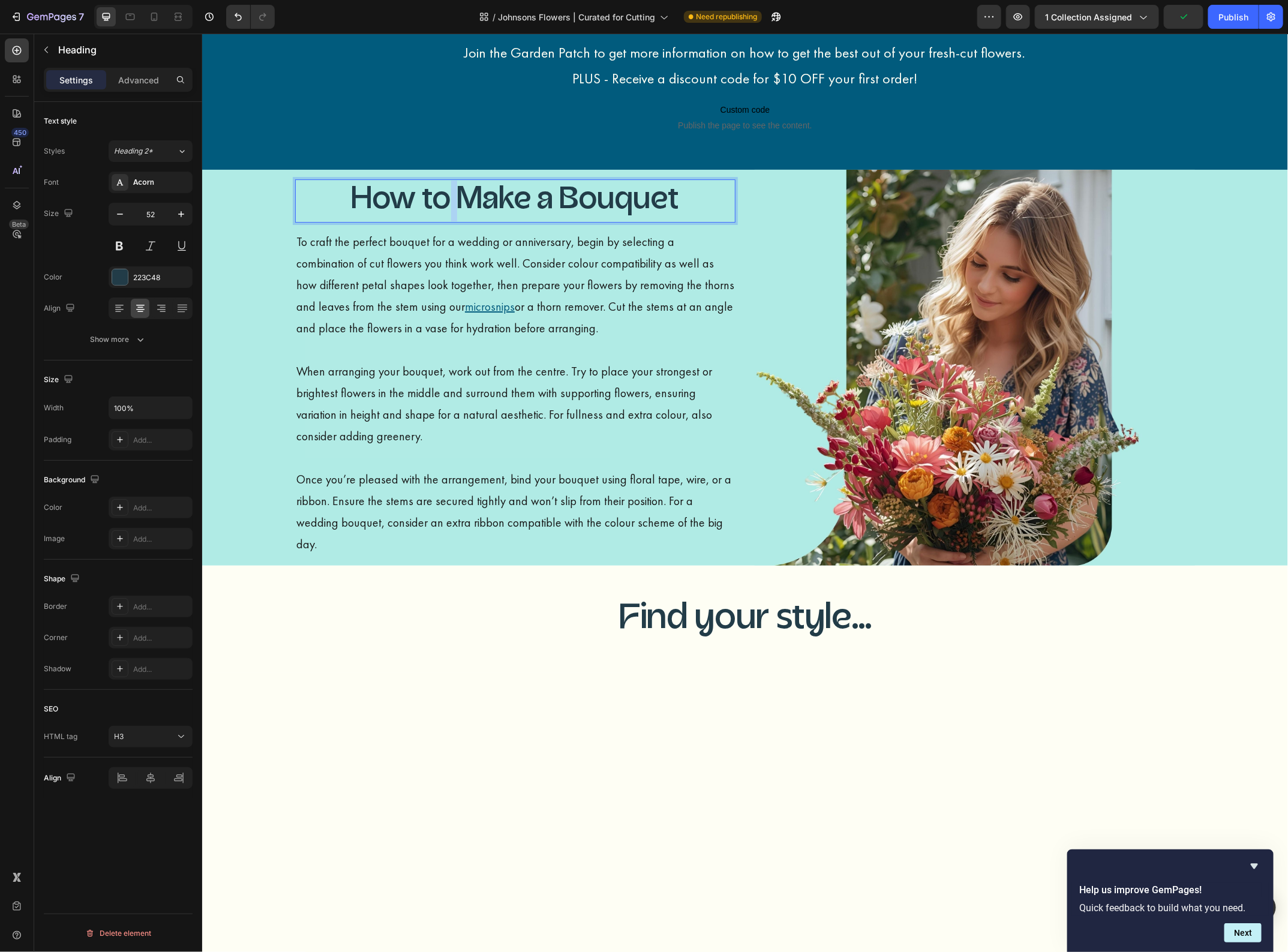
click at [442, 209] on h3 "How to Make a Bouquet" at bounding box center [515, 201] width 440 height 43
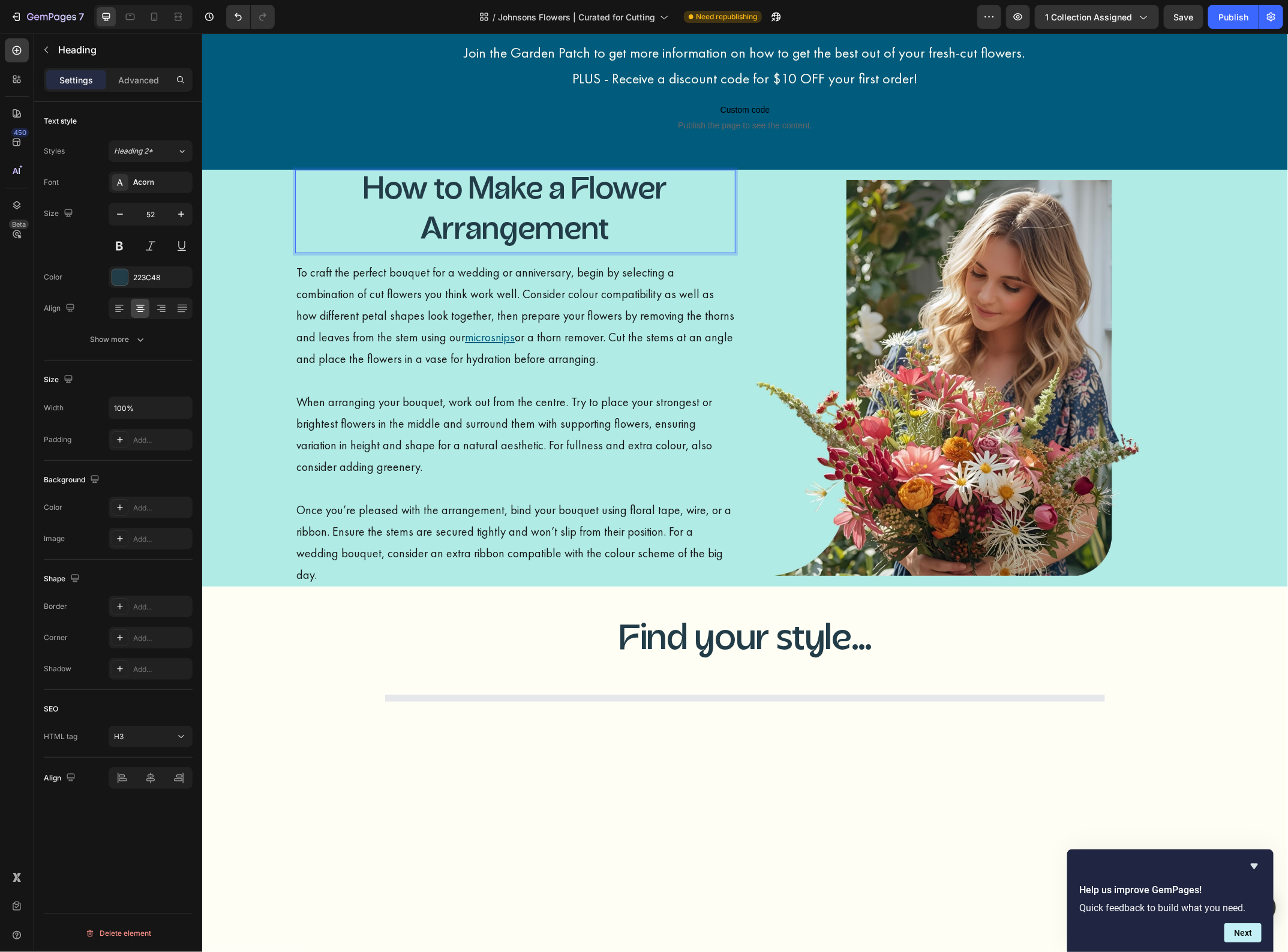
scroll to position [2121, 0]
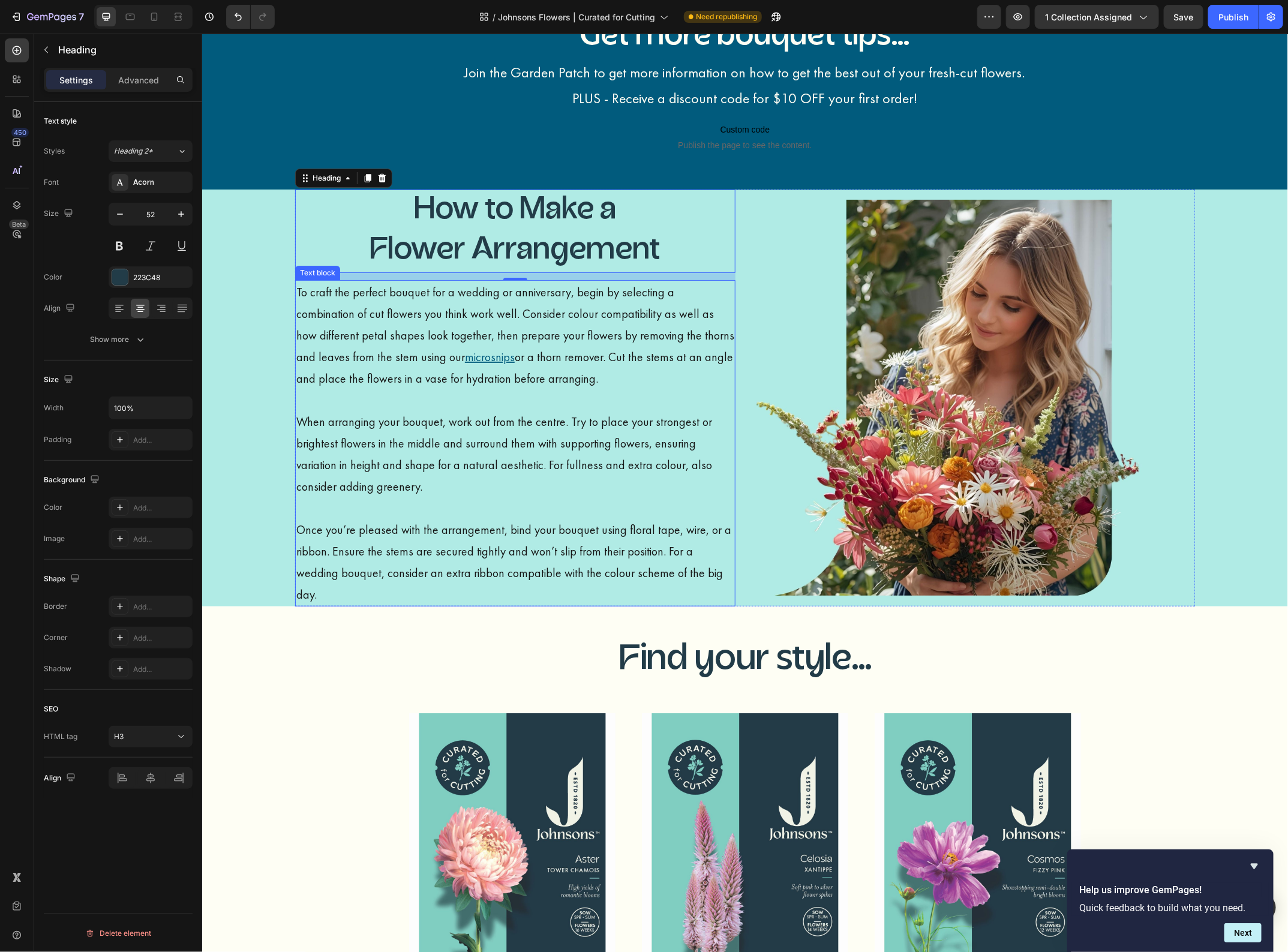
click at [636, 378] on p "To craft the perfect bouquet for a wedding or anniversary, begin by selecting a…" at bounding box center [515, 345] width 438 height 129
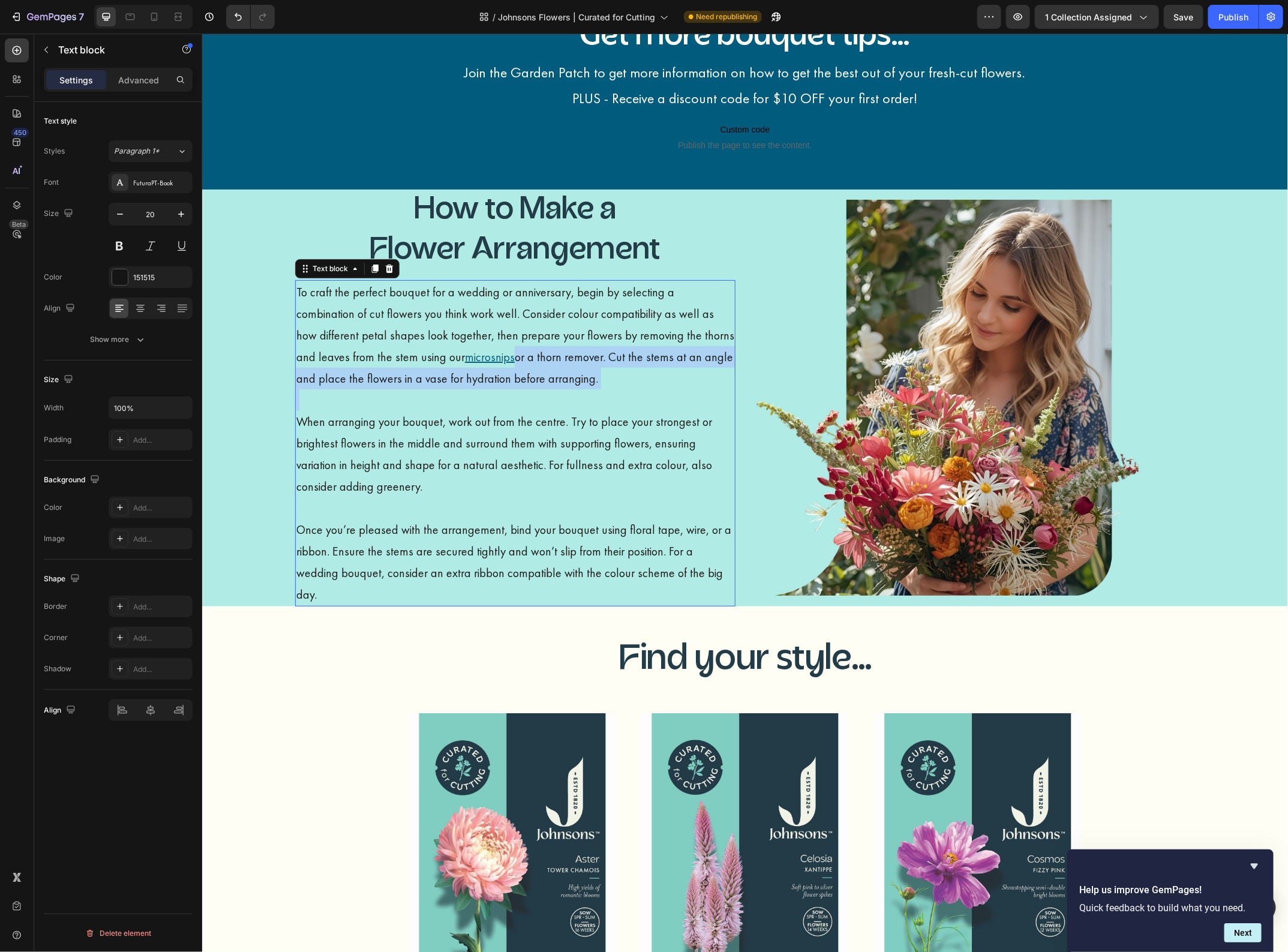
click at [636, 378] on p "To craft the perfect bouquet for a wedding or anniversary, begin by selecting a…" at bounding box center [515, 345] width 438 height 129
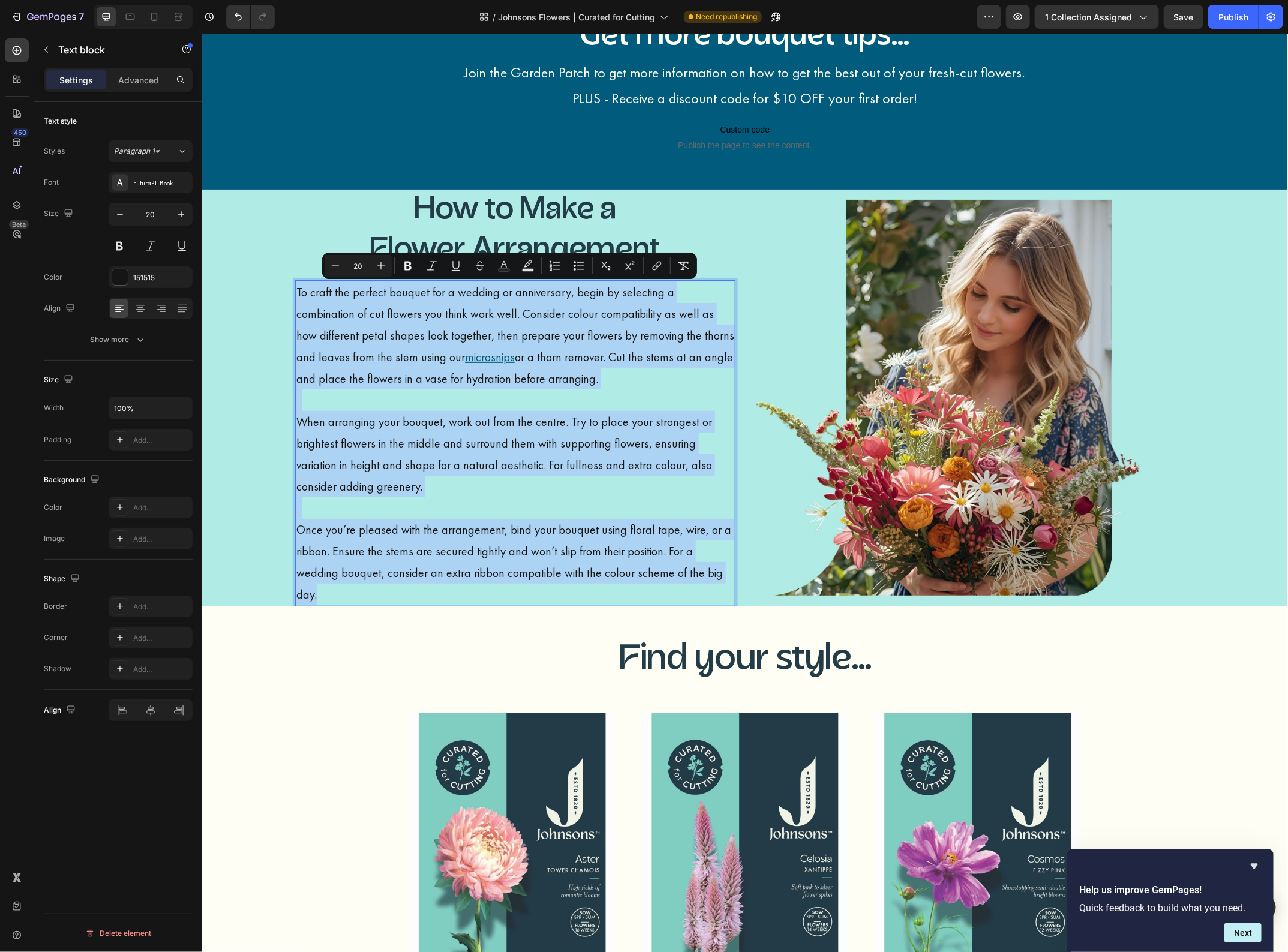
type input "10"
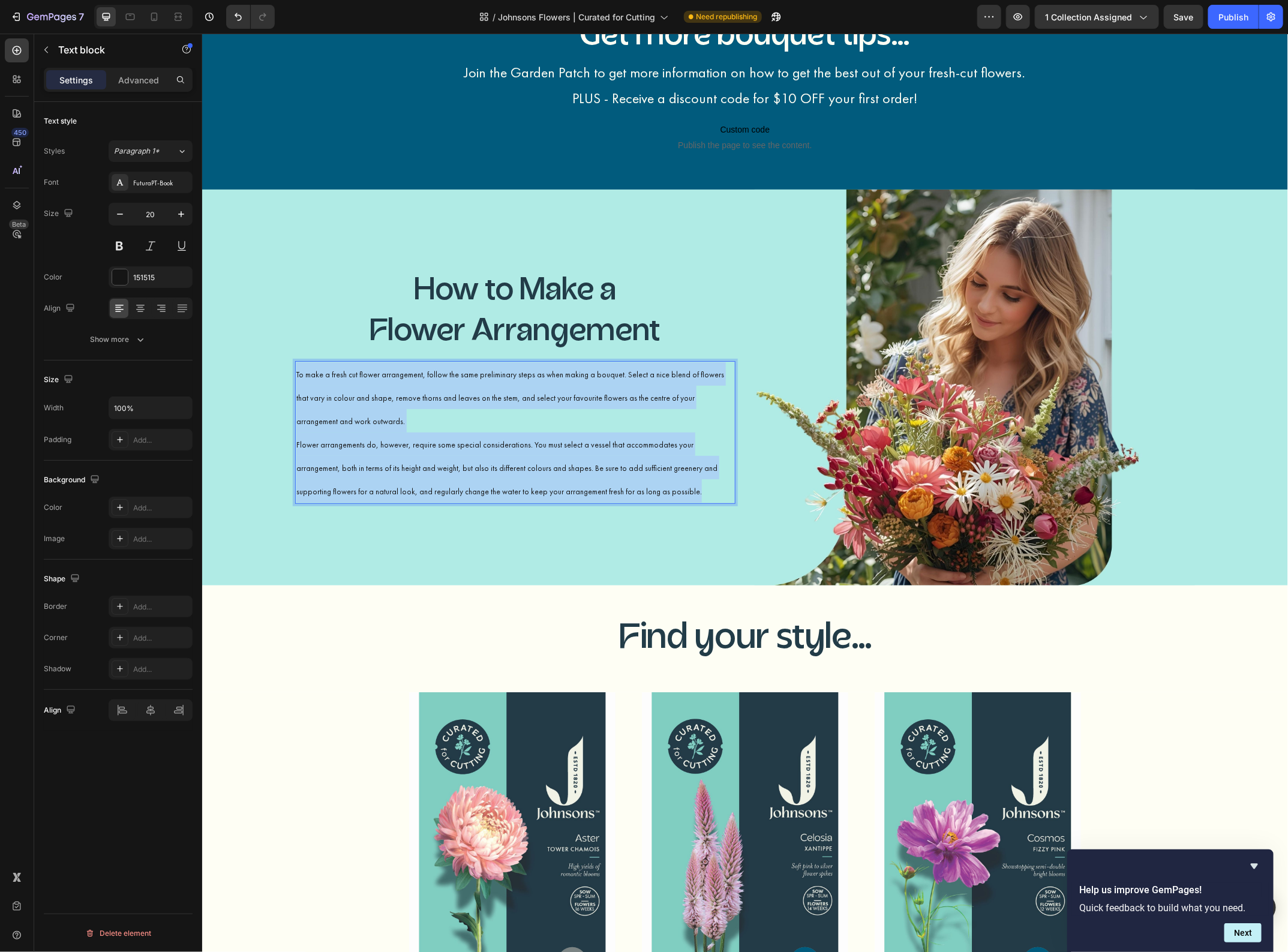
scroll to position [2203, 0]
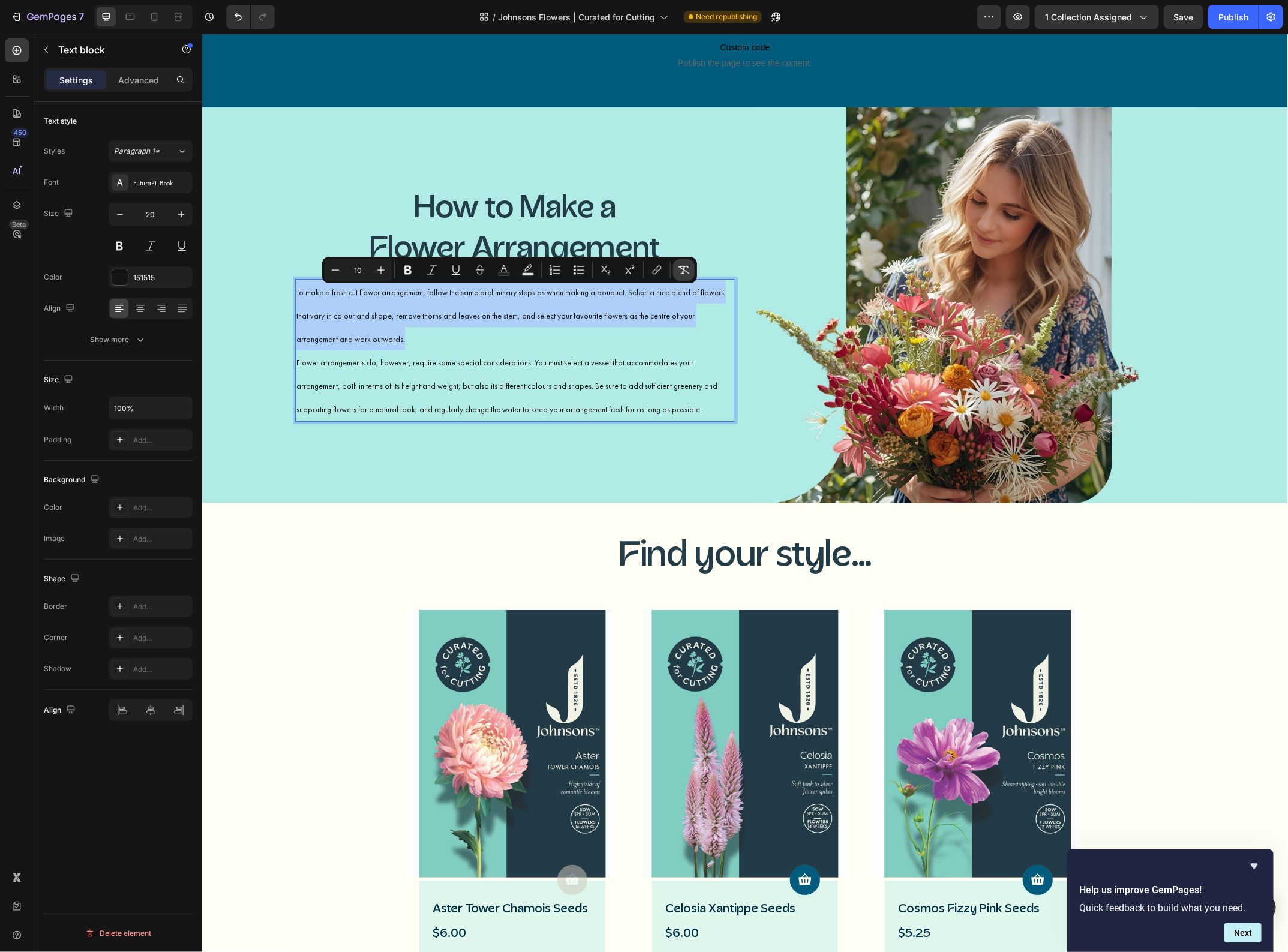
click at [693, 272] on button "Remove Format" at bounding box center [684, 270] width 22 height 22
type input "20"
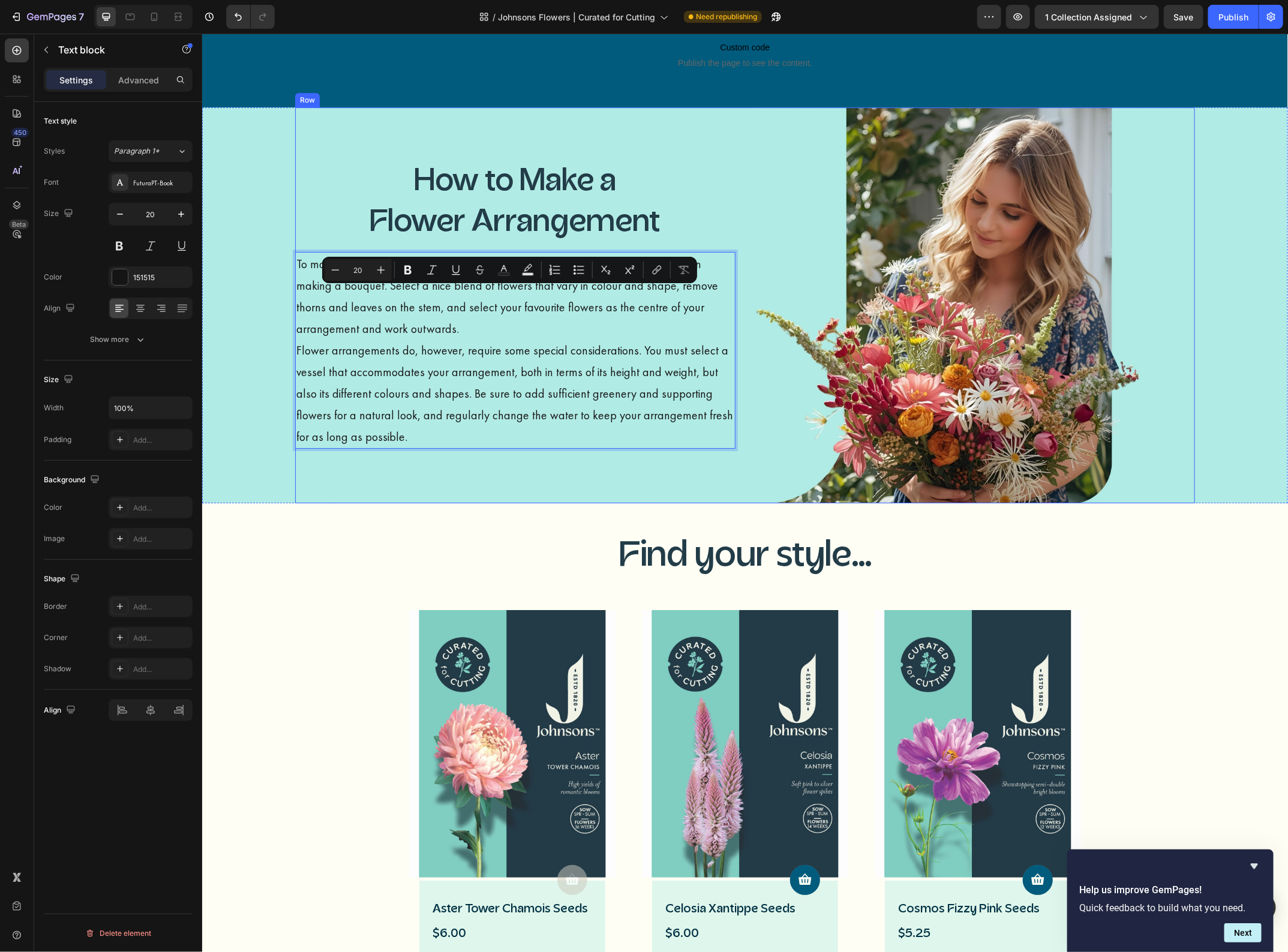
click at [694, 492] on div "How to Make a Flower Arrangement Heading To make a fresh cut flower arrangement…" at bounding box center [515, 305] width 440 height 397
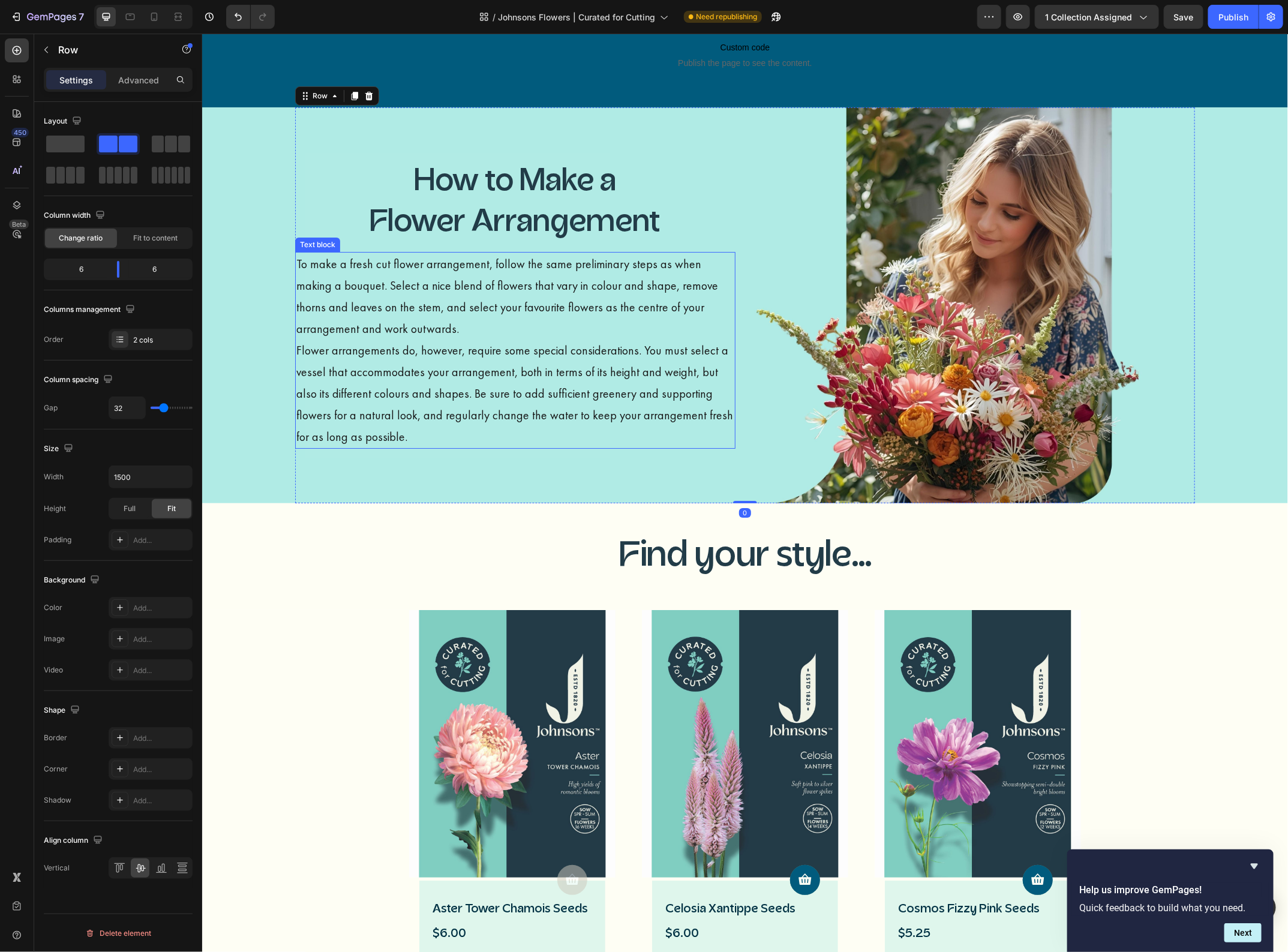
click at [678, 428] on p "Flower arrangements do, however, require some special considerations. You must …" at bounding box center [515, 393] width 438 height 108
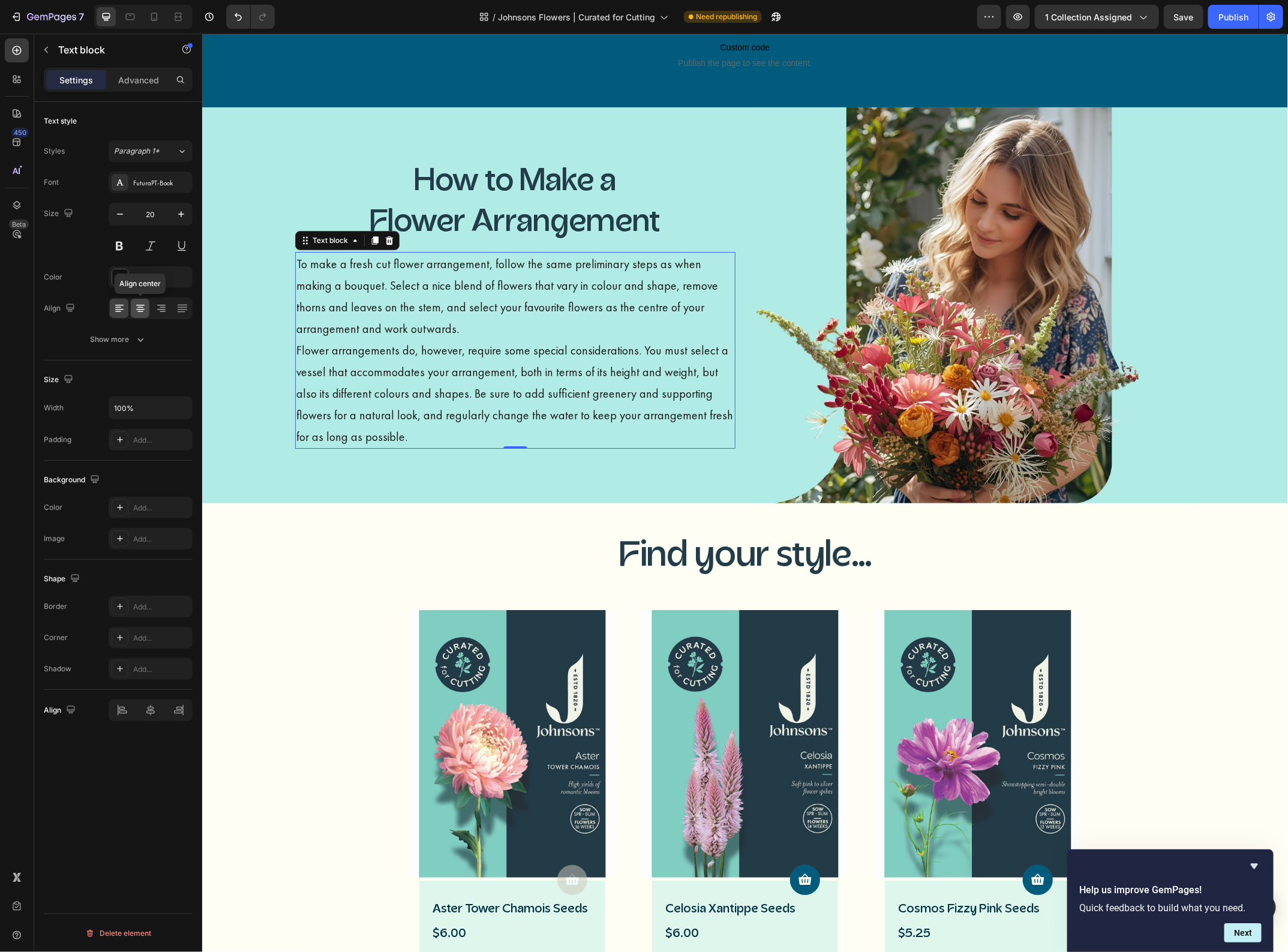
click at [145, 307] on icon at bounding box center [140, 308] width 12 height 12
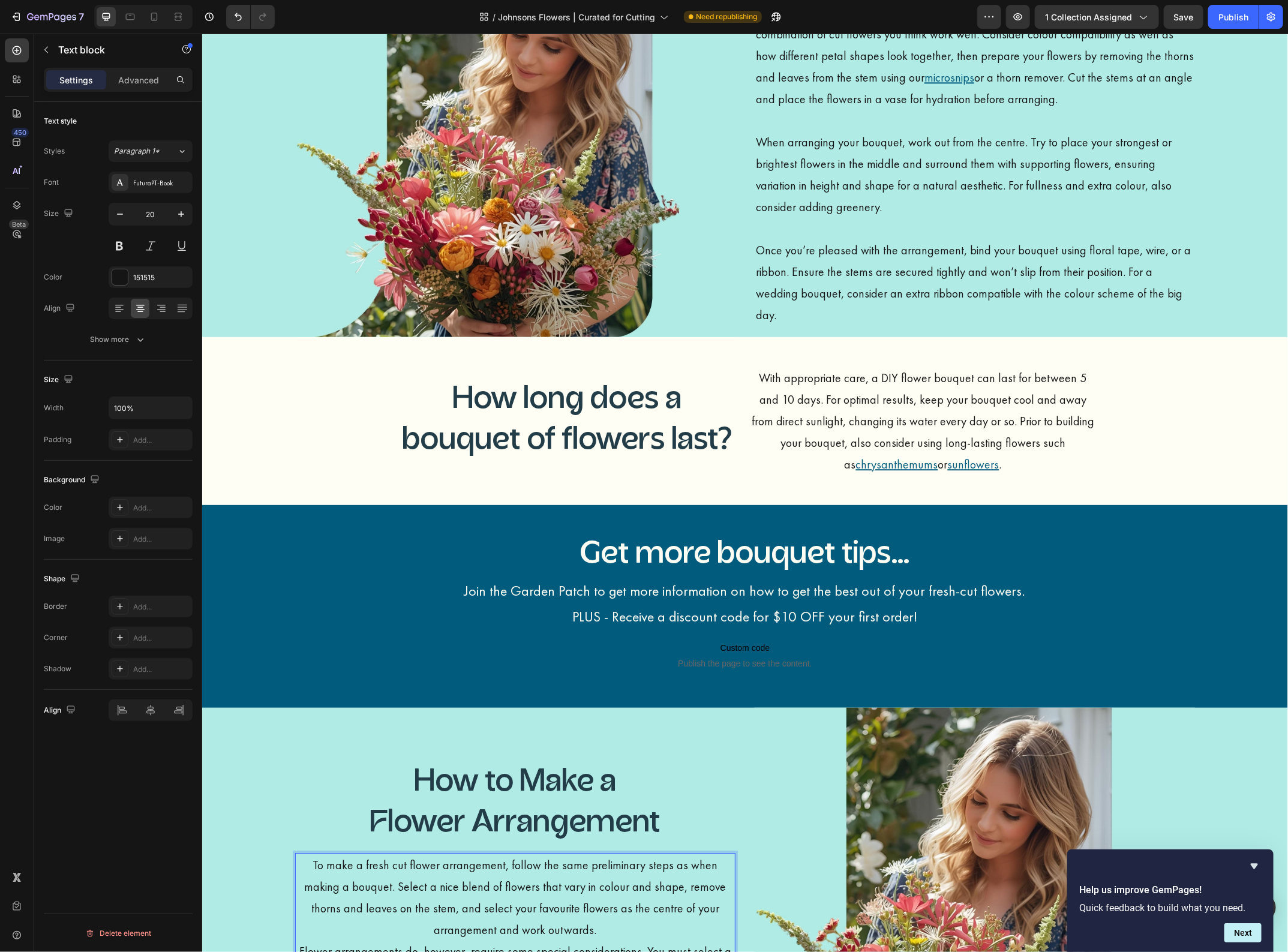
scroll to position [1378, 0]
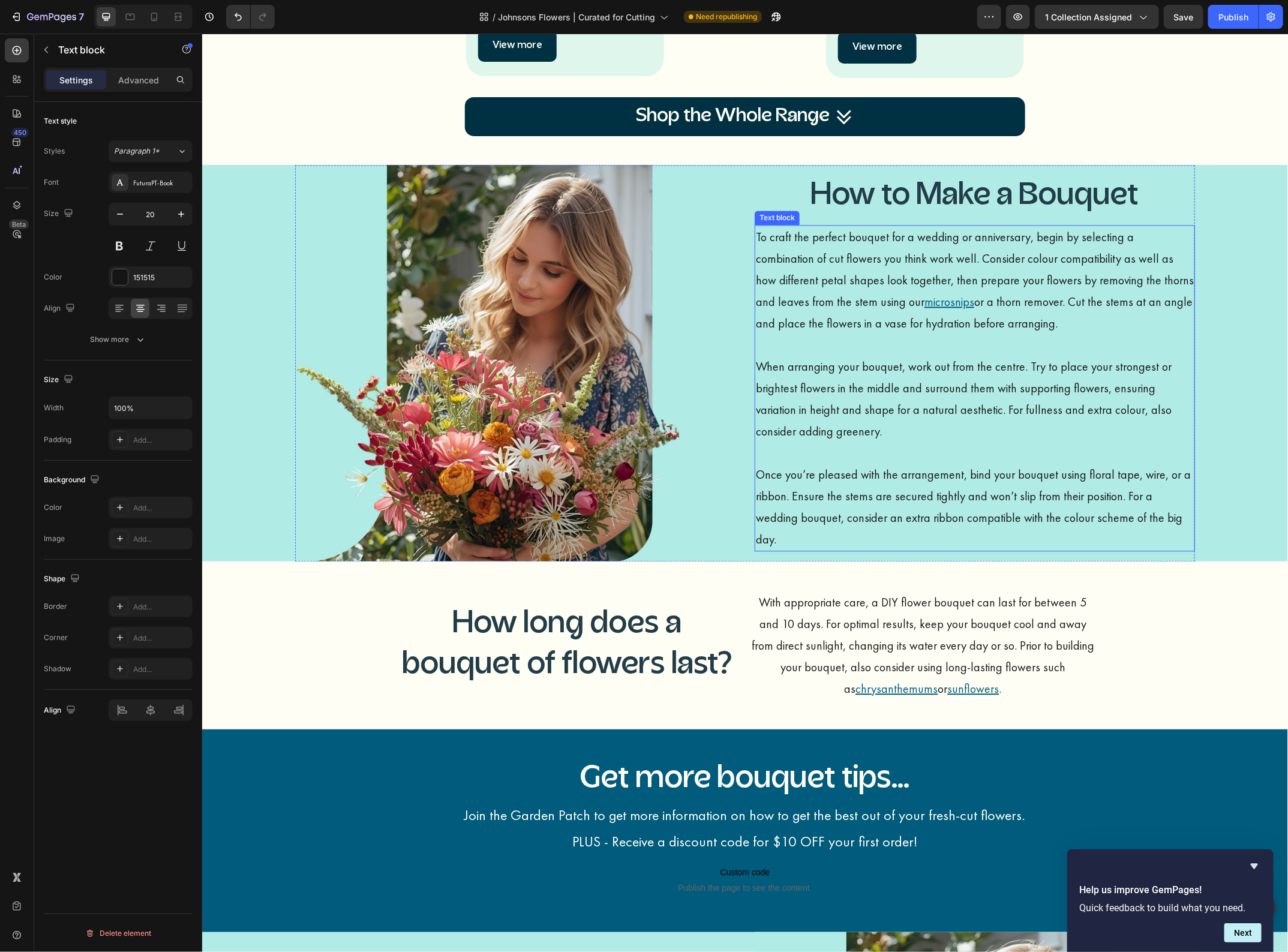
click at [771, 406] on p "When arranging your bouquet, work out from the centre. Try to place your strong…" at bounding box center [974, 409] width 438 height 108
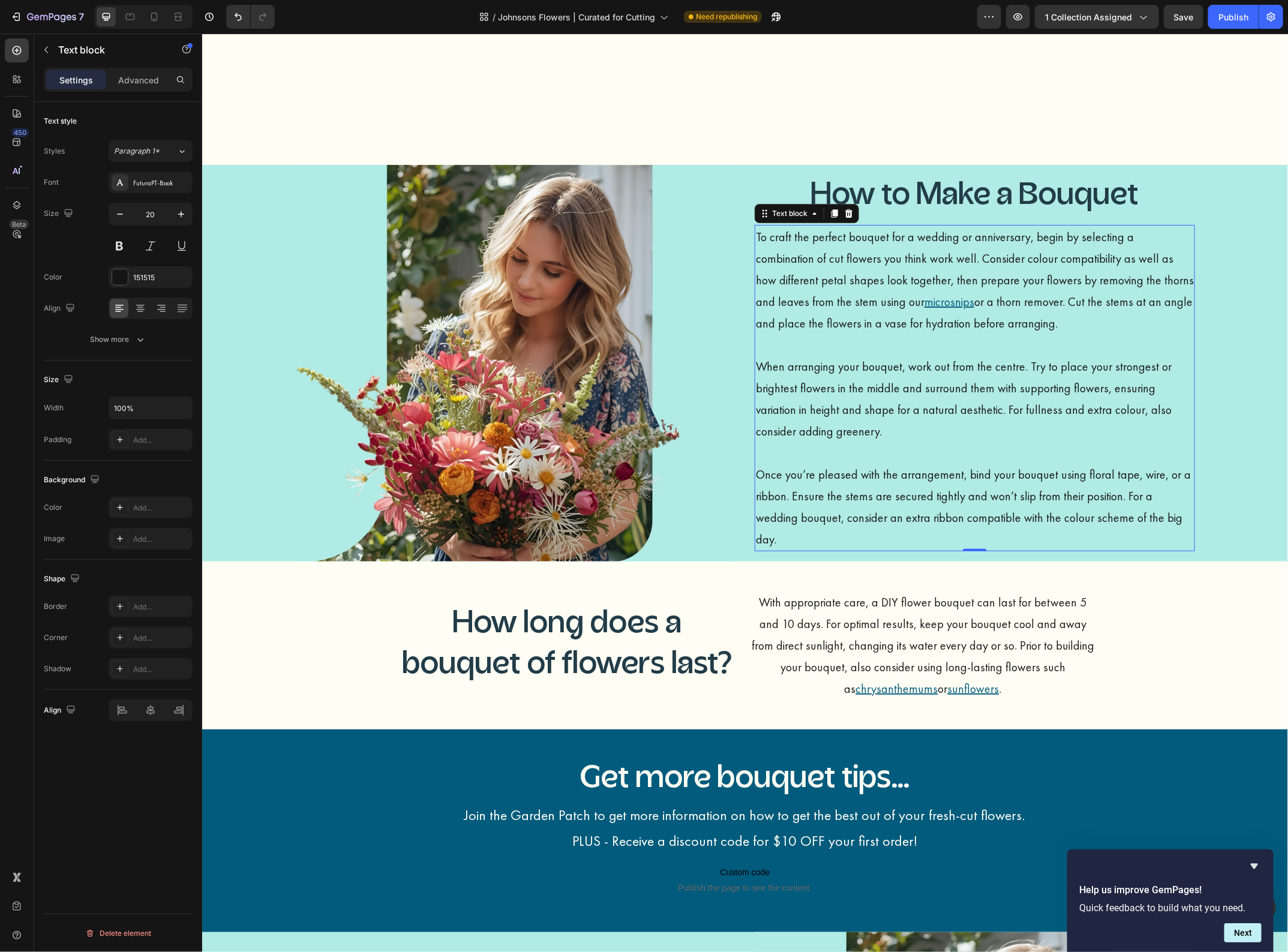
scroll to position [1828, 0]
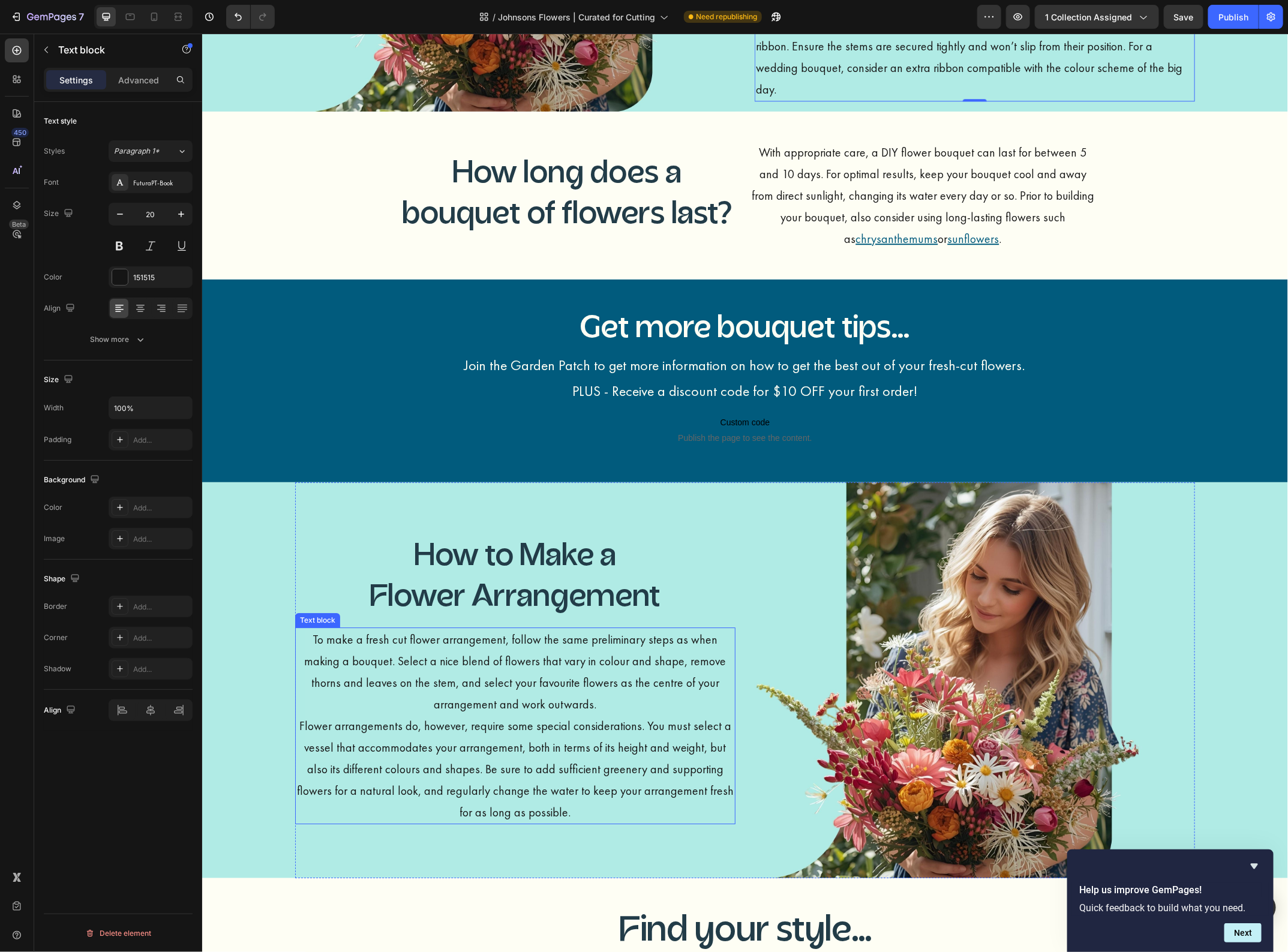
click at [643, 664] on p "To make a fresh cut flower arrangement, follow the same preliminary steps as wh…" at bounding box center [515, 671] width 438 height 86
click at [117, 313] on icon at bounding box center [119, 308] width 12 height 12
click at [780, 592] on img at bounding box center [974, 680] width 440 height 397
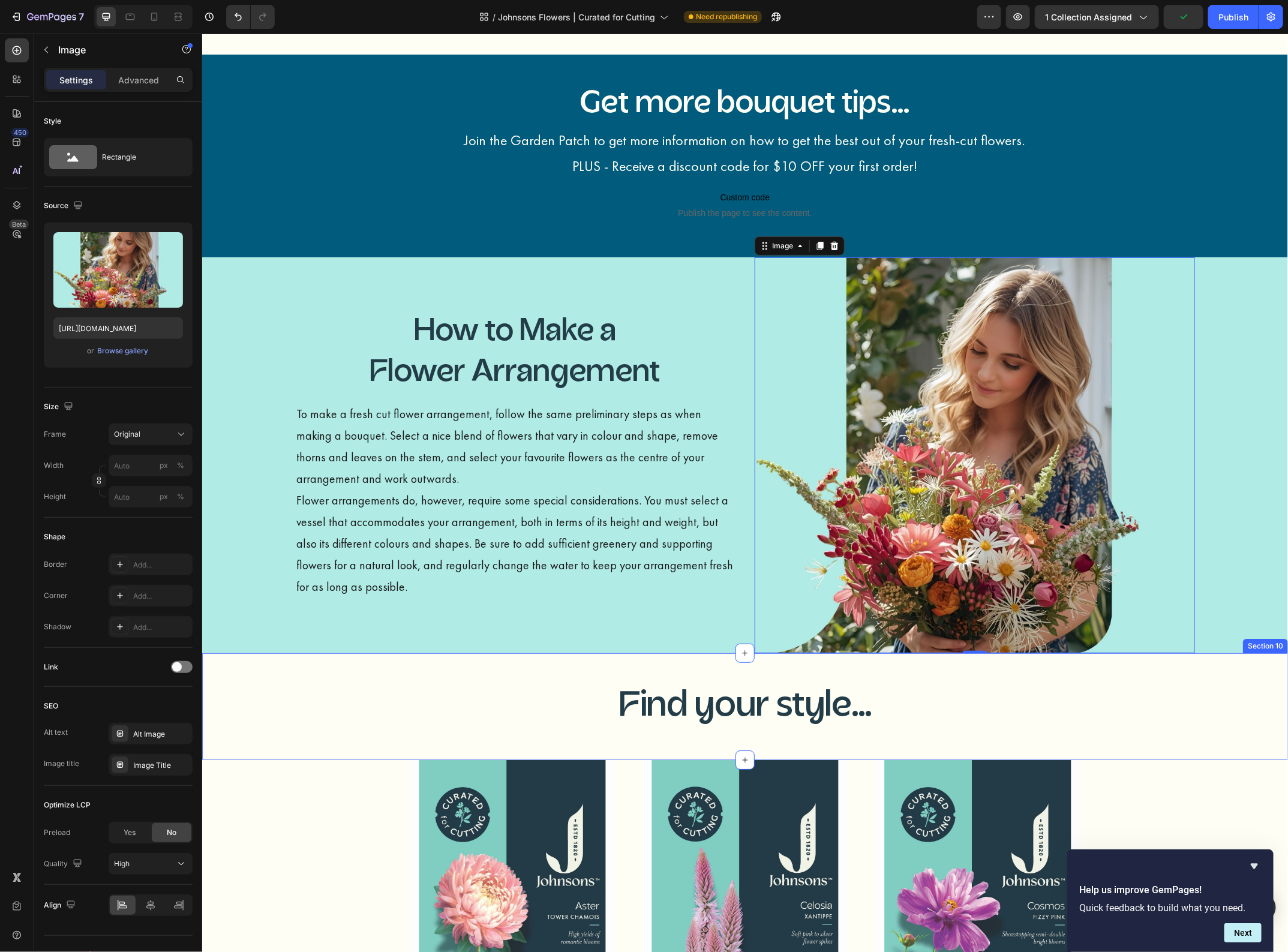
scroll to position [2203, 0]
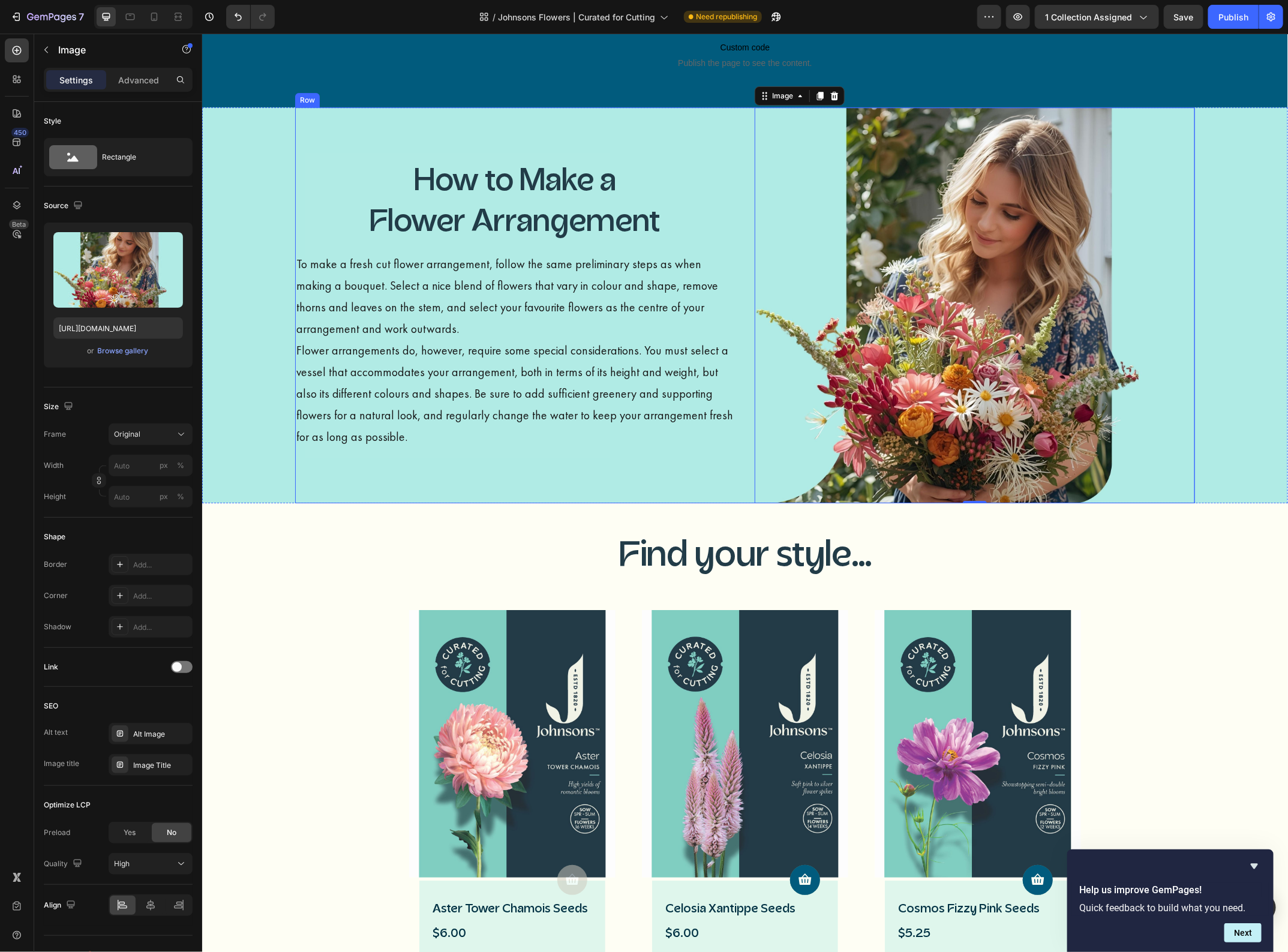
click at [462, 480] on div "How to Make a Flower Arrangement Heading To make a fresh cut flower arrangement…" at bounding box center [515, 305] width 440 height 397
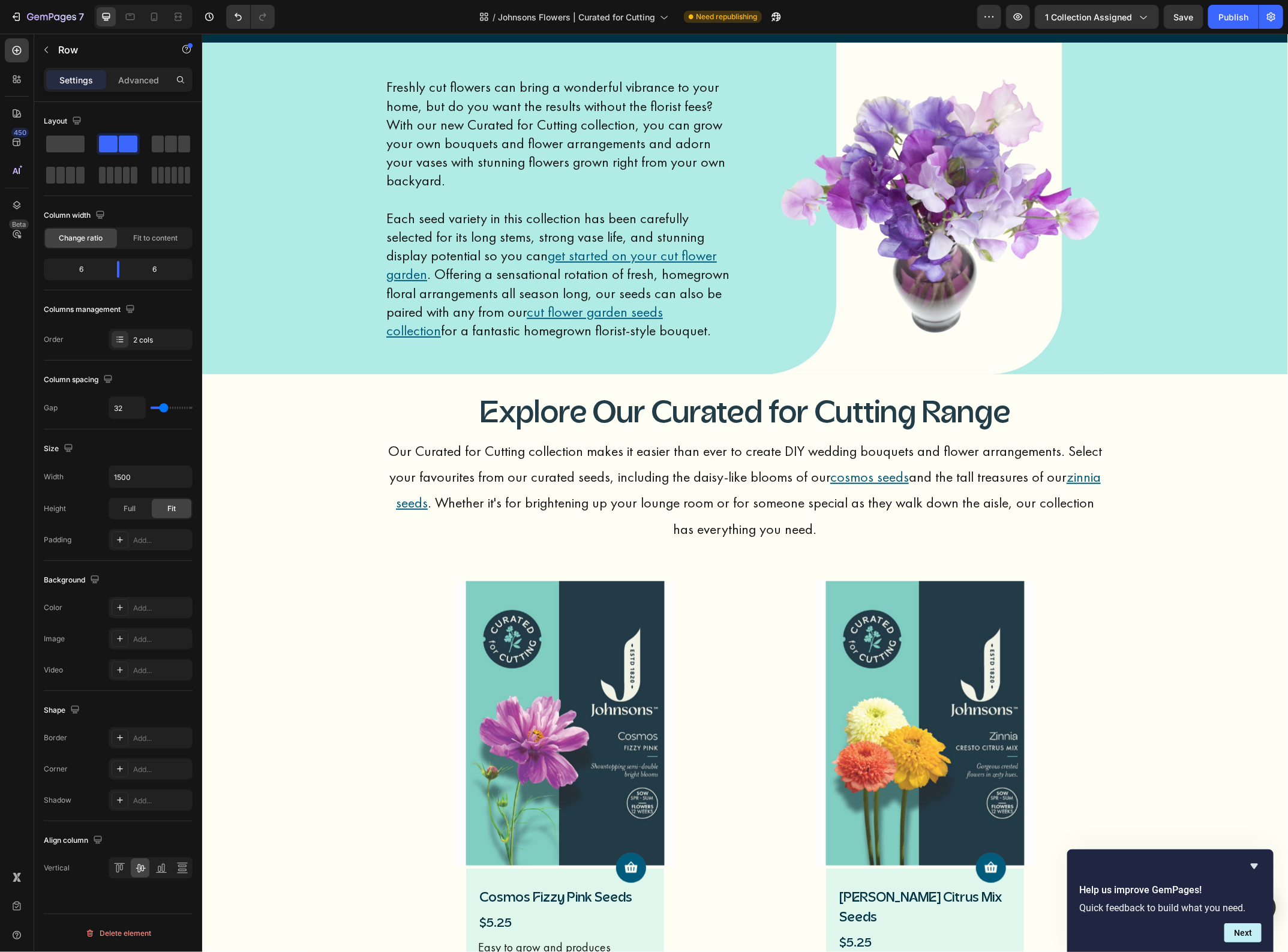
scroll to position [403, 0]
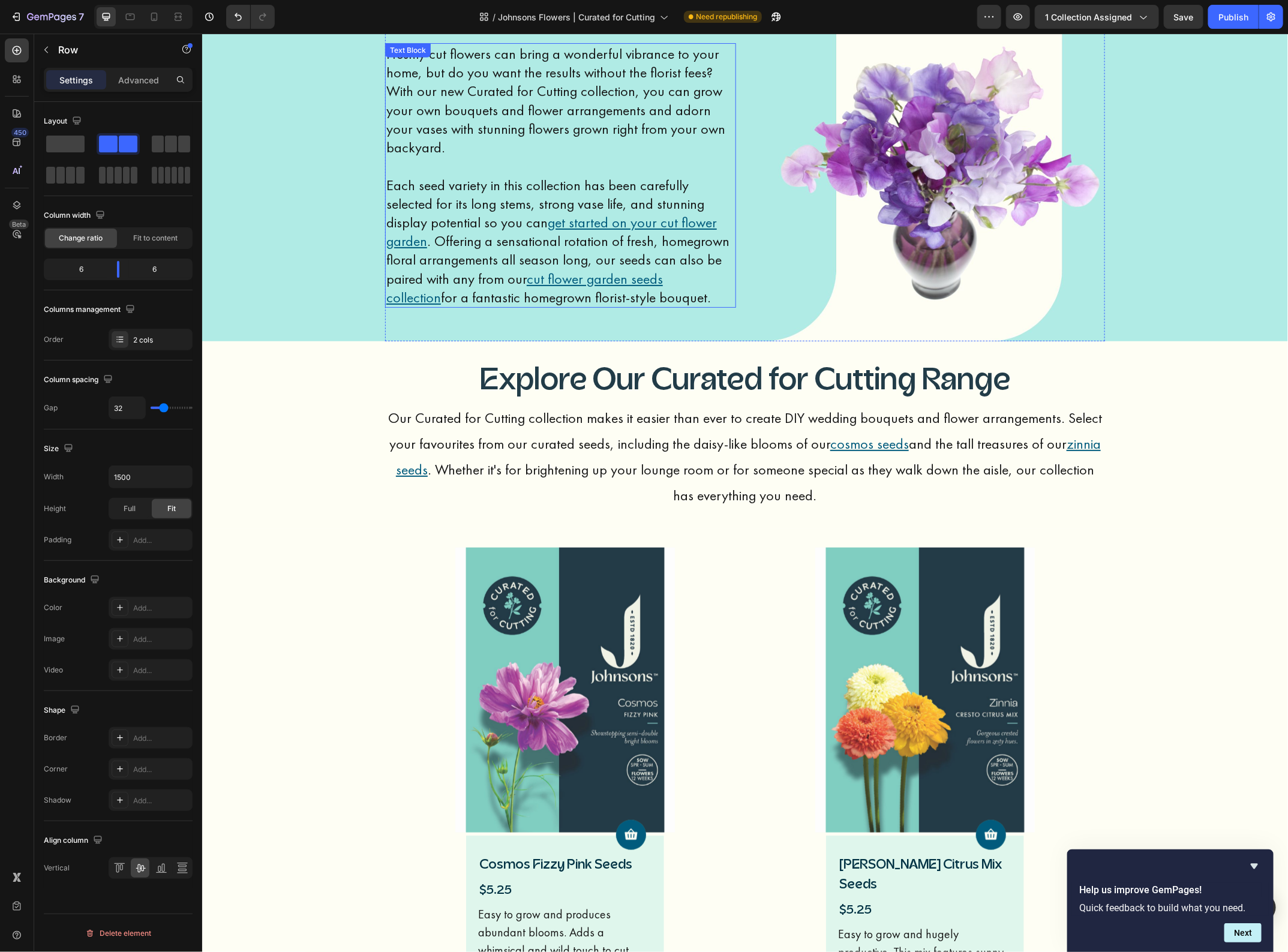
click at [447, 190] on p "Each seed variety in this collection has been carefully selected for its long s…" at bounding box center [560, 231] width 348 height 150
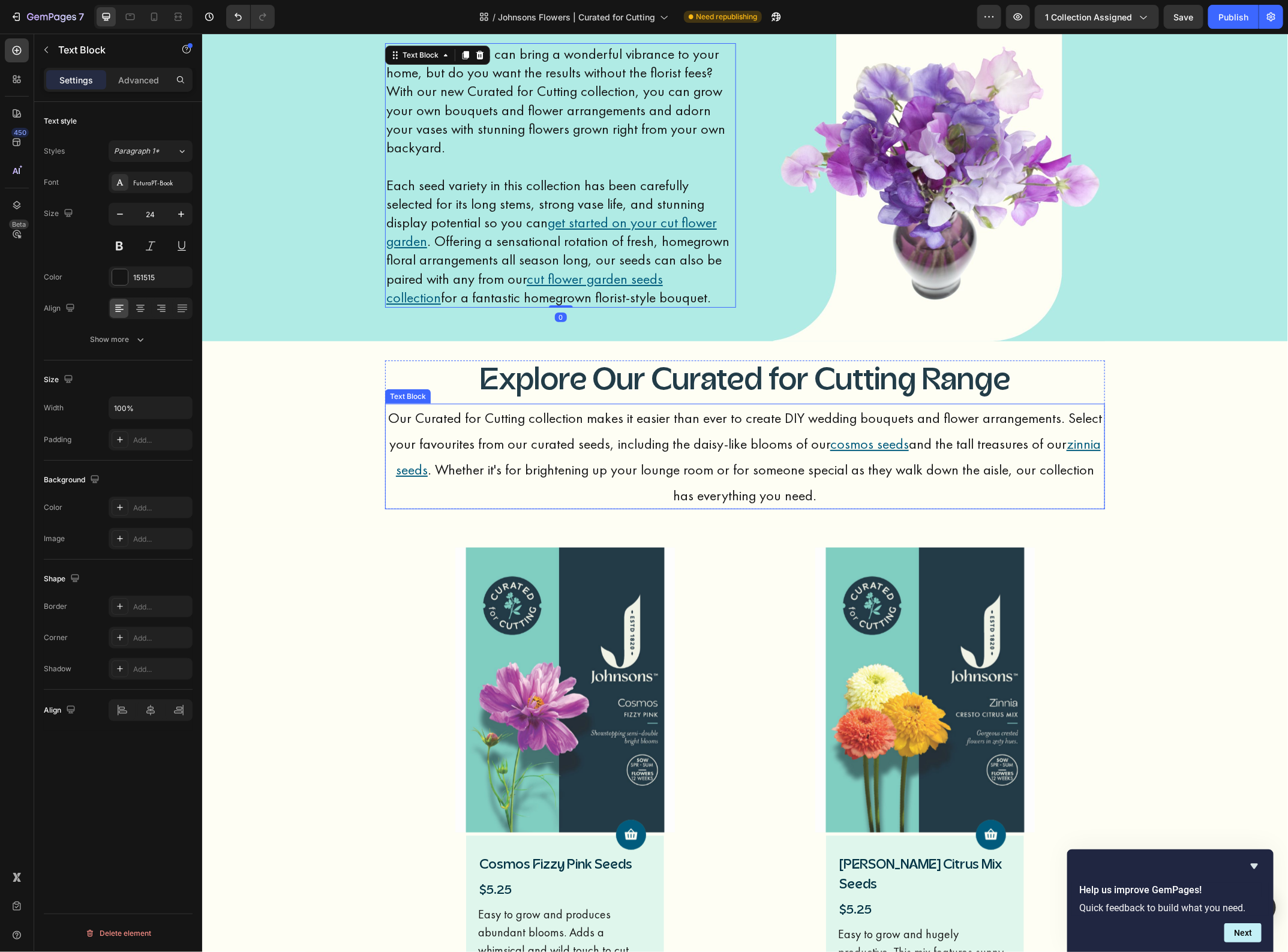
click at [450, 429] on p "Our Curated for Cutting collection makes it easier than ever to create DIY wedd…" at bounding box center [744, 456] width 718 height 104
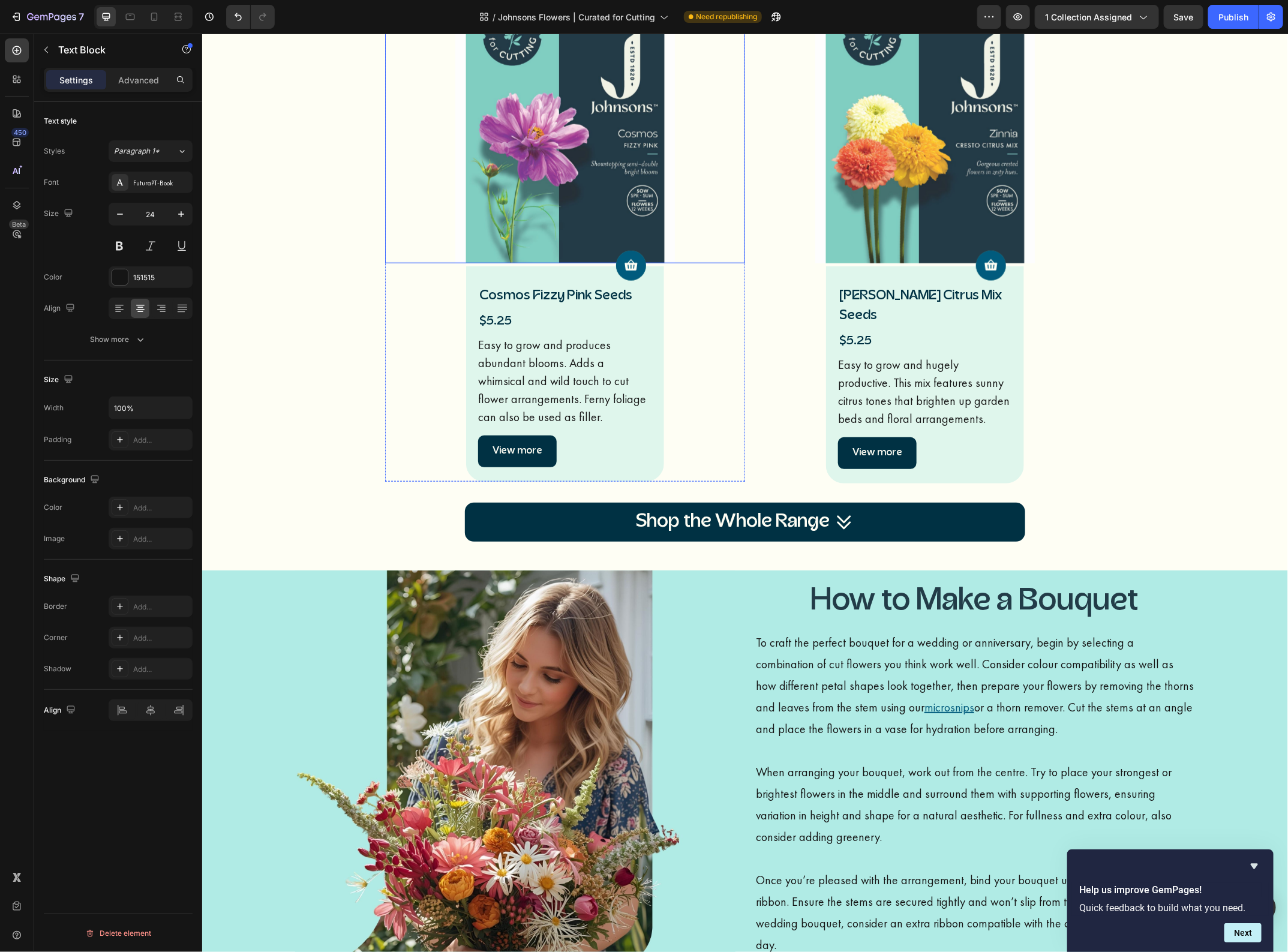
scroll to position [1078, 0]
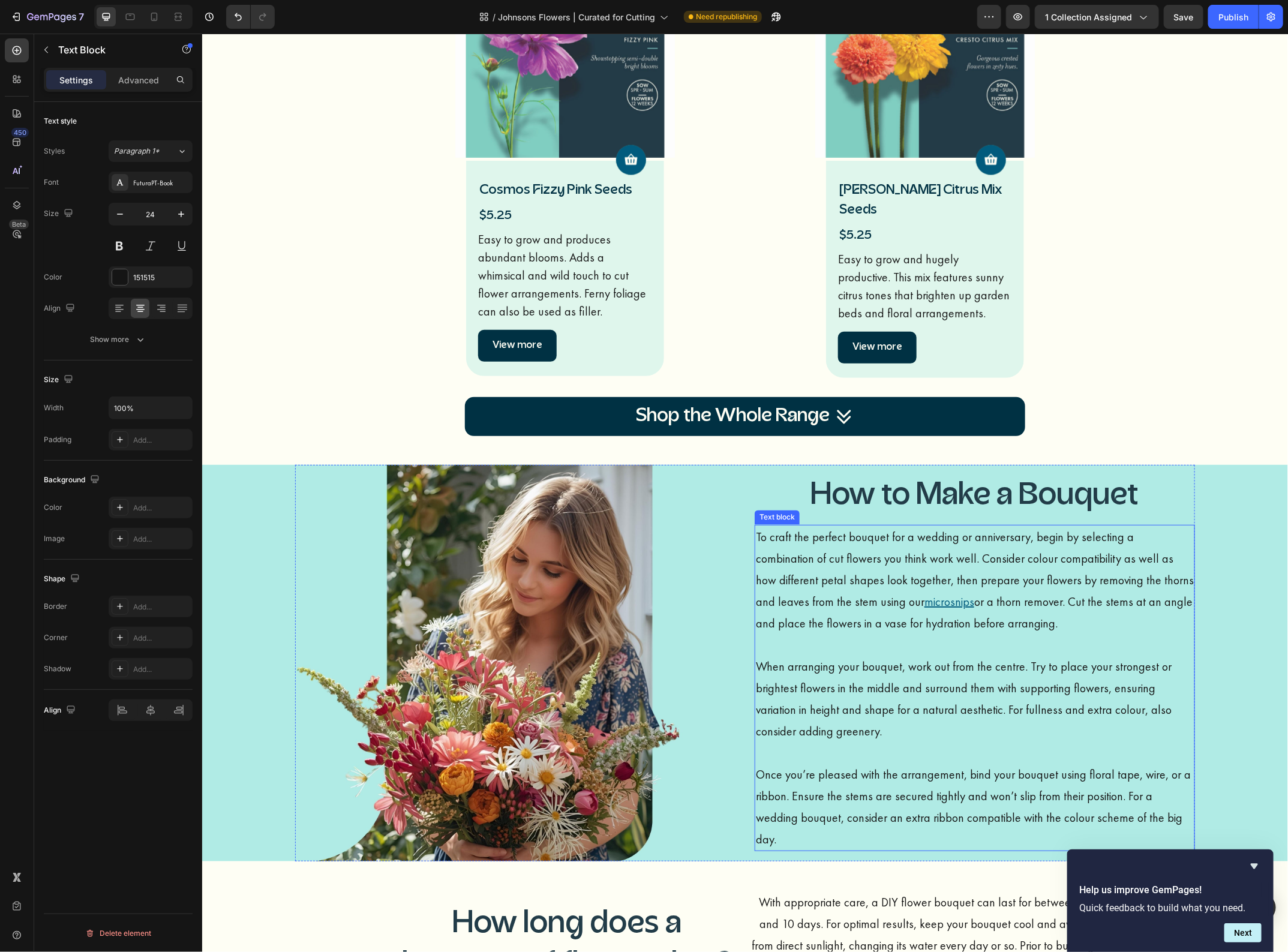
click at [787, 550] on p "To craft the perfect bouquet for a wedding or anniversary, begin by selecting a…" at bounding box center [974, 590] width 438 height 129
click at [183, 219] on icon "button" at bounding box center [181, 214] width 12 height 12
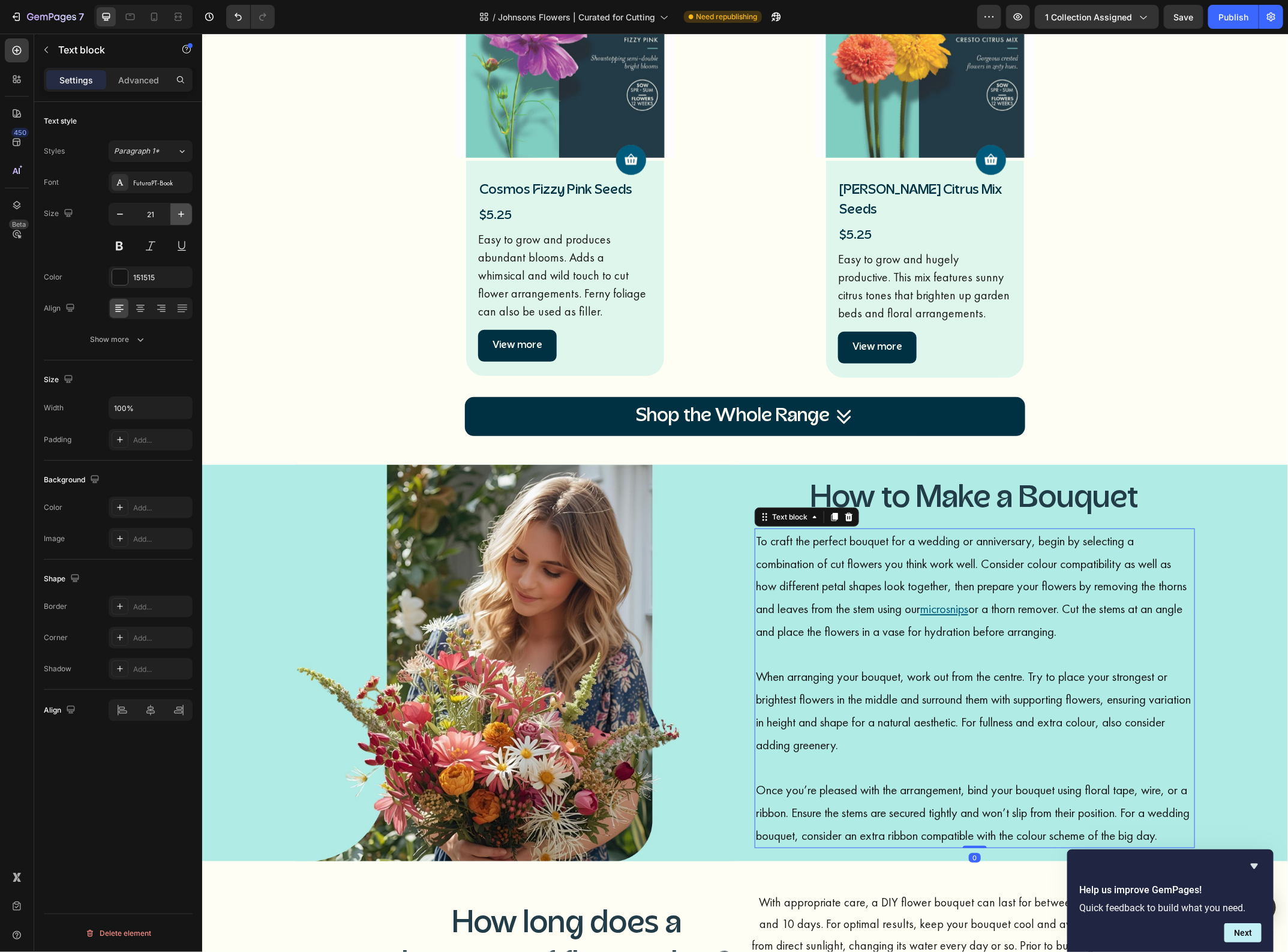
click at [183, 219] on icon "button" at bounding box center [181, 214] width 12 height 12
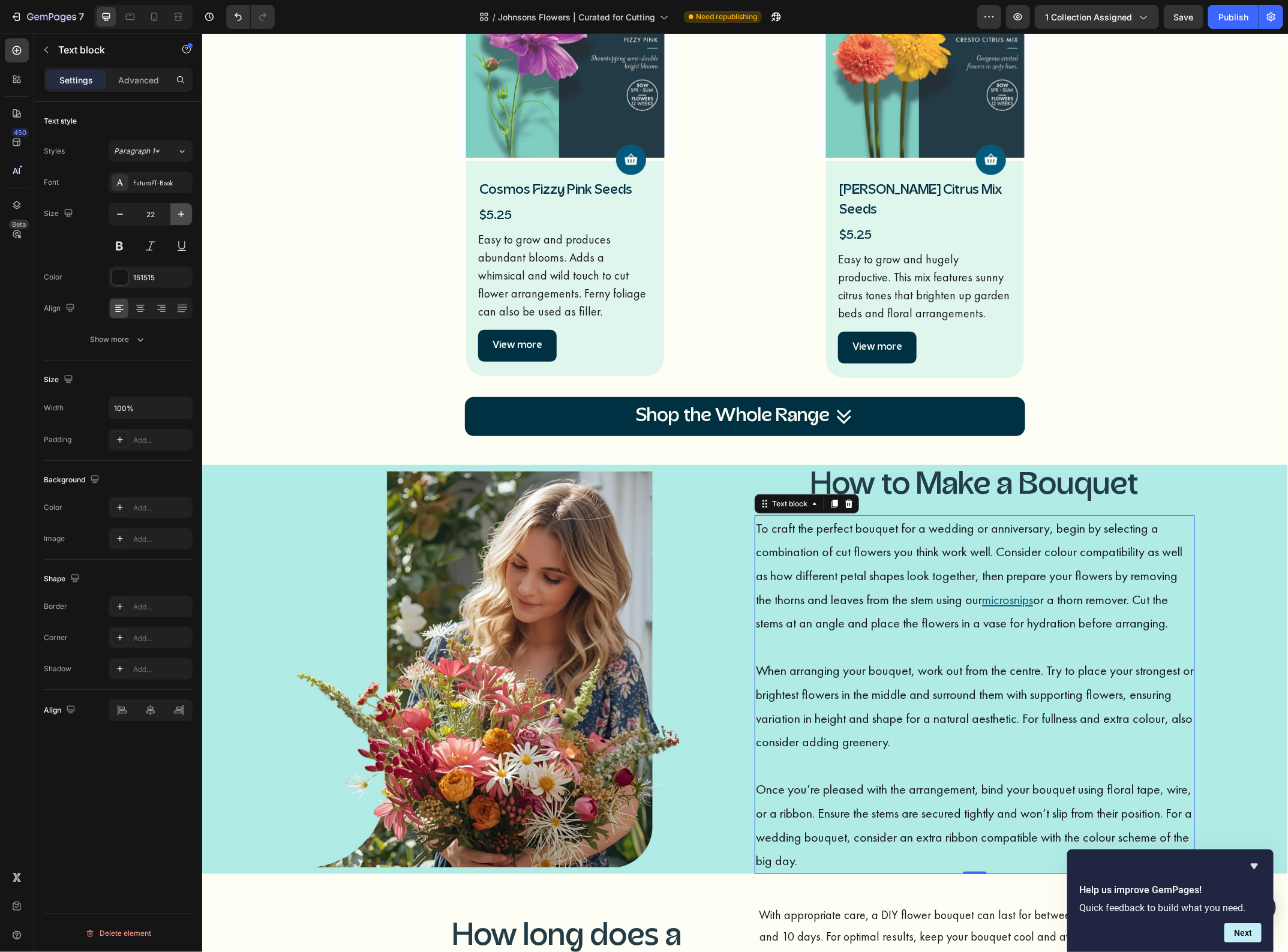
click at [183, 219] on icon "button" at bounding box center [181, 214] width 12 height 12
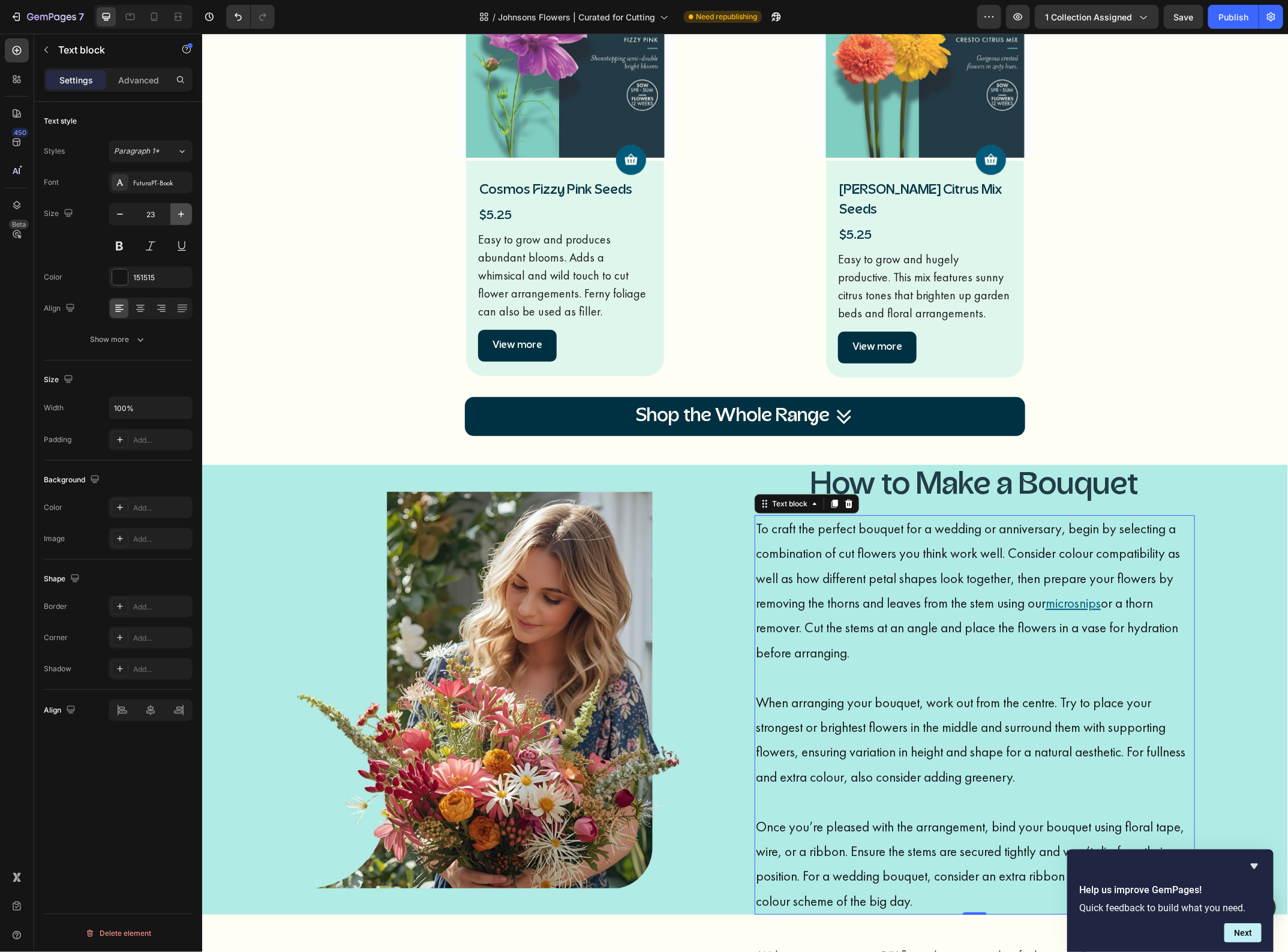
click at [183, 219] on icon "button" at bounding box center [181, 214] width 12 height 12
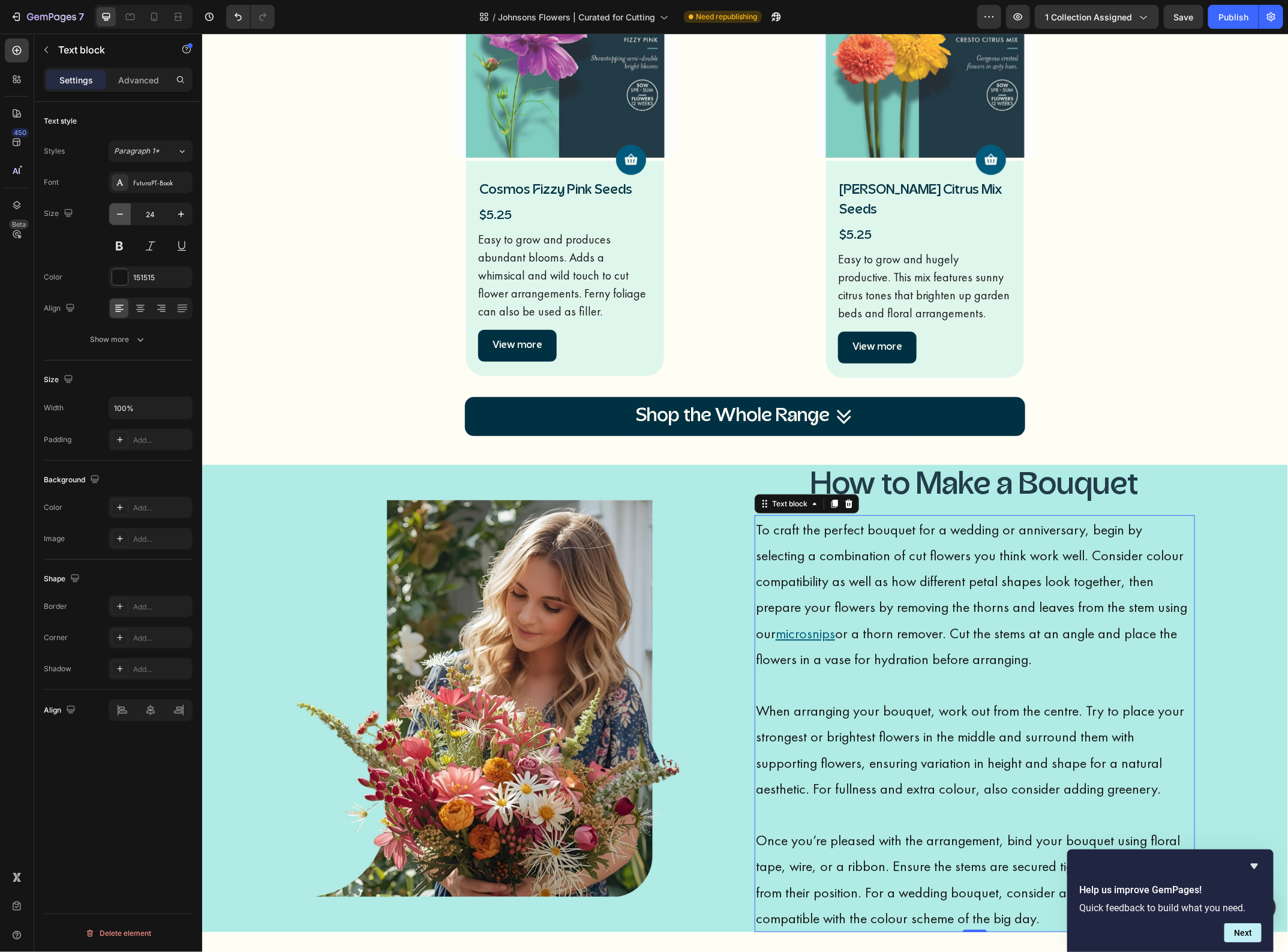
click at [125, 223] on button "button" at bounding box center [120, 214] width 22 height 22
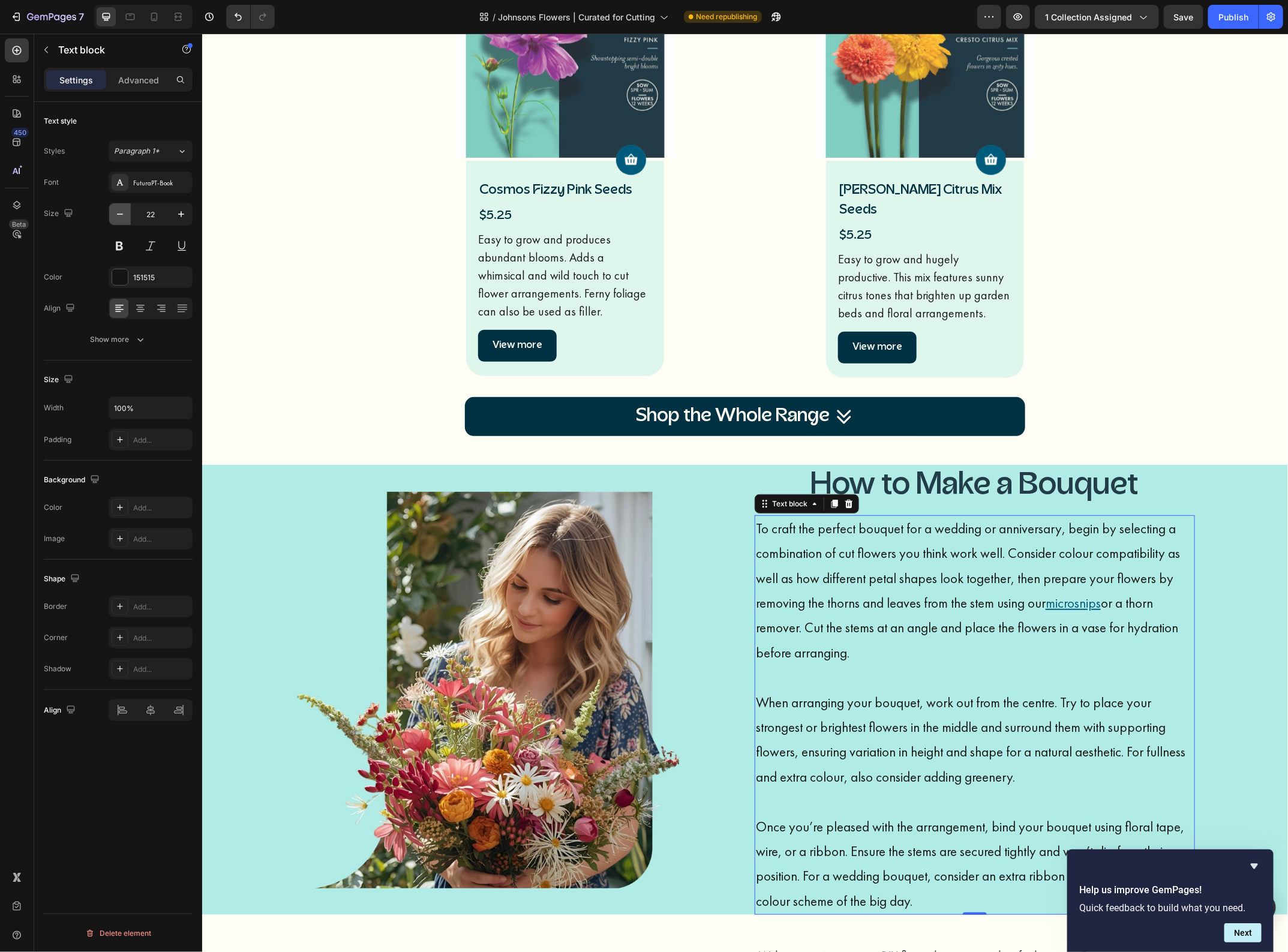
click at [125, 223] on button "button" at bounding box center [120, 214] width 22 height 22
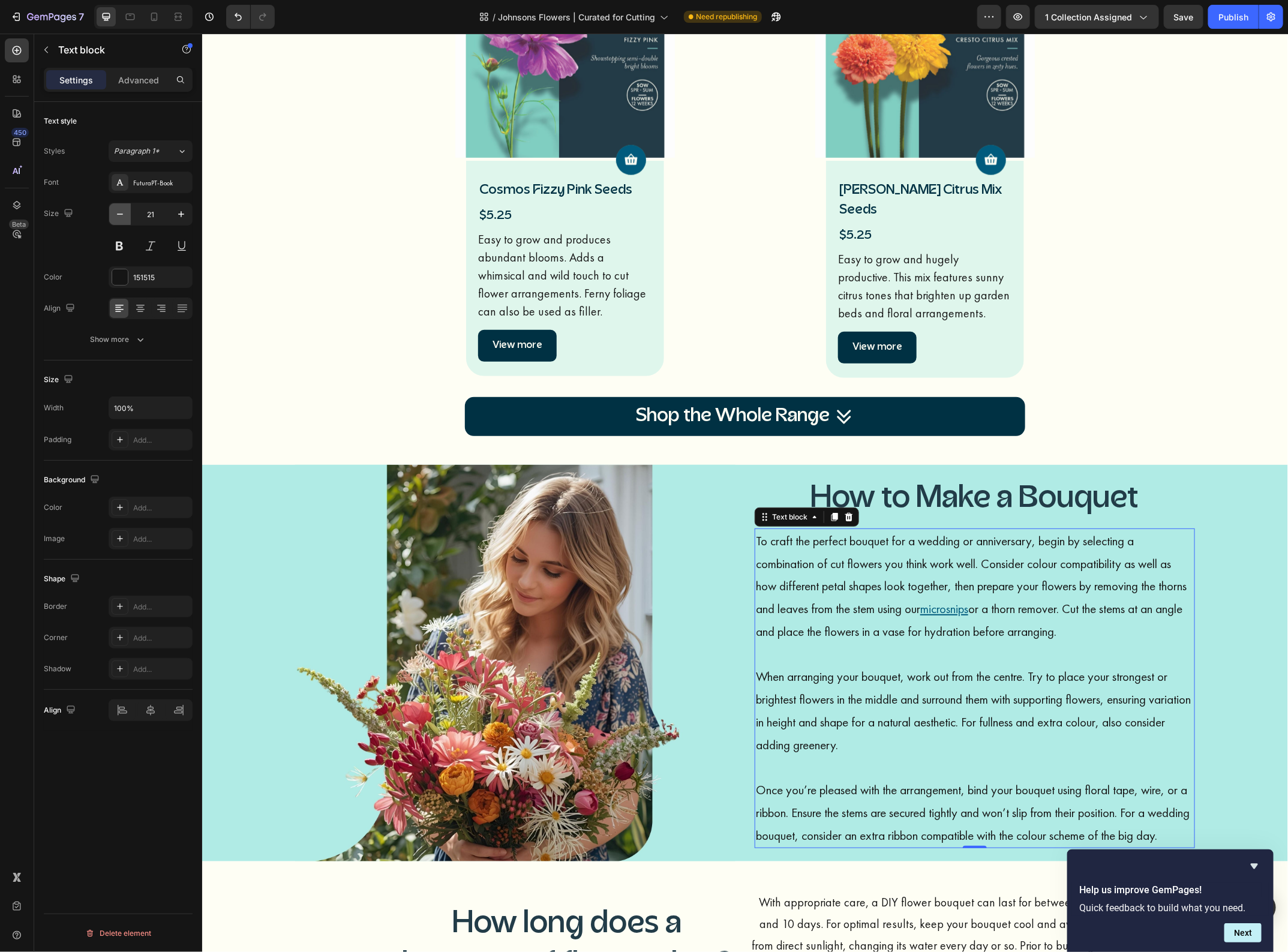
click at [125, 223] on button "button" at bounding box center [120, 214] width 22 height 22
type input "20"
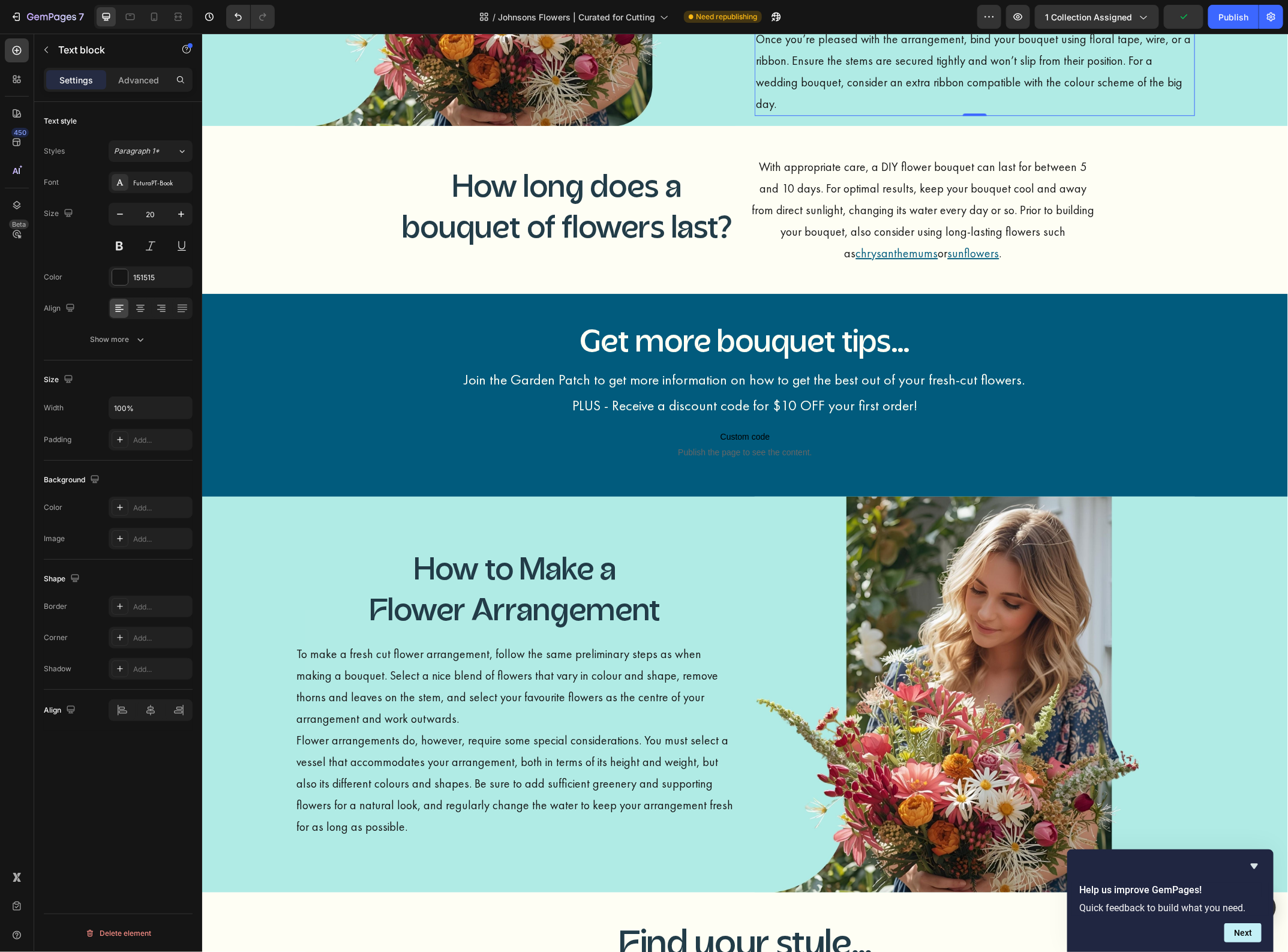
scroll to position [1903, 0]
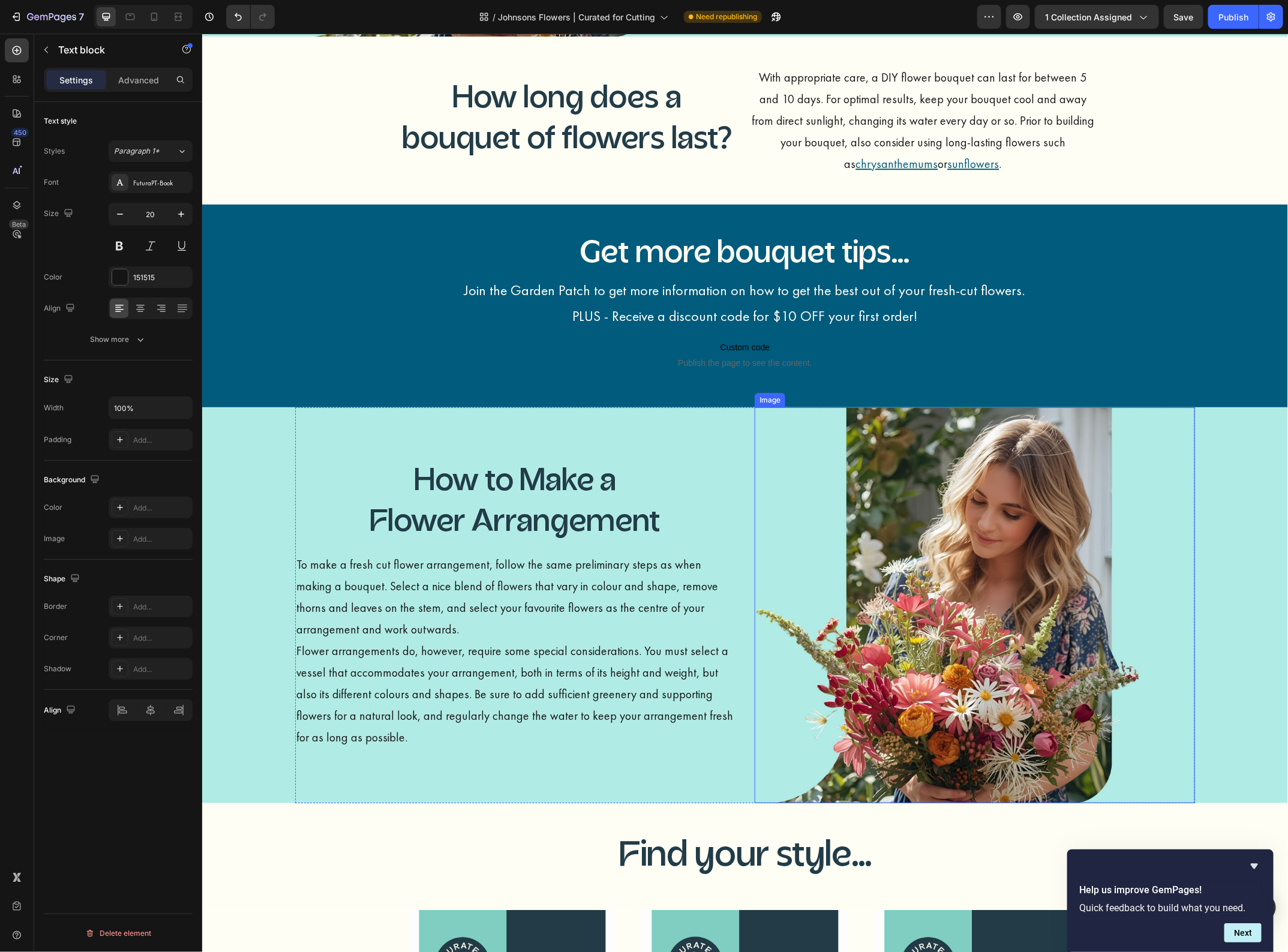
click at [1150, 671] on img at bounding box center [974, 605] width 440 height 397
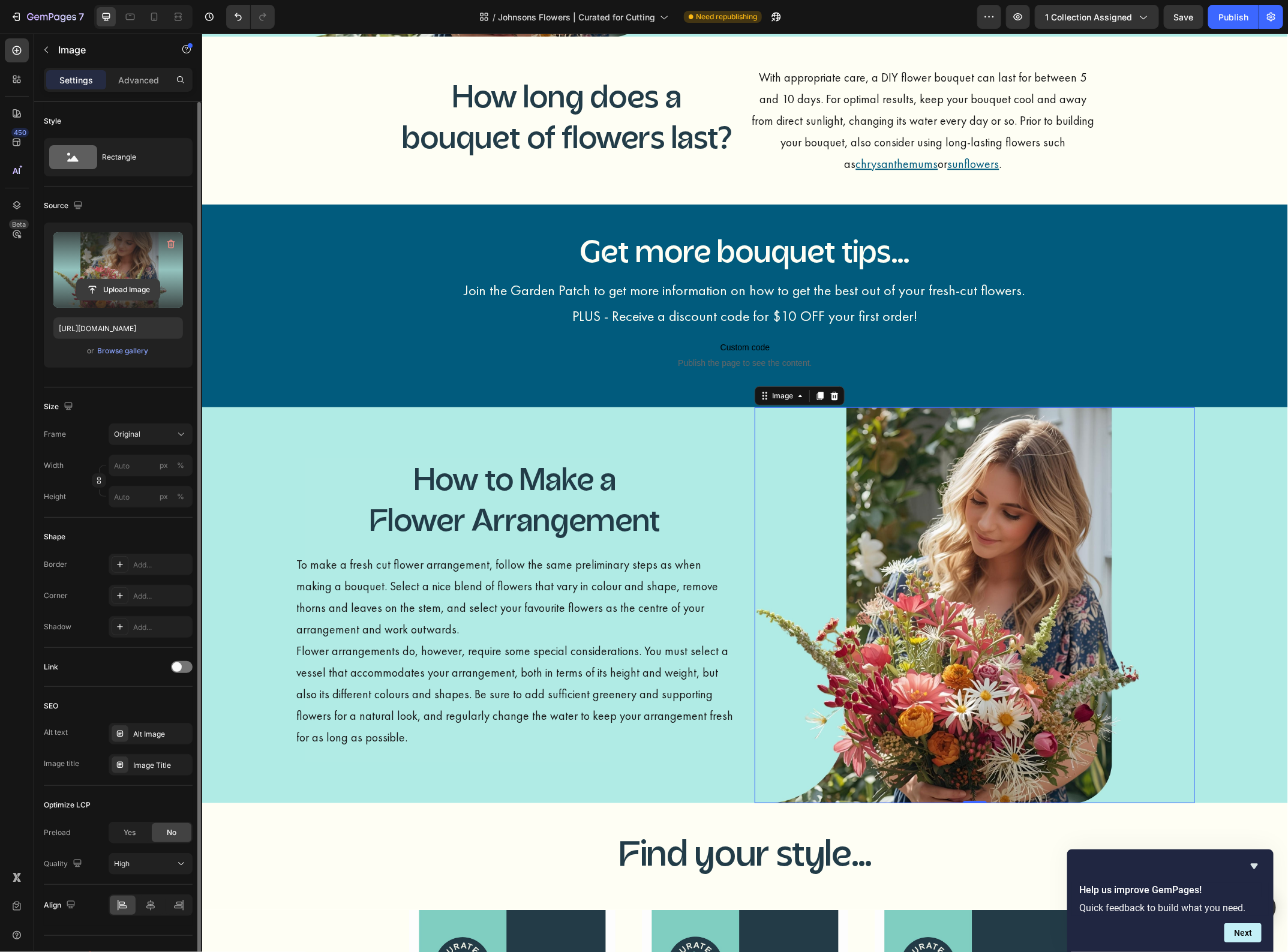
click at [120, 291] on input "file" at bounding box center [118, 290] width 82 height 20
type input "[URL][DOMAIN_NAME]"
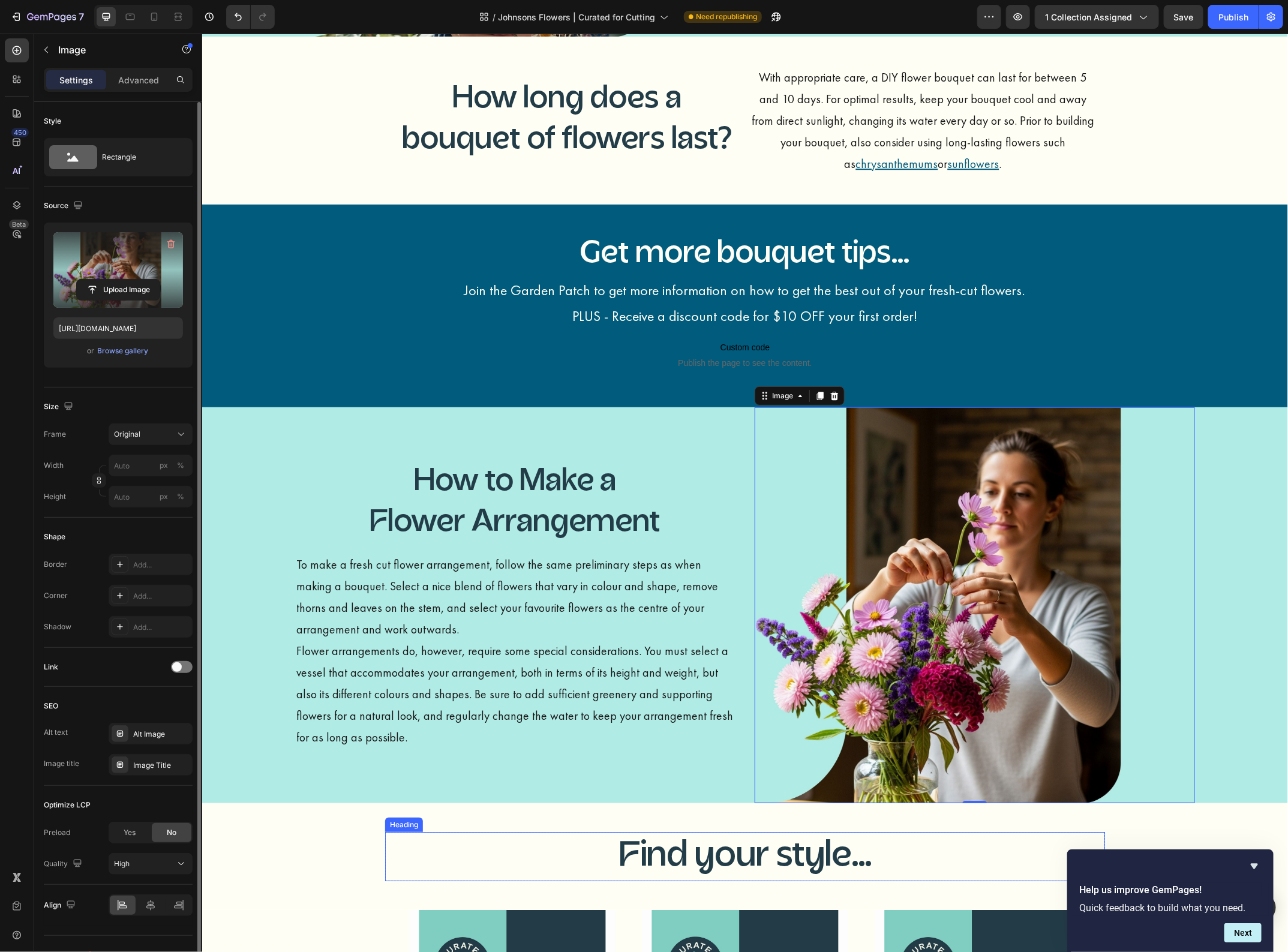
click at [928, 840] on h2 "Find your style..." at bounding box center [744, 856] width 720 height 50
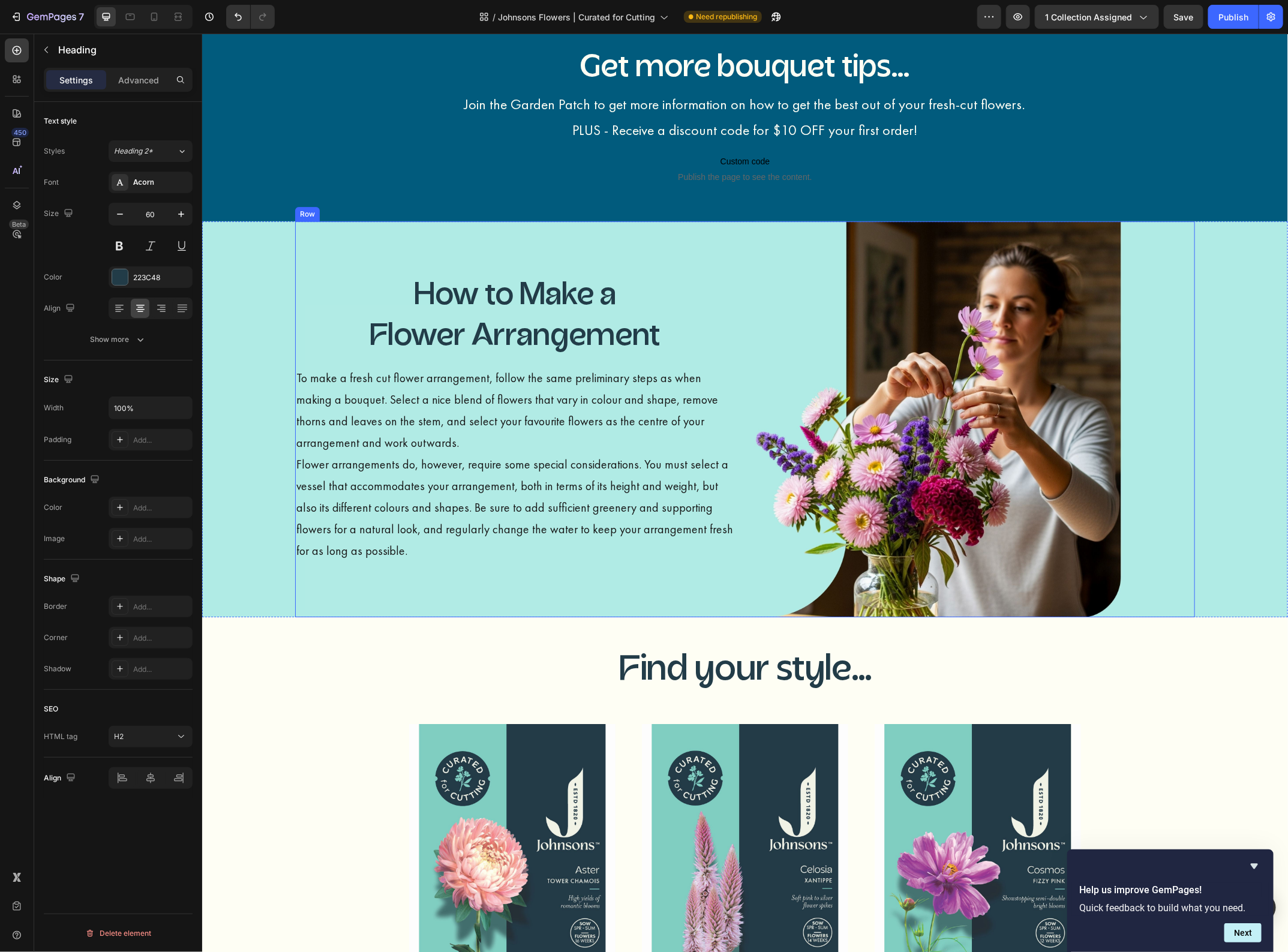
scroll to position [1978, 0]
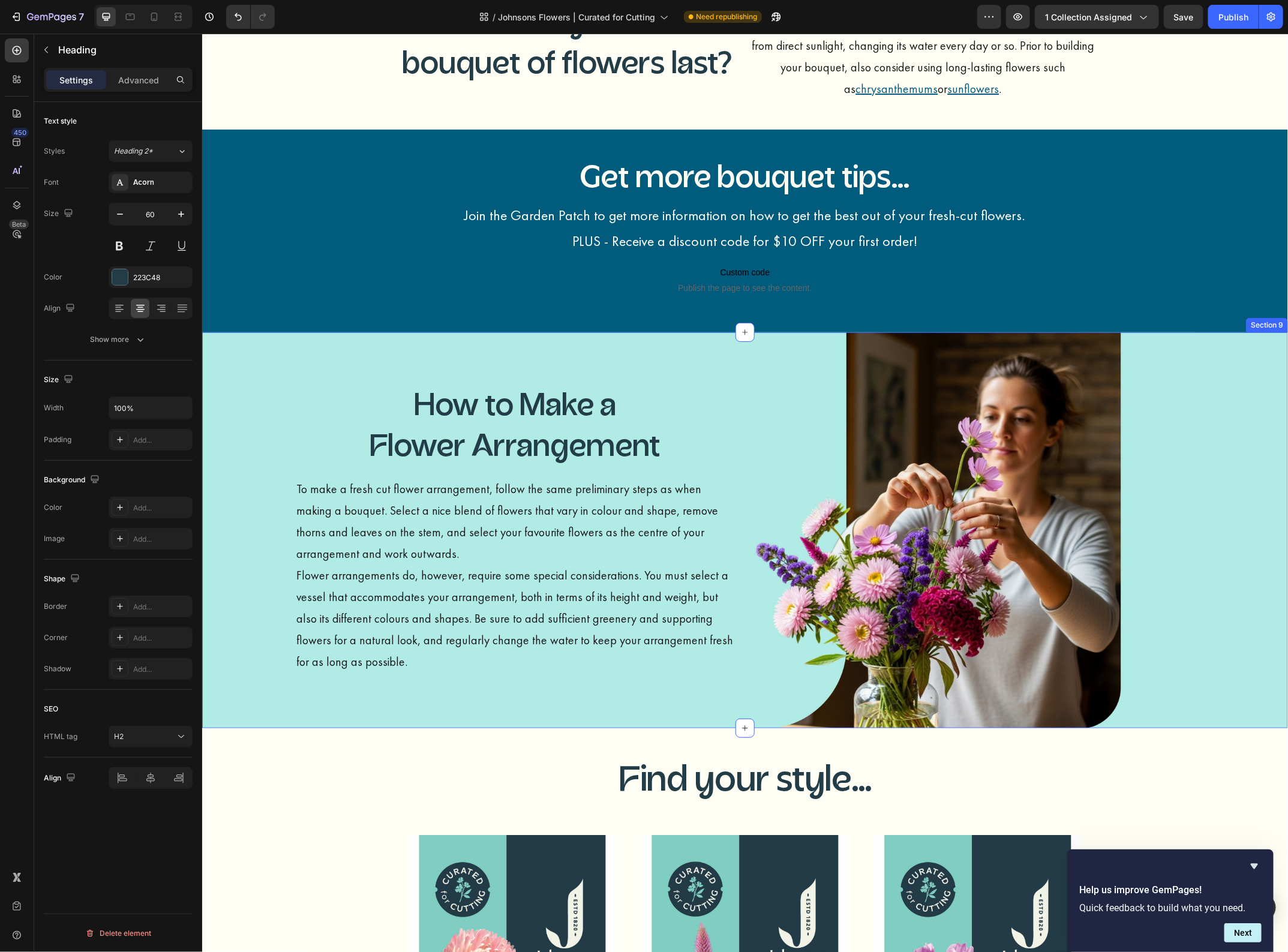
click at [244, 336] on div "How to Make a Flower Arrangement Heading To make a fresh cut flower arrangement…" at bounding box center [744, 530] width 1068 height 397
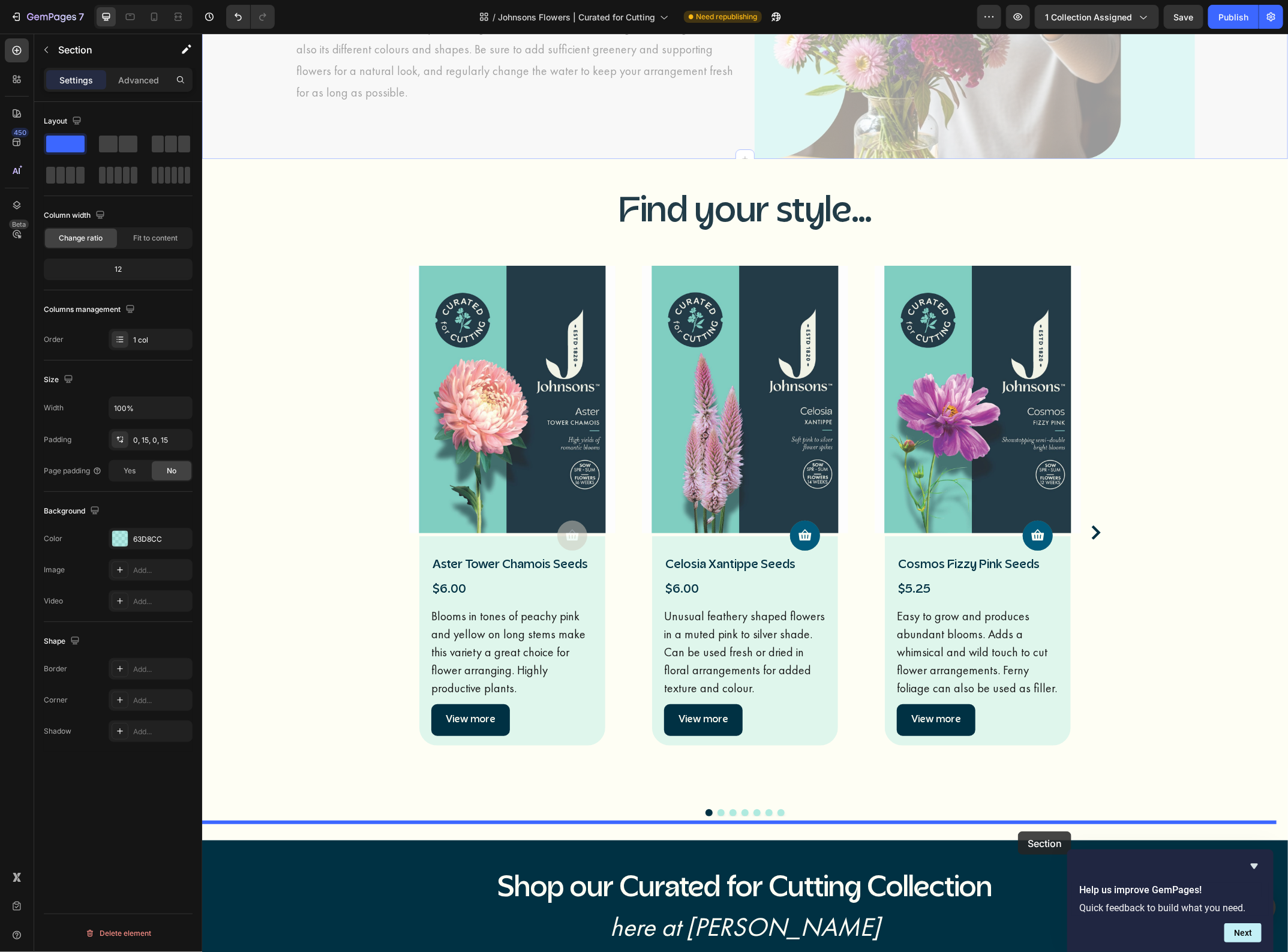
scroll to position [2643, 0]
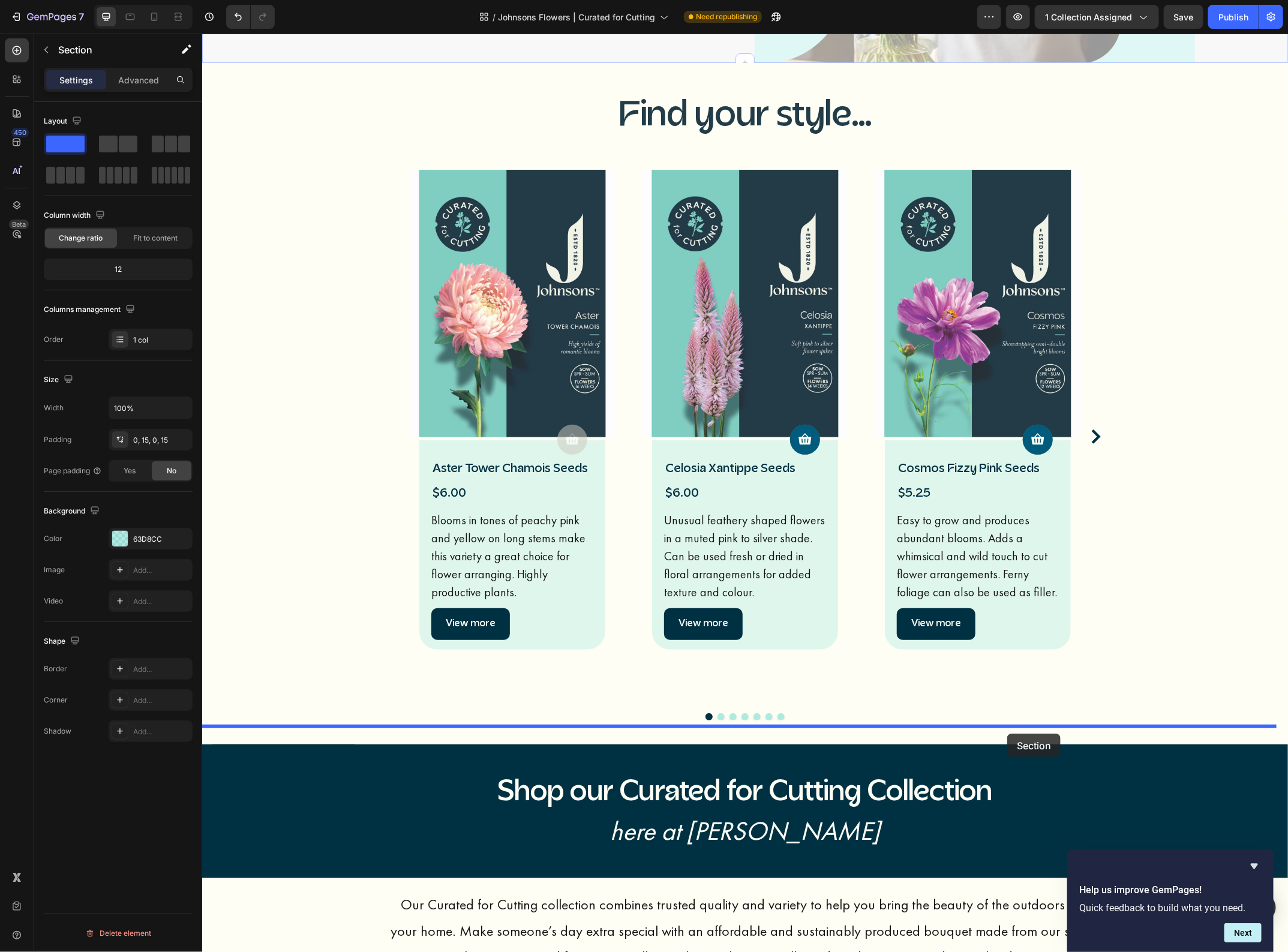
drag, startPoint x: 1049, startPoint y: 325, endPoint x: 1006, endPoint y: 733, distance: 410.3
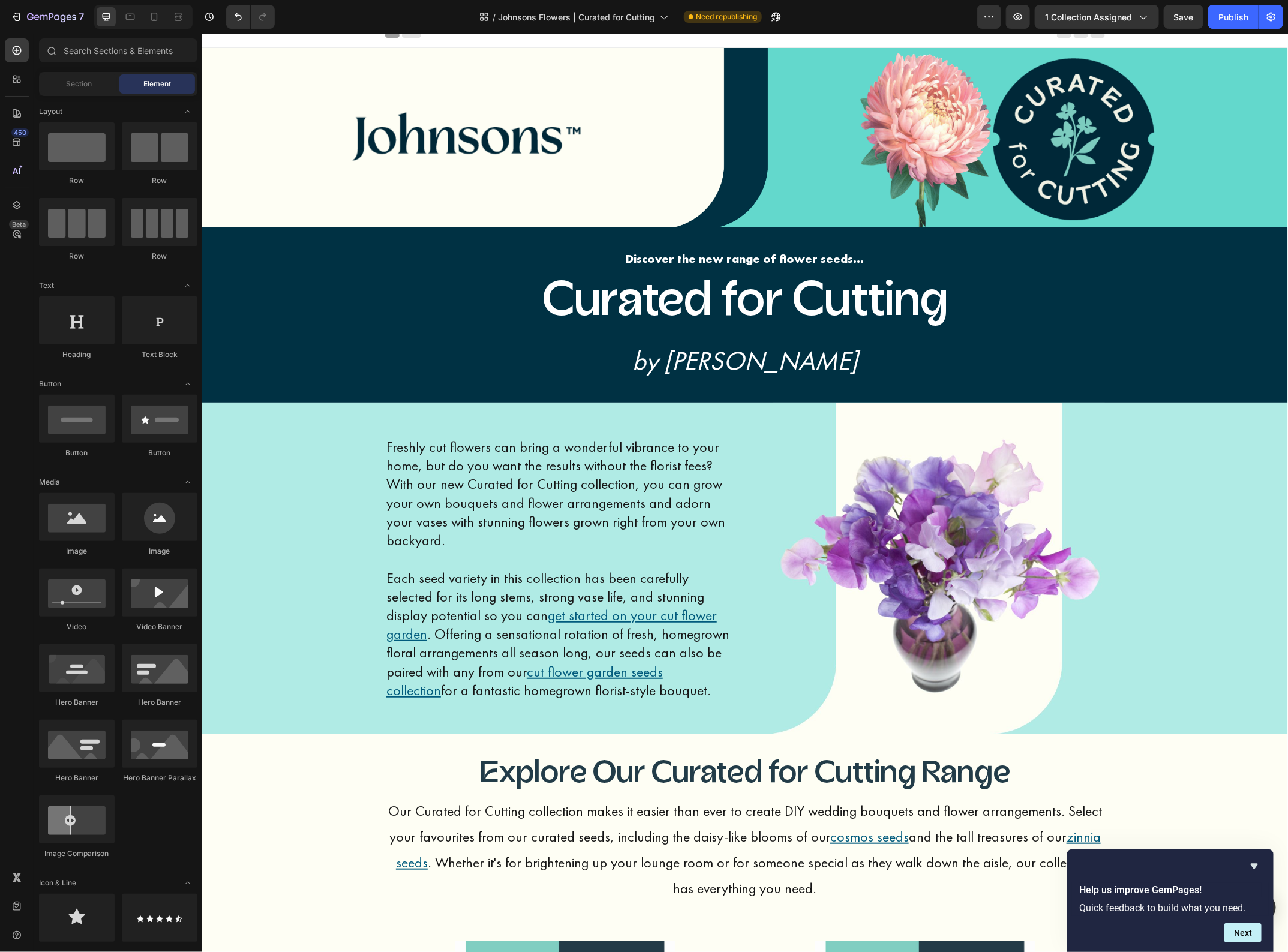
scroll to position [0, 0]
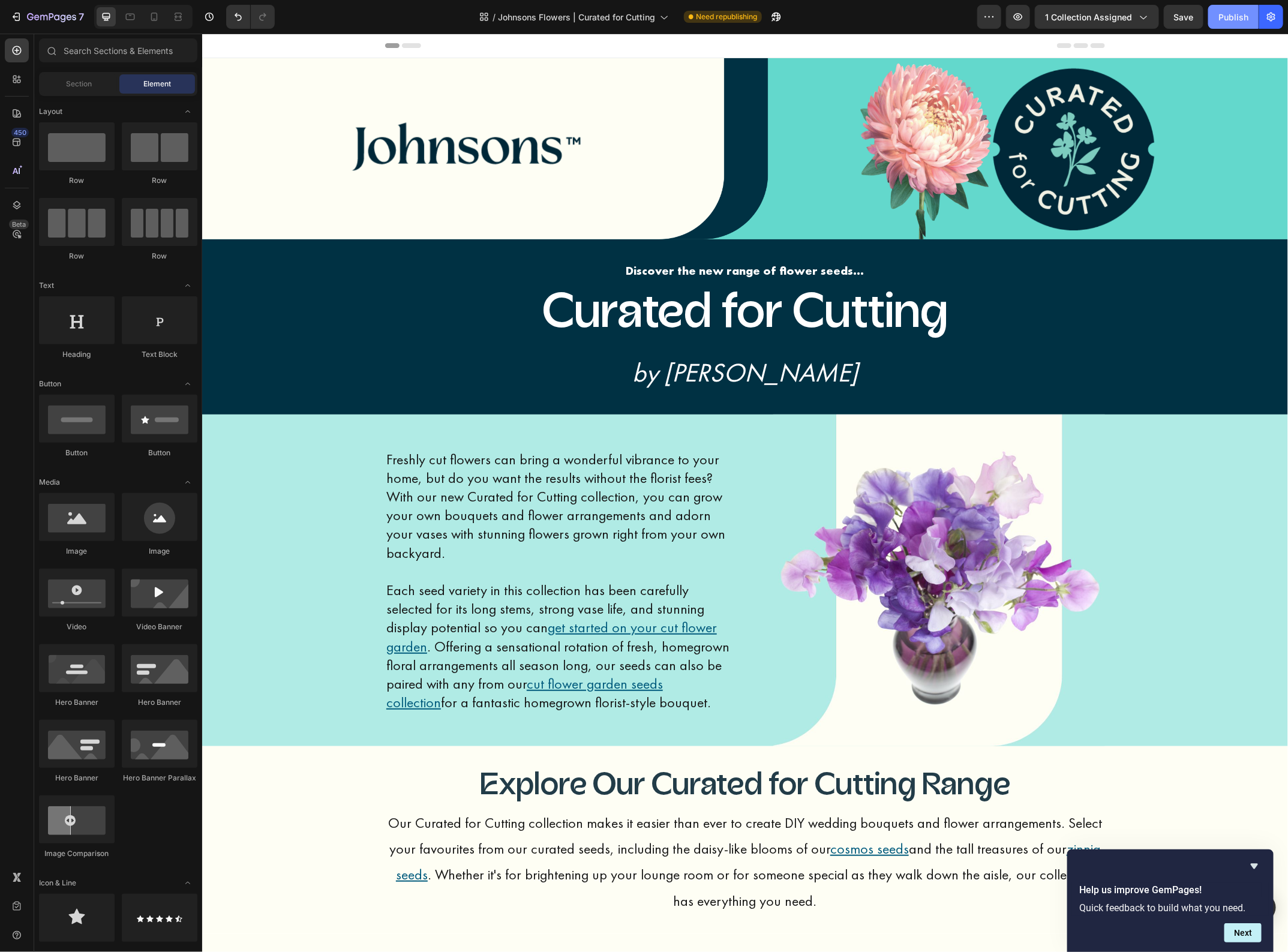
click at [1240, 17] on div "Publish" at bounding box center [1233, 17] width 30 height 13
click at [150, 16] on icon at bounding box center [154, 17] width 12 height 12
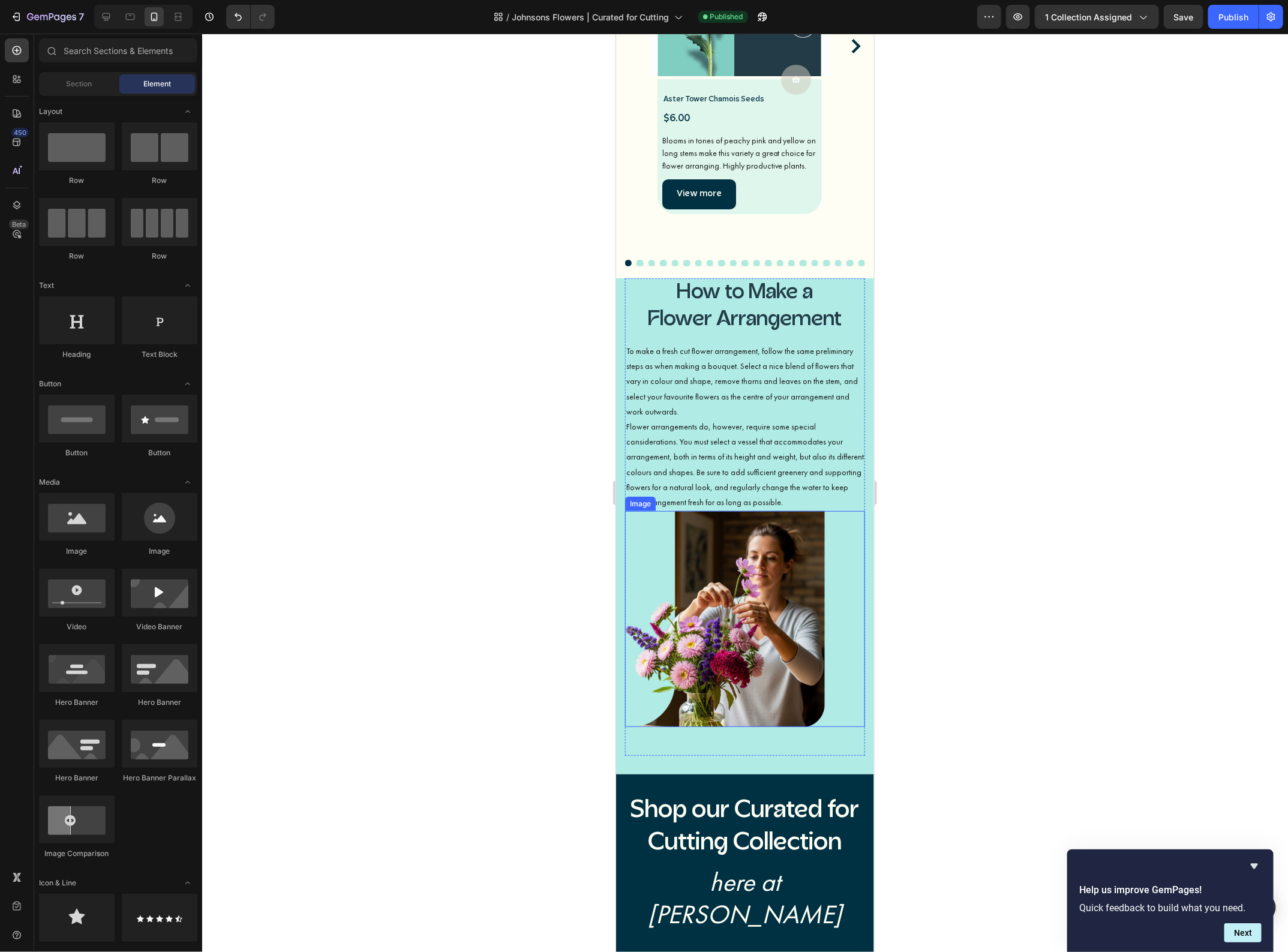
scroll to position [2700, 0]
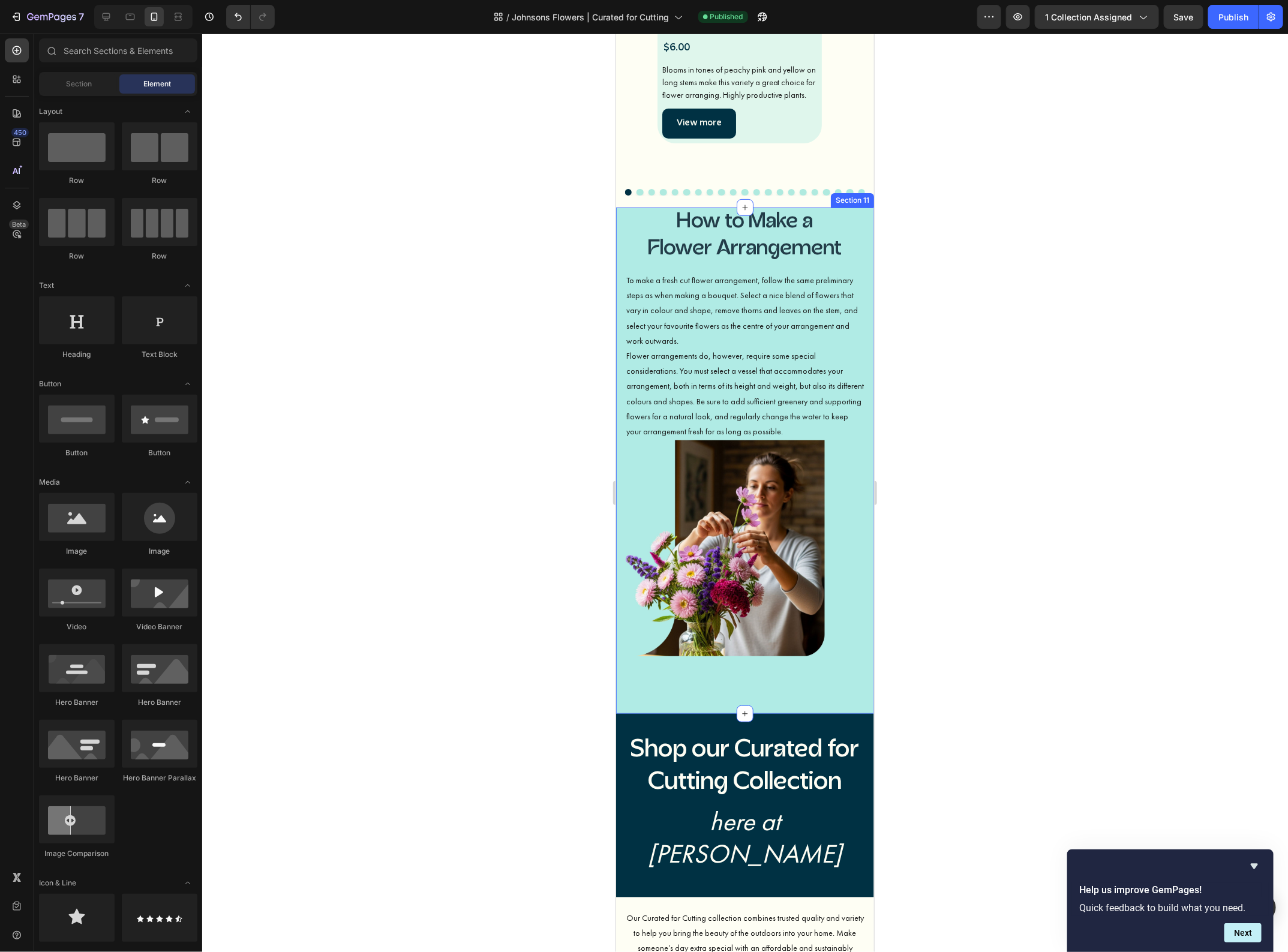
click at [837, 660] on div "How to Make a Flower Arrangement Heading To make a fresh cut flower arrangement…" at bounding box center [744, 460] width 258 height 506
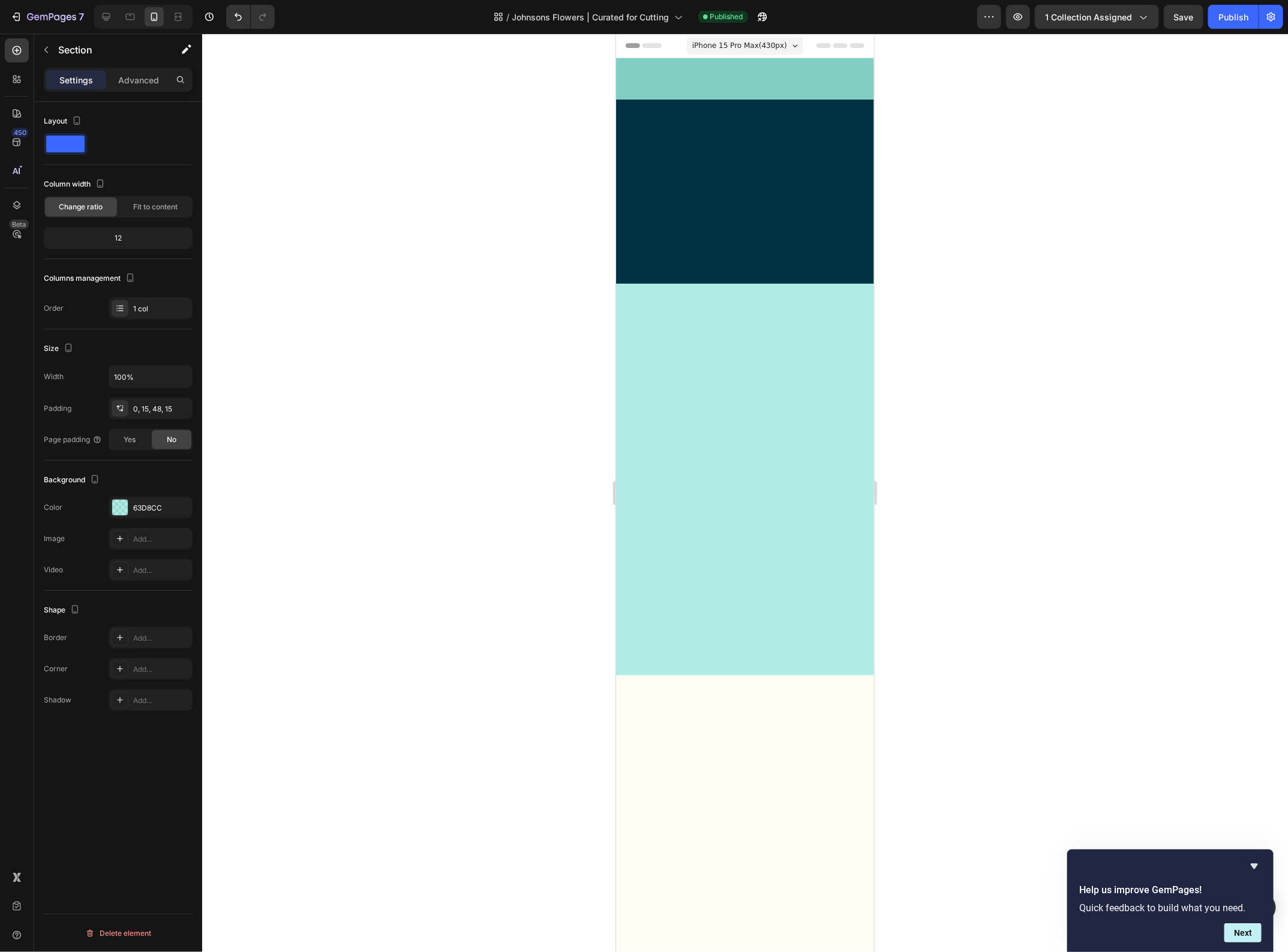
scroll to position [2700, 0]
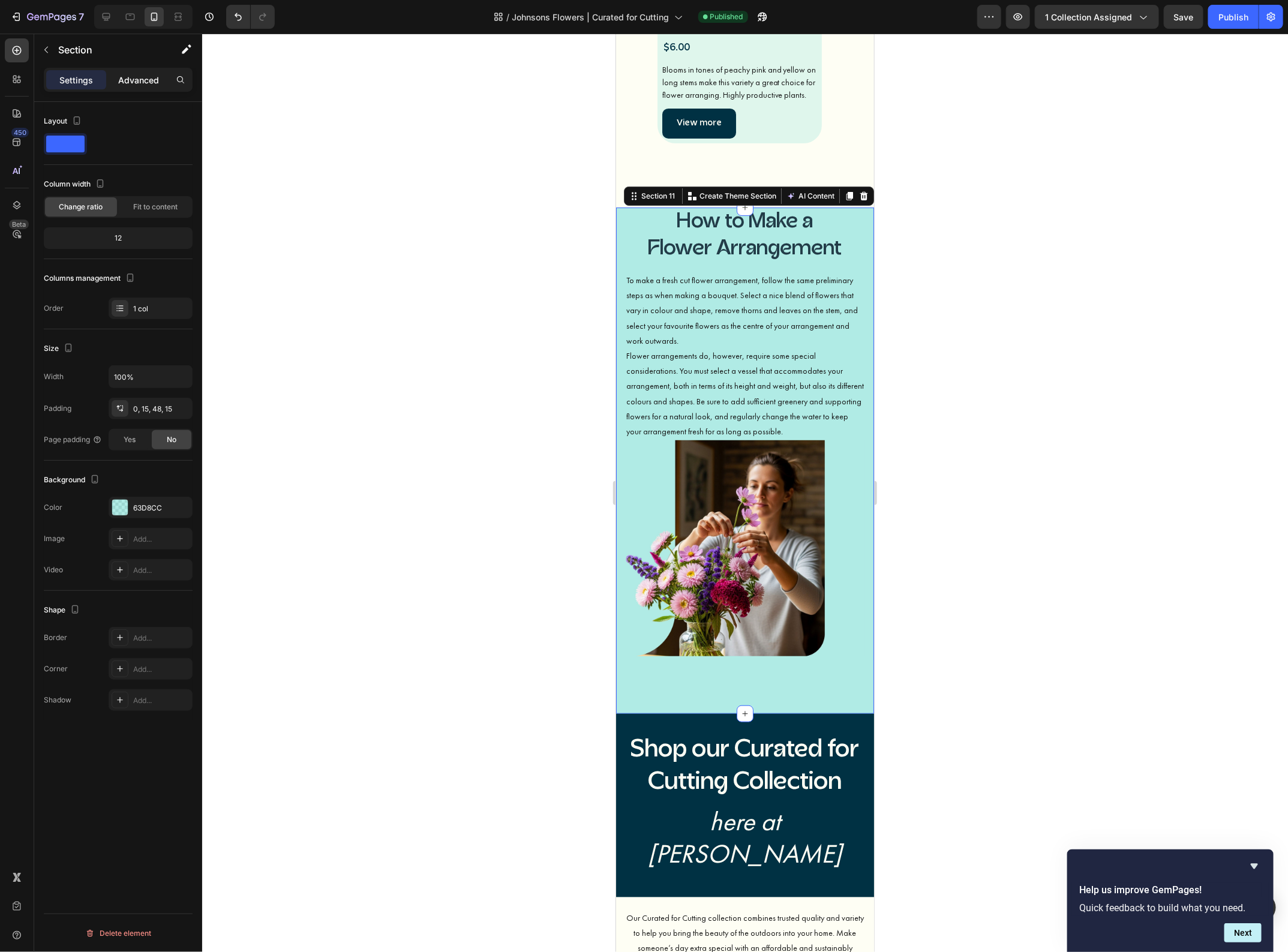
click at [148, 82] on p "Advanced" at bounding box center [138, 80] width 41 height 13
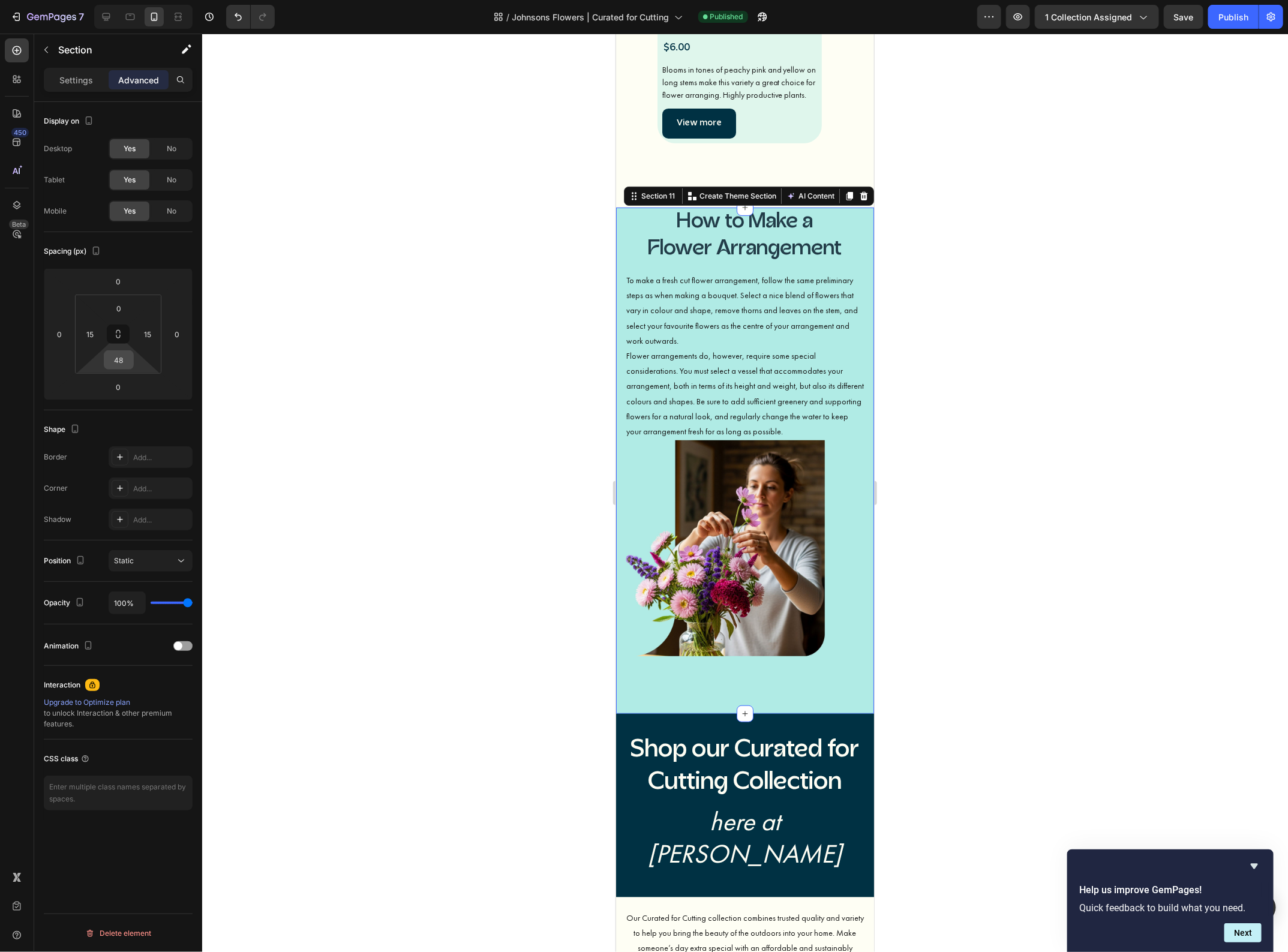
click at [123, 363] on input "48" at bounding box center [119, 360] width 24 height 18
type input "0"
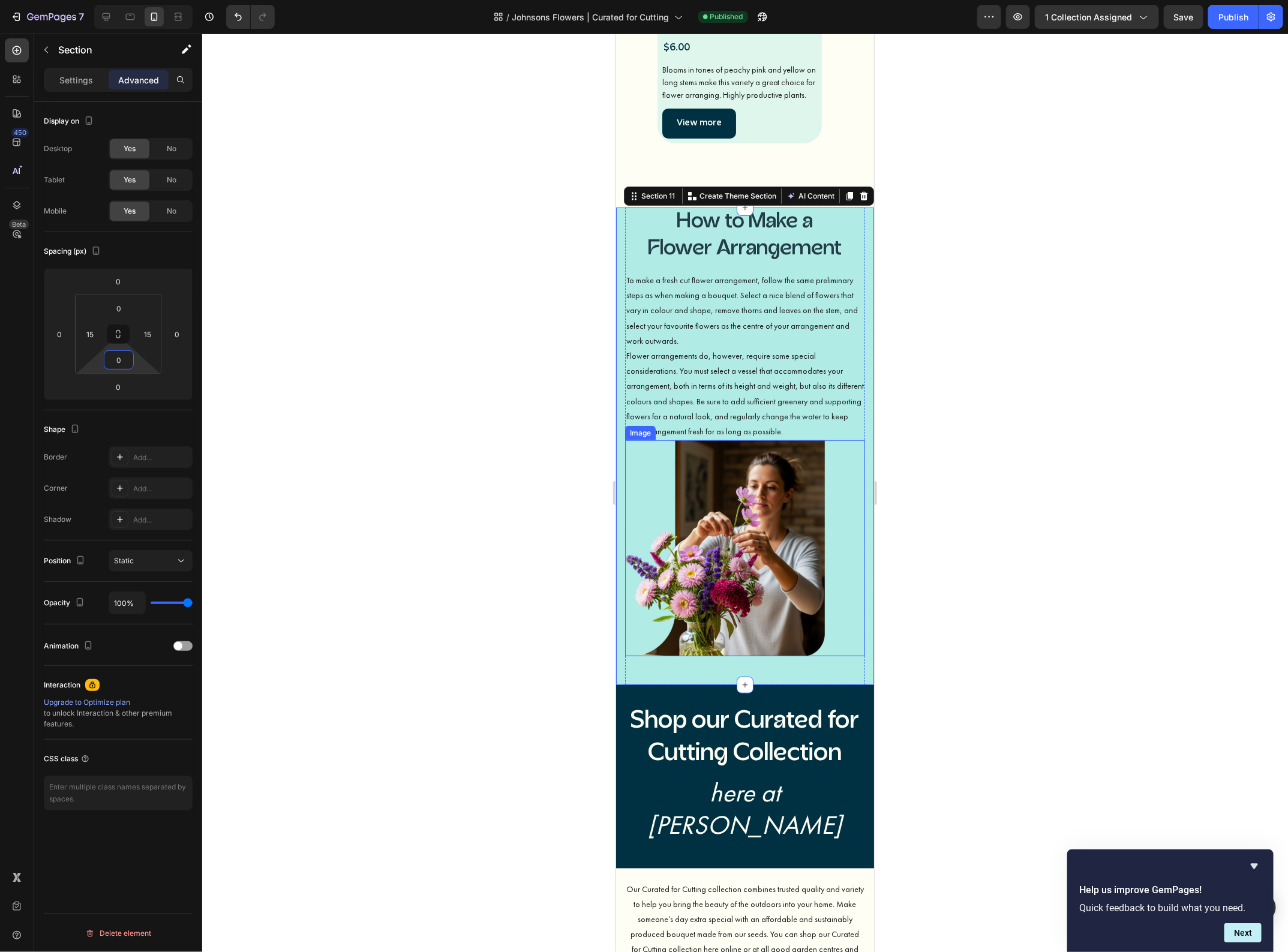
click at [637, 461] on img at bounding box center [744, 548] width 240 height 216
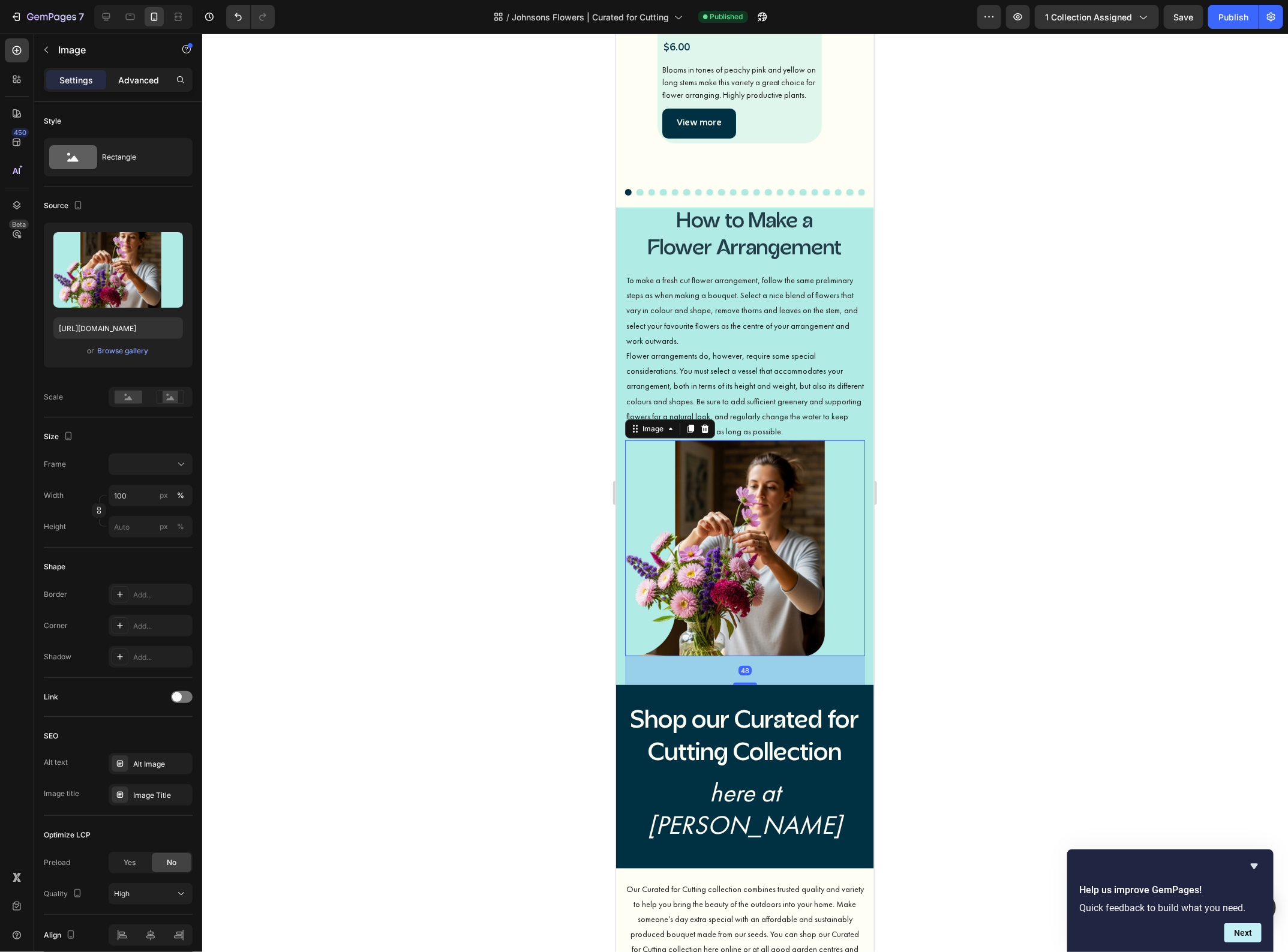
click at [136, 83] on p "Advanced" at bounding box center [138, 80] width 41 height 13
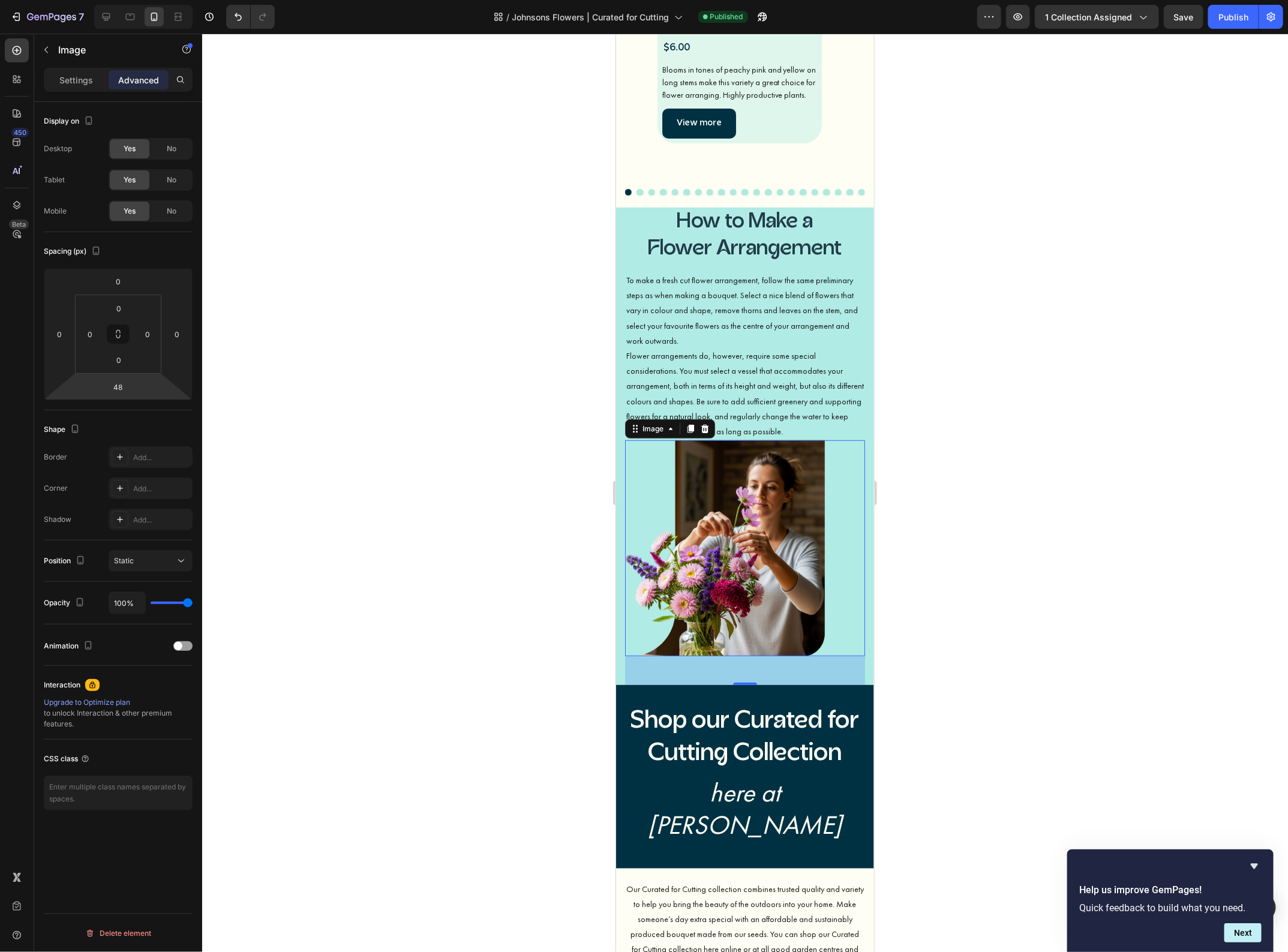
click at [133, 0] on html "7 Version history / Johnsons Flowers | Curated for Cutting Published Preview 1 …" at bounding box center [644, 0] width 1288 height 0
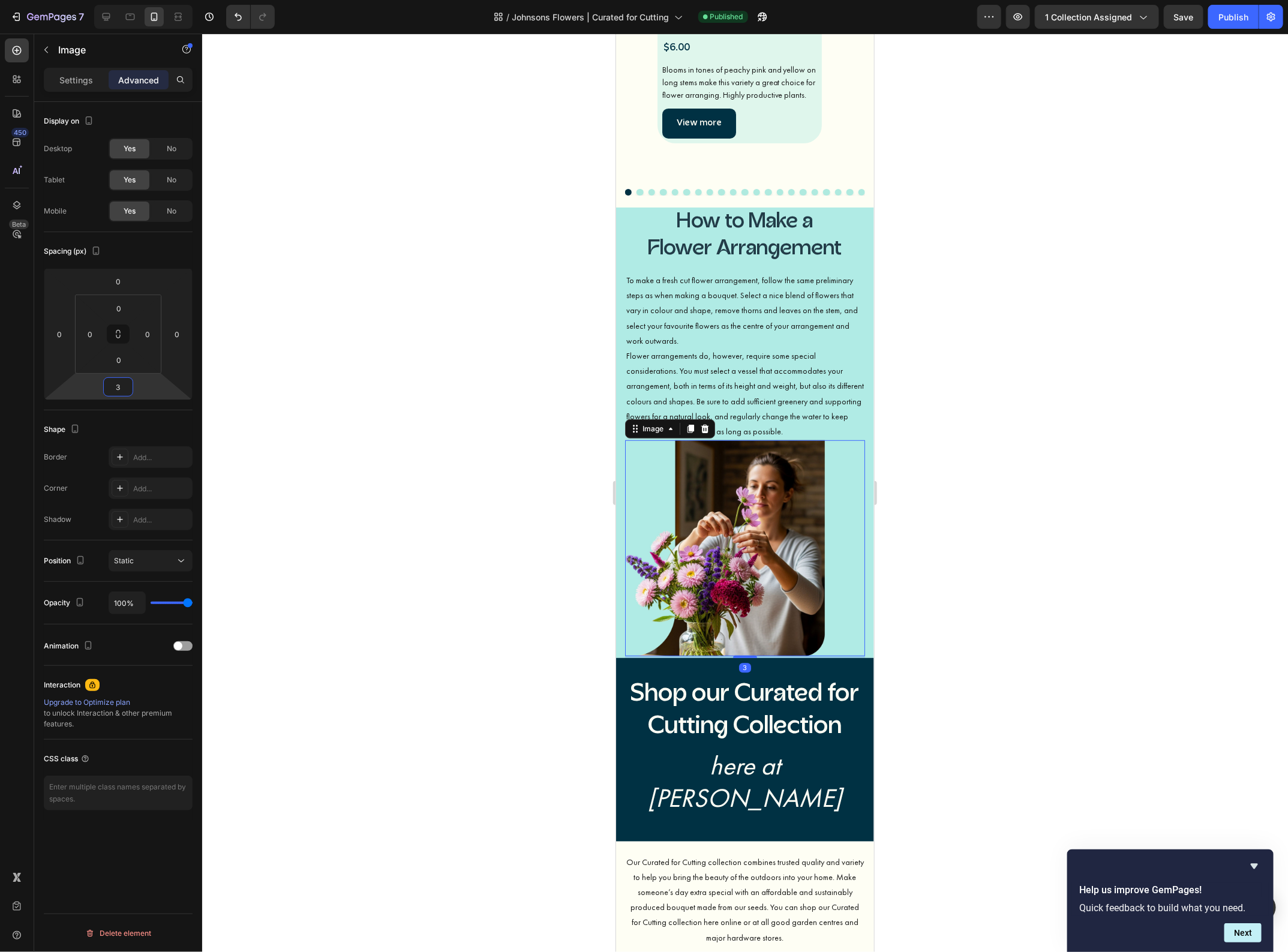
click at [123, 387] on input "3" at bounding box center [118, 387] width 24 height 18
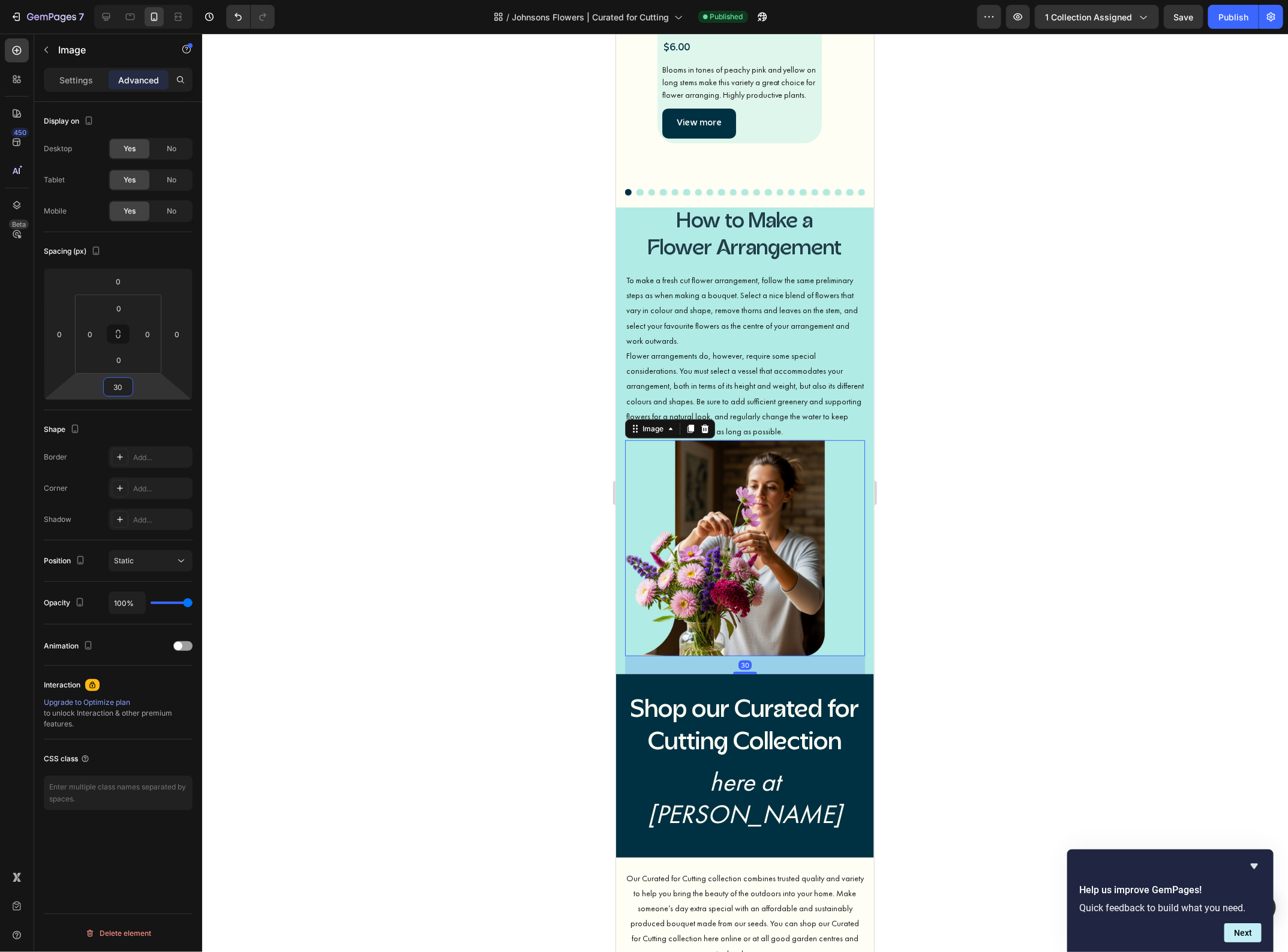
type input "3"
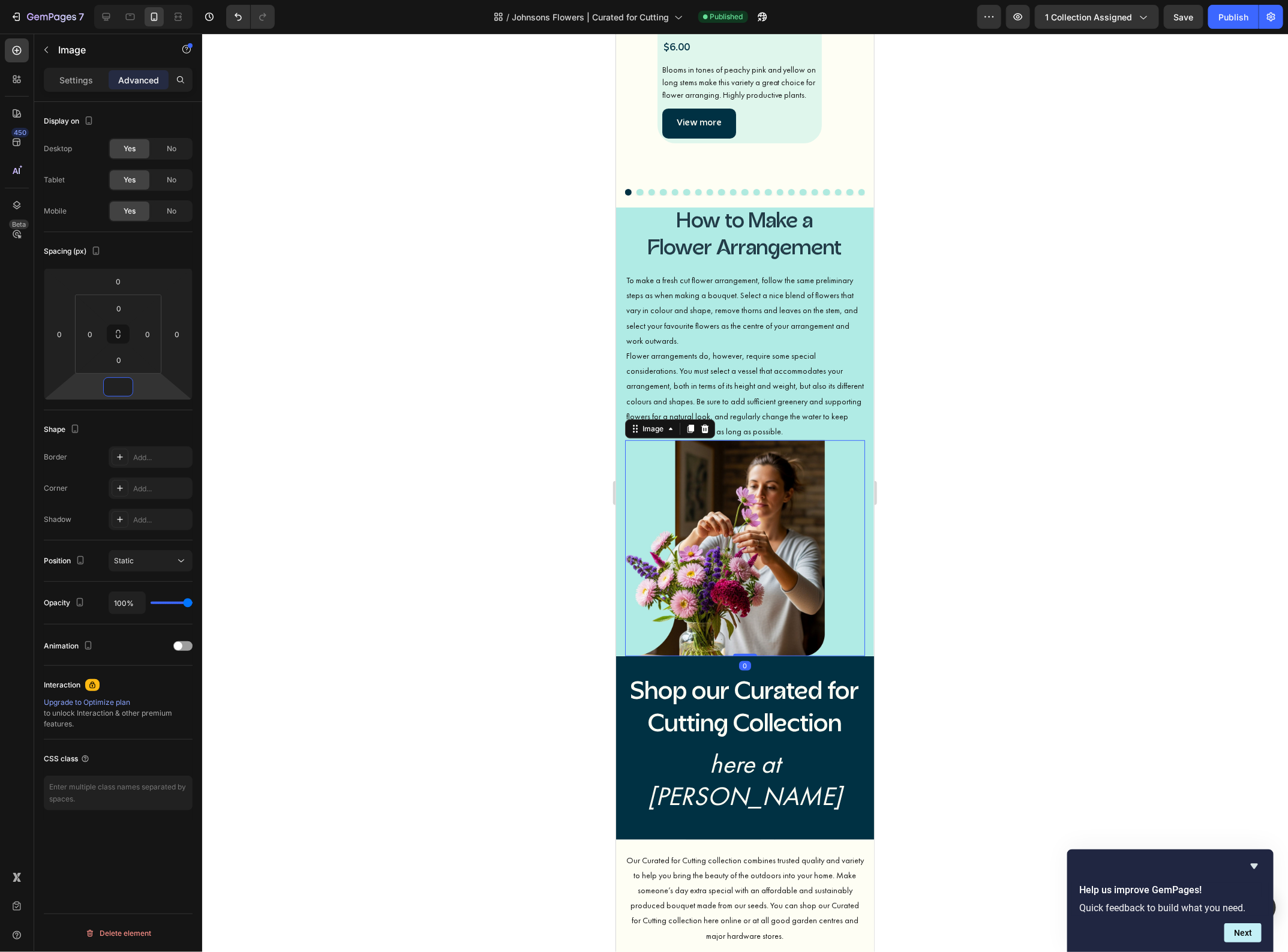
type input "0"
click at [824, 400] on p "Flower arrangements do, however, require some special considerations. You must …" at bounding box center [744, 393] width 237 height 91
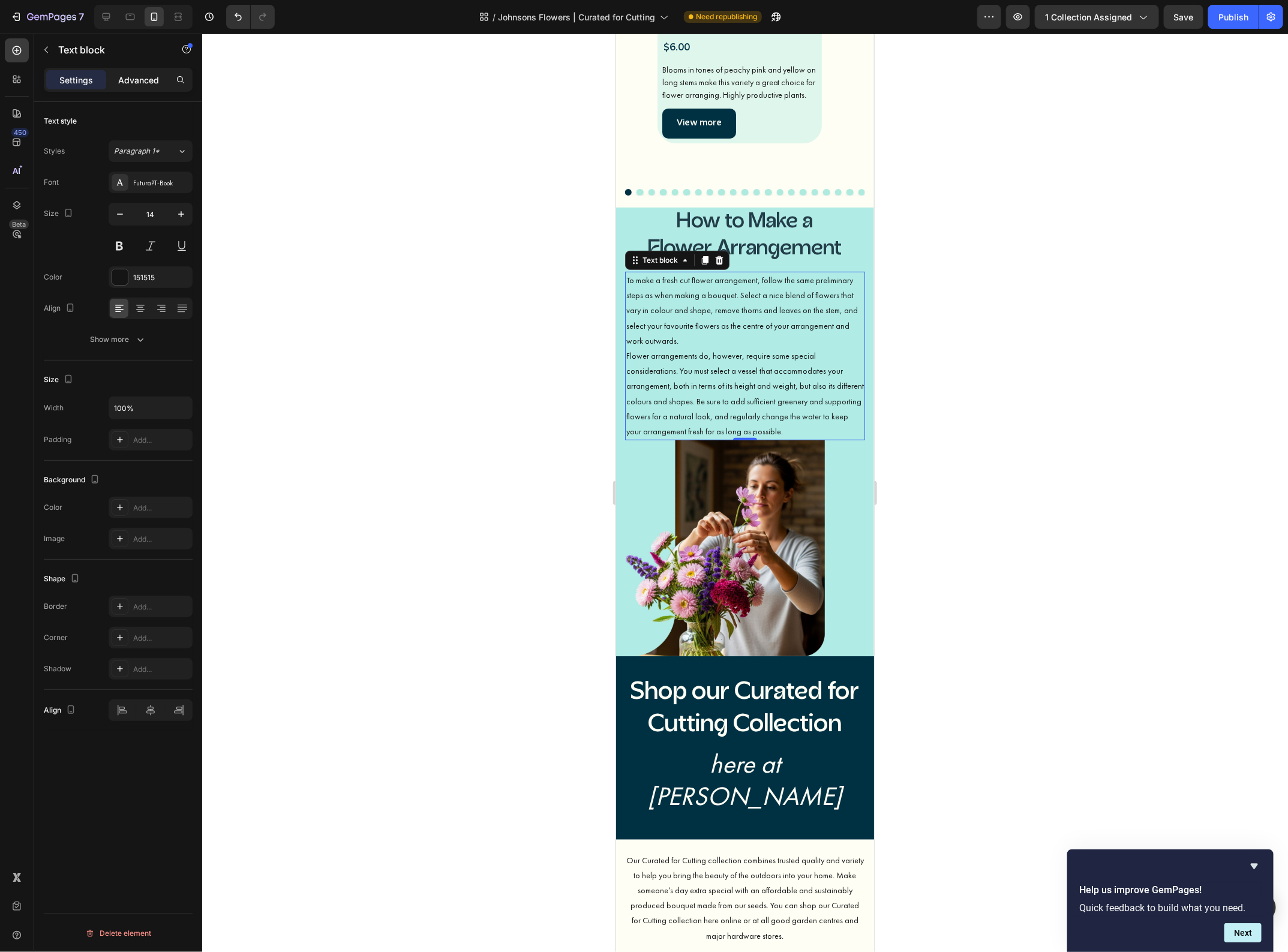
click at [153, 86] on div "Advanced" at bounding box center [138, 80] width 60 height 19
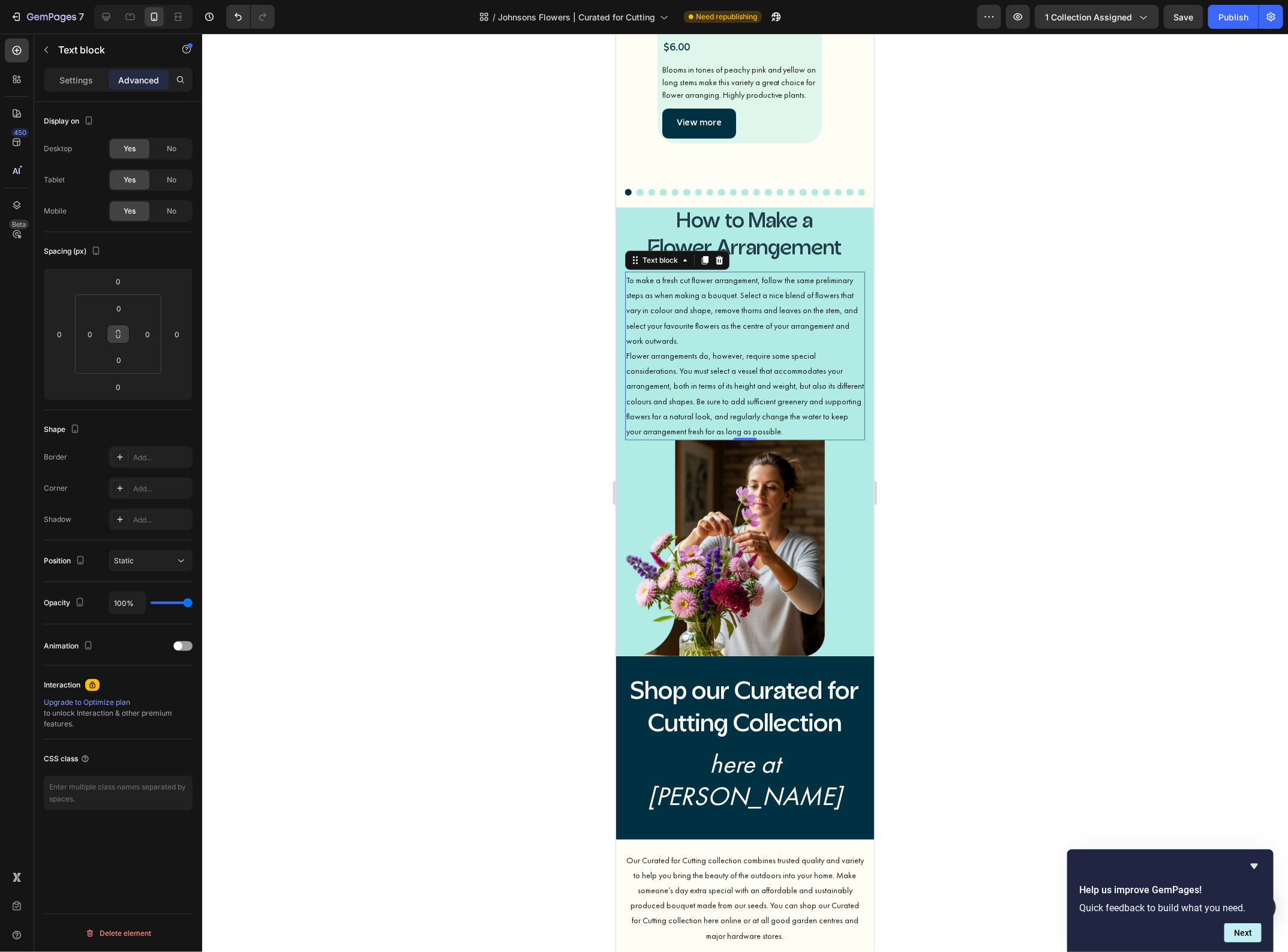
click at [121, 339] on icon at bounding box center [118, 334] width 10 height 10
click at [120, 310] on input "0" at bounding box center [119, 308] width 24 height 18
type input "1"
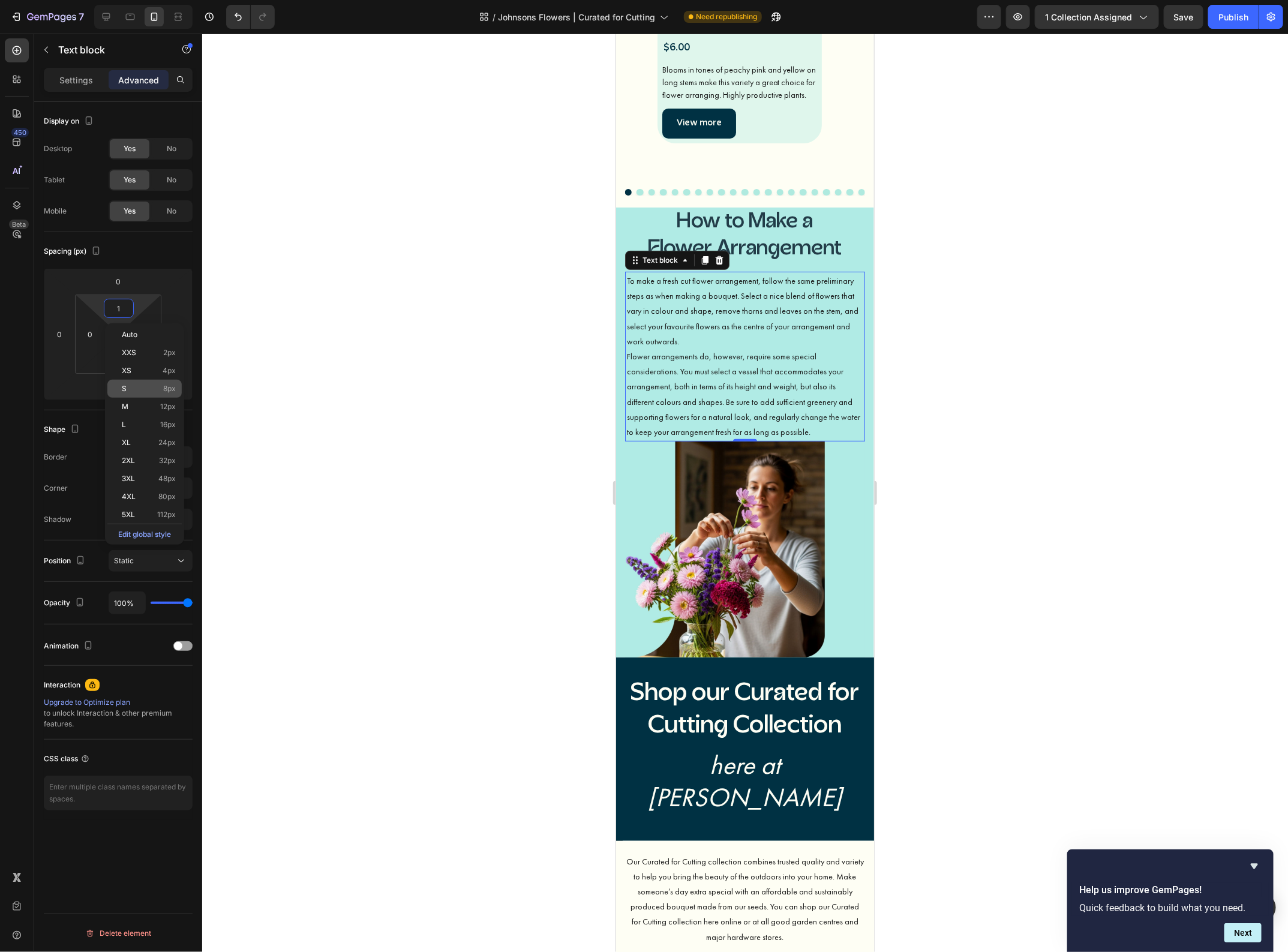
type input "1"
type input "16"
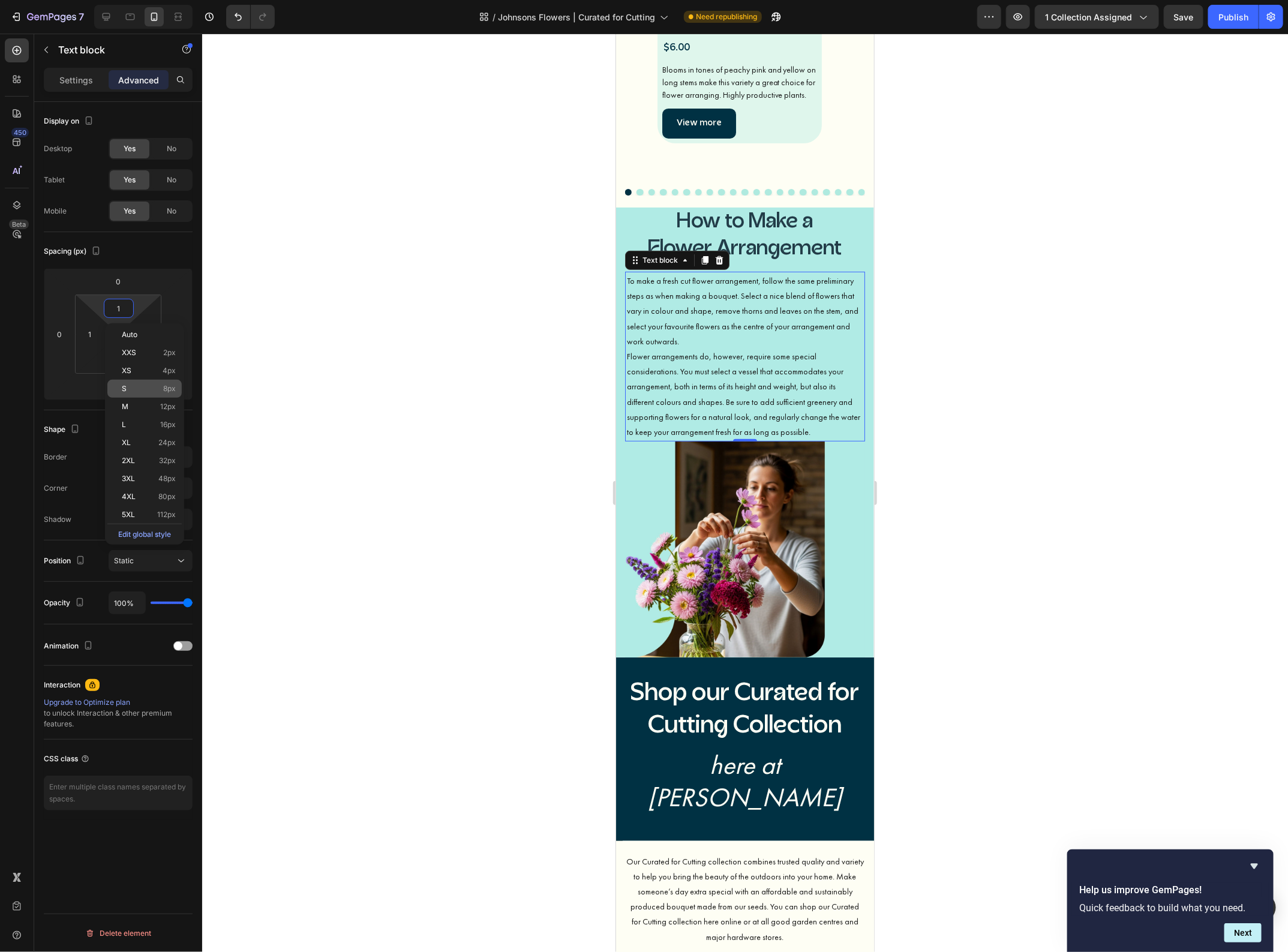
type input "16"
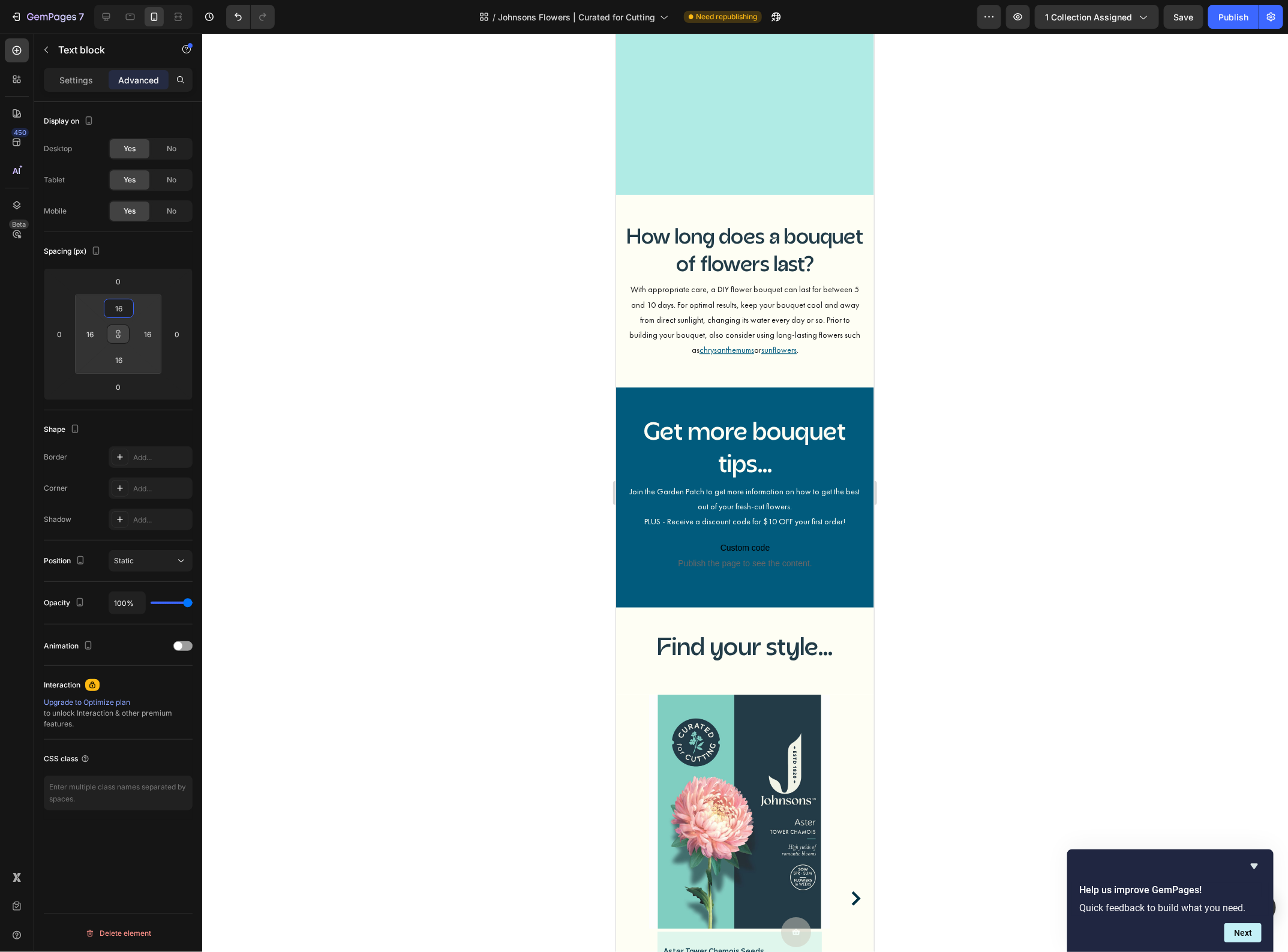
scroll to position [1575, 0]
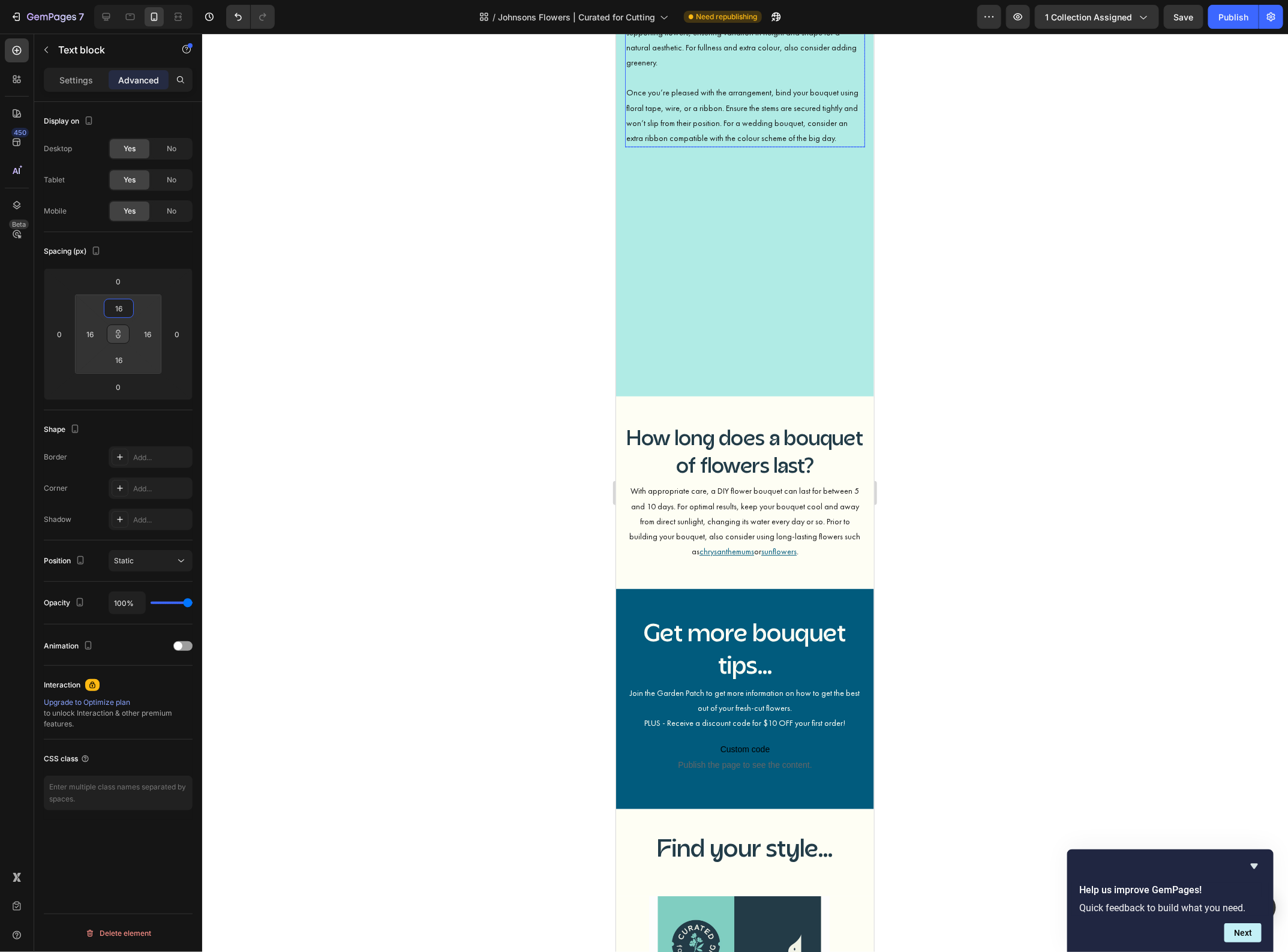
click at [699, 84] on p "When arranging your bouquet, work out from the centre. Try to place your strong…" at bounding box center [744, 39] width 237 height 91
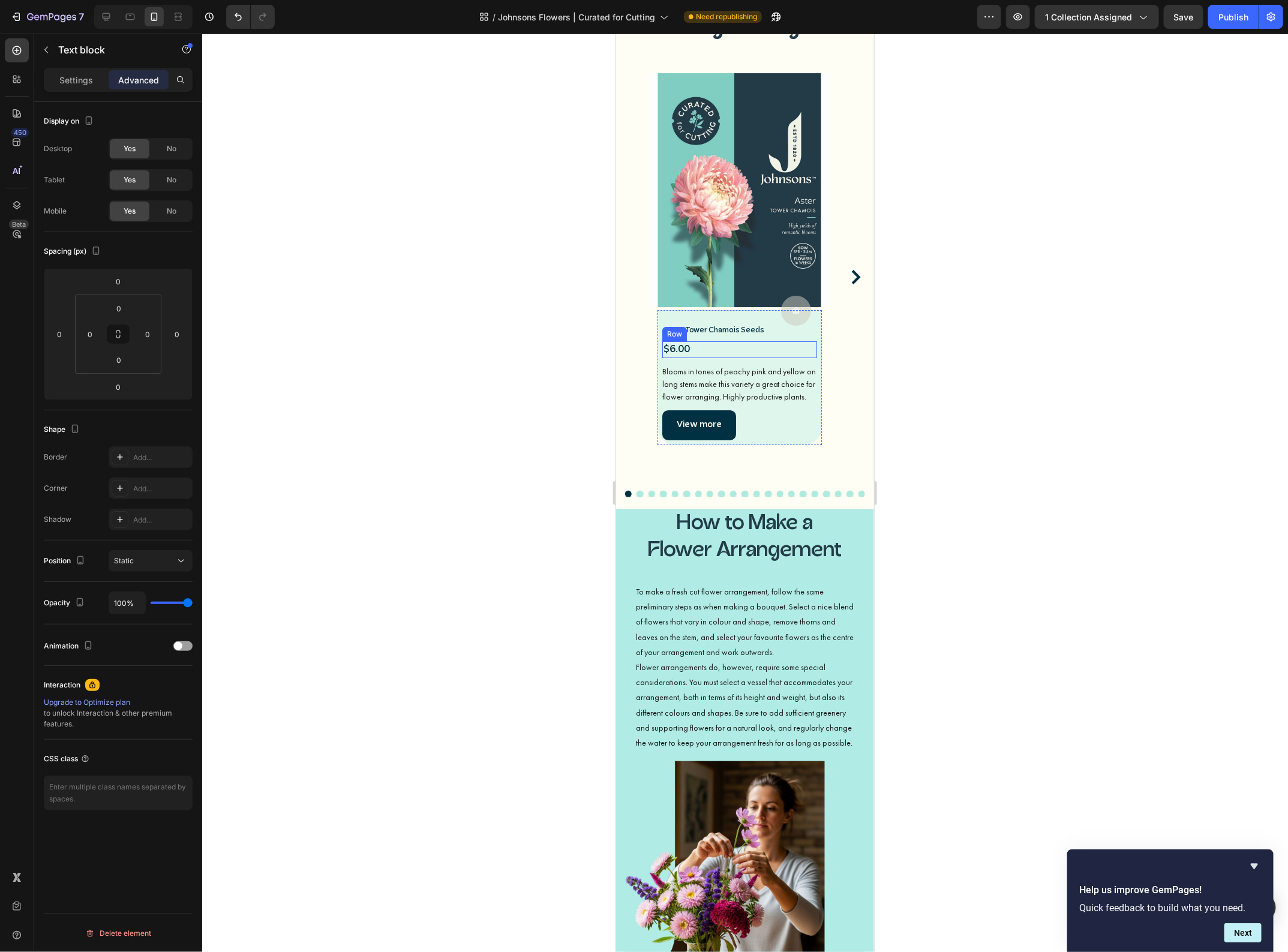
scroll to position [2400, 0]
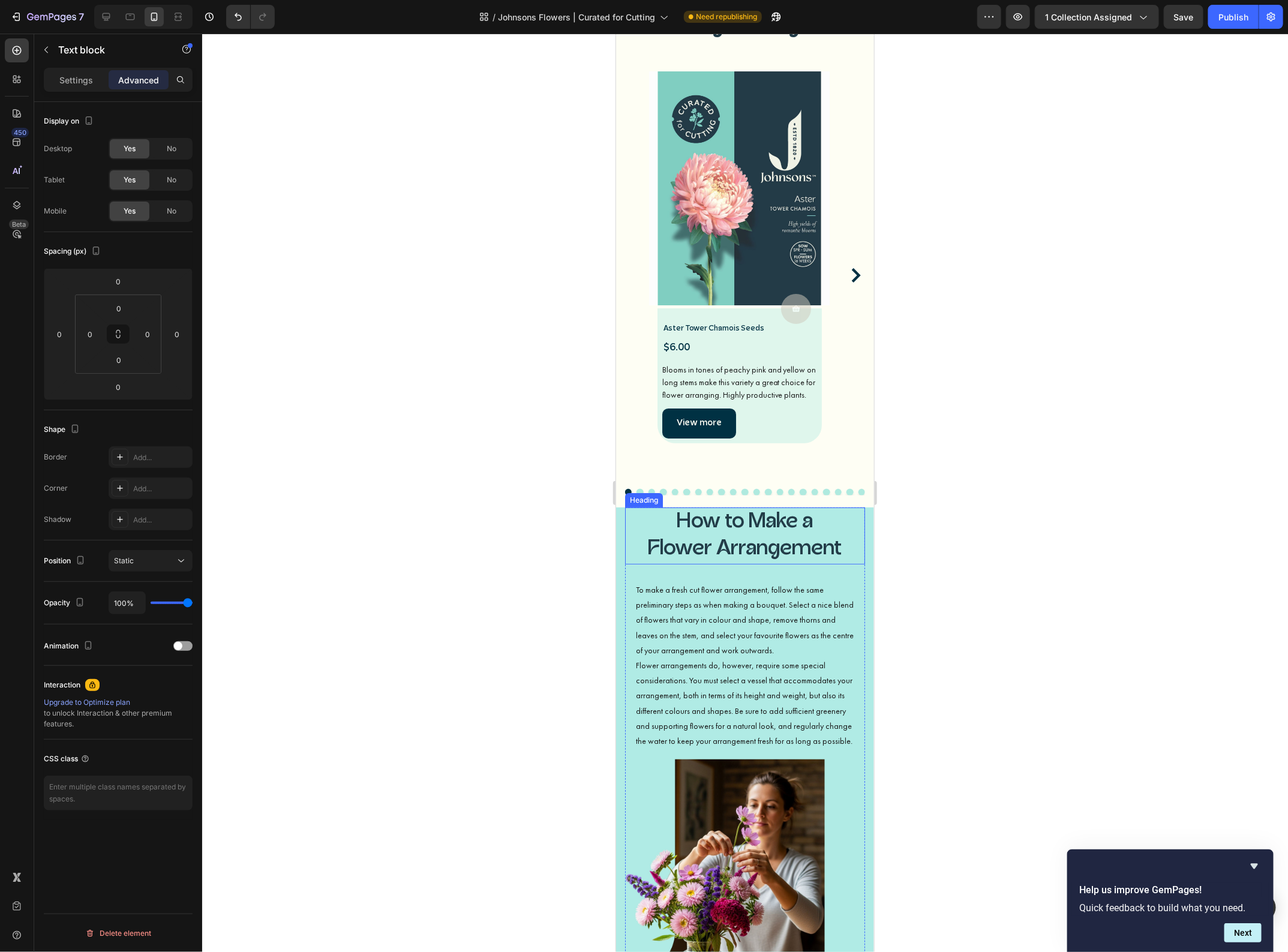
click at [643, 507] on h3 "How to Make a Flower Arrangement" at bounding box center [744, 536] width 240 height 57
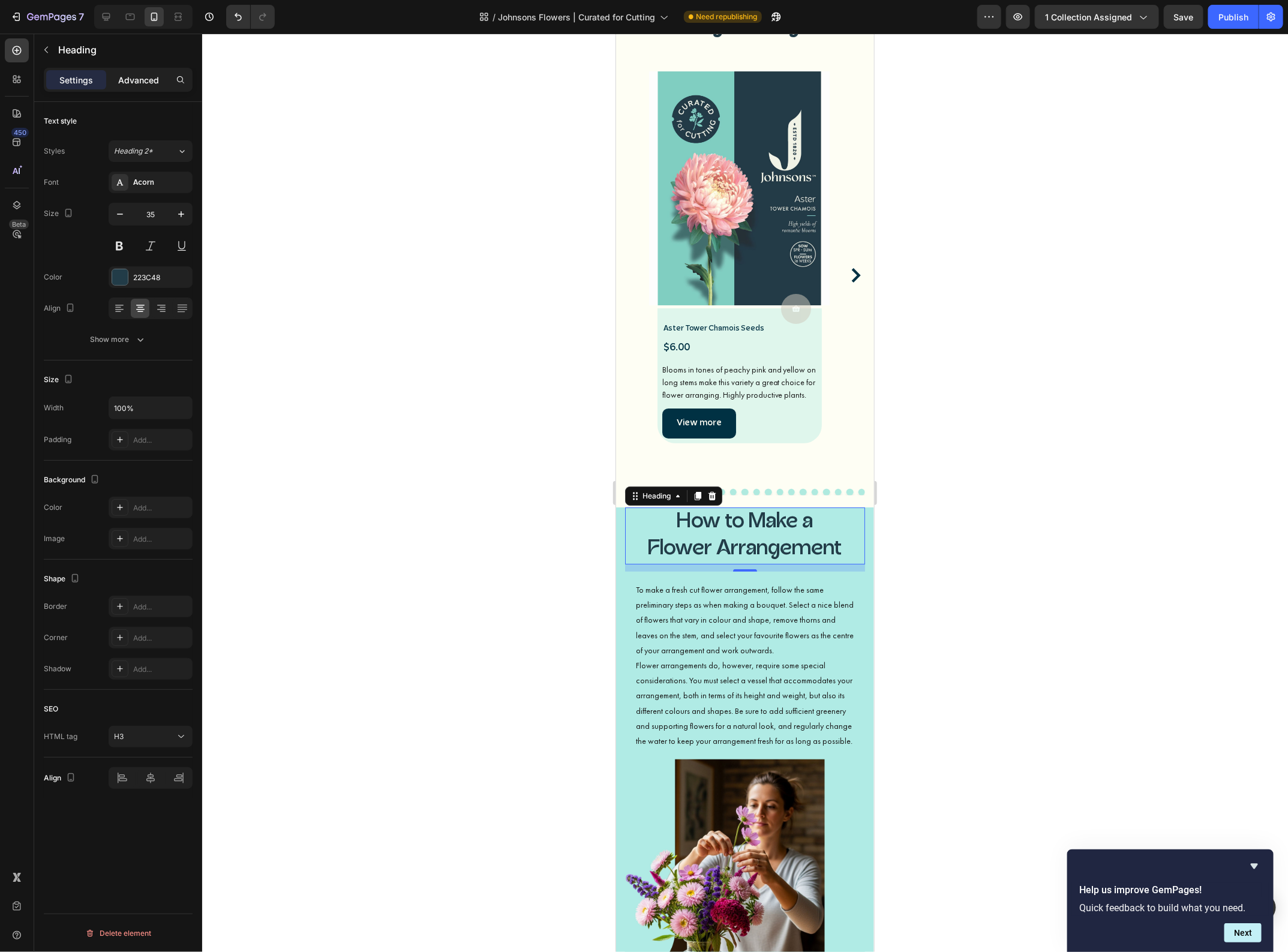
click at [154, 79] on p "Advanced" at bounding box center [138, 80] width 41 height 13
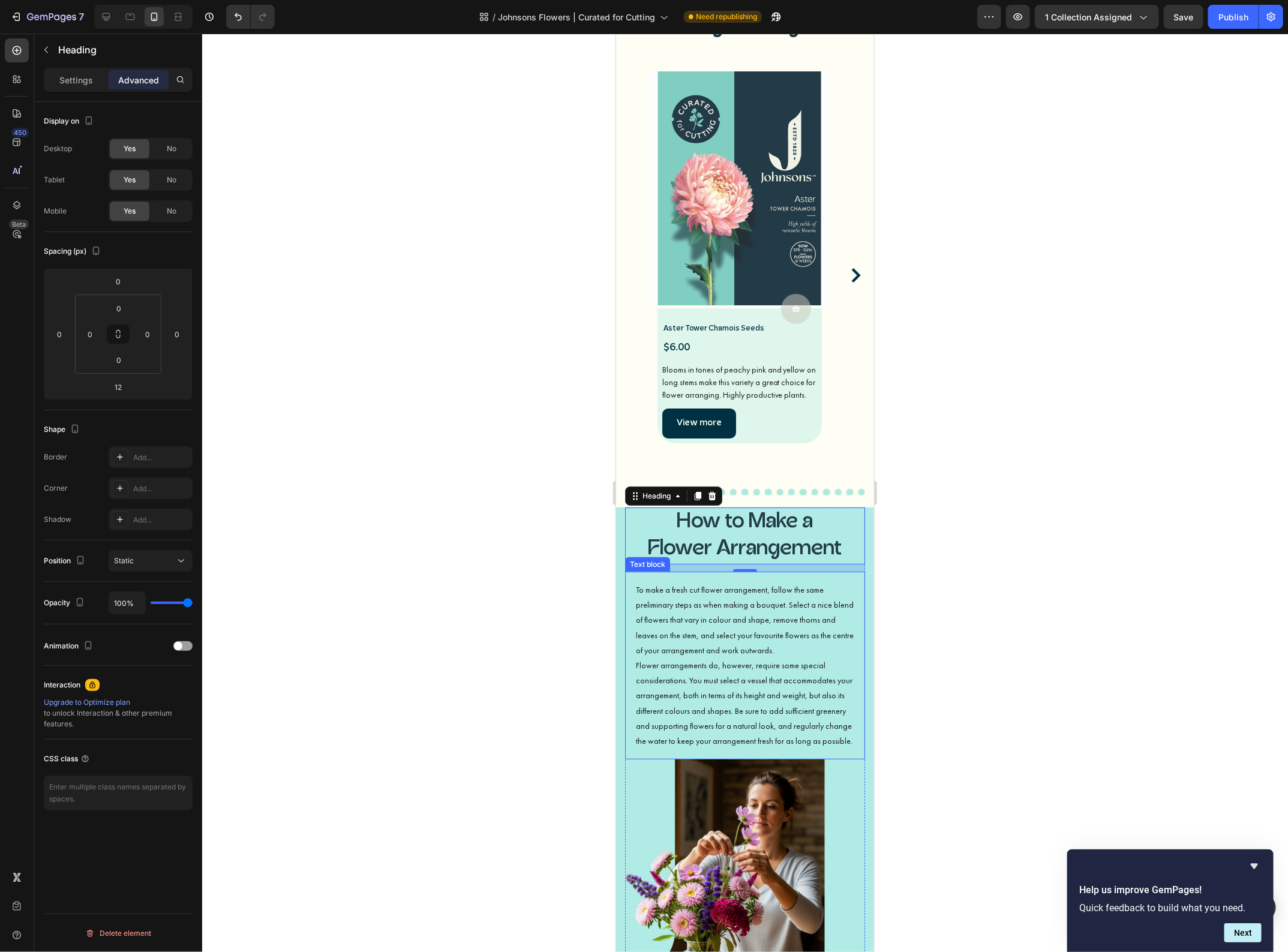
click at [718, 582] on p "To make a fresh cut flower arrangement, follow the same preliminary steps as wh…" at bounding box center [744, 619] width 218 height 76
click at [662, 510] on h3 "How to Make a Flower Arrangement" at bounding box center [744, 536] width 240 height 57
click at [712, 582] on p "To make a fresh cut flower arrangement, follow the same preliminary steps as wh…" at bounding box center [744, 619] width 218 height 76
click at [121, 333] on icon at bounding box center [118, 334] width 10 height 10
click at [121, 311] on input "16" at bounding box center [119, 308] width 24 height 18
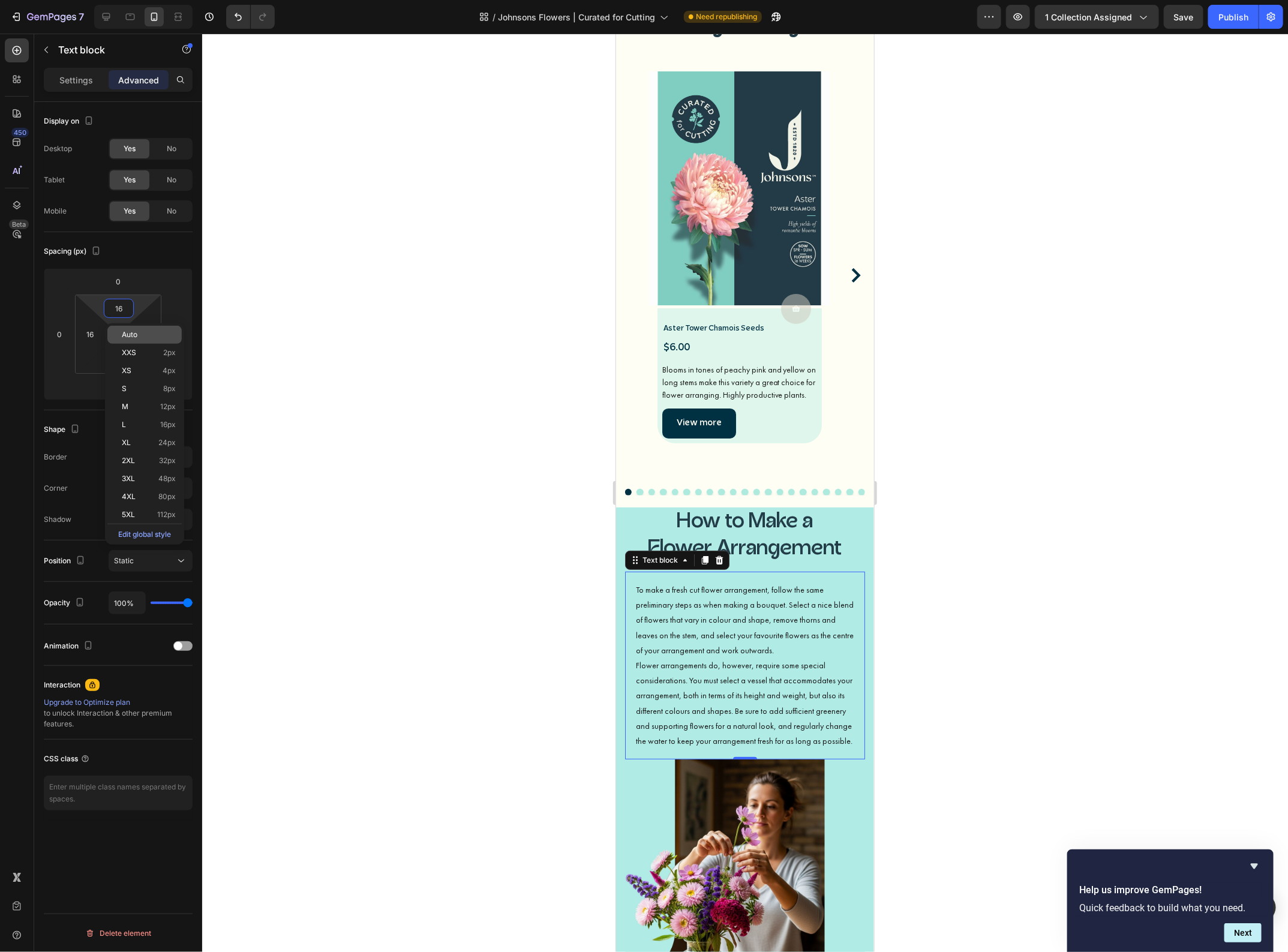
type input "0"
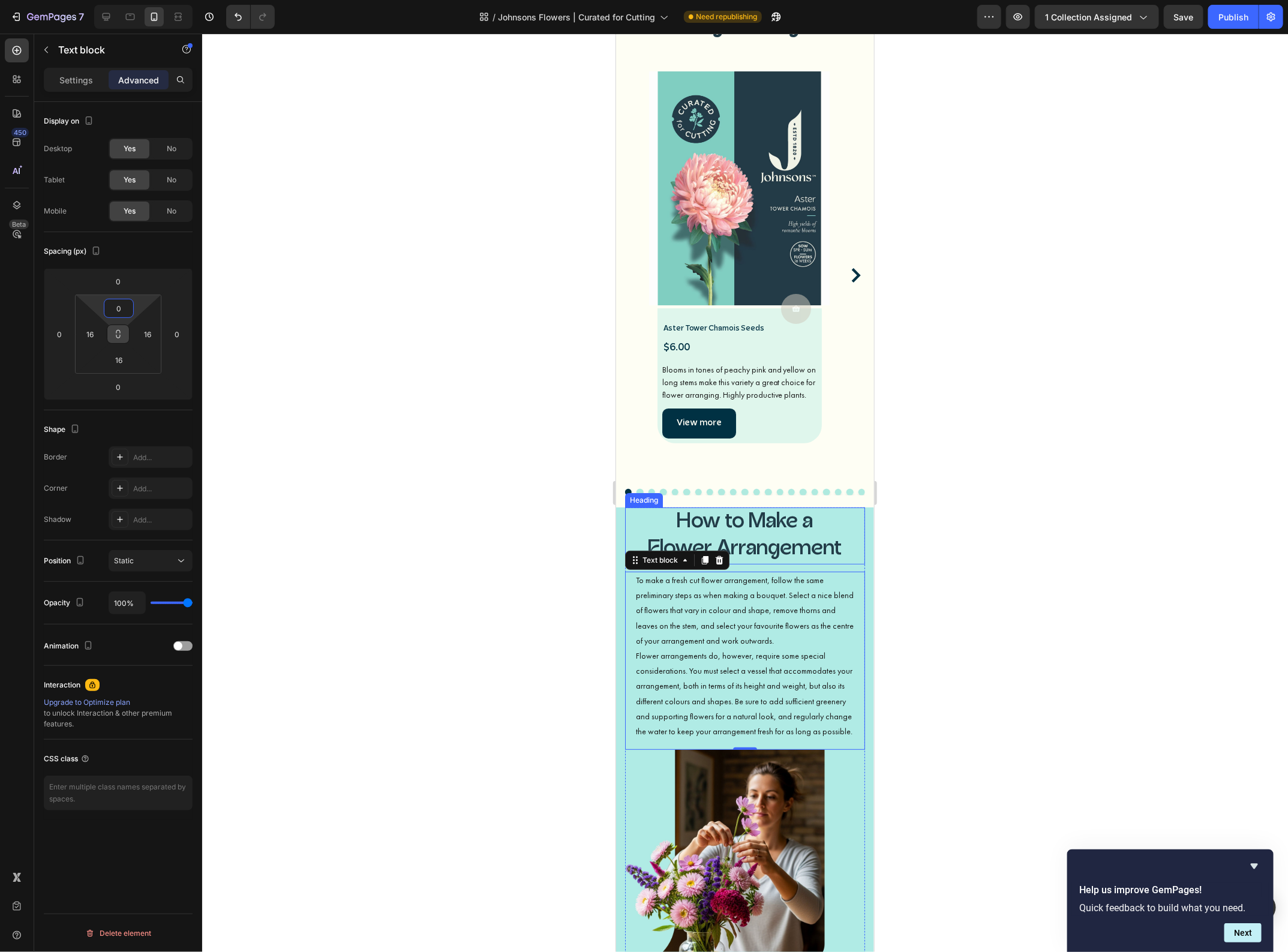
click at [793, 507] on h3 "How to Make a Flower Arrangement" at bounding box center [744, 536] width 240 height 57
click at [127, 282] on input "0" at bounding box center [118, 281] width 24 height 18
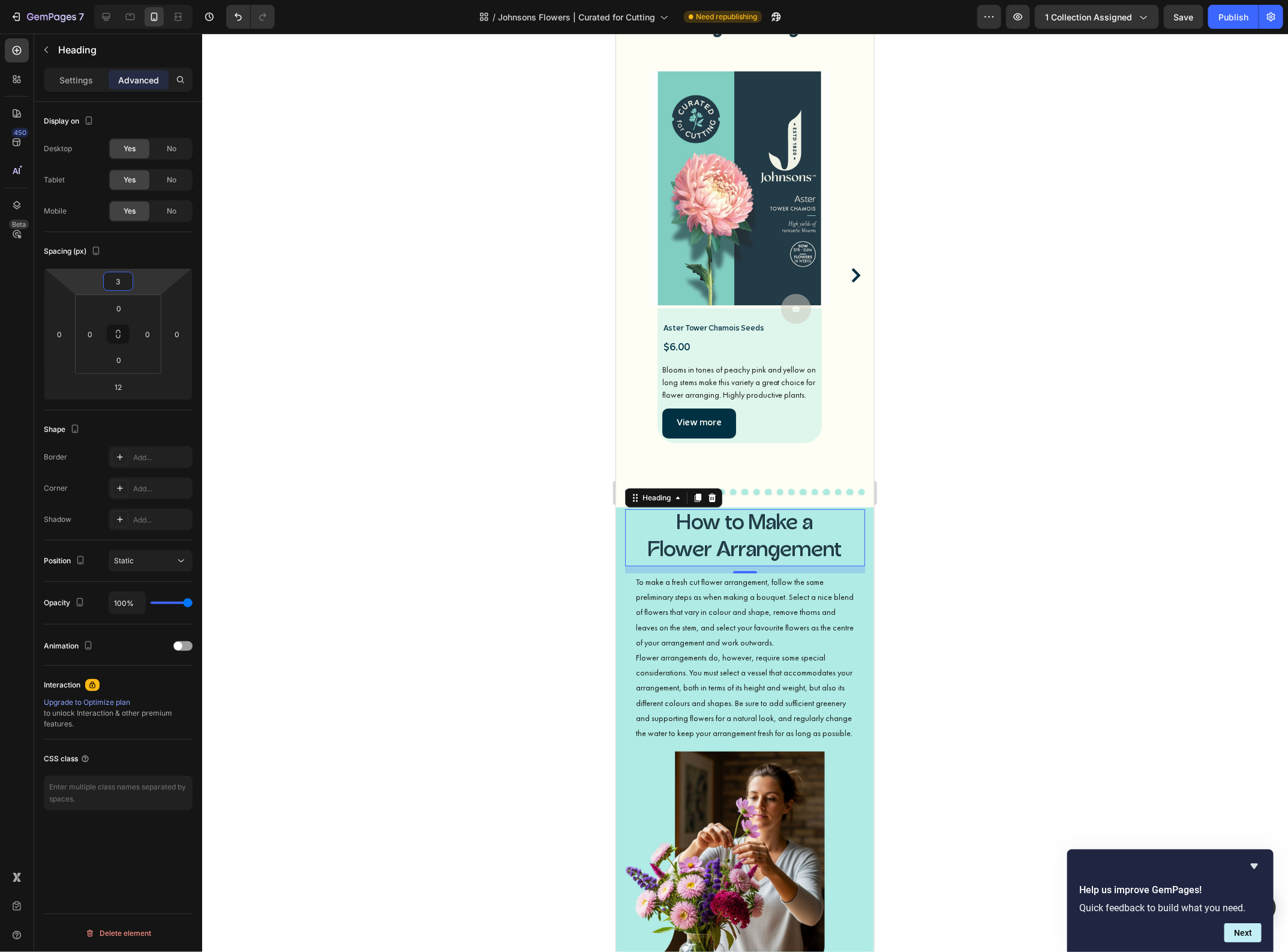
type input "36"
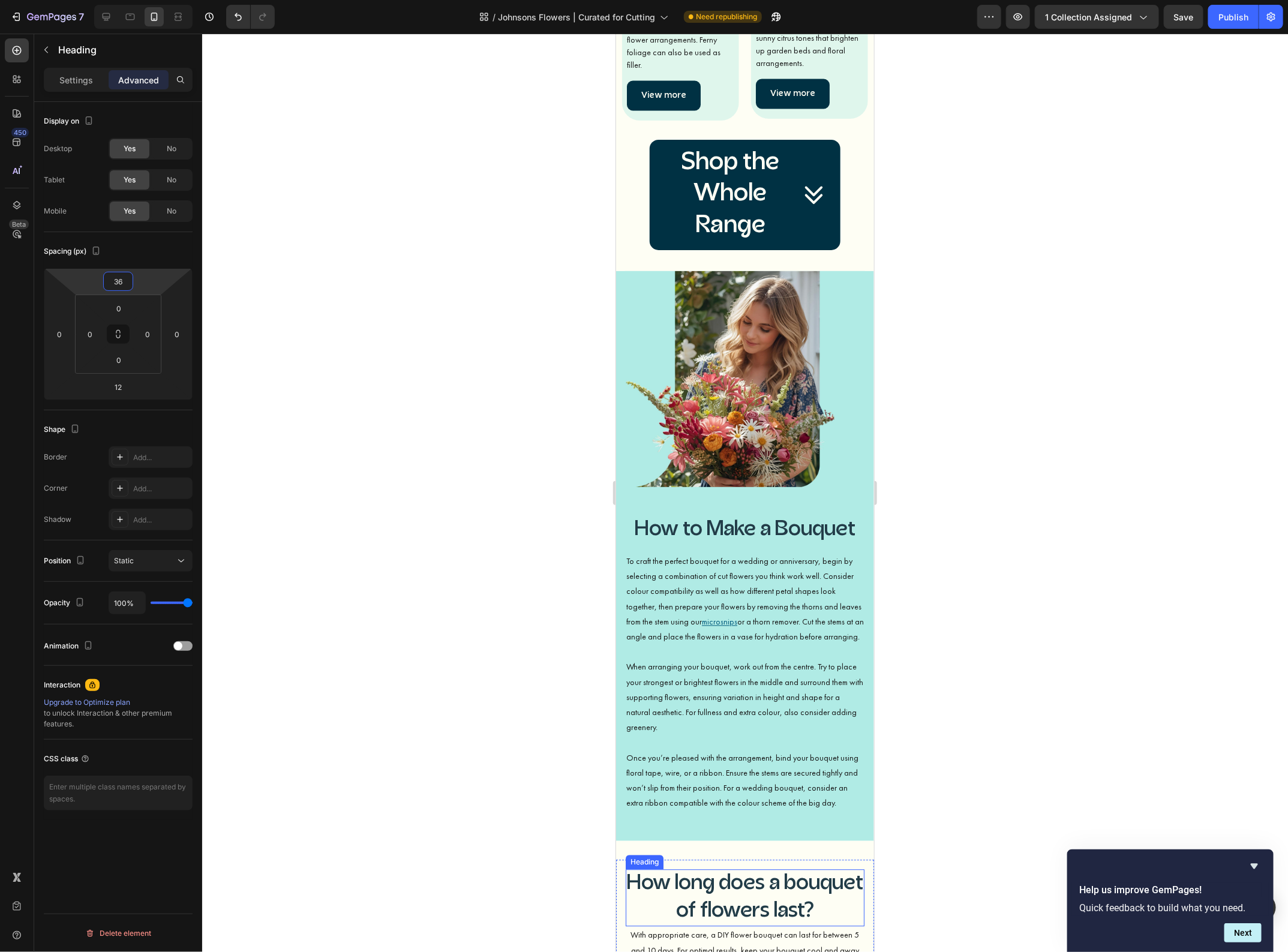
scroll to position [1125, 0]
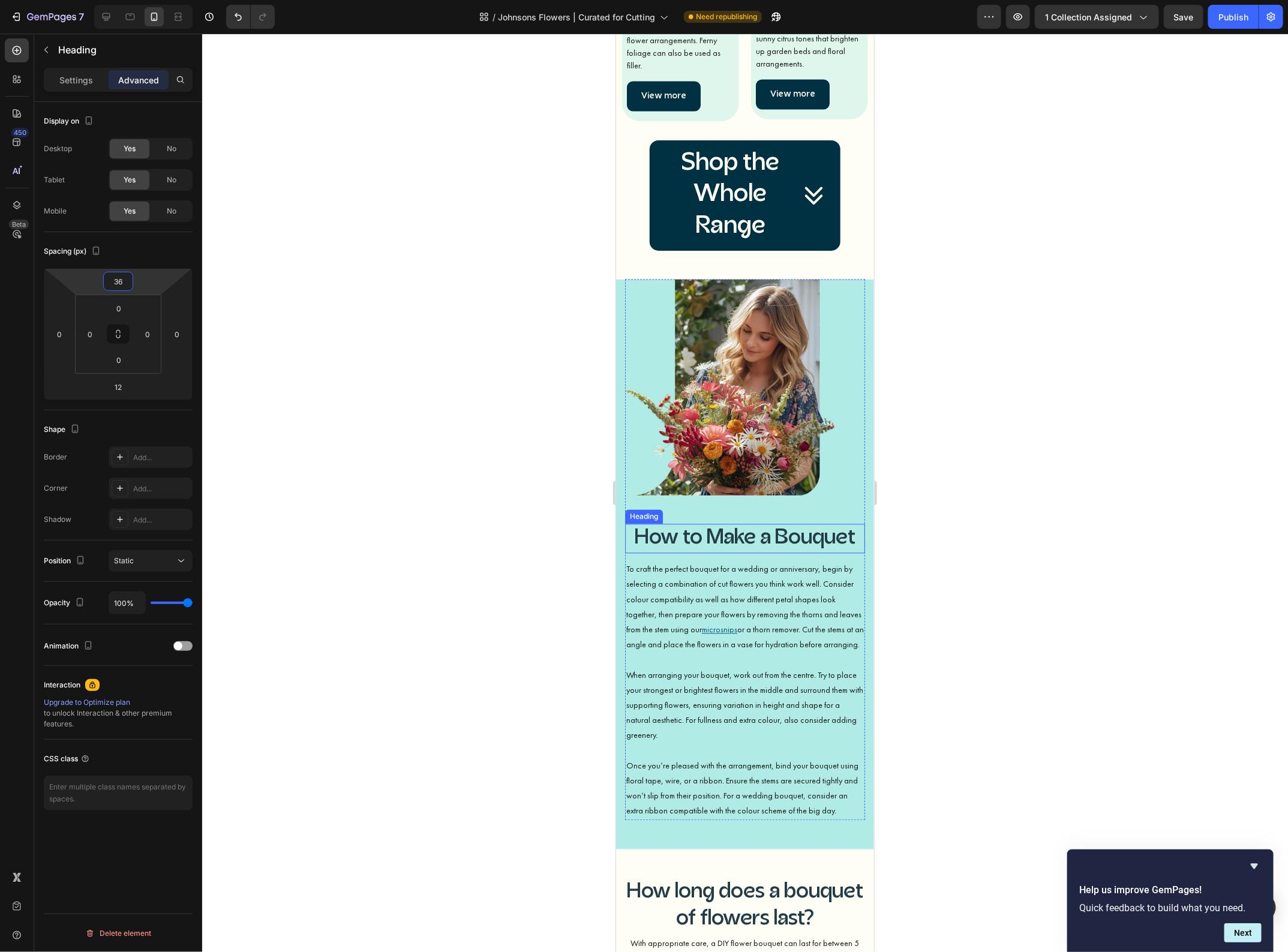
click at [728, 524] on h3 "How to Make a Bouquet" at bounding box center [744, 538] width 240 height 30
click at [732, 466] on img at bounding box center [744, 387] width 240 height 216
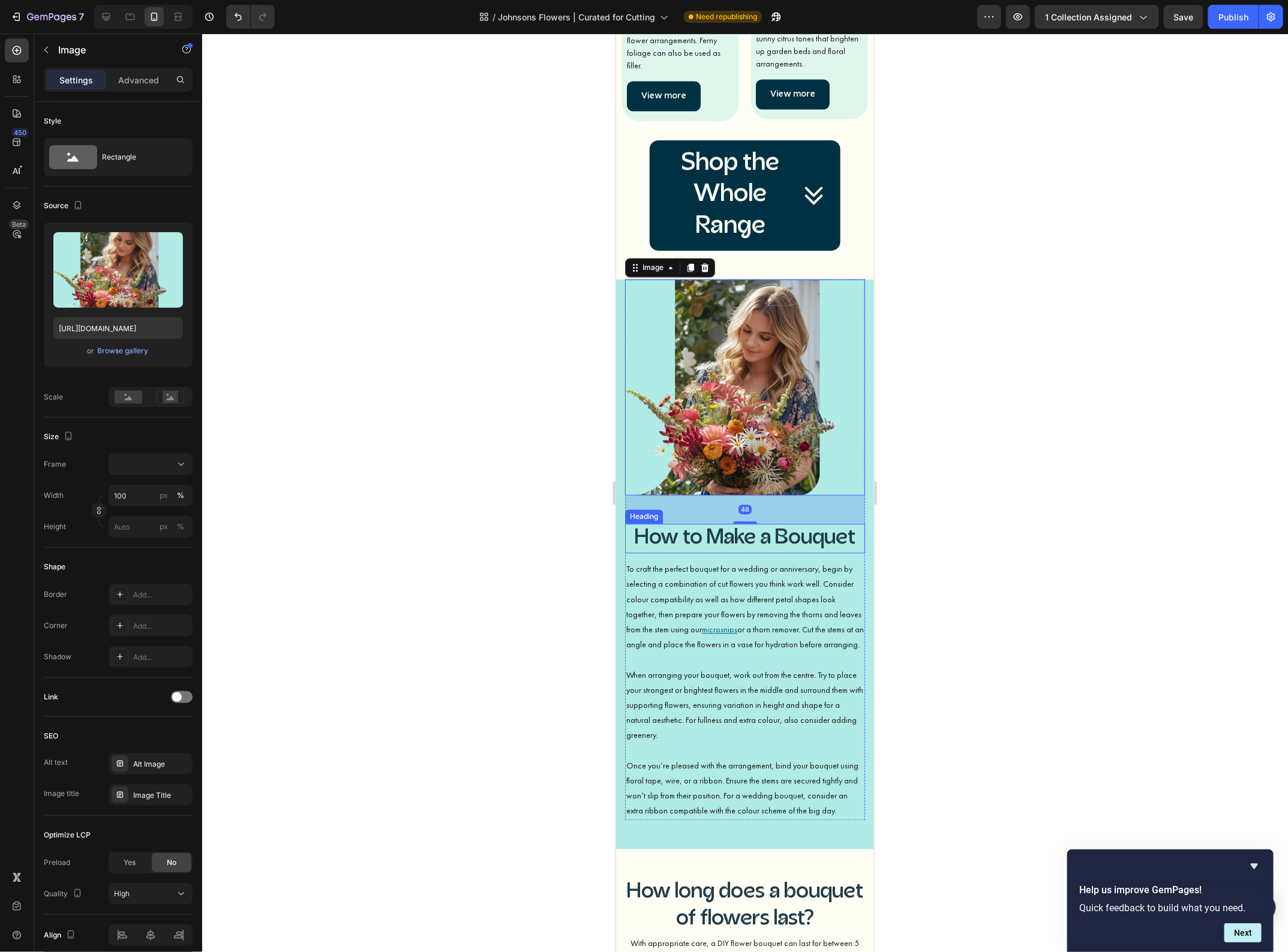
click at [716, 524] on h3 "How to Make a Bouquet" at bounding box center [744, 538] width 240 height 30
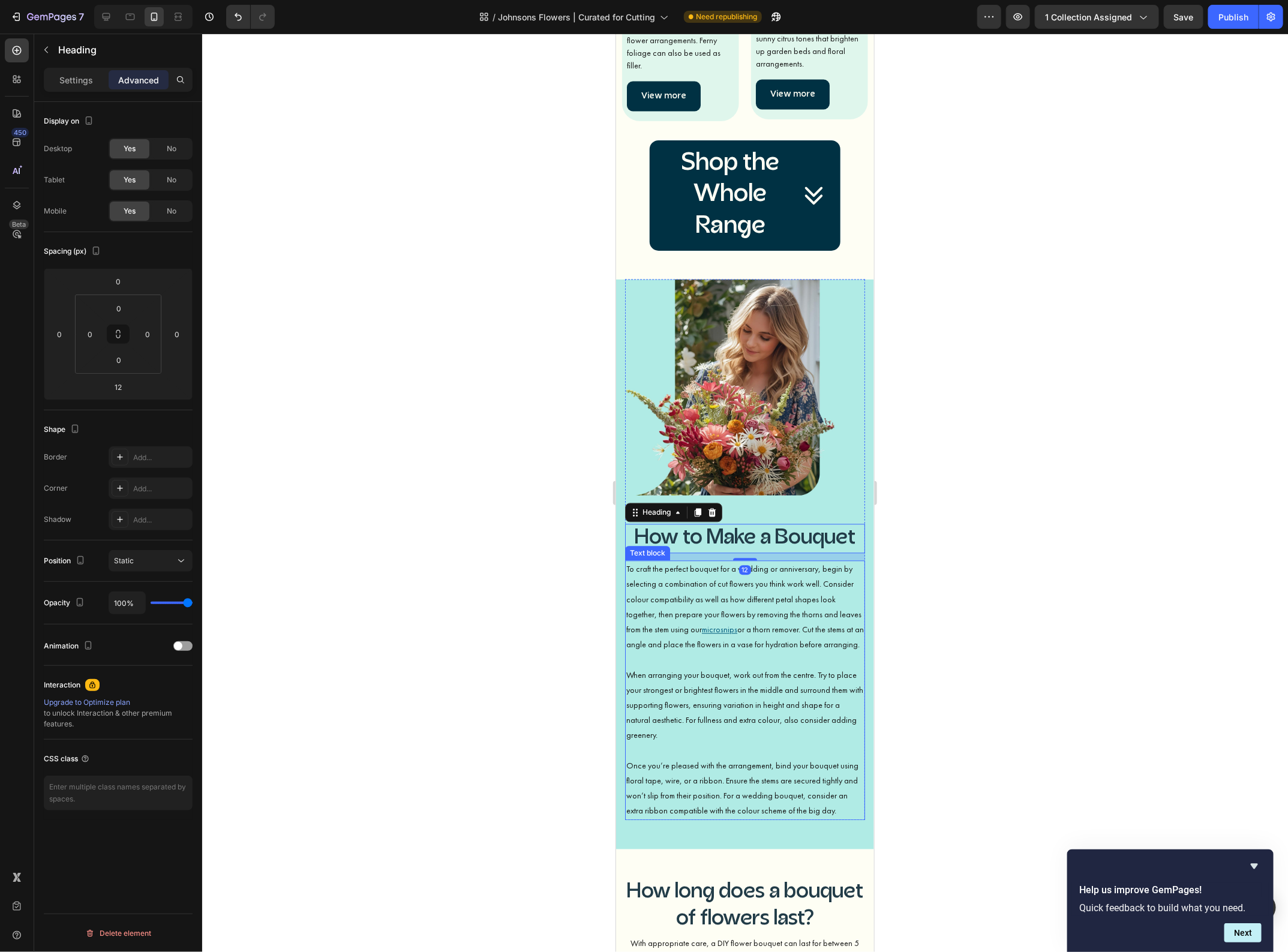
click at [711, 562] on p "To craft the perfect bouquet for a wedding or anniversary, begin by selecting a…" at bounding box center [744, 614] width 237 height 105
click at [116, 334] on icon at bounding box center [118, 336] width 4 height 4
click at [115, 311] on input "0" at bounding box center [119, 308] width 24 height 18
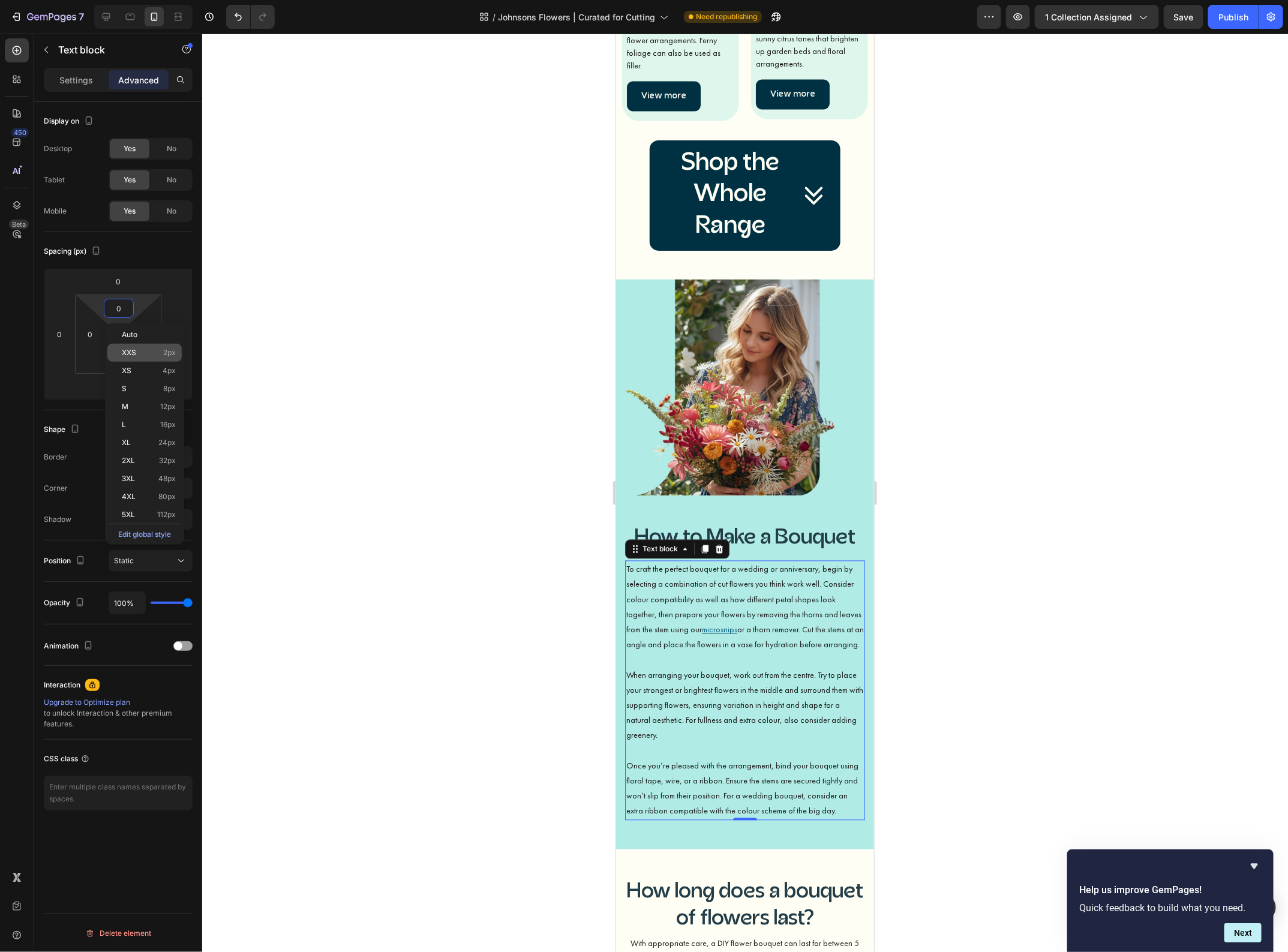
type input "1"
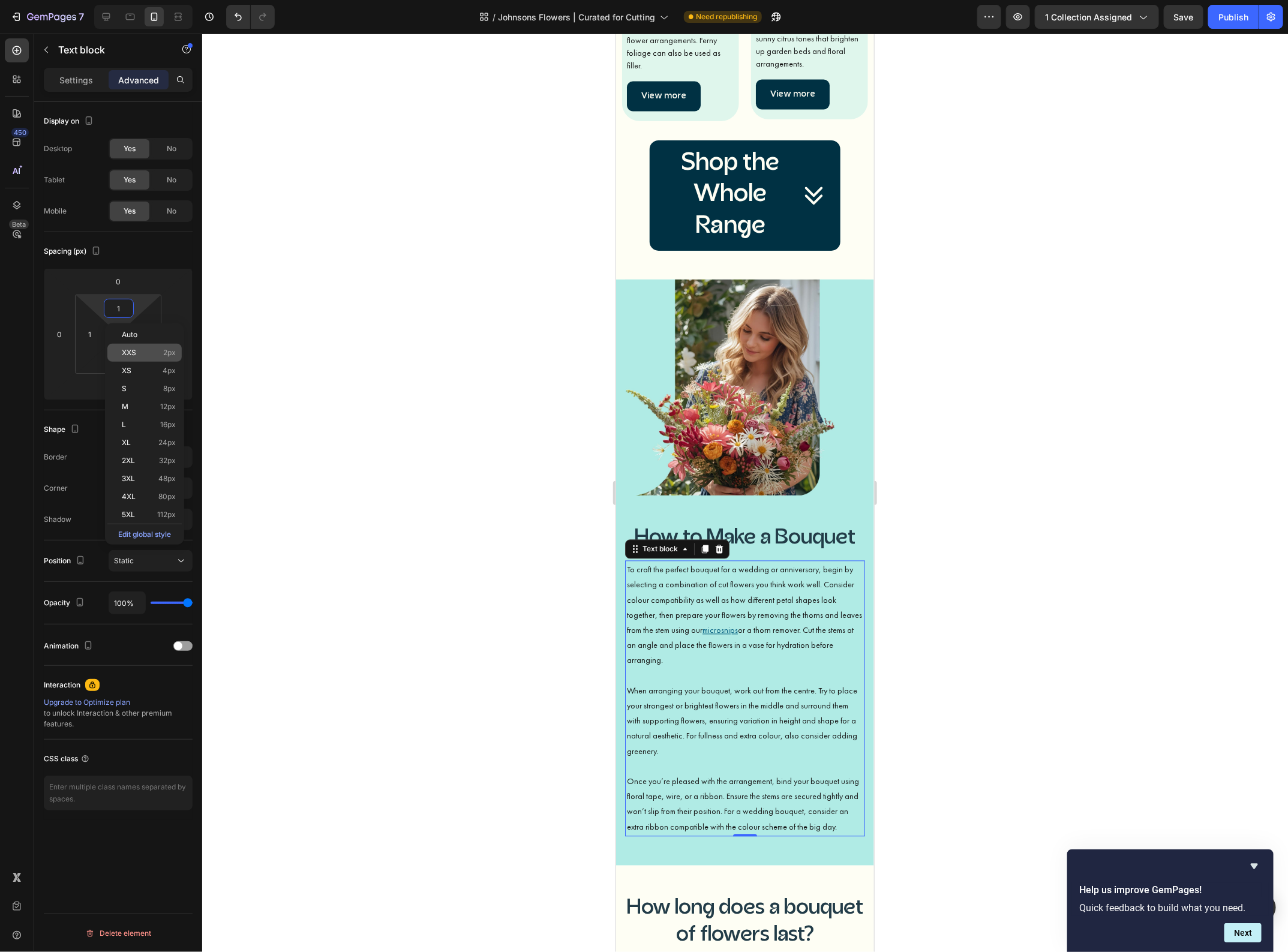
type input "16"
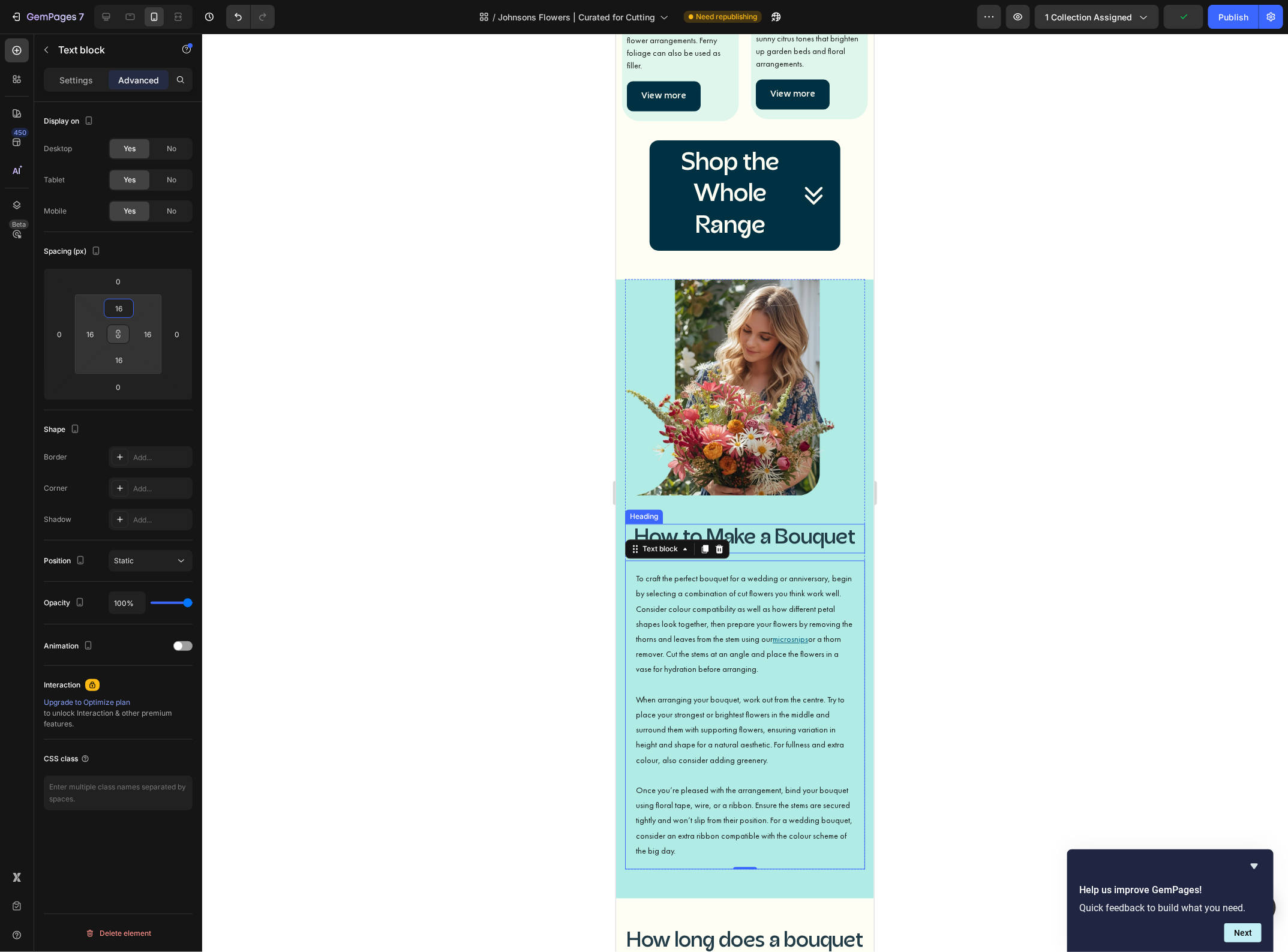
click at [770, 524] on h3 "How to Make a Bouquet" at bounding box center [744, 538] width 240 height 30
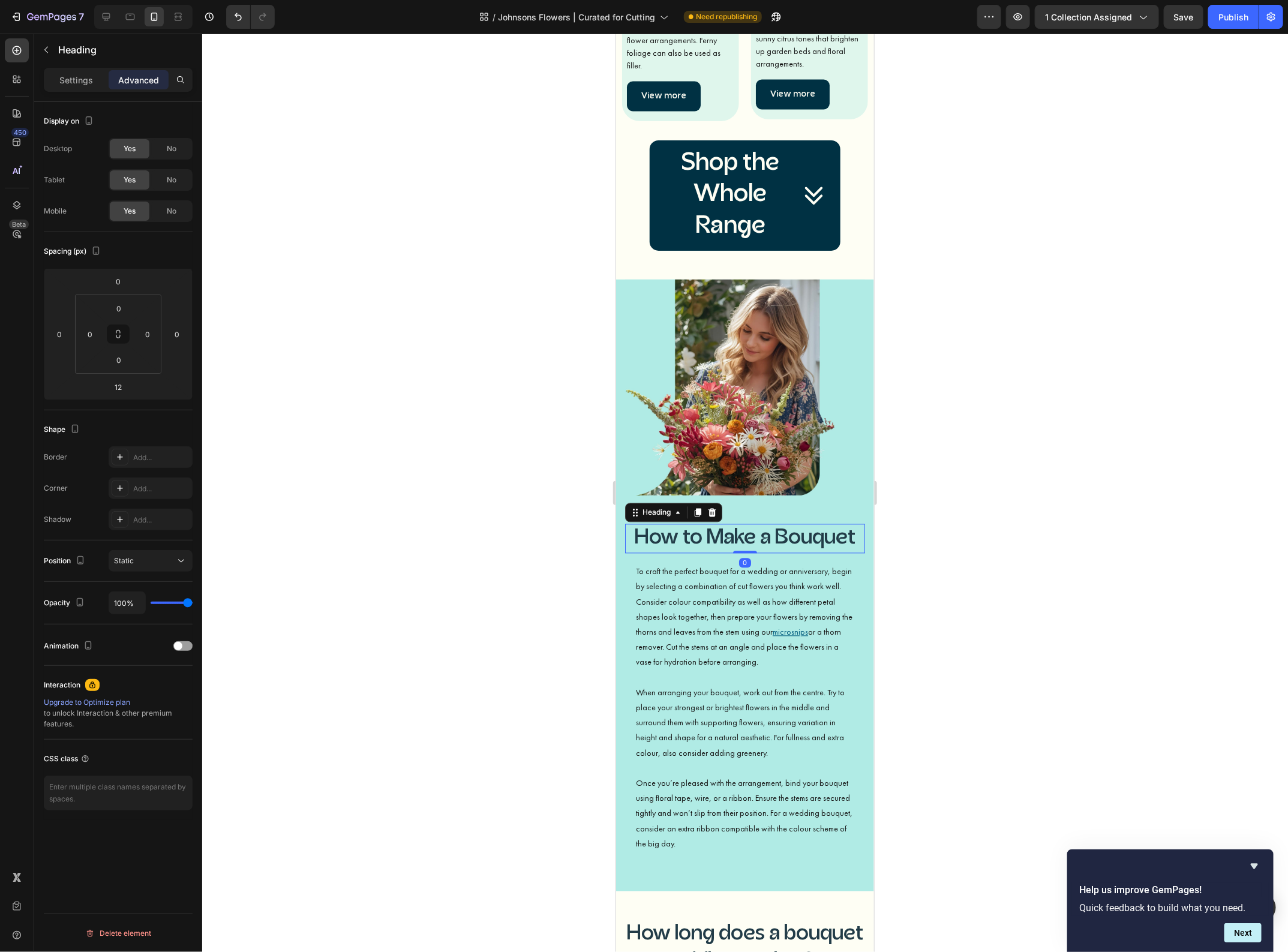
drag, startPoint x: 740, startPoint y: 541, endPoint x: 738, endPoint y: 526, distance: 15.1
click at [738, 526] on div "How to Make a Bouquet Heading 0" at bounding box center [744, 538] width 240 height 30
type input "0"
click at [683, 854] on div "Image How to Make a Bouquet Heading 0 To craft the perfect bouquet for a weddin…" at bounding box center [744, 585] width 258 height 612
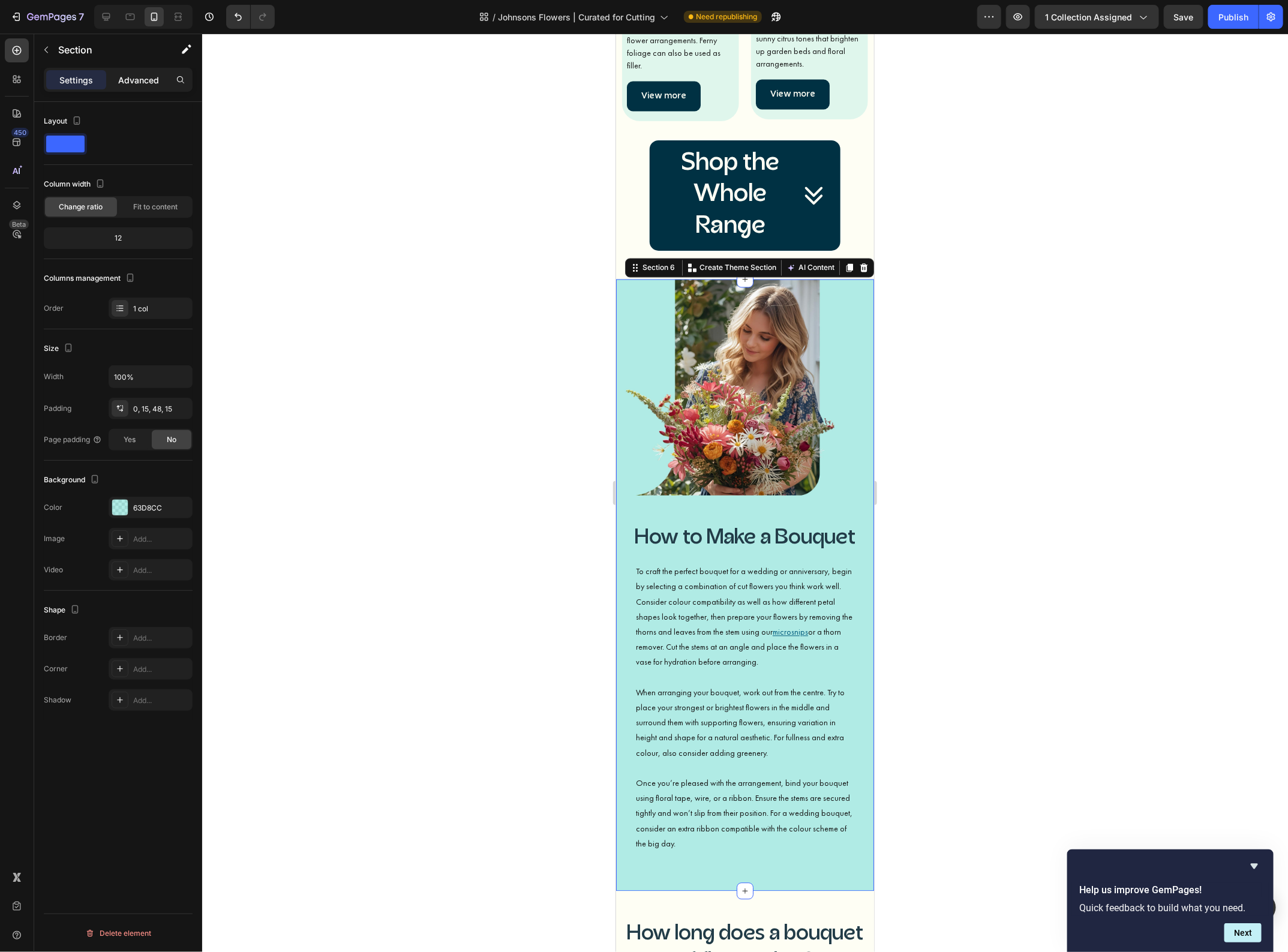
click at [141, 80] on p "Advanced" at bounding box center [138, 80] width 41 height 13
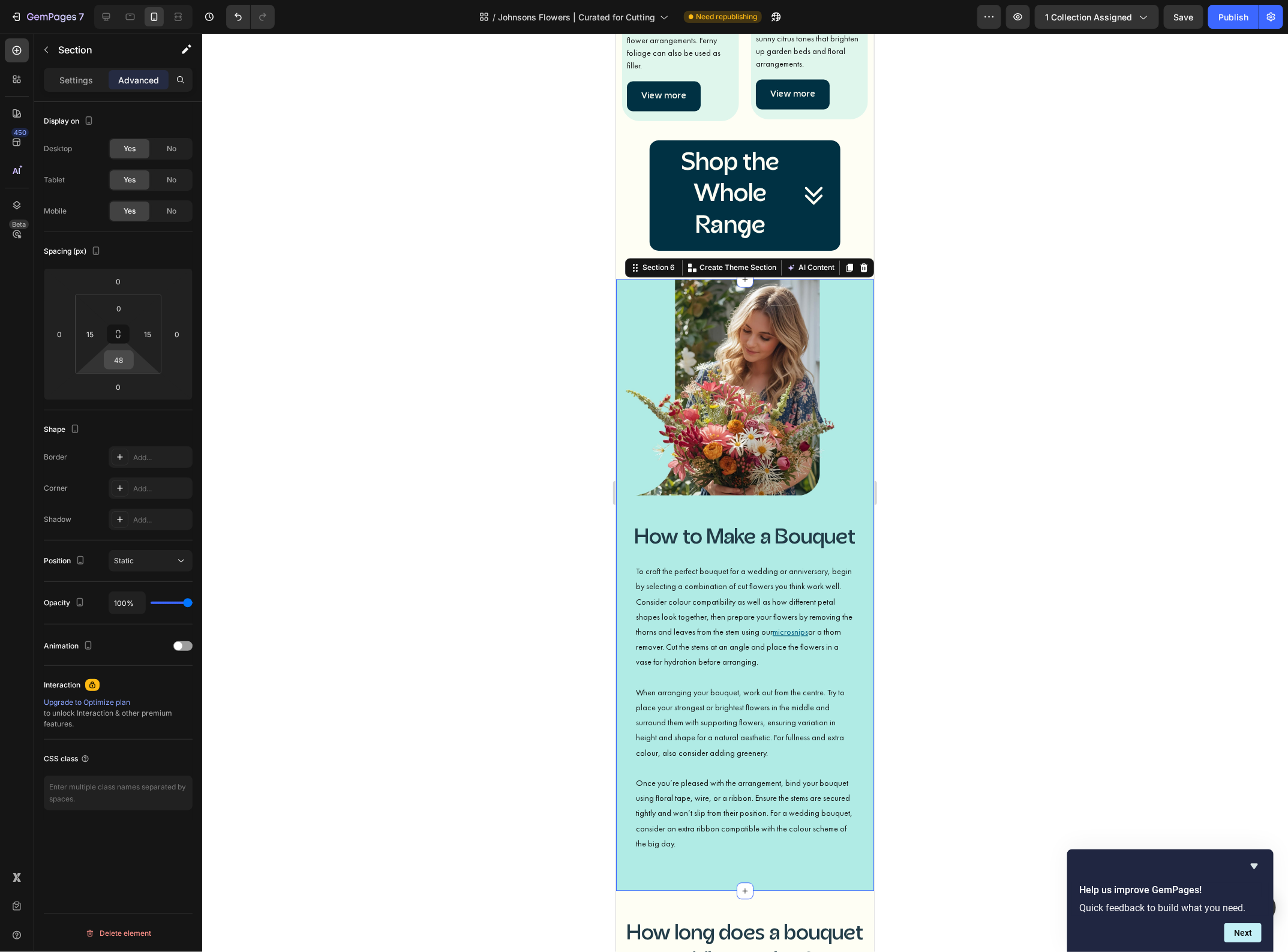
click at [112, 361] on input "48" at bounding box center [119, 360] width 24 height 18
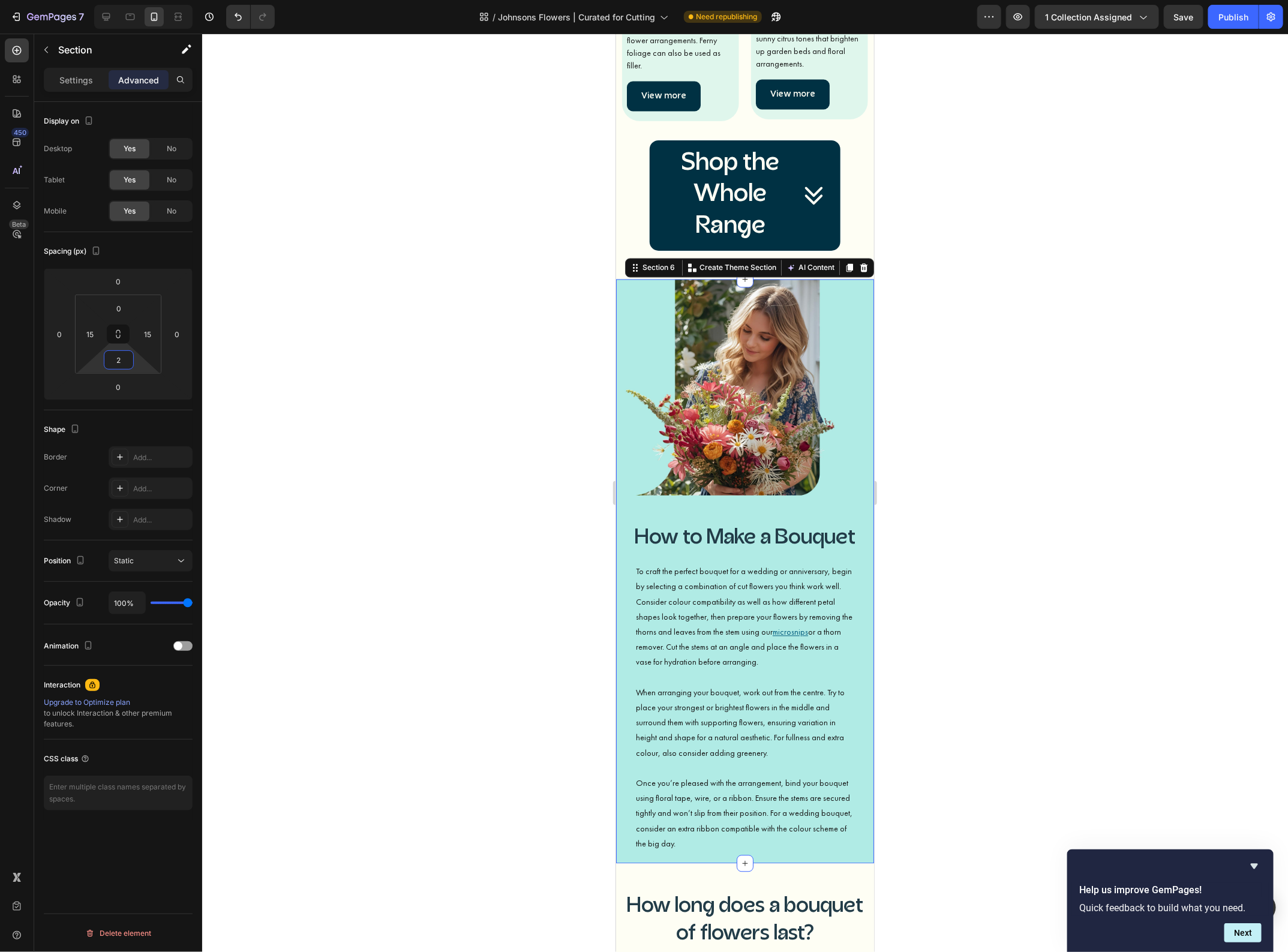
type input "20"
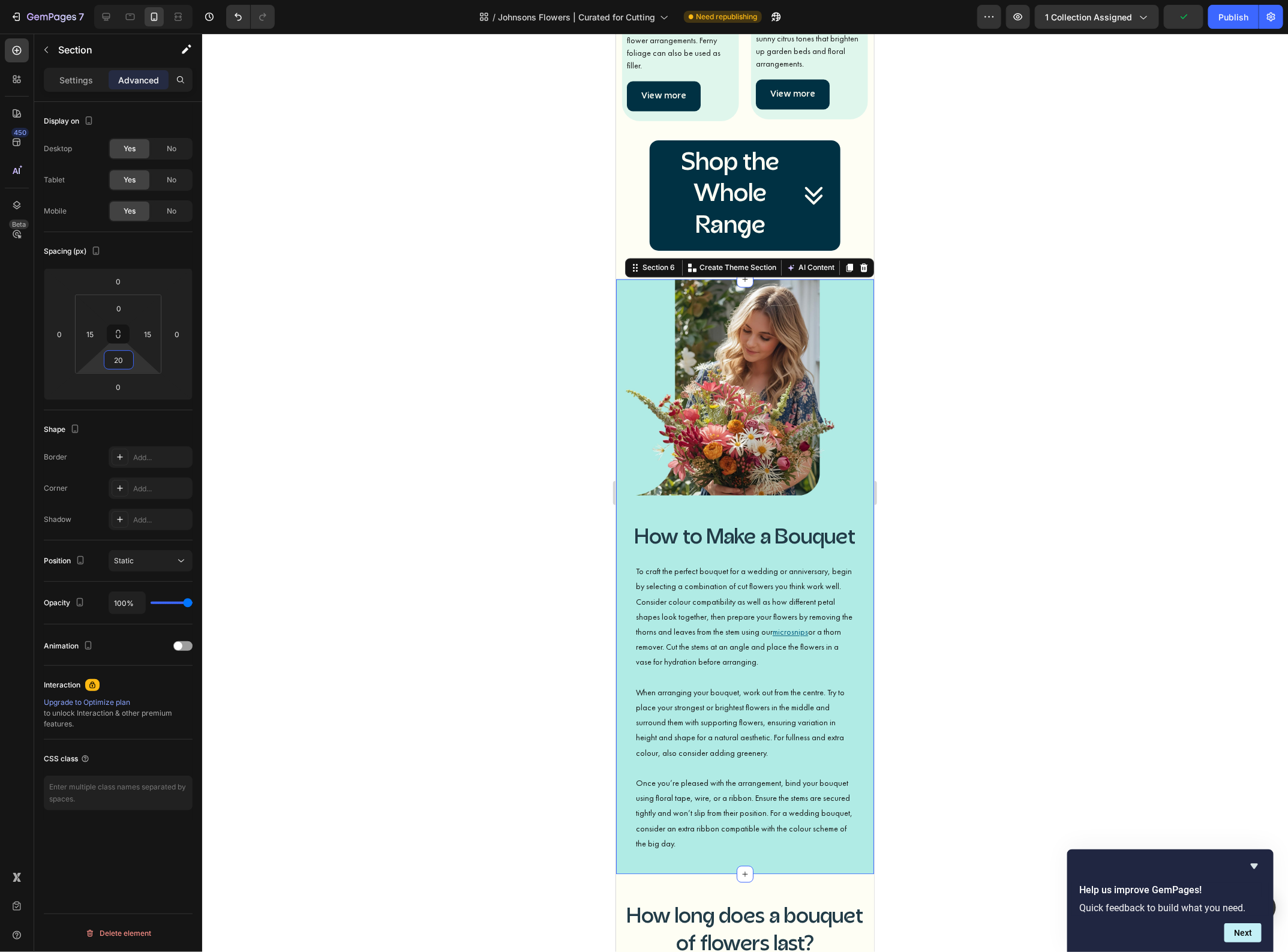
click at [928, 621] on div at bounding box center [745, 493] width 1086 height 918
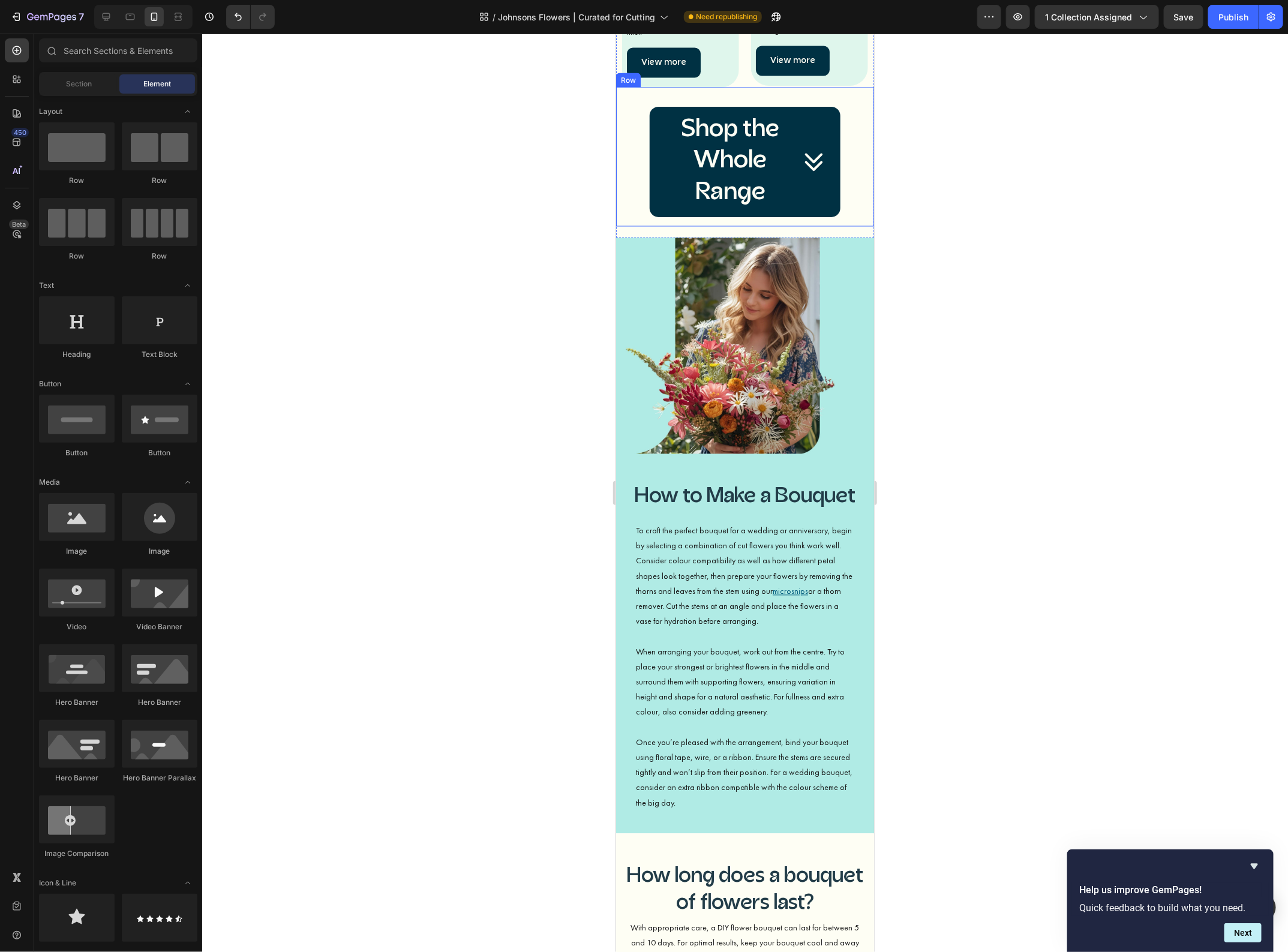
scroll to position [1050, 0]
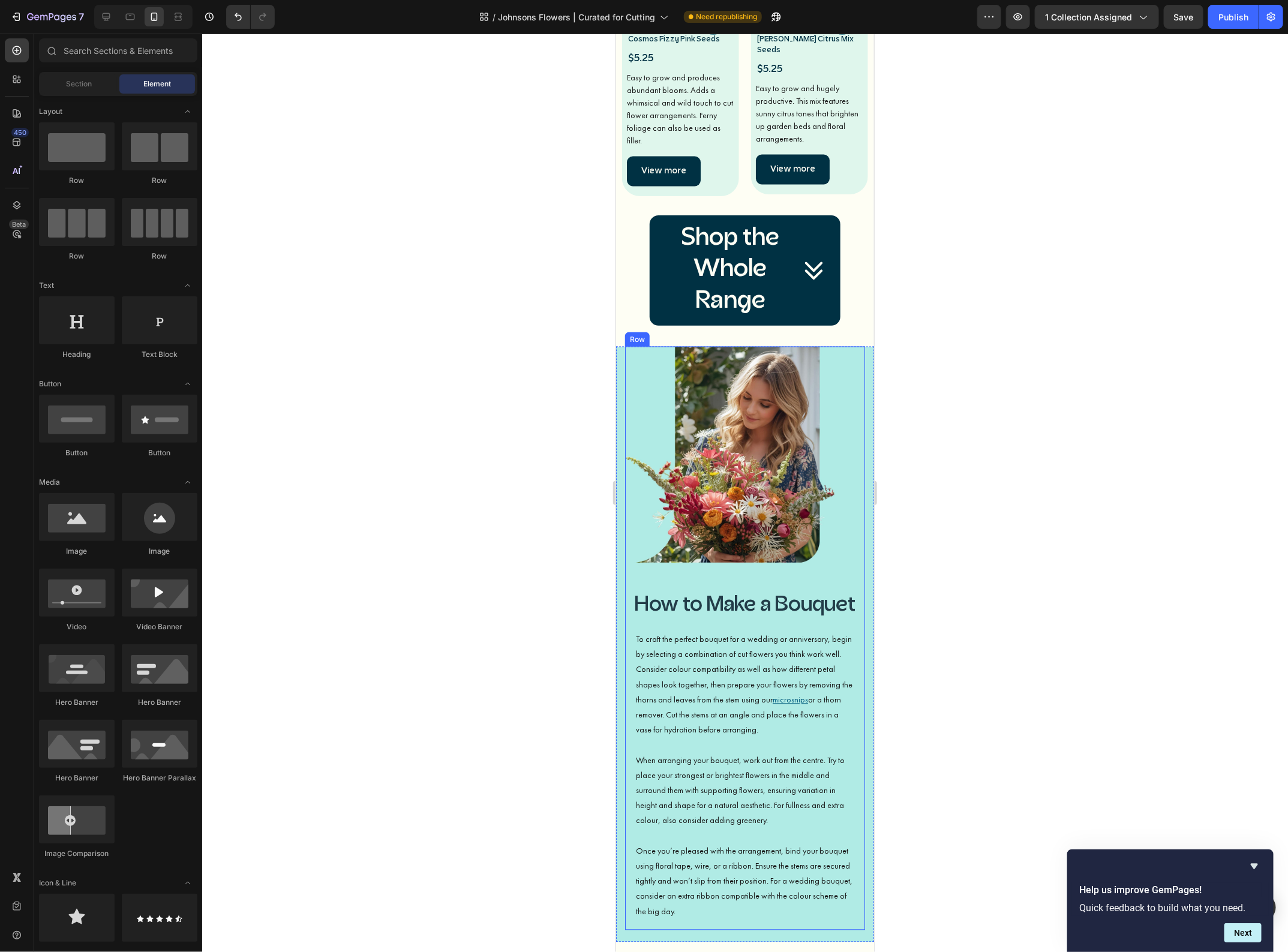
click at [735, 573] on div "Image" at bounding box center [744, 468] width 240 height 245
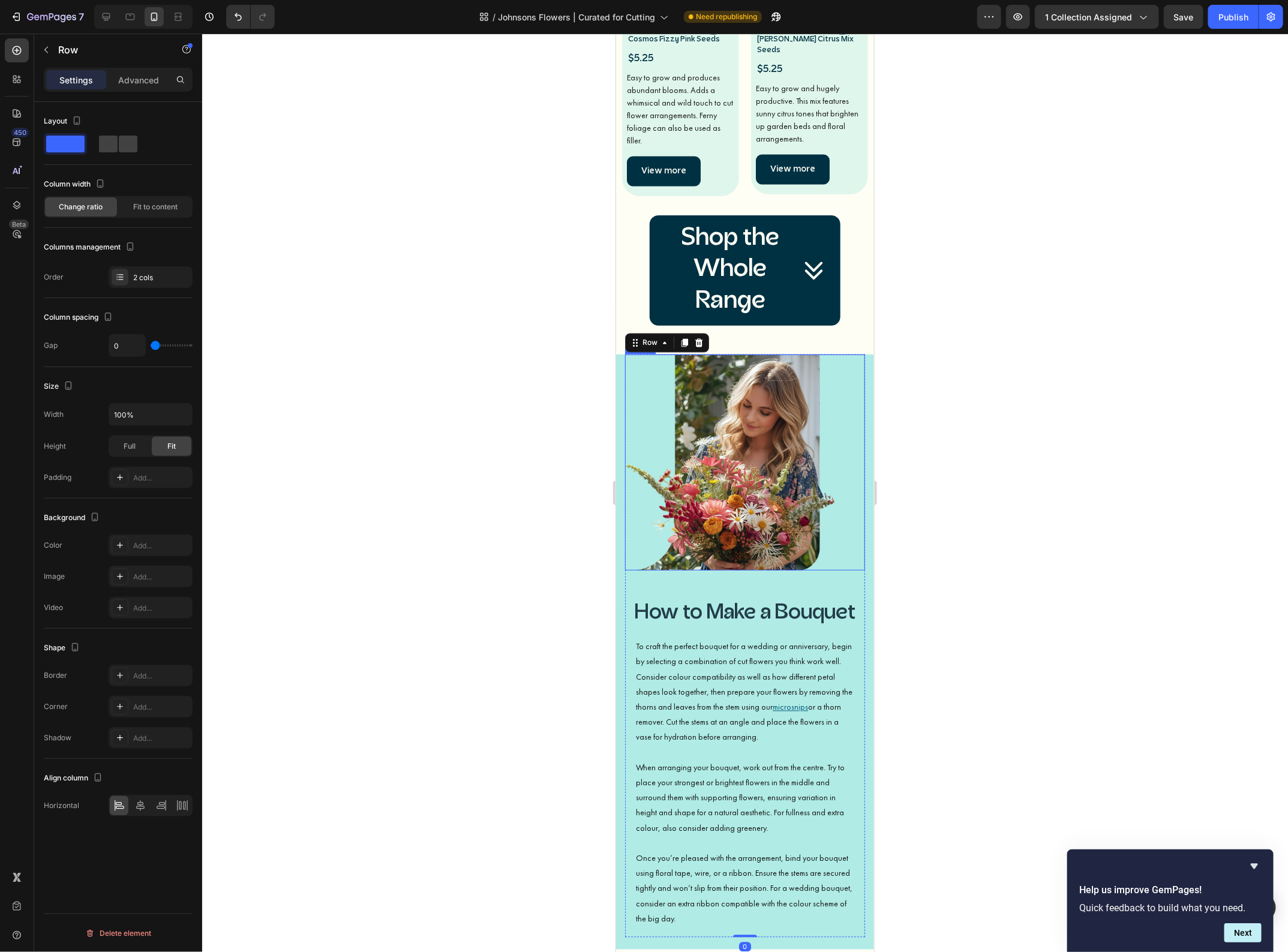
click at [735, 543] on img at bounding box center [744, 462] width 240 height 216
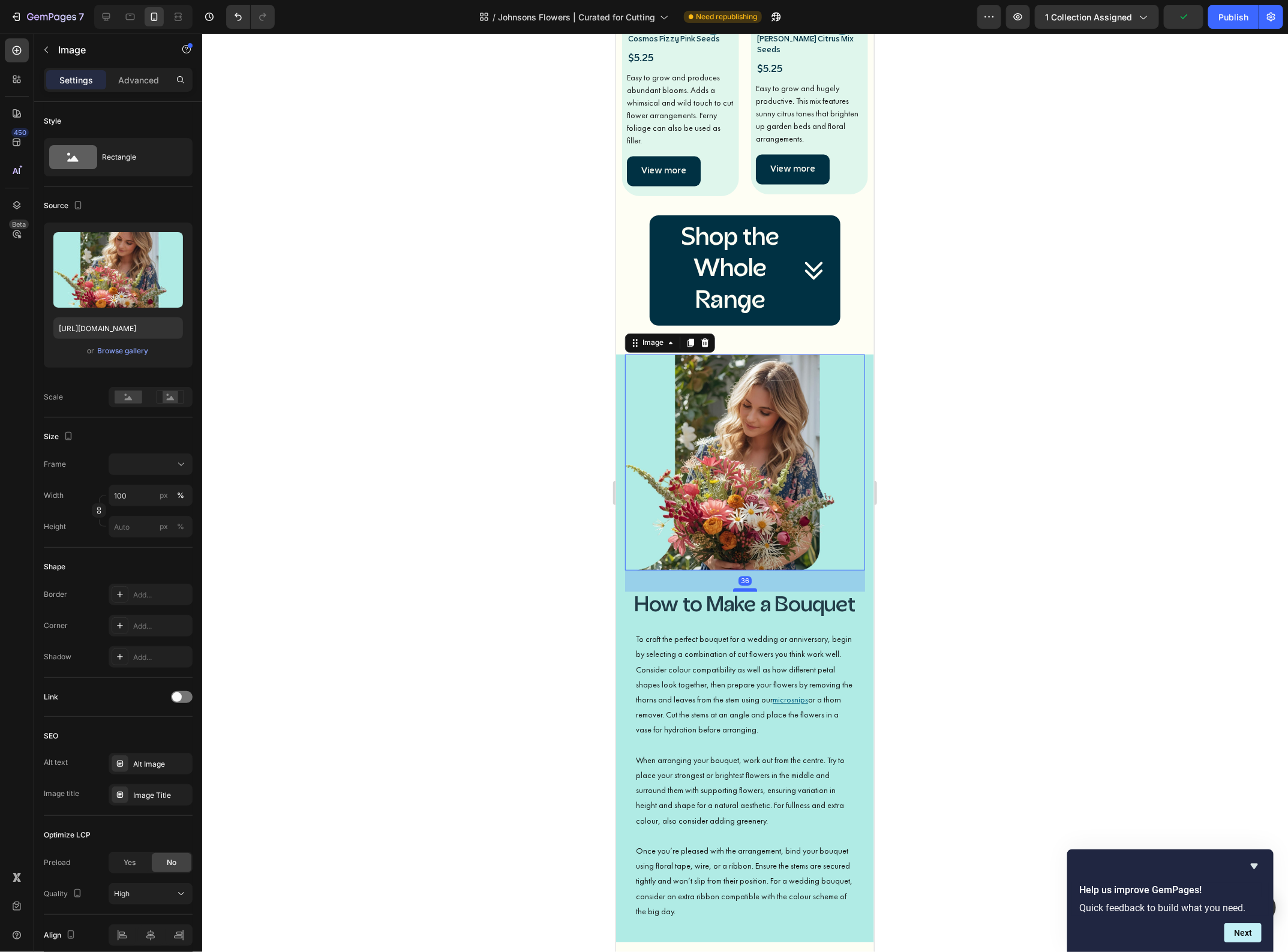
drag, startPoint x: 739, startPoint y: 580, endPoint x: 739, endPoint y: 573, distance: 7.0
click at [739, 588] on div at bounding box center [744, 590] width 24 height 4
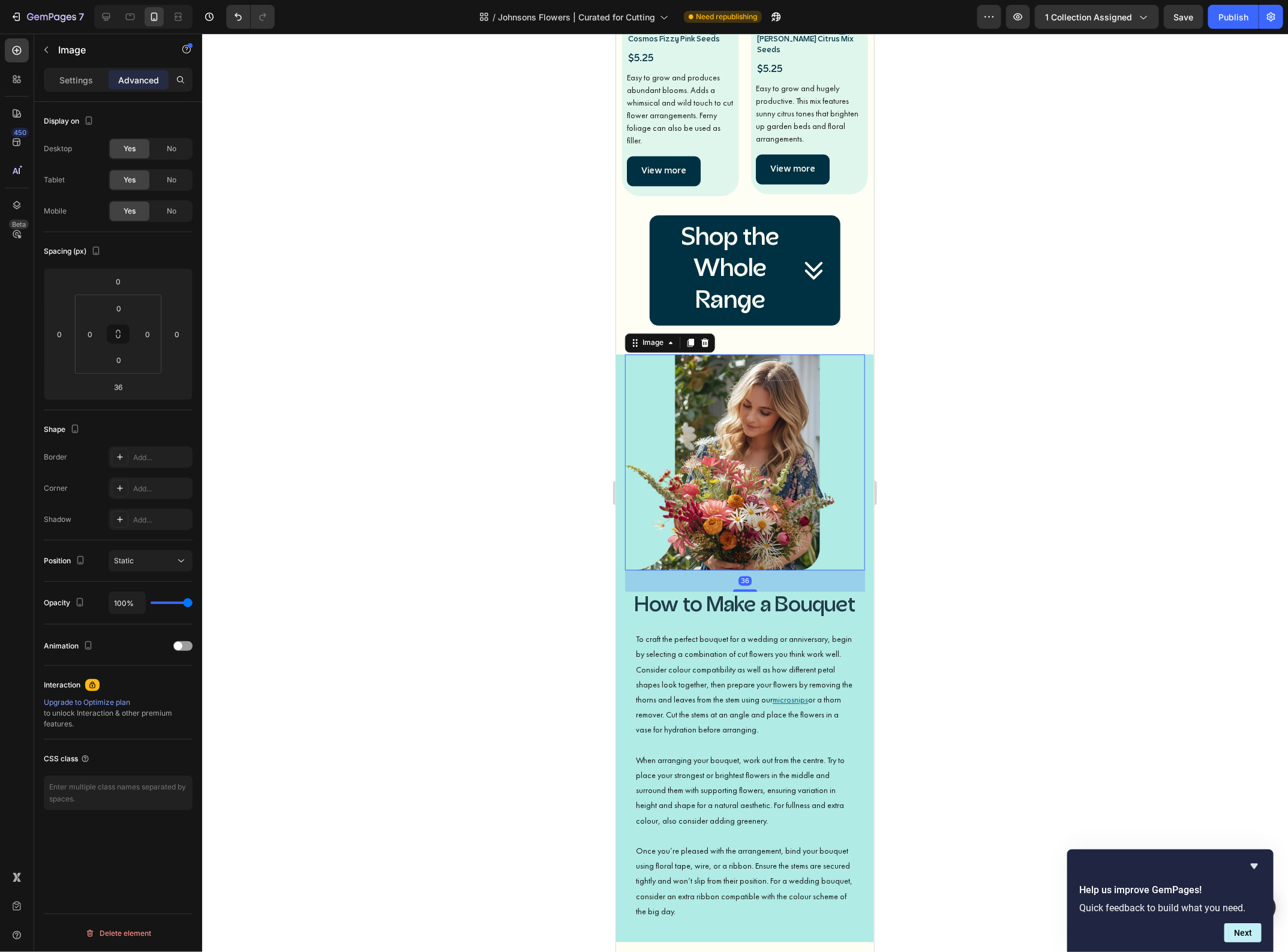
click at [951, 629] on div at bounding box center [745, 493] width 1086 height 918
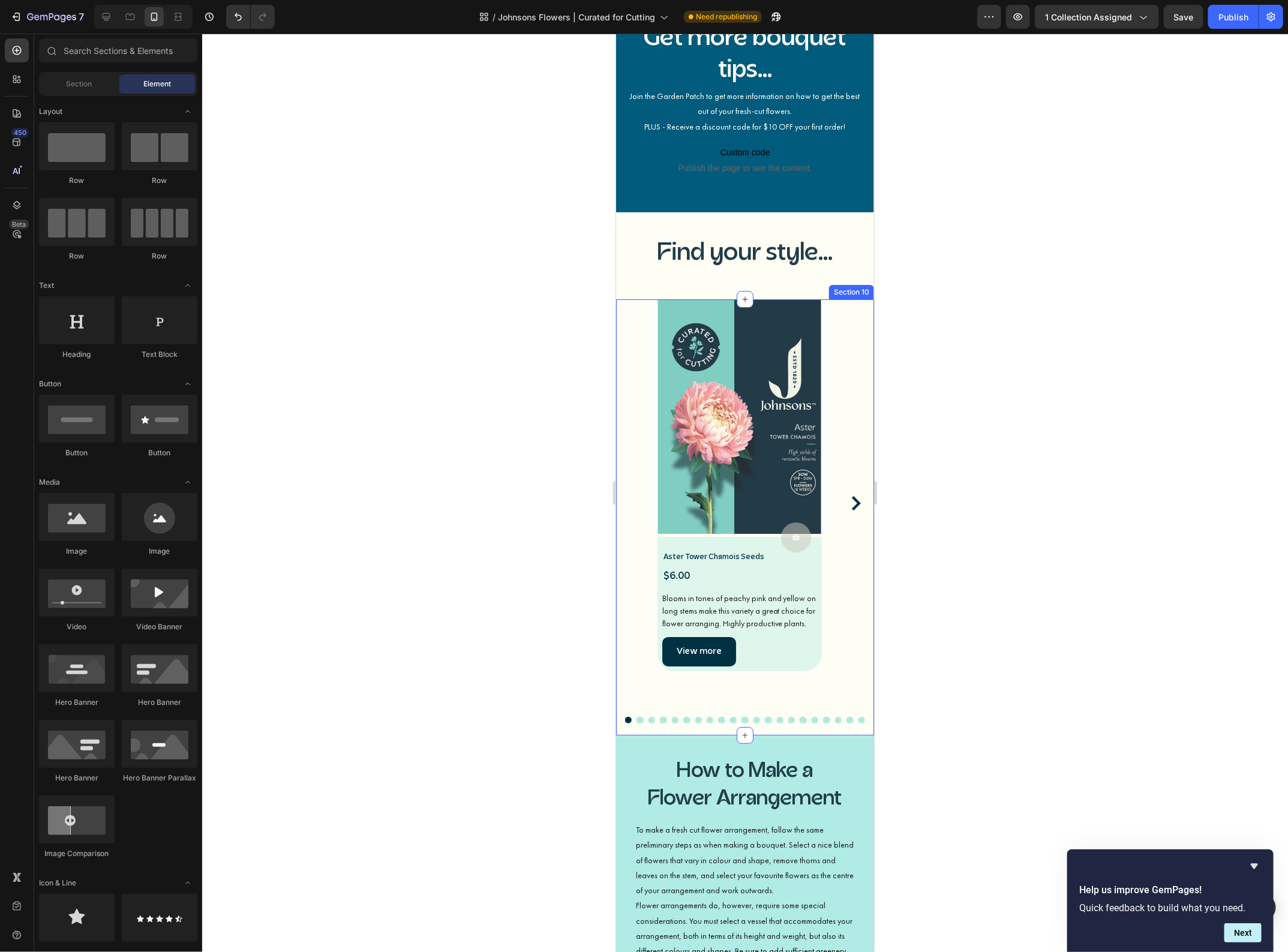
scroll to position [2325, 0]
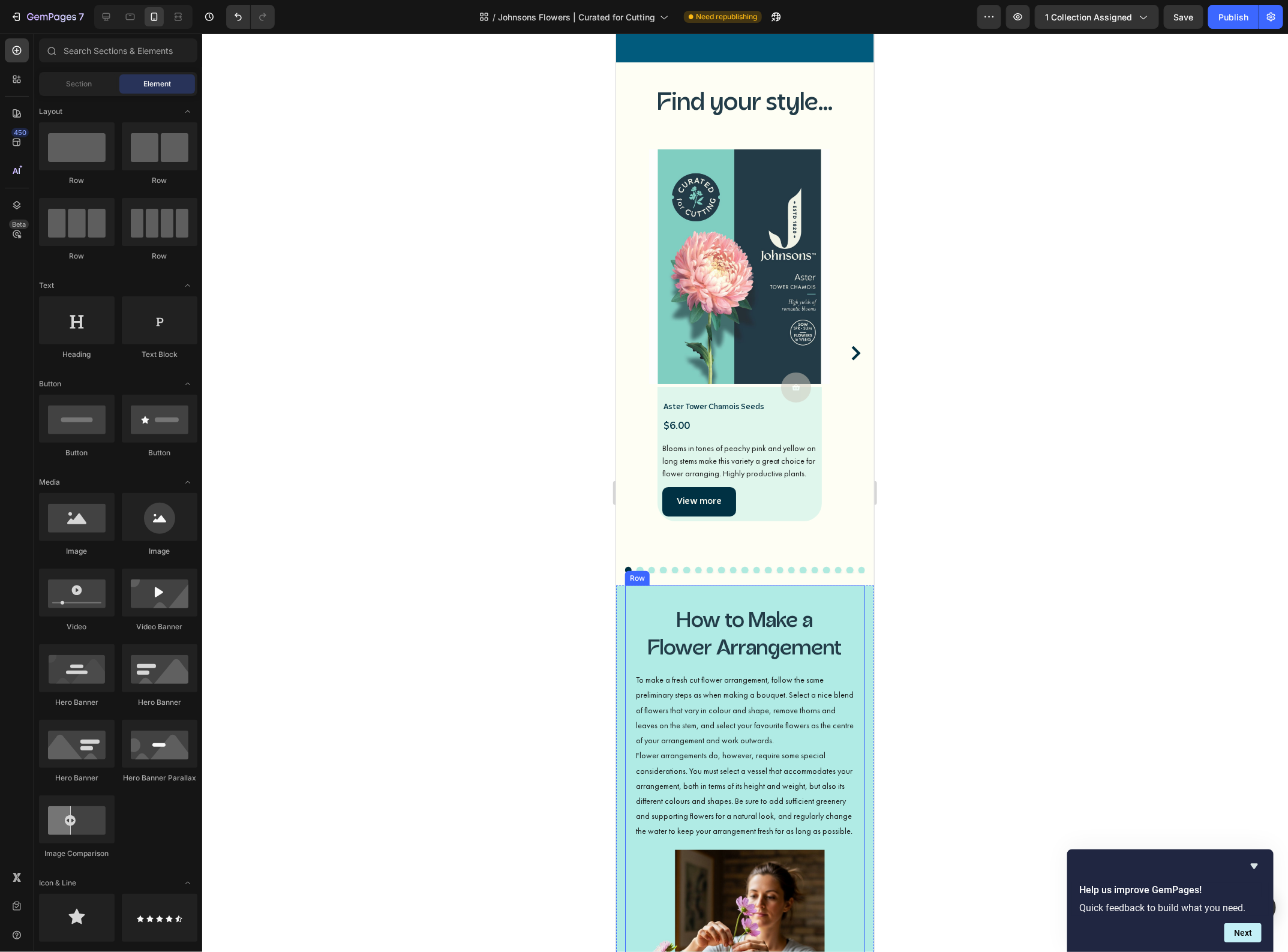
click at [700, 585] on div "How to Make a Flower Arrangement Heading To make a fresh cut flower arrangement…" at bounding box center [744, 717] width 240 height 264
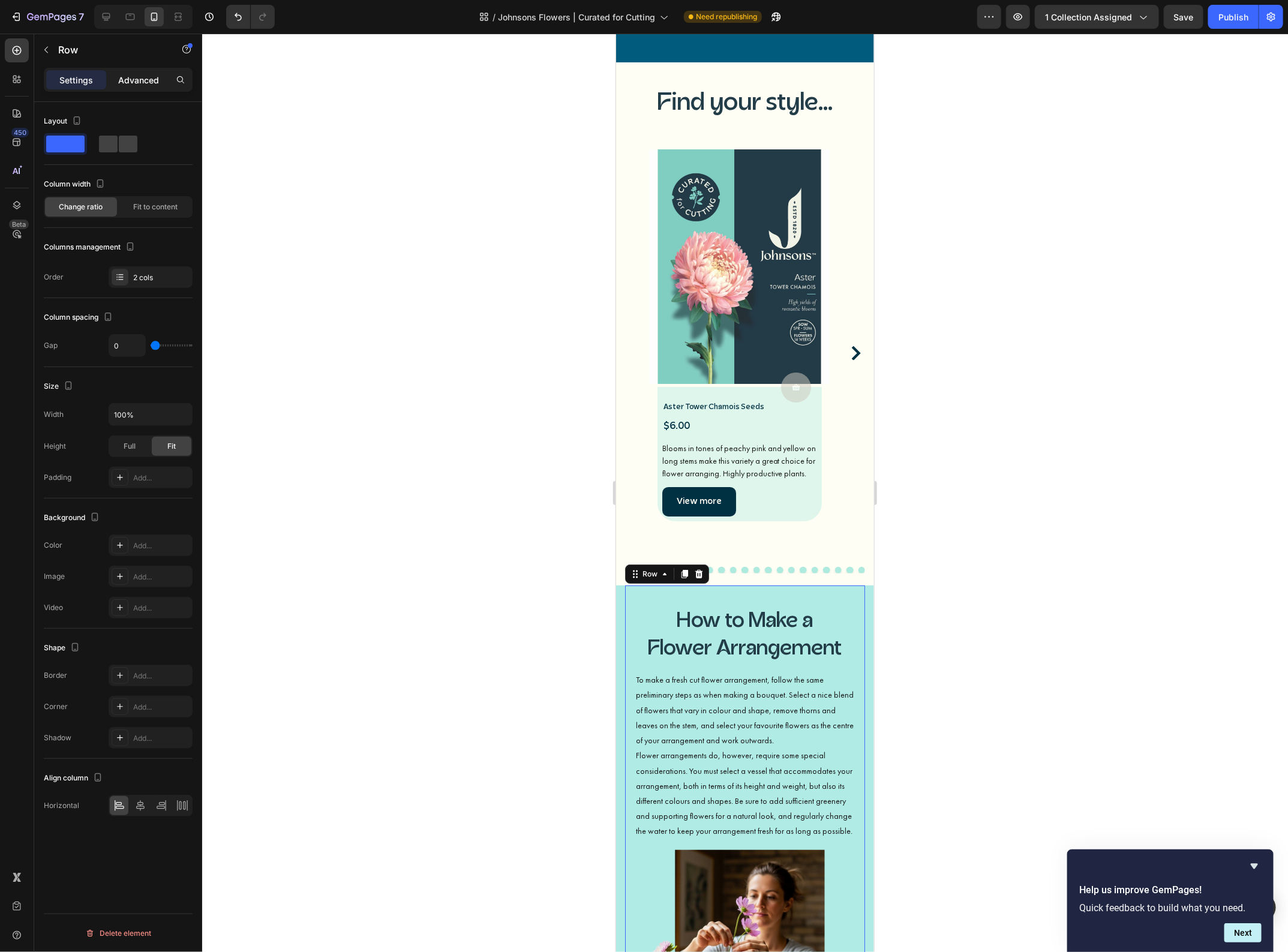
click at [119, 83] on p "Advanced" at bounding box center [138, 80] width 41 height 13
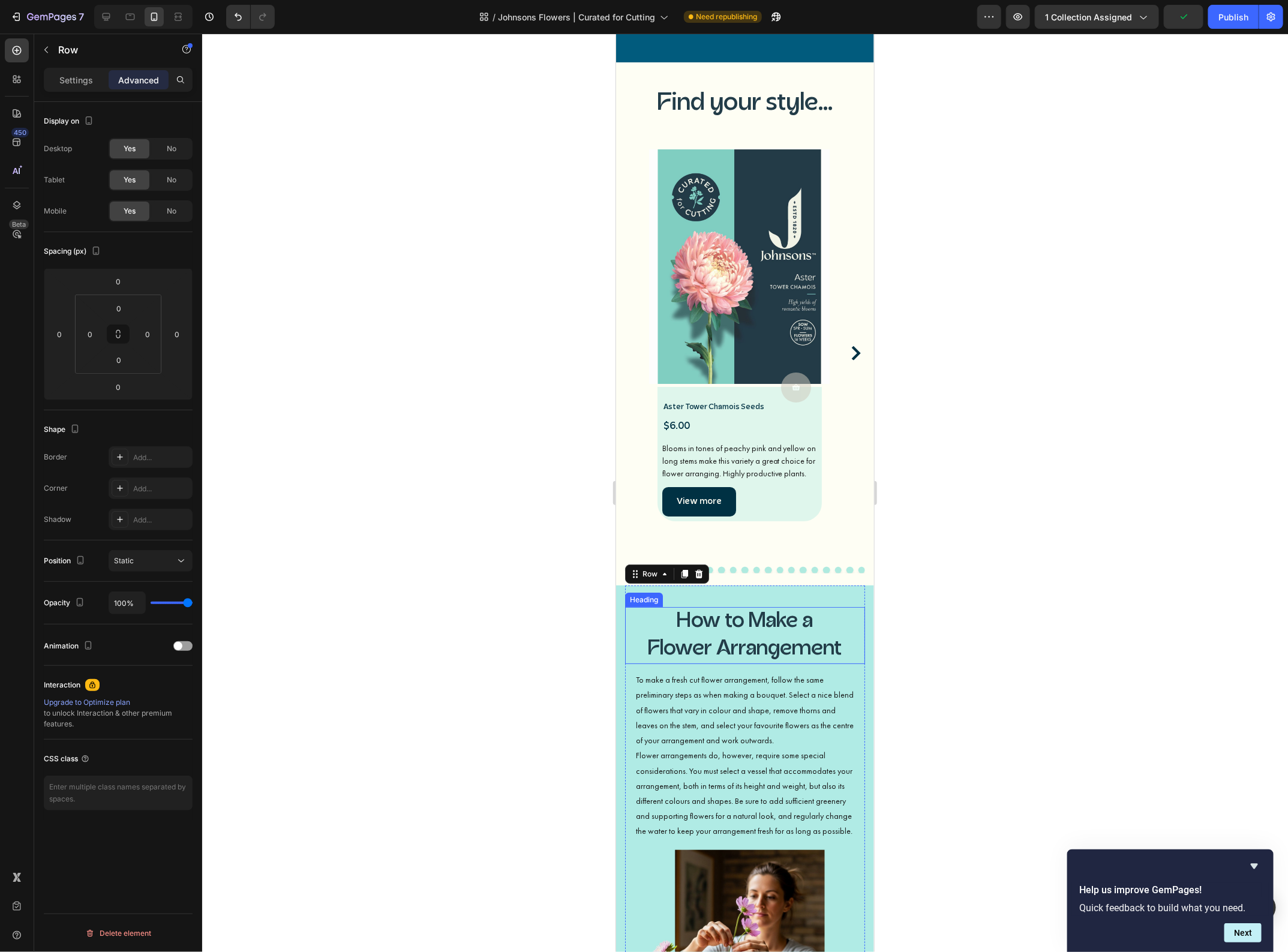
click at [733, 607] on h3 "How to Make a Flower Arrangement" at bounding box center [744, 635] width 240 height 57
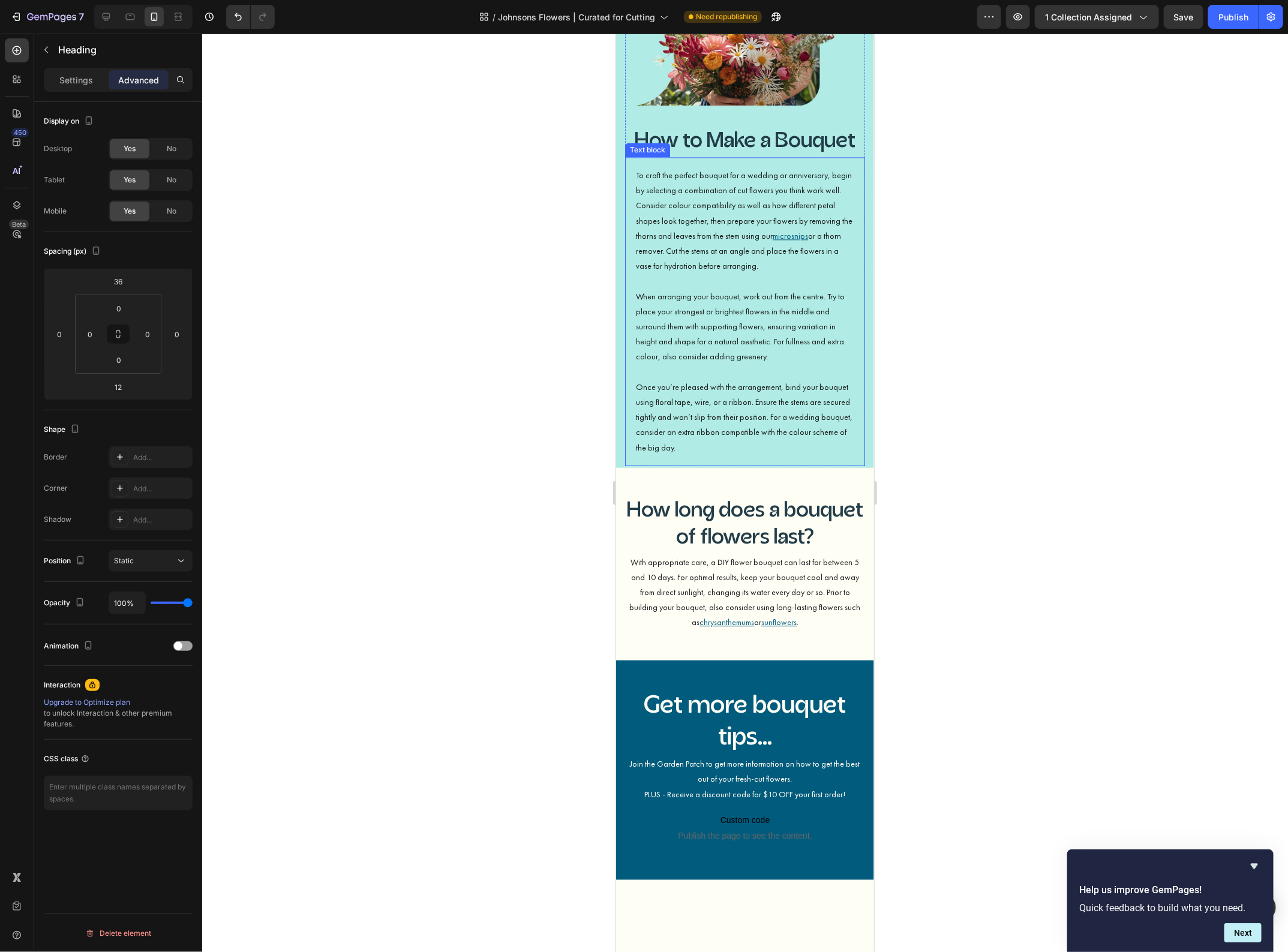
scroll to position [1275, 0]
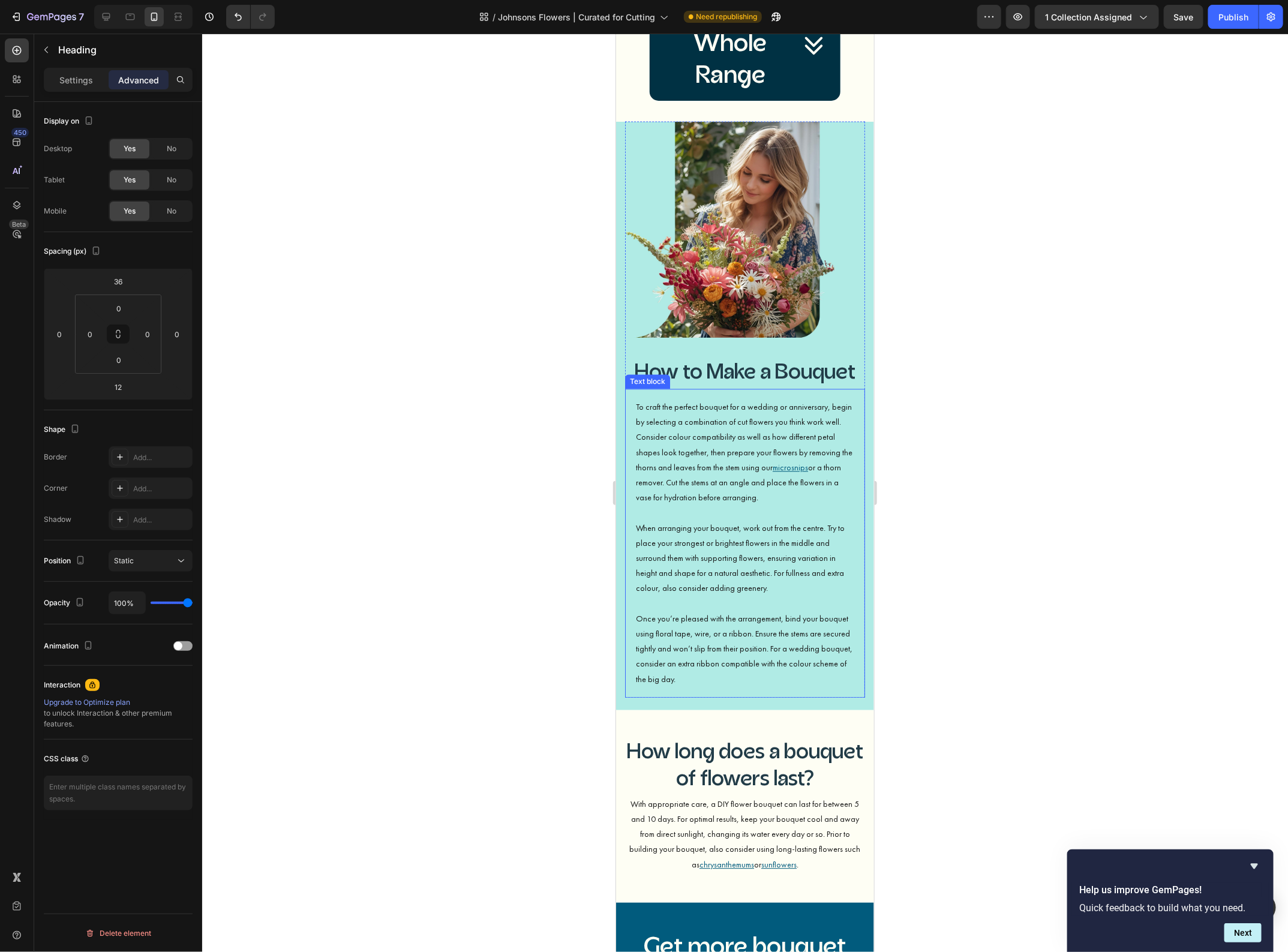
click at [706, 444] on p "To craft the perfect bouquet for a wedding or anniversary, begin by selecting a…" at bounding box center [744, 460] width 218 height 121
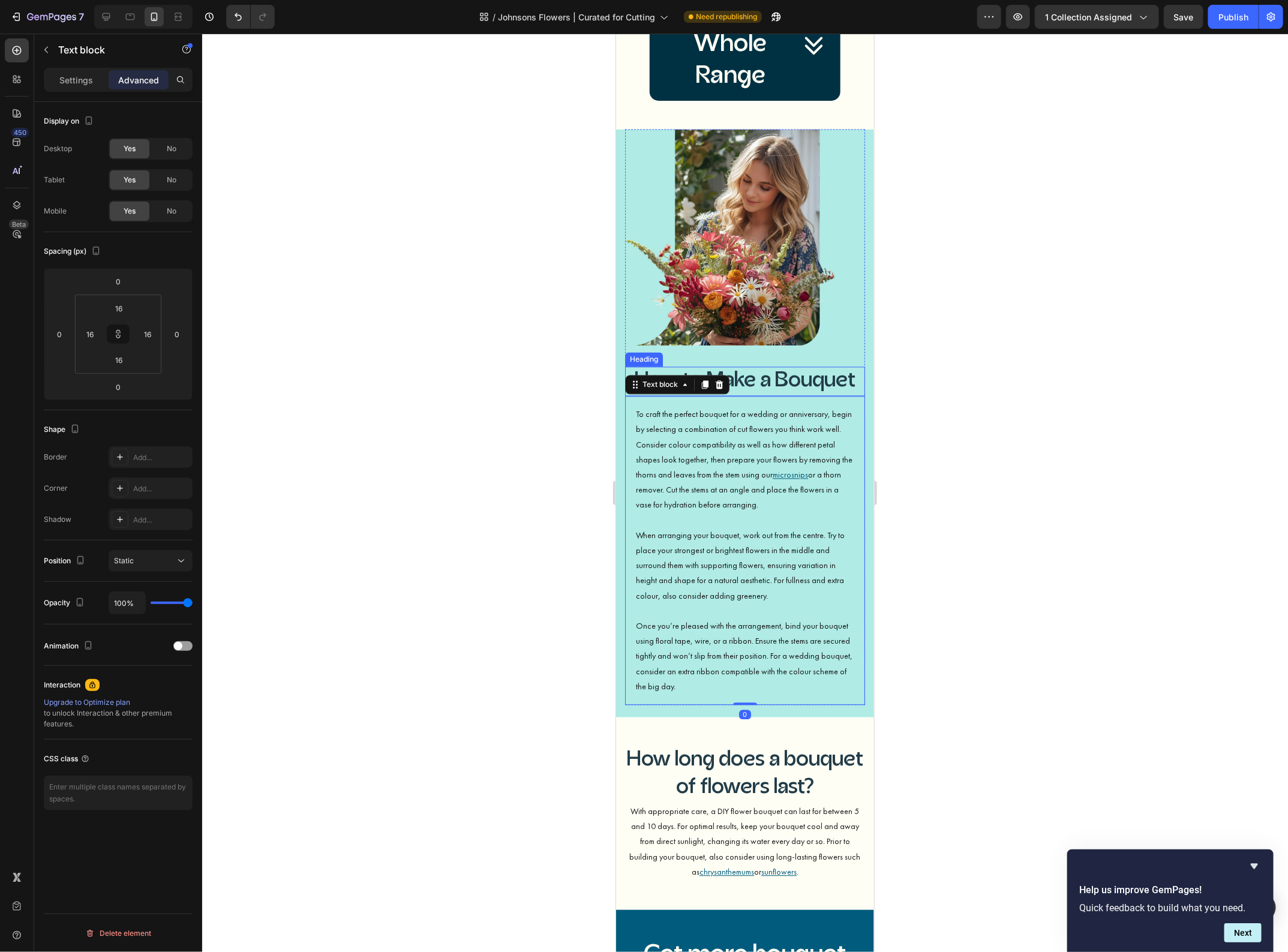
click at [772, 367] on h3 "How to Make a Bouquet" at bounding box center [744, 381] width 240 height 30
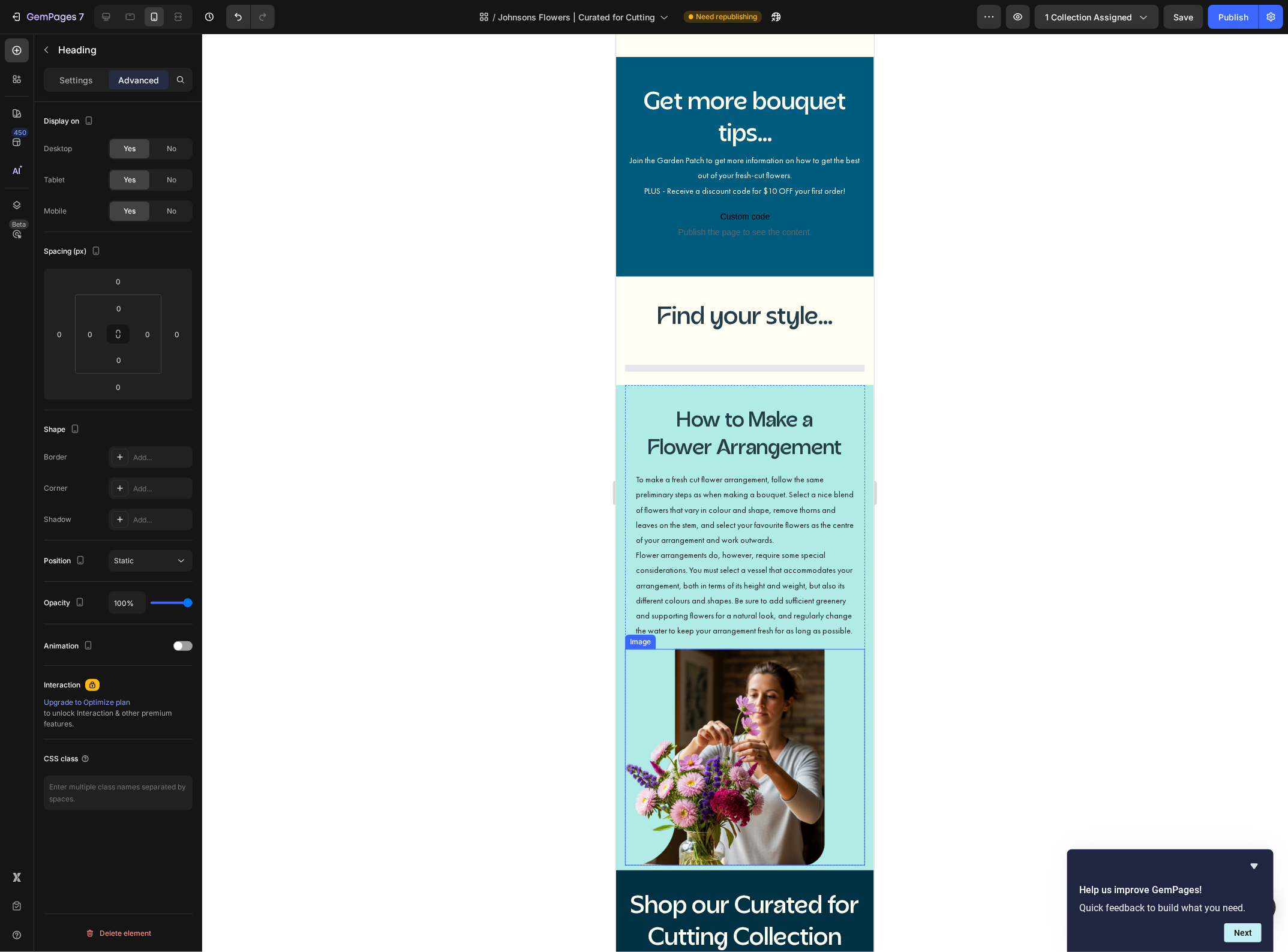
scroll to position [2325, 0]
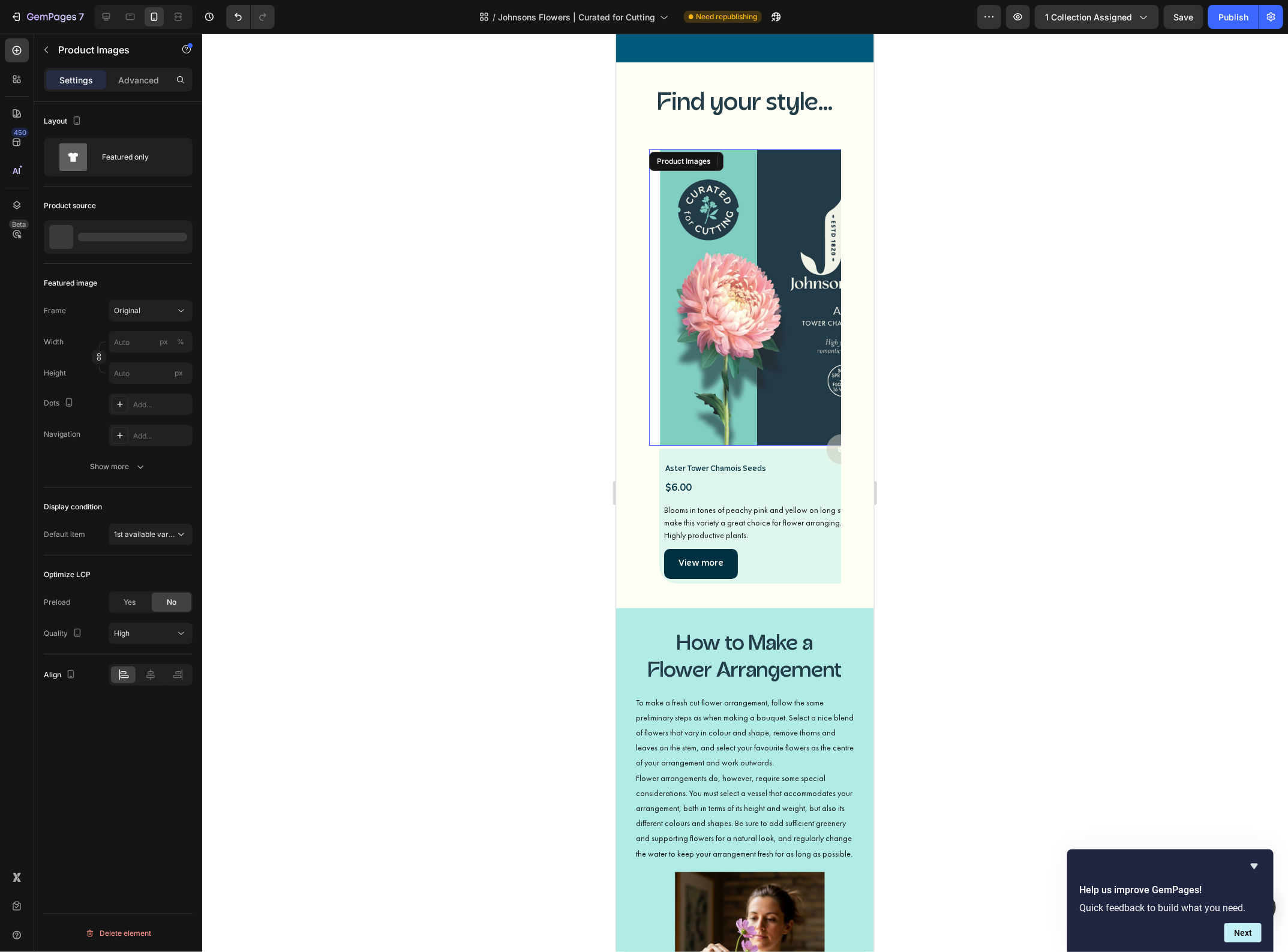
click at [760, 268] on img at bounding box center [763, 296] width 228 height 296
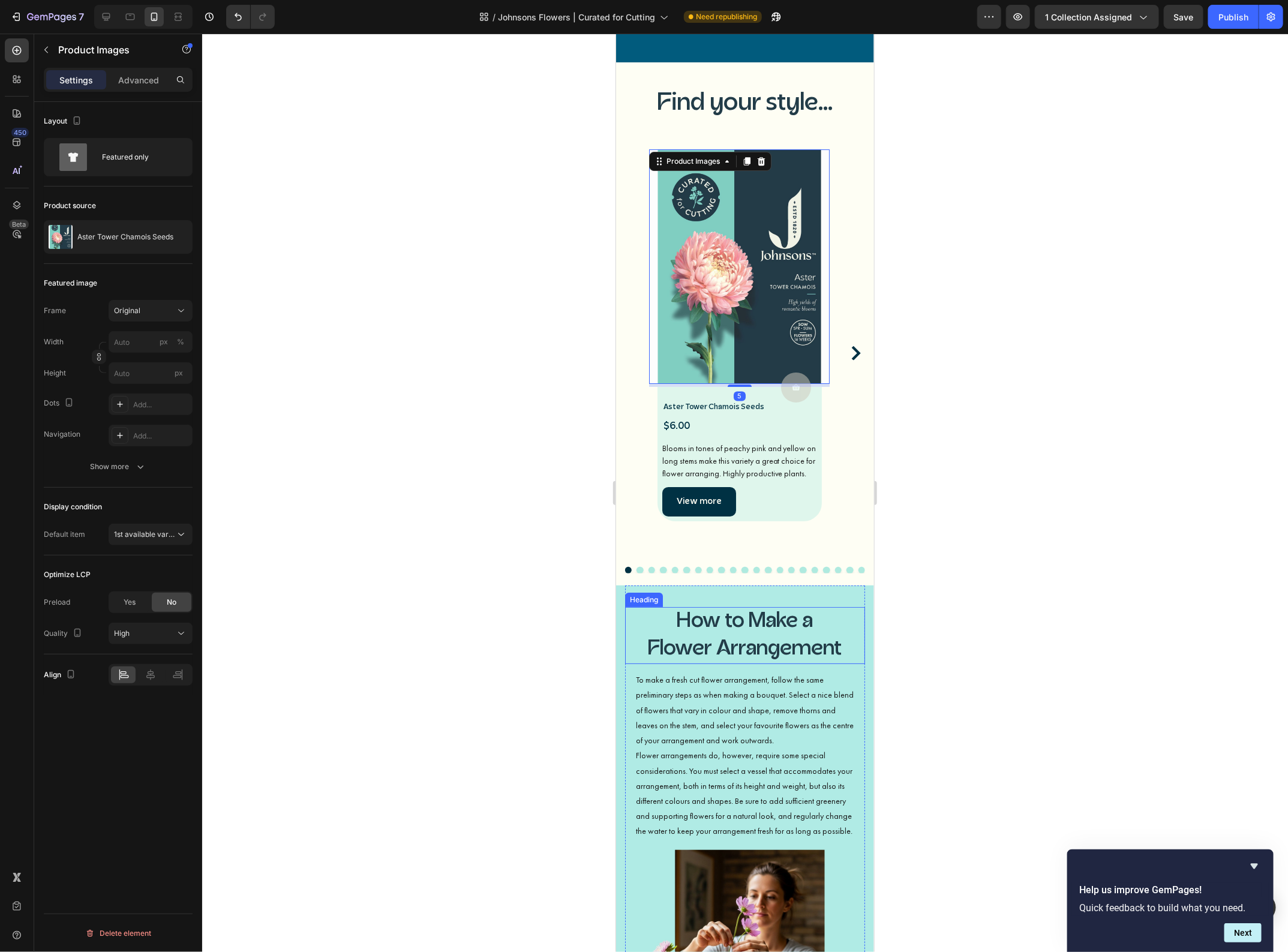
click at [744, 609] on h3 "How to Make a Flower Arrangement" at bounding box center [744, 635] width 240 height 57
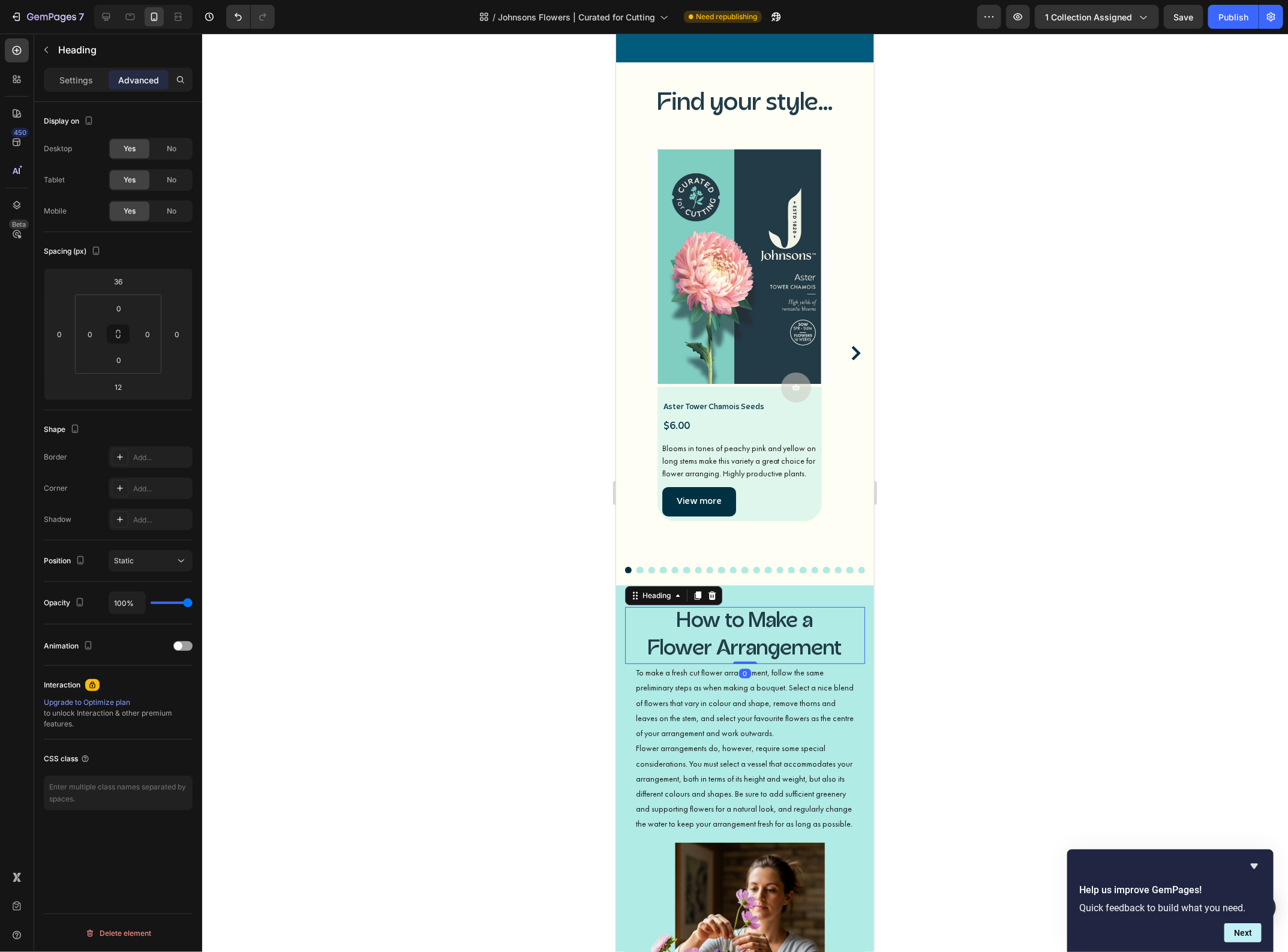
drag, startPoint x: 744, startPoint y: 645, endPoint x: 746, endPoint y: 630, distance: 15.1
click at [746, 630] on div "How to Make a Flower Arrangement Heading 0" at bounding box center [744, 635] width 240 height 57
type input "0"
click at [739, 685] on p "To make a fresh cut flower arrangement, follow the same preliminary steps as wh…" at bounding box center [744, 702] width 218 height 76
click at [121, 307] on input "0" at bounding box center [119, 308] width 24 height 18
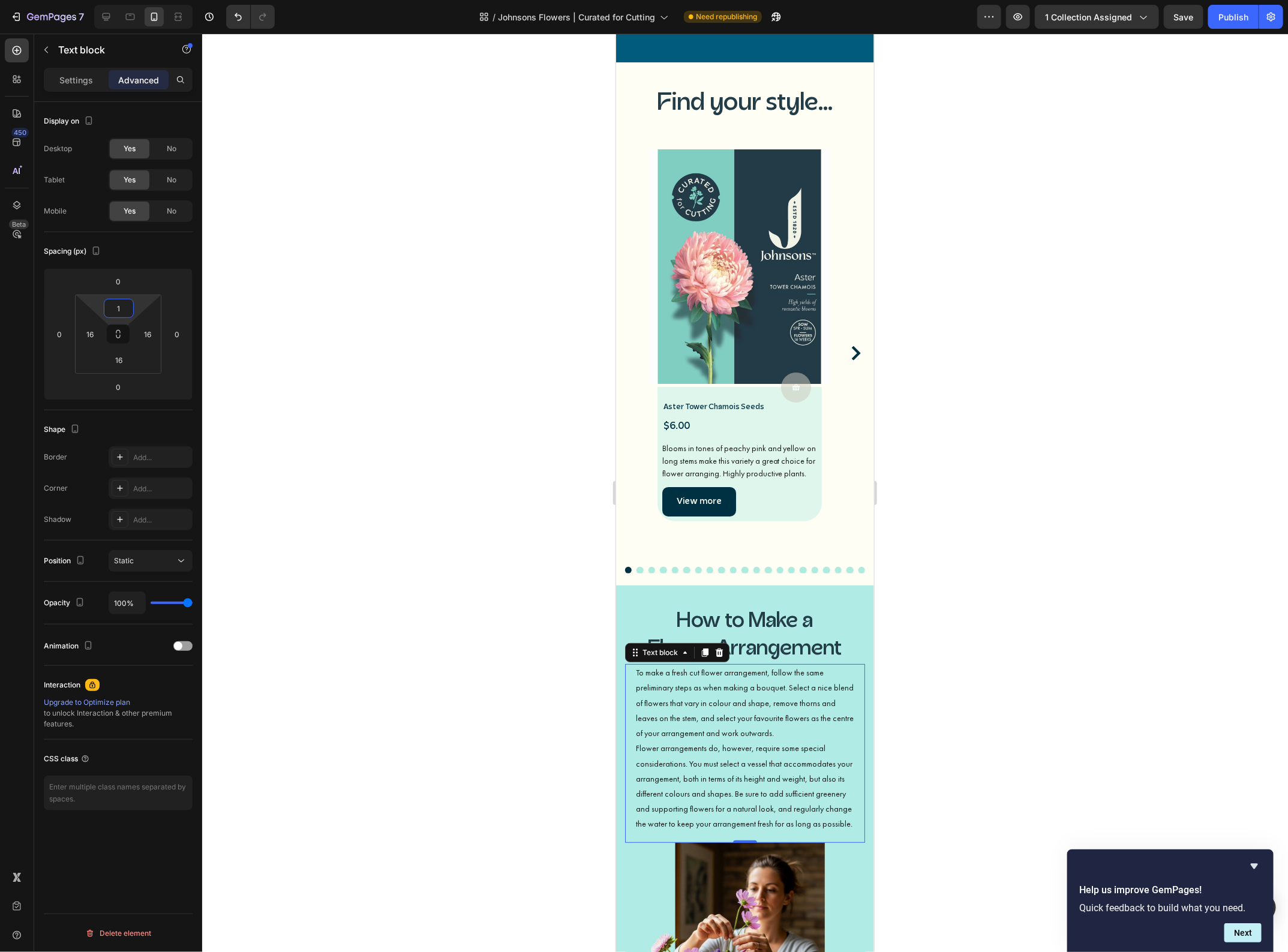
type input "16"
click at [958, 768] on div at bounding box center [745, 493] width 1086 height 918
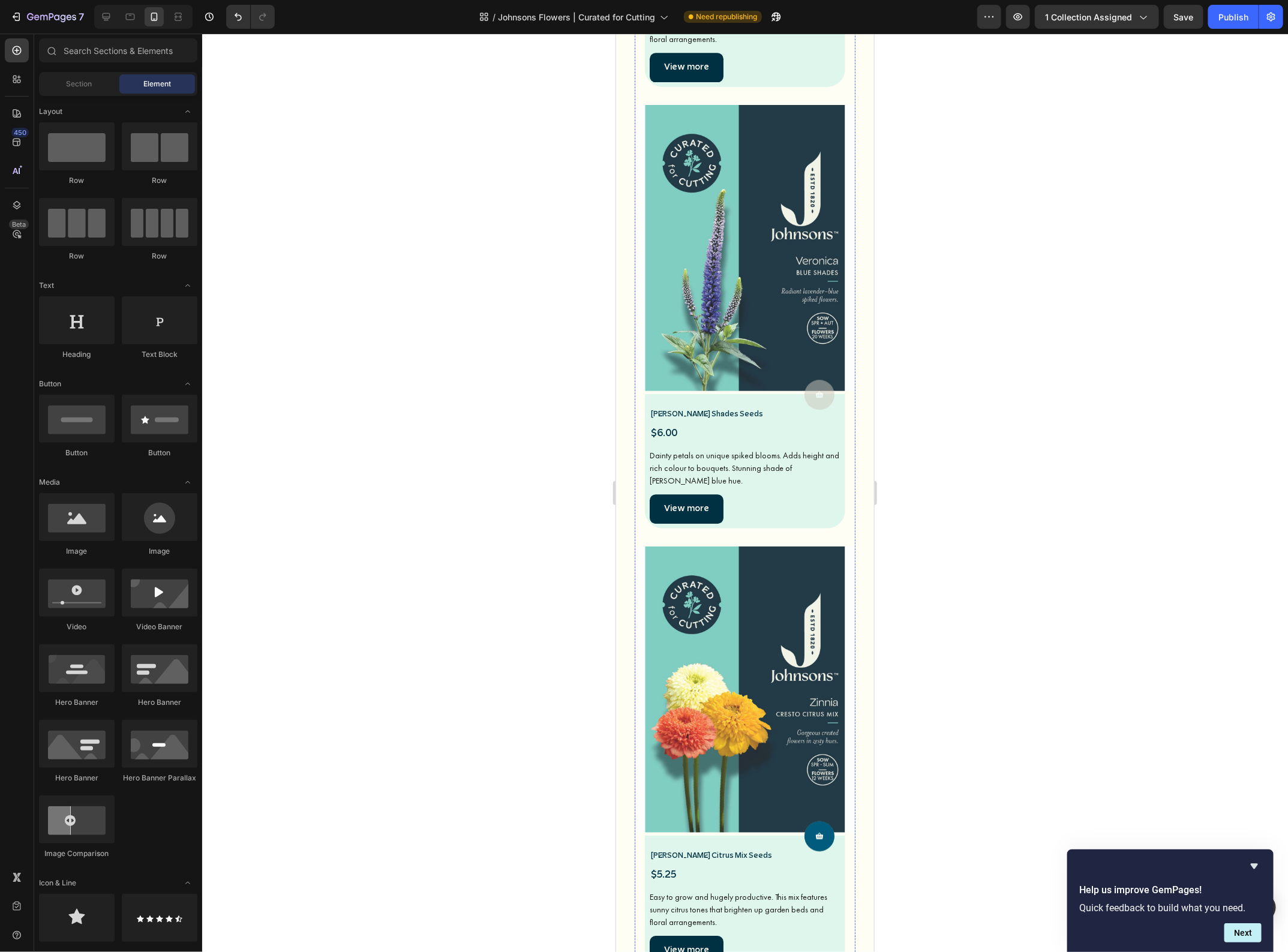
scroll to position [11527, 0]
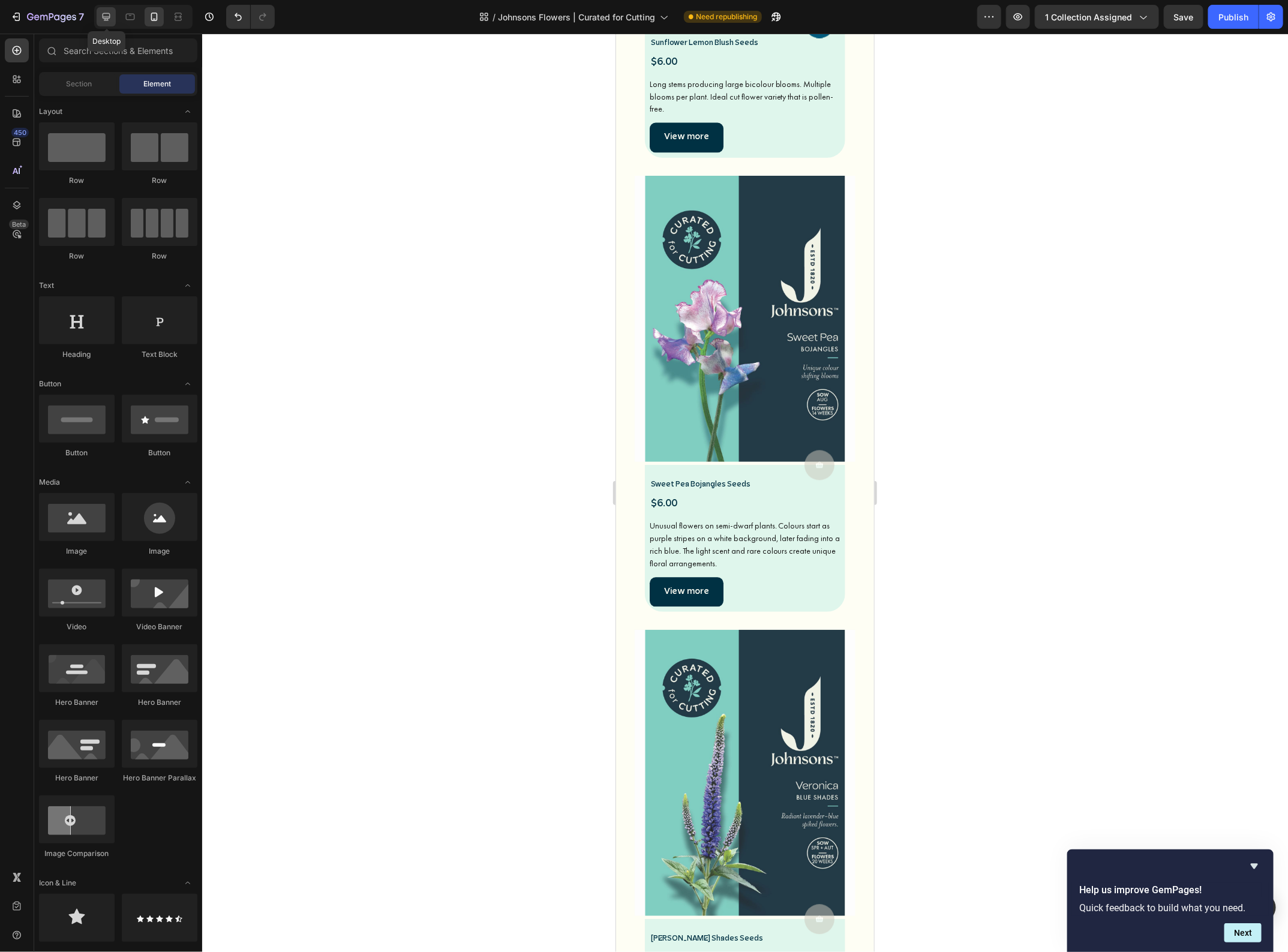
click at [101, 17] on icon at bounding box center [106, 17] width 12 height 12
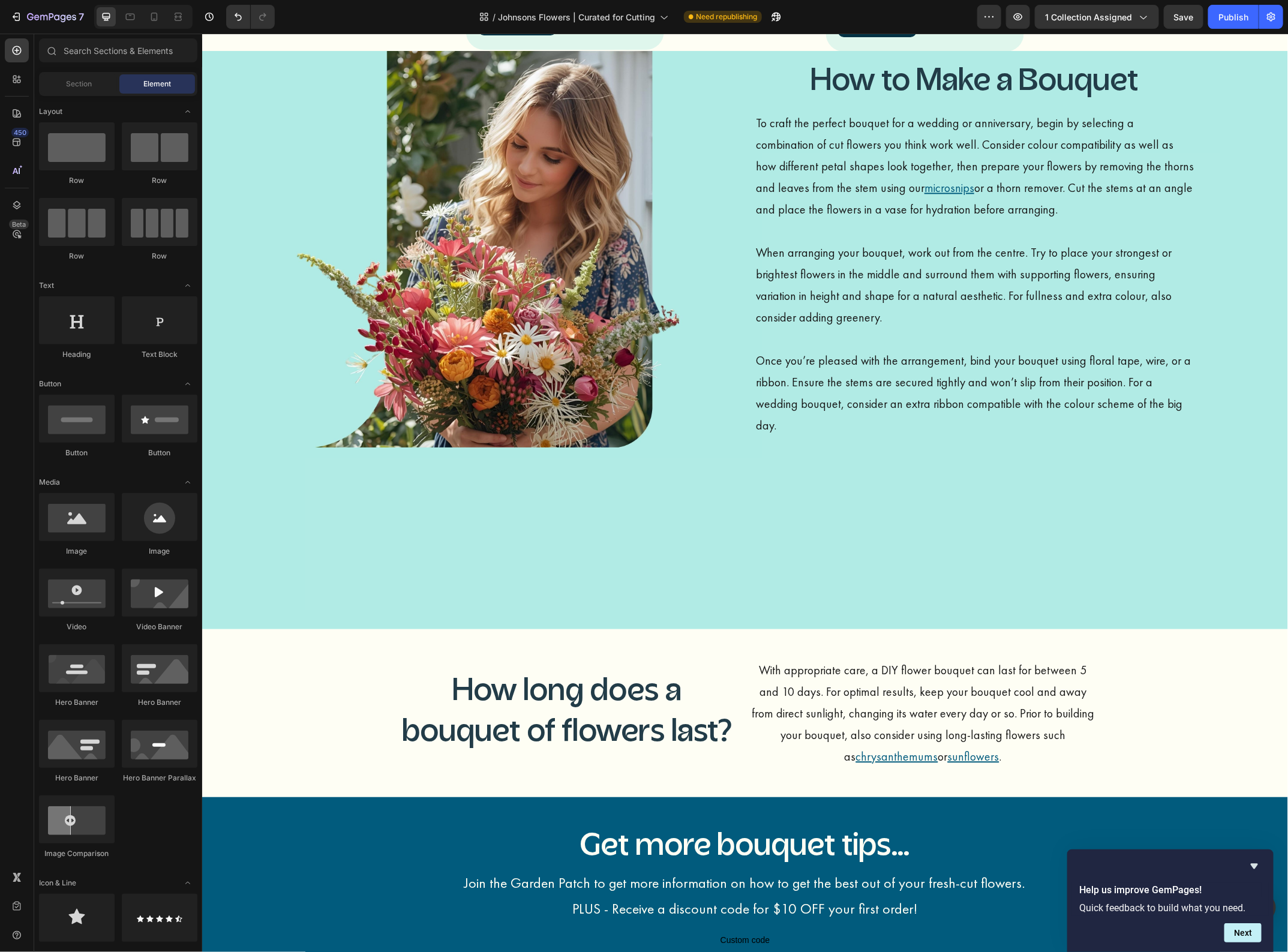
scroll to position [1302, 0]
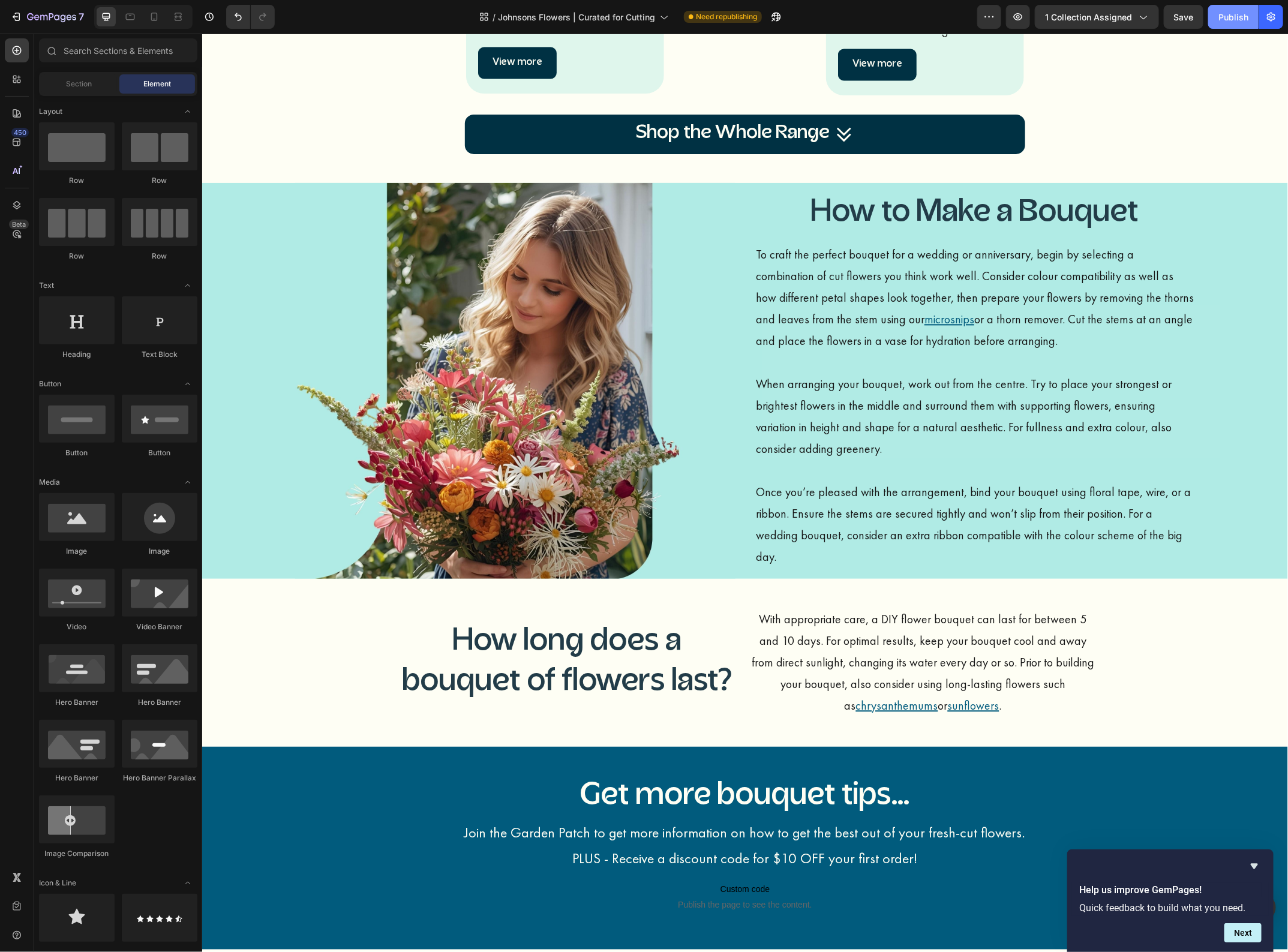
click at [1235, 15] on div "Publish" at bounding box center [1233, 17] width 30 height 13
click at [126, 18] on icon at bounding box center [131, 17] width 9 height 6
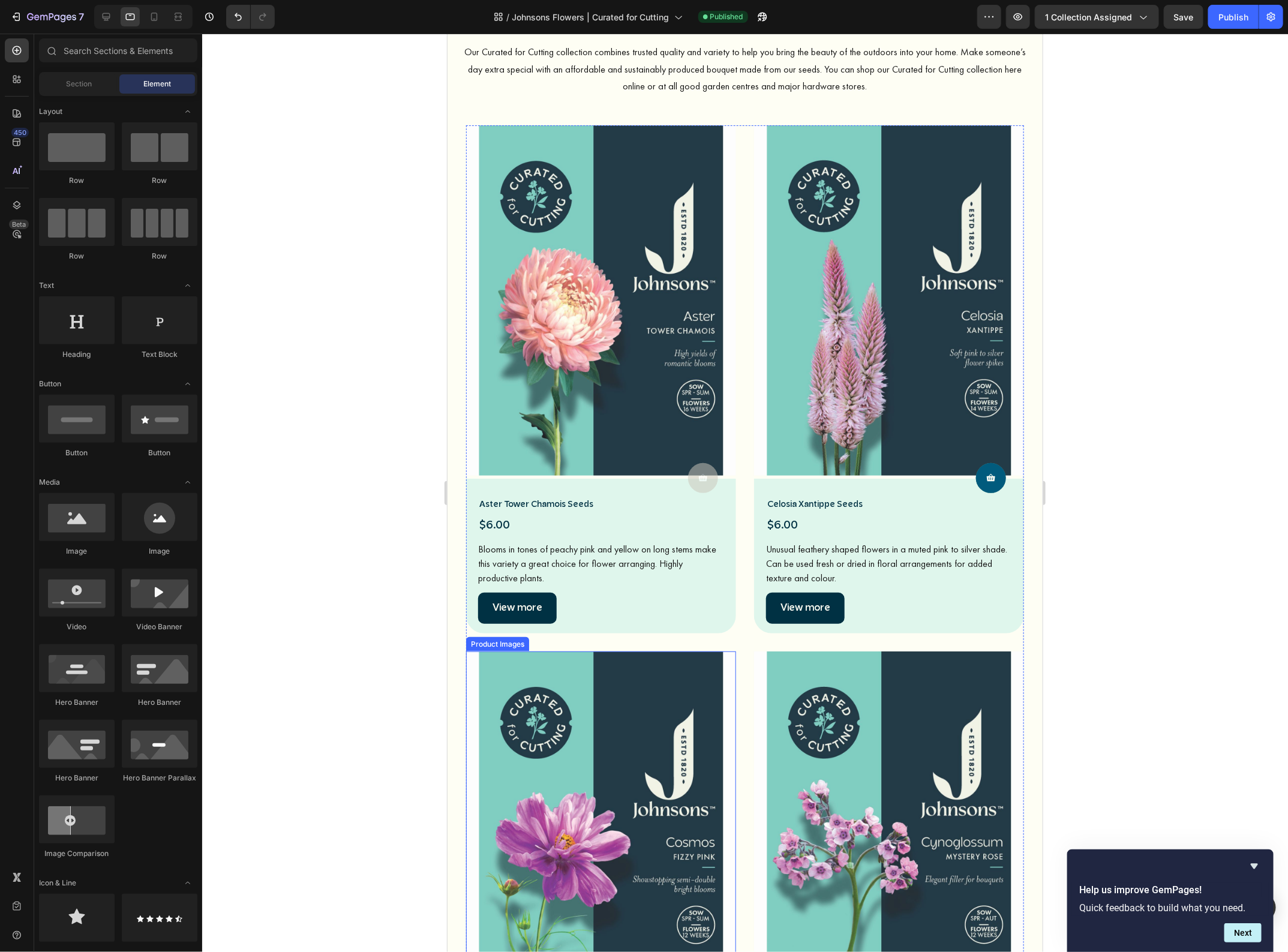
scroll to position [3605, 0]
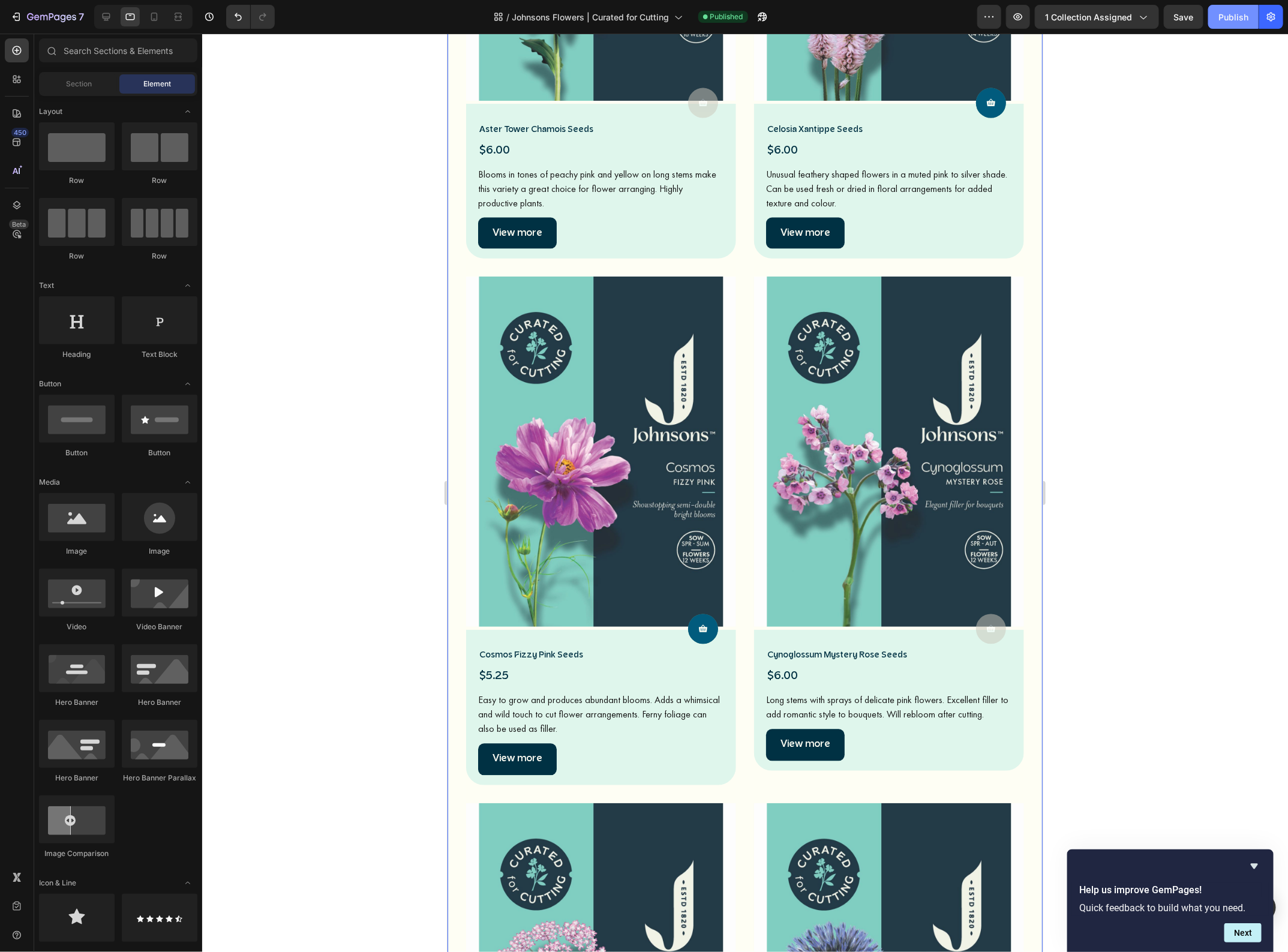
click at [1233, 17] on div "Publish" at bounding box center [1233, 17] width 30 height 13
click at [105, 14] on icon at bounding box center [106, 17] width 12 height 12
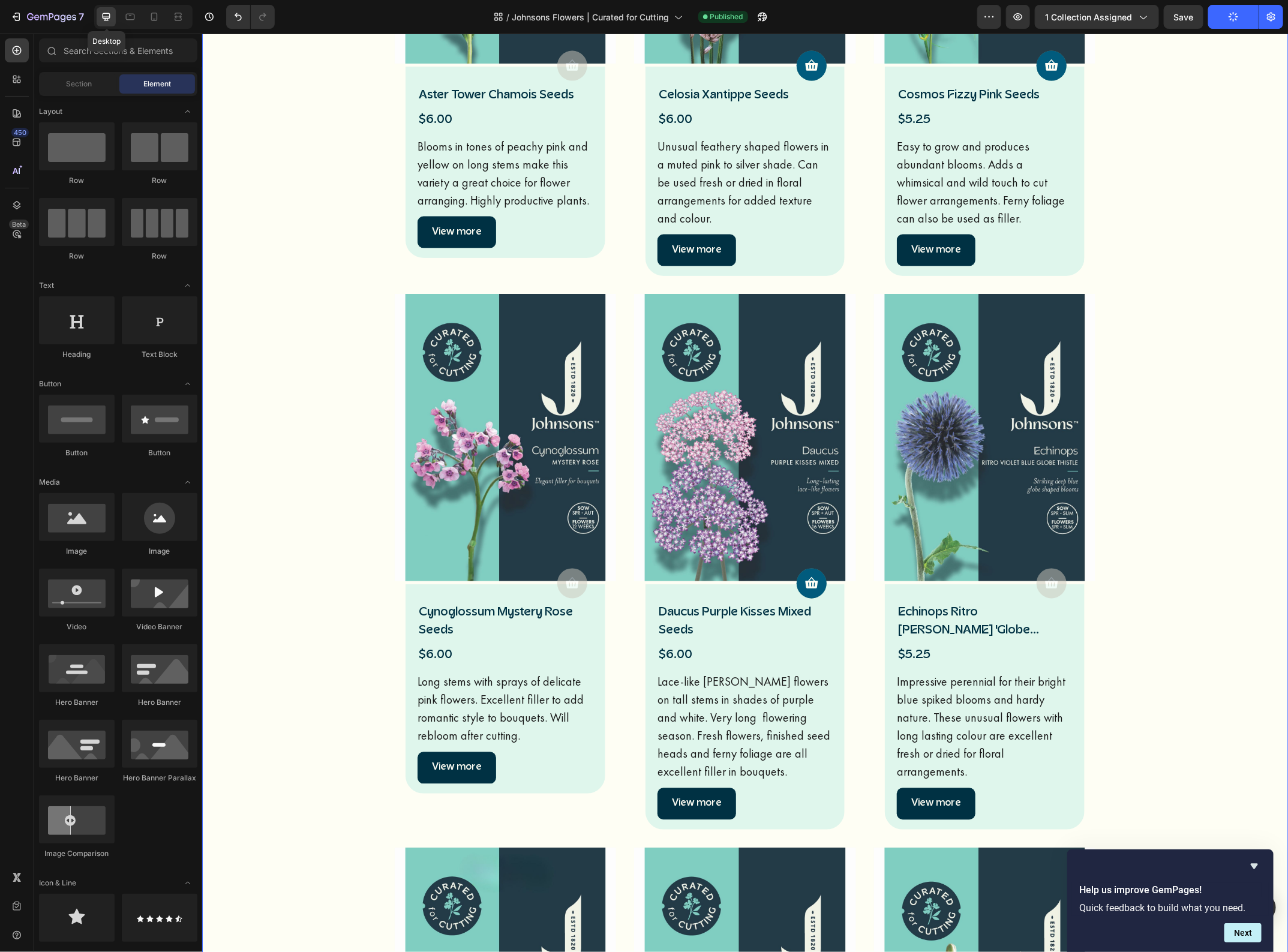
scroll to position [3580, 0]
